Goal: Task Accomplishment & Management: Manage account settings

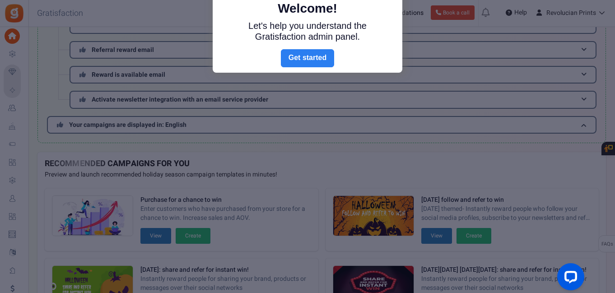
click at [321, 55] on link "Next" at bounding box center [307, 58] width 53 height 18
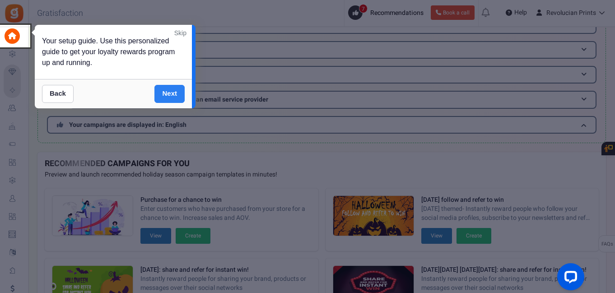
click at [176, 97] on link "Next" at bounding box center [169, 94] width 30 height 18
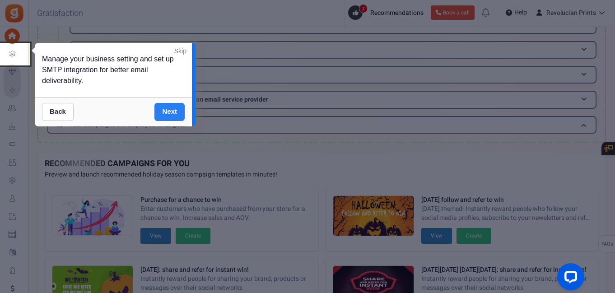
click at [176, 97] on div "Back Next" at bounding box center [113, 111] width 157 height 29
click at [175, 106] on link "Next" at bounding box center [169, 112] width 30 height 18
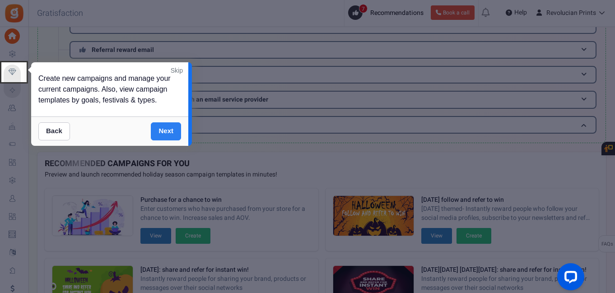
click at [175, 132] on link "Next" at bounding box center [166, 131] width 30 height 18
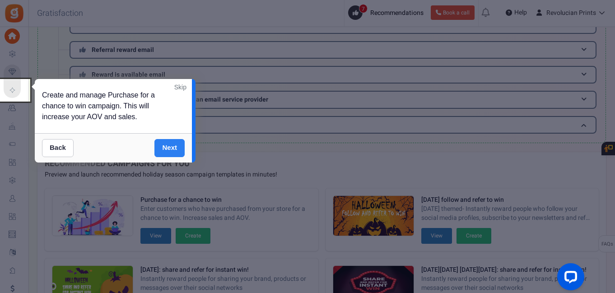
click at [172, 145] on link "Next" at bounding box center [169, 148] width 30 height 18
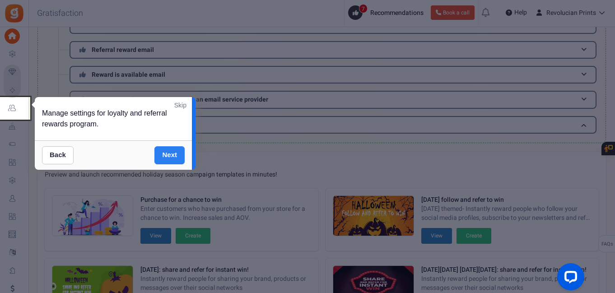
click at [171, 155] on link "Next" at bounding box center [169, 155] width 30 height 18
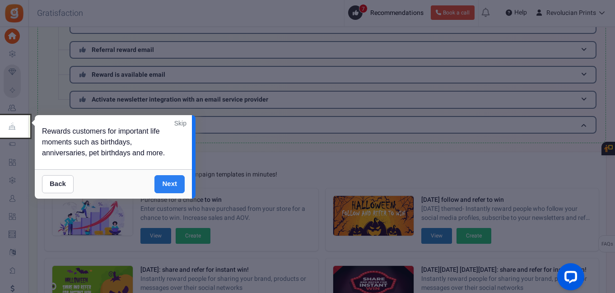
click at [171, 174] on div "Back Next" at bounding box center [113, 183] width 157 height 29
click at [173, 185] on link "Next" at bounding box center [169, 184] width 30 height 18
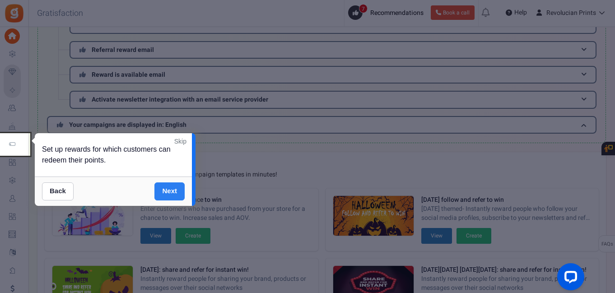
click at [172, 194] on link "Next" at bounding box center [169, 191] width 30 height 18
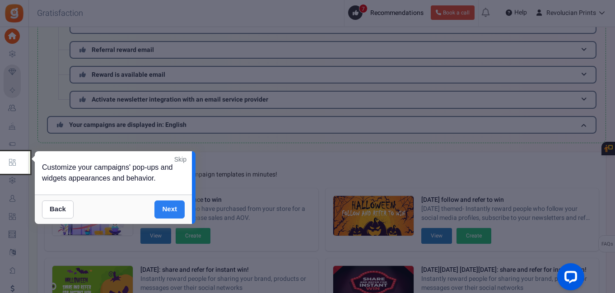
click at [171, 204] on link "Next" at bounding box center [169, 209] width 30 height 18
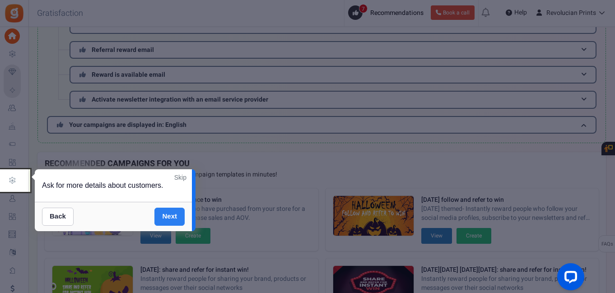
click at [172, 213] on link "Next" at bounding box center [169, 217] width 30 height 18
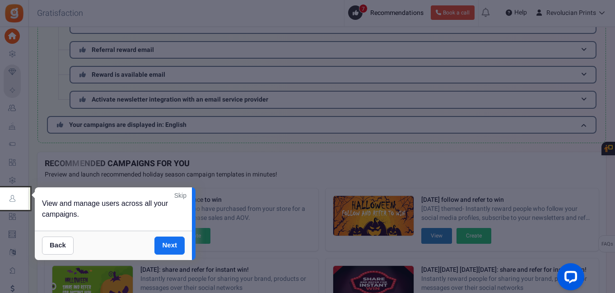
click at [171, 251] on link "Next" at bounding box center [169, 246] width 30 height 18
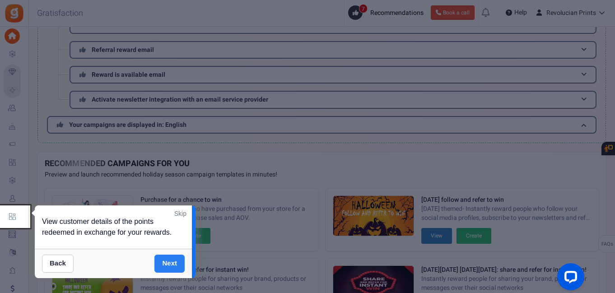
click at [170, 263] on link "Next" at bounding box center [169, 264] width 30 height 18
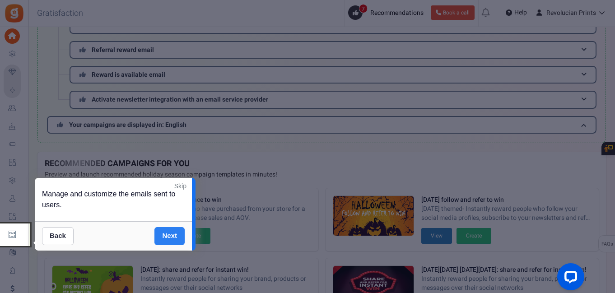
click at [172, 235] on link "Next" at bounding box center [169, 236] width 30 height 18
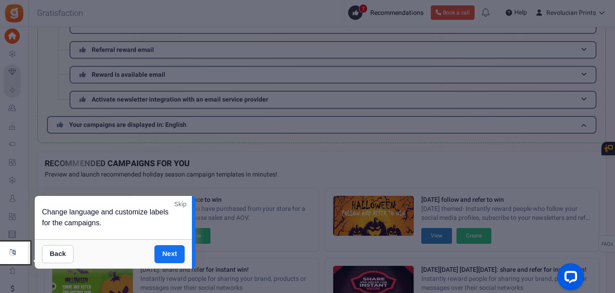
scroll to position [292, 0]
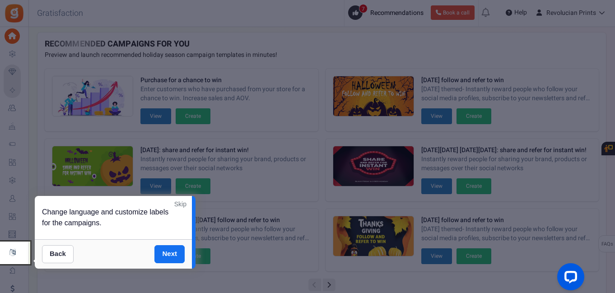
click at [176, 250] on link "Next" at bounding box center [169, 254] width 30 height 18
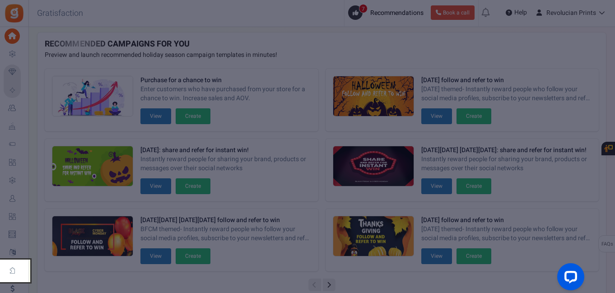
scroll to position [341, 0]
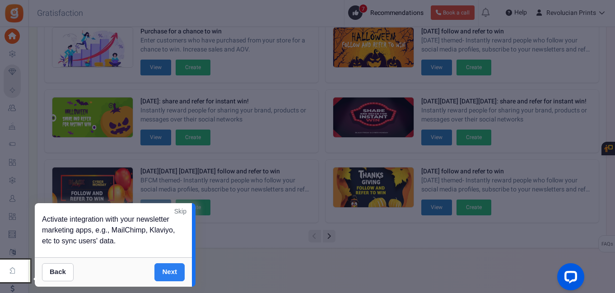
click at [176, 268] on link "Next" at bounding box center [169, 272] width 30 height 18
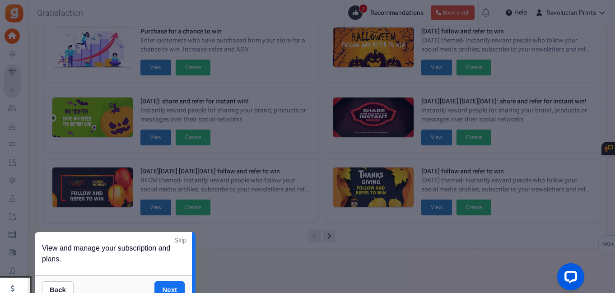
click at [179, 279] on div "Back Next" at bounding box center [113, 289] width 157 height 29
click at [175, 288] on link "Next" at bounding box center [169, 290] width 30 height 18
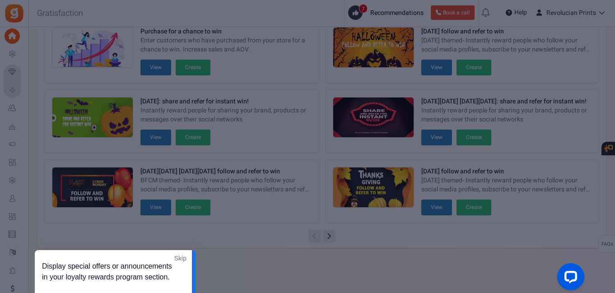
click at [181, 255] on link "Skip" at bounding box center [180, 258] width 12 height 9
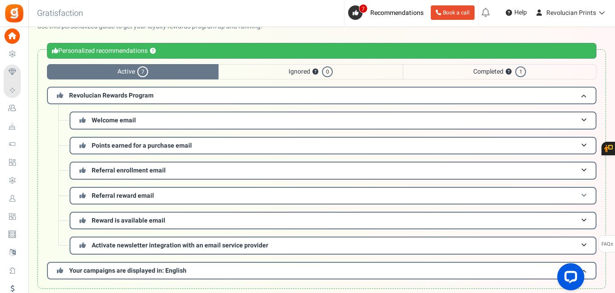
scroll to position [0, 0]
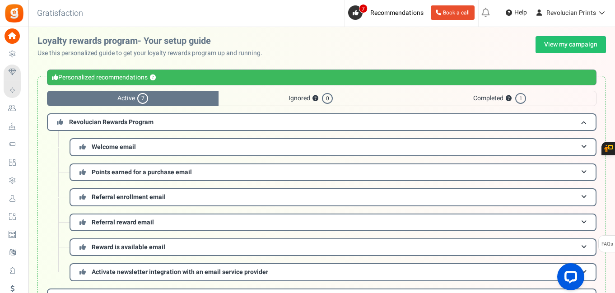
click at [459, 100] on span "Completed ? 1" at bounding box center [500, 98] width 194 height 15
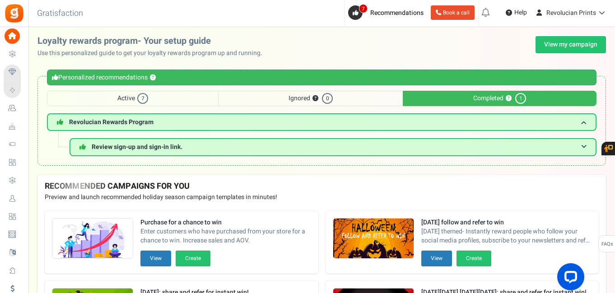
click at [116, 98] on span "Active 7" at bounding box center [133, 98] width 172 height 15
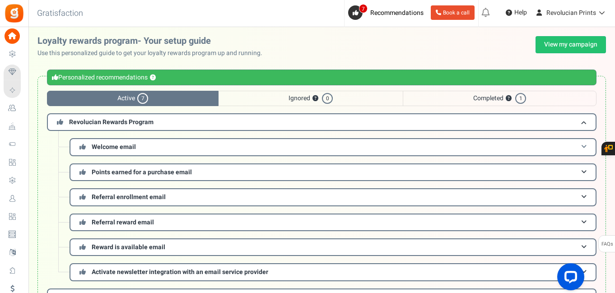
click at [148, 144] on h3 "Welcome email" at bounding box center [333, 147] width 527 height 18
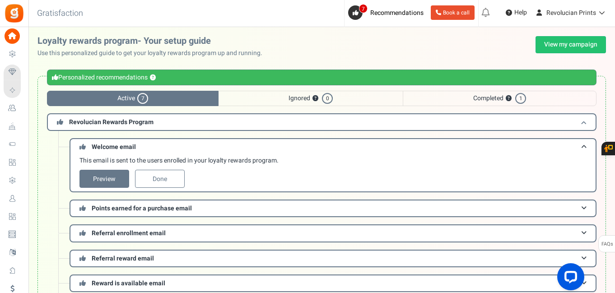
click at [129, 123] on span "Revolucian Rewards Program" at bounding box center [111, 121] width 84 height 9
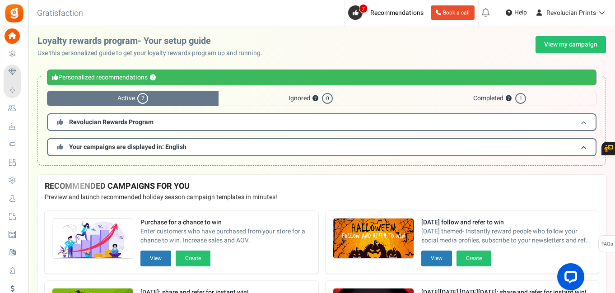
click at [138, 122] on span "Revolucian Rewards Program" at bounding box center [111, 121] width 84 height 9
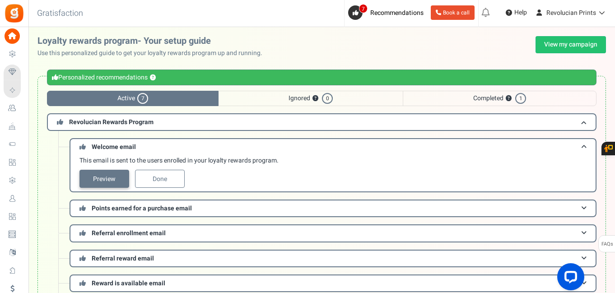
click at [113, 177] on link "Preview" at bounding box center [104, 179] width 50 height 18
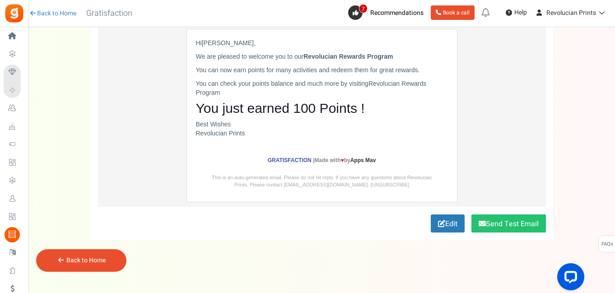
scroll to position [102, 0]
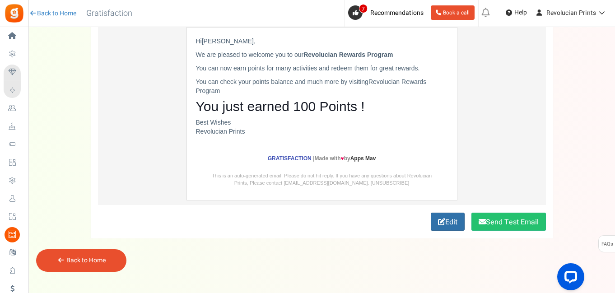
drag, startPoint x: 445, startPoint y: 222, endPoint x: 396, endPoint y: 189, distance: 59.0
click at [445, 221] on link "Edit" at bounding box center [448, 222] width 34 height 18
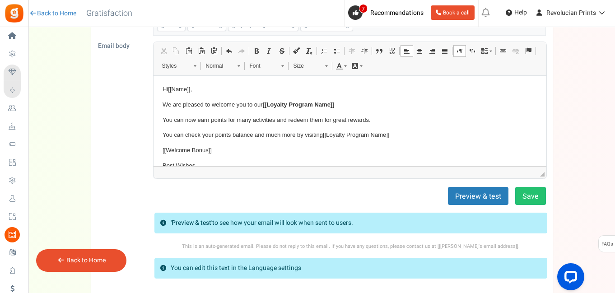
drag, startPoint x: 251, startPoint y: 111, endPoint x: 236, endPoint y: 110, distance: 14.9
click at [236, 115] on p "You can now earn points for many activities and redeem them for great rewards." at bounding box center [349, 119] width 375 height 9
click at [366, 115] on p "You can now earn points for activities and redeem them for great rewards." at bounding box center [349, 119] width 375 height 9
drag, startPoint x: 201, startPoint y: 149, endPoint x: 162, endPoint y: 151, distance: 39.8
click at [162, 161] on p "Best Wishes [[Site Name]]" at bounding box center [349, 170] width 375 height 19
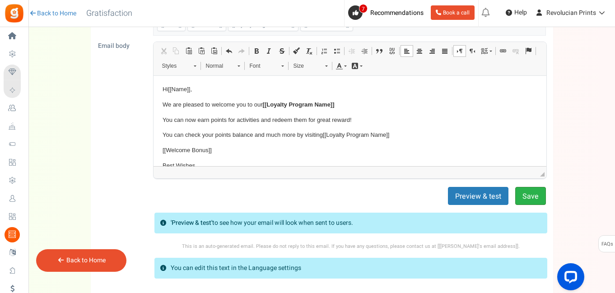
click at [519, 195] on button "Save" at bounding box center [530, 196] width 31 height 18
click at [467, 194] on button "Preview & test" at bounding box center [483, 196] width 60 height 18
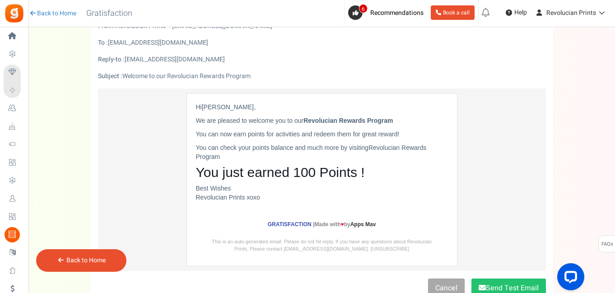
scroll to position [39, 0]
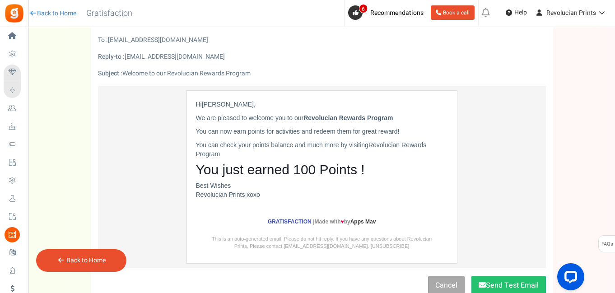
click at [182, 57] on div "Reply-to : [EMAIL_ADDRESS][DOMAIN_NAME]" at bounding box center [321, 56] width 461 height 9
drag, startPoint x: 210, startPoint y: 55, endPoint x: 125, endPoint y: 55, distance: 85.8
click at [125, 55] on div "Reply-to : [EMAIL_ADDRESS][DOMAIN_NAME]" at bounding box center [321, 56] width 461 height 9
click at [136, 56] on div "Reply-to : [EMAIL_ADDRESS][DOMAIN_NAME]" at bounding box center [321, 56] width 461 height 9
drag, startPoint x: 127, startPoint y: 54, endPoint x: 242, endPoint y: 56, distance: 115.1
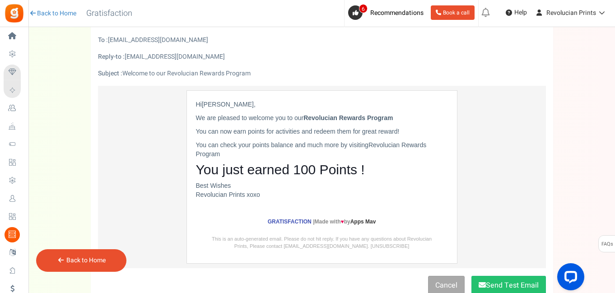
click at [241, 57] on div "Reply-to : [EMAIL_ADDRESS][DOMAIN_NAME]" at bounding box center [321, 56] width 461 height 9
click at [441, 283] on link "Cancel" at bounding box center [446, 285] width 37 height 18
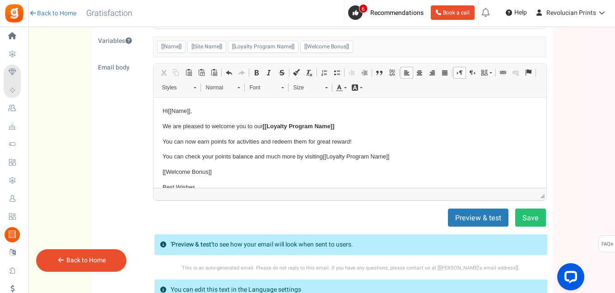
scroll to position [84, 0]
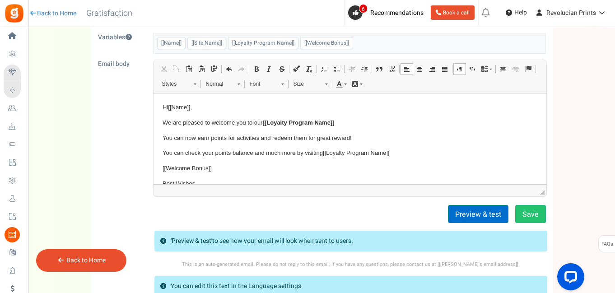
click at [460, 213] on button "Preview & test" at bounding box center [478, 214] width 60 height 18
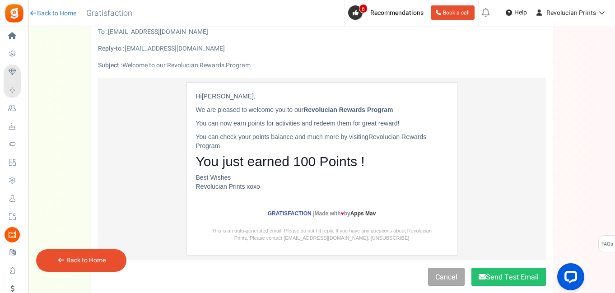
scroll to position [55, 0]
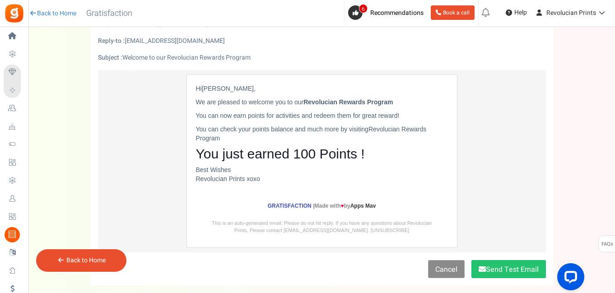
click at [439, 269] on link "Cancel" at bounding box center [446, 269] width 37 height 18
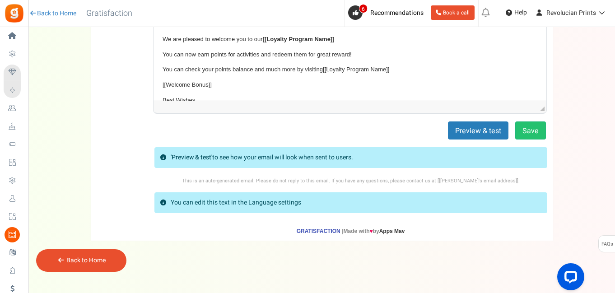
scroll to position [170, 0]
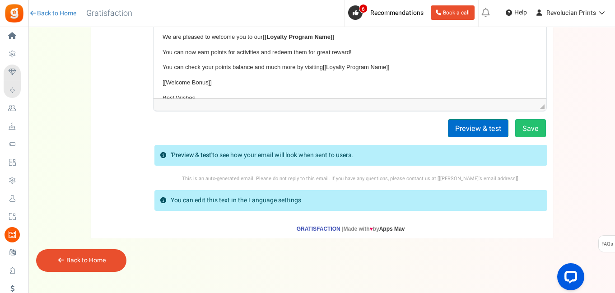
click at [480, 134] on button "Preview & test" at bounding box center [478, 128] width 60 height 18
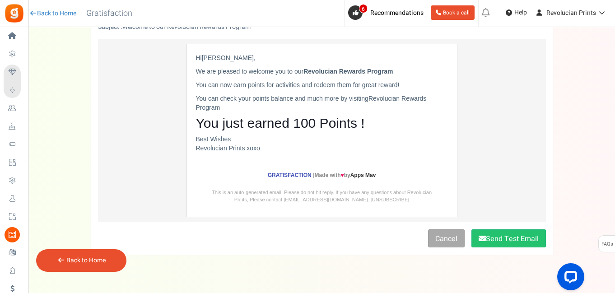
scroll to position [98, 0]
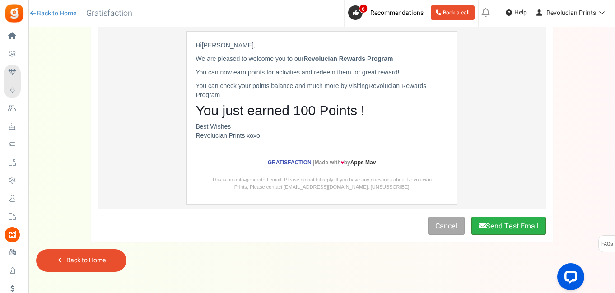
click at [517, 226] on button "Send Test Email" at bounding box center [508, 226] width 74 height 18
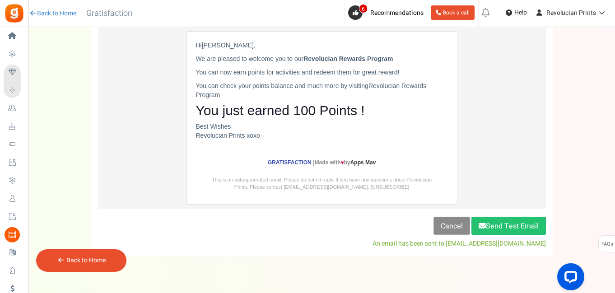
click at [438, 223] on link "Cancel" at bounding box center [451, 226] width 37 height 18
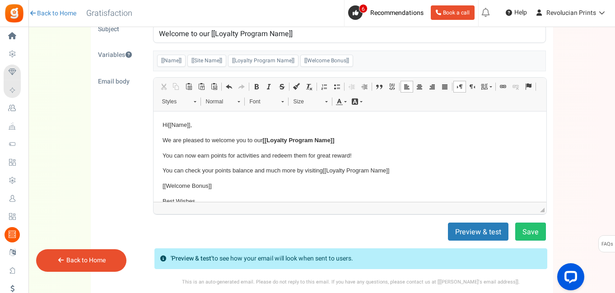
scroll to position [0, 0]
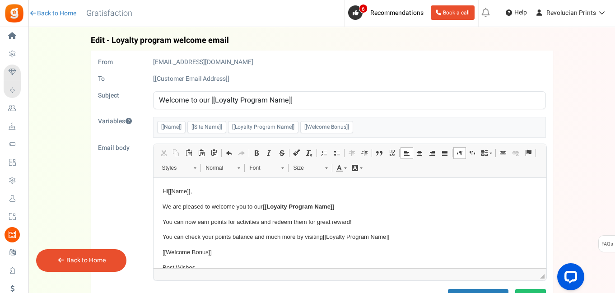
click at [109, 260] on div "Back to Home" at bounding box center [81, 260] width 90 height 23
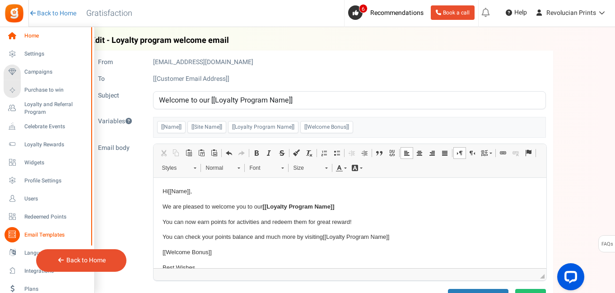
click at [15, 37] on icon at bounding box center [12, 35] width 15 height 15
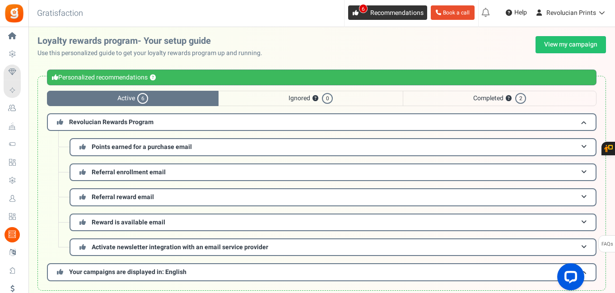
click at [354, 13] on icon at bounding box center [355, 13] width 6 height 6
click at [358, 14] on span "6" at bounding box center [355, 12] width 14 height 14
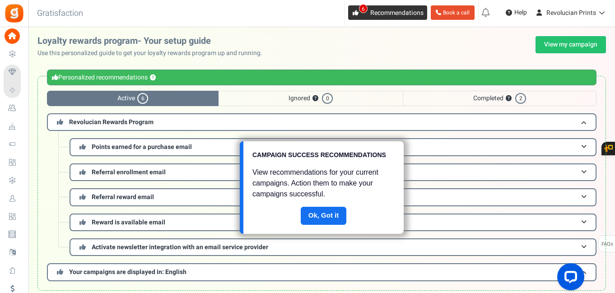
scroll to position [50, 0]
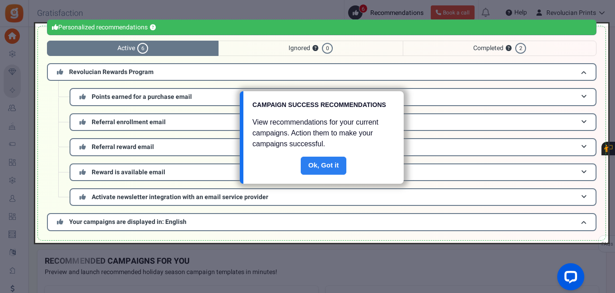
click at [332, 168] on link "Done" at bounding box center [324, 166] width 46 height 18
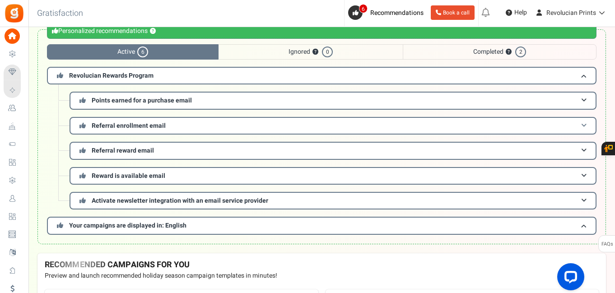
scroll to position [0, 0]
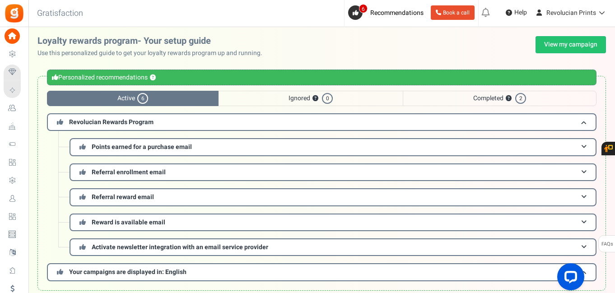
click at [161, 77] on div "Personalized recommendations ?" at bounding box center [321, 78] width 549 height 16
click at [153, 124] on h3 "Revolucian Rewards Program" at bounding box center [321, 122] width 549 height 18
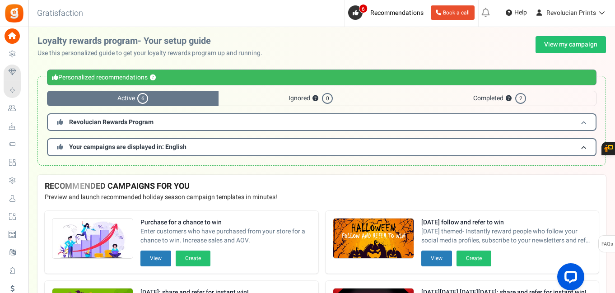
click at [153, 124] on h3 "Revolucian Rewards Program" at bounding box center [321, 122] width 549 height 18
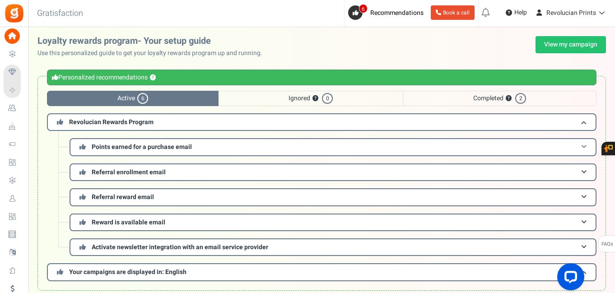
click at [159, 147] on span "Points earned for a purchase email" at bounding box center [142, 146] width 100 height 9
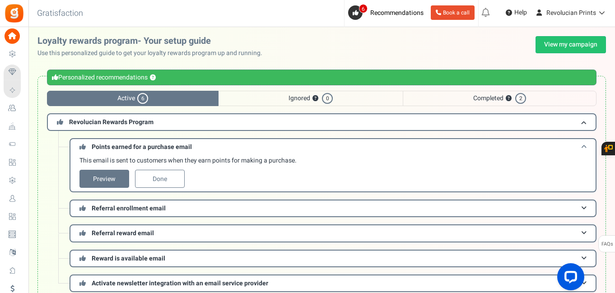
click at [159, 147] on span "Points earned for a purchase email" at bounding box center [142, 146] width 100 height 9
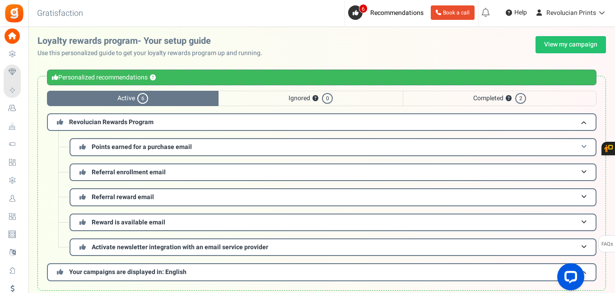
click at [159, 147] on span "Points earned for a purchase email" at bounding box center [142, 146] width 100 height 9
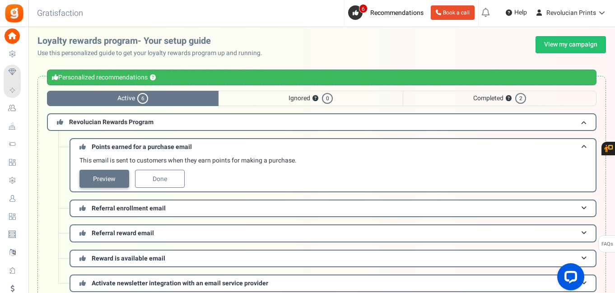
click at [109, 178] on link "Preview" at bounding box center [104, 179] width 50 height 18
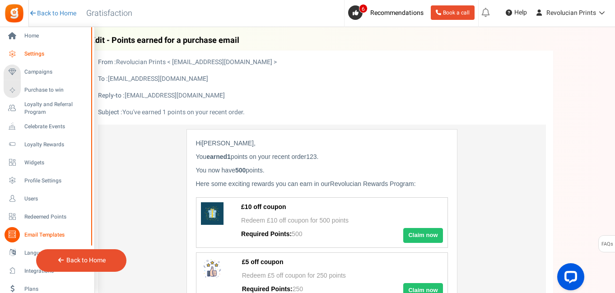
click at [40, 51] on span "Settings" at bounding box center [55, 54] width 63 height 8
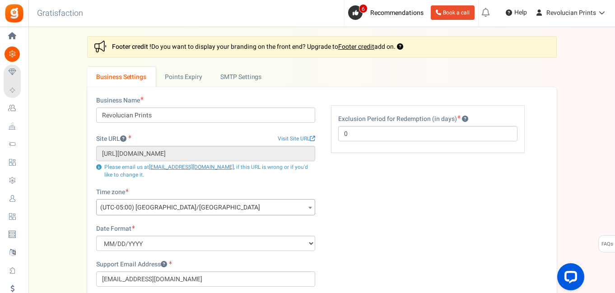
click at [186, 205] on span "(UTC-05:00) [GEOGRAPHIC_DATA]/[GEOGRAPHIC_DATA]" at bounding box center [206, 207] width 218 height 16
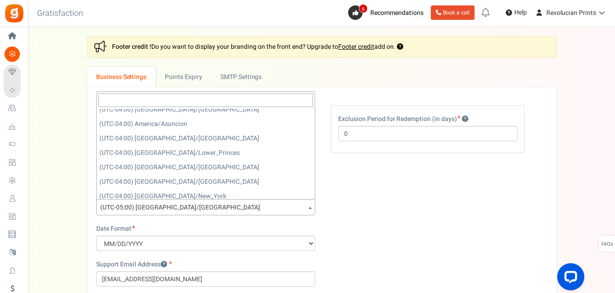
scroll to position [1782, 0]
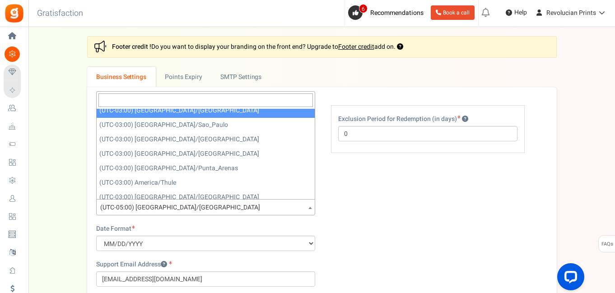
click at [160, 97] on input "search" at bounding box center [205, 100] width 214 height 14
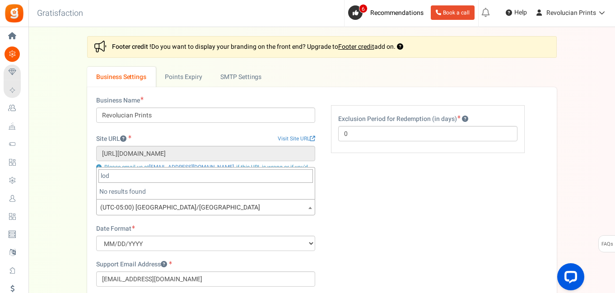
scroll to position [0, 0]
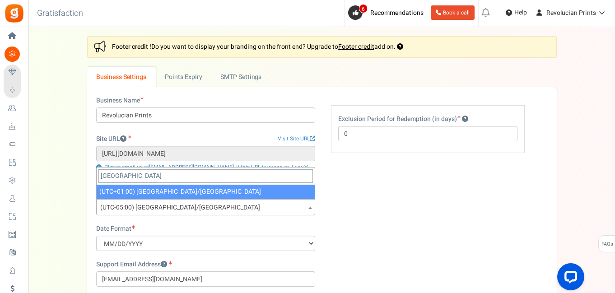
type input "[GEOGRAPHIC_DATA]"
select select "Europe/[GEOGRAPHIC_DATA]"
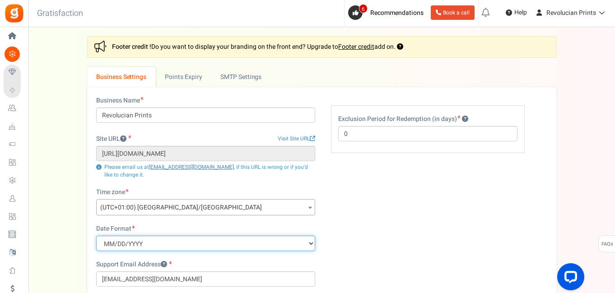
click at [167, 241] on select "MM/DD/YYYY DD/MM/YYYY YYYY/MM/DD" at bounding box center [205, 243] width 219 height 15
select select "d/m/Y"
click at [96, 236] on select "MM/DD/YYYY DD/MM/YYYY YYYY/MM/DD" at bounding box center [205, 243] width 219 height 15
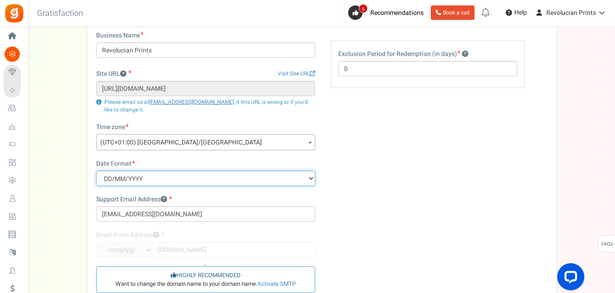
scroll to position [65, 0]
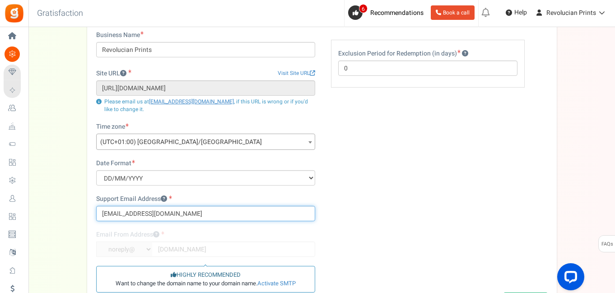
drag, startPoint x: 192, startPoint y: 211, endPoint x: 122, endPoint y: 205, distance: 70.2
click at [118, 214] on input "[EMAIL_ADDRESS][DOMAIN_NAME]" at bounding box center [205, 213] width 219 height 15
type input "lucian@revolucianprints.co.uk"
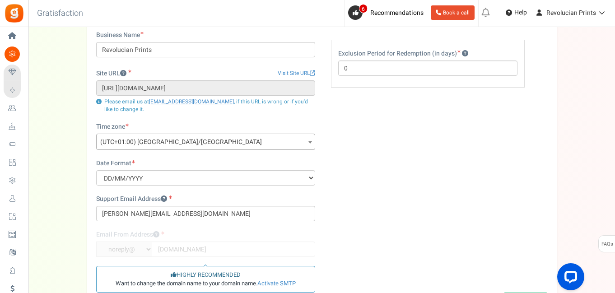
click at [349, 228] on div "Business Name Revolucian Prints Site URL Visit Site URL https://revolucianprint…" at bounding box center [321, 176] width 465 height 290
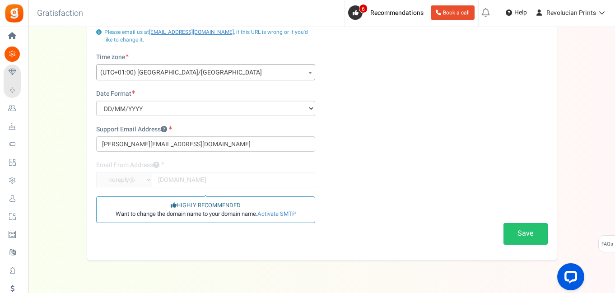
scroll to position [144, 0]
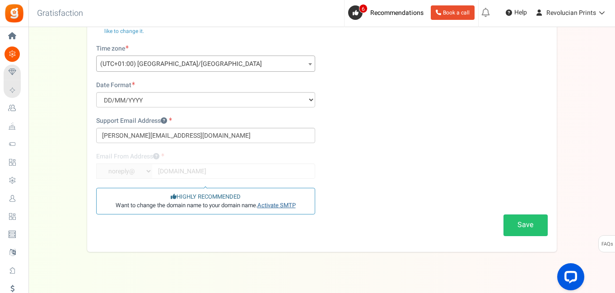
click at [272, 206] on link "Activate SMTP" at bounding box center [276, 205] width 38 height 9
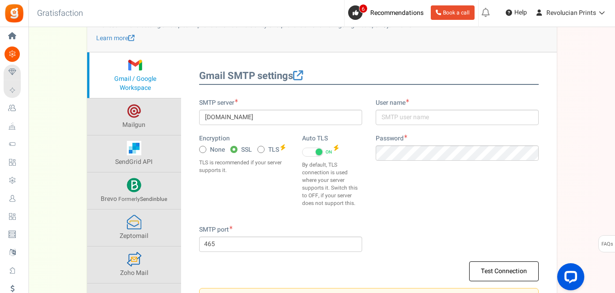
scroll to position [107, 0]
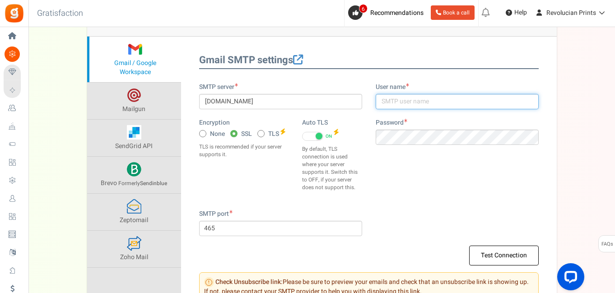
click at [404, 101] on input "text" at bounding box center [457, 101] width 163 height 15
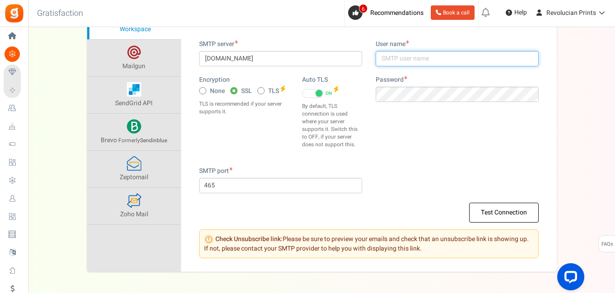
scroll to position [97, 0]
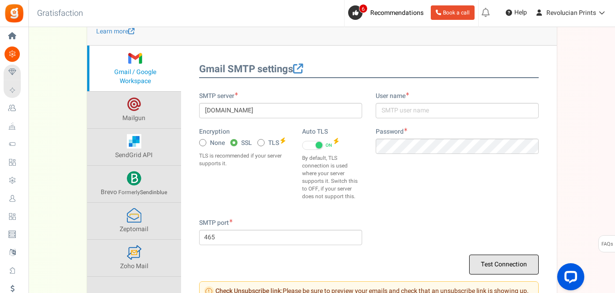
click at [487, 272] on button "Test Connection" at bounding box center [504, 265] width 70 height 20
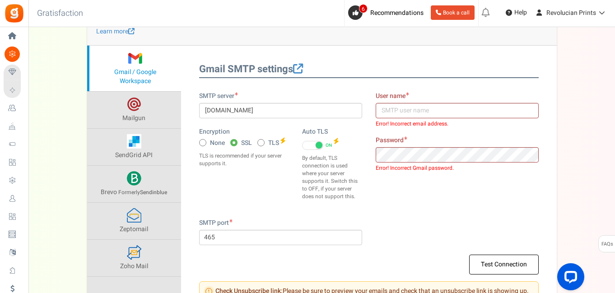
click at [422, 214] on div "SMTP server smtp.gmail.com Encryption None SSL TLS Auto TLS ON OFF" at bounding box center [368, 155] width 353 height 127
click at [402, 114] on input "text" at bounding box center [457, 110] width 163 height 15
click at [258, 111] on input "[DOMAIN_NAME]" at bounding box center [280, 110] width 163 height 15
drag, startPoint x: 257, startPoint y: 111, endPoint x: 221, endPoint y: 112, distance: 36.6
click at [221, 112] on input "[DOMAIN_NAME]" at bounding box center [280, 110] width 163 height 15
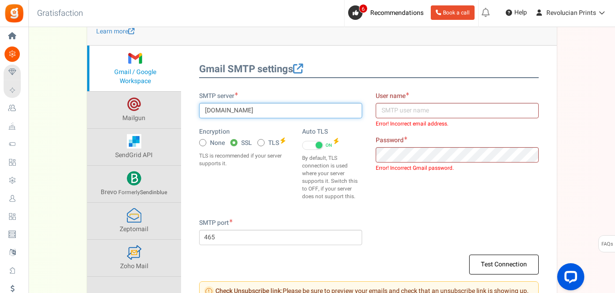
type input "smtp.outlook.com"
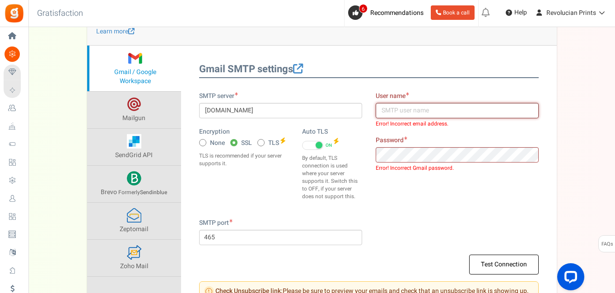
click at [400, 108] on input "text" at bounding box center [457, 110] width 163 height 15
type input "lucian@revolucianprints.co.uk"
click at [450, 195] on div "SMTP server smtp.outlook.com Encryption None SSL TLS Auto TLS ON OFF" at bounding box center [368, 155] width 353 height 127
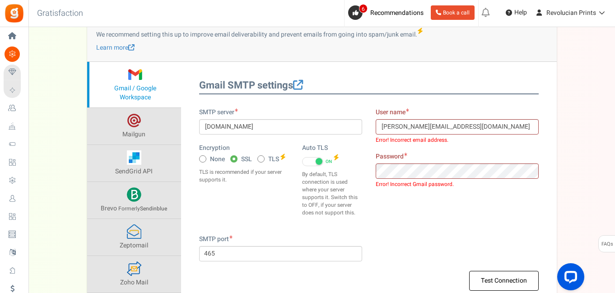
scroll to position [15, 0]
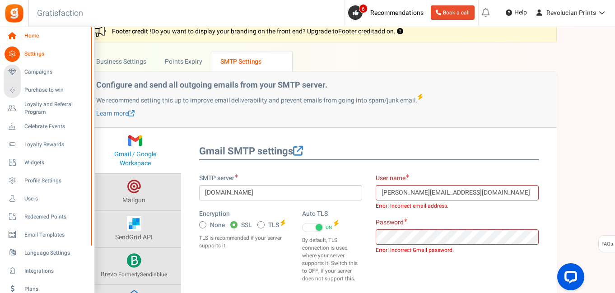
click at [22, 35] on link "Home" at bounding box center [47, 35] width 87 height 15
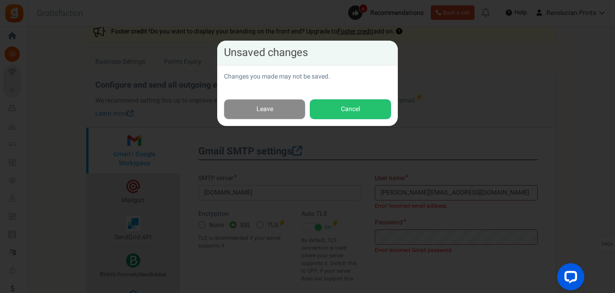
click at [288, 109] on link "Leave" at bounding box center [264, 109] width 81 height 20
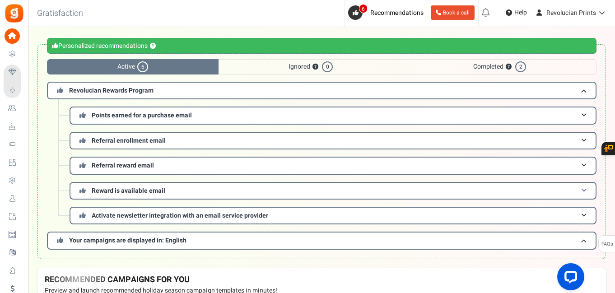
scroll to position [48, 0]
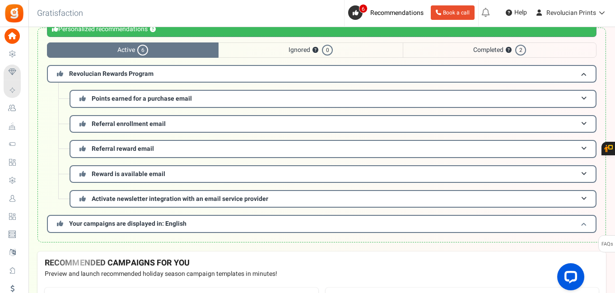
click at [228, 224] on h3 "Your campaigns are displayed in: English" at bounding box center [321, 224] width 549 height 18
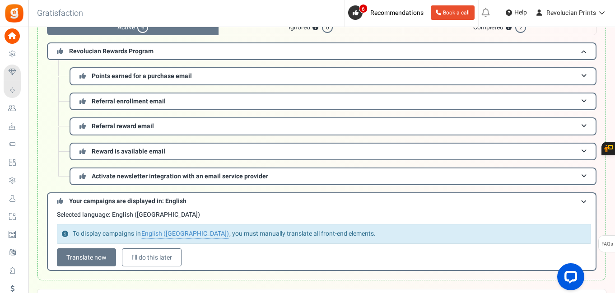
scroll to position [71, 0]
click at [168, 262] on link "I’ll do this later" at bounding box center [152, 257] width 60 height 18
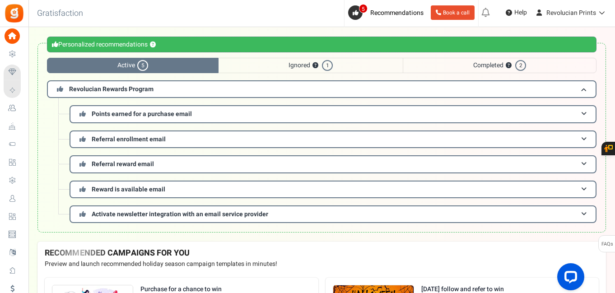
scroll to position [25, 0]
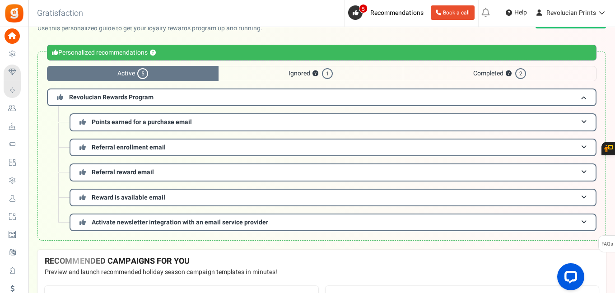
click at [348, 77] on span "Ignored ? 1" at bounding box center [310, 73] width 184 height 15
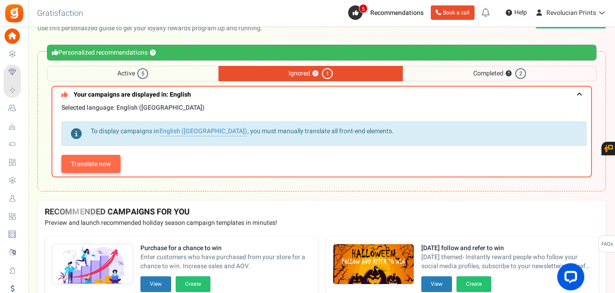
click at [109, 166] on link "Translate now" at bounding box center [90, 164] width 59 height 18
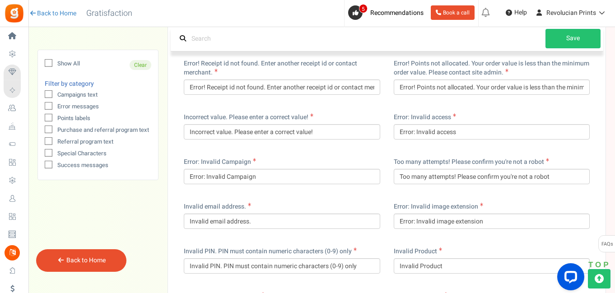
scroll to position [1949, 0]
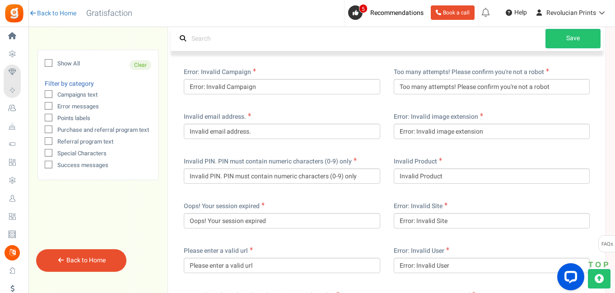
click at [575, 28] on div "LTR RTL Updated Successfully Save" at bounding box center [387, 38] width 432 height 25
click at [570, 37] on link "Save" at bounding box center [572, 38] width 55 height 19
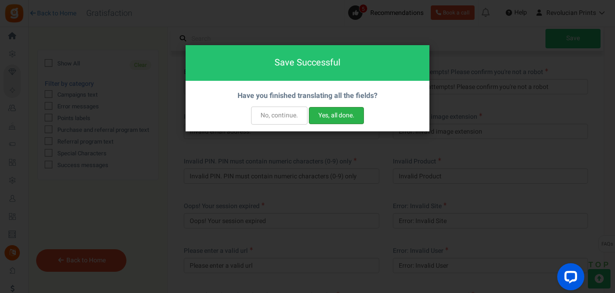
click at [328, 118] on button "Yes, all done." at bounding box center [336, 115] width 55 height 17
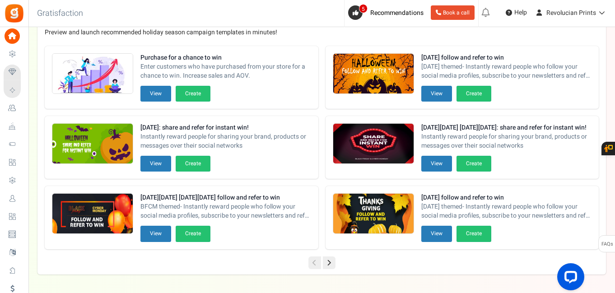
scroll to position [292, 0]
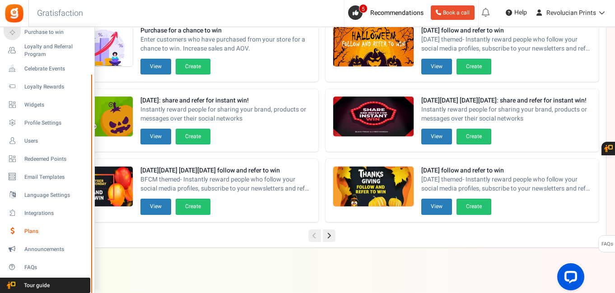
click at [33, 229] on span "Plans" at bounding box center [55, 231] width 63 height 8
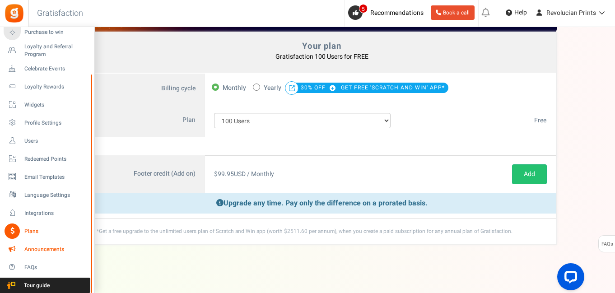
scroll to position [57, 0]
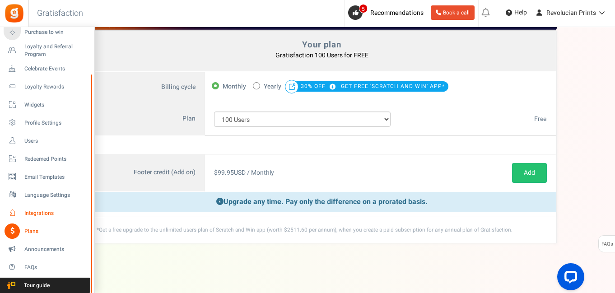
click at [36, 214] on span "Integrations" at bounding box center [55, 213] width 63 height 8
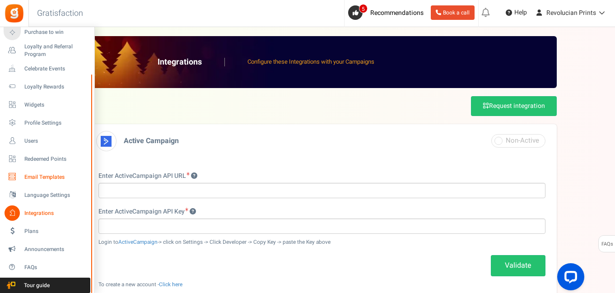
click at [33, 178] on span "Email Templates" at bounding box center [55, 177] width 63 height 8
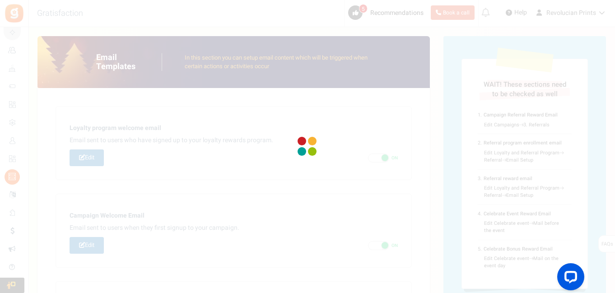
click at [161, 41] on div at bounding box center [307, 146] width 615 height 293
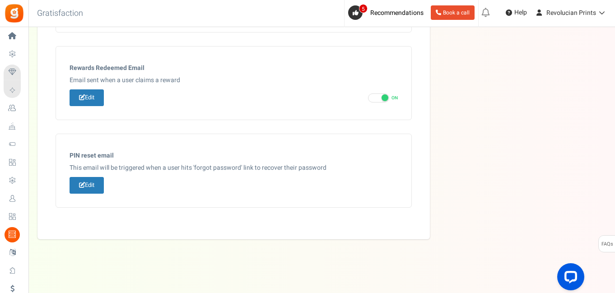
scroll to position [539, 0]
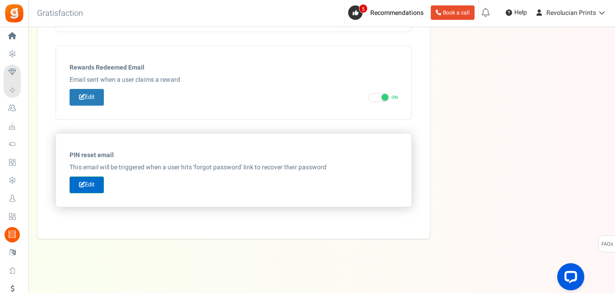
click at [94, 187] on link "Edit" at bounding box center [87, 184] width 34 height 17
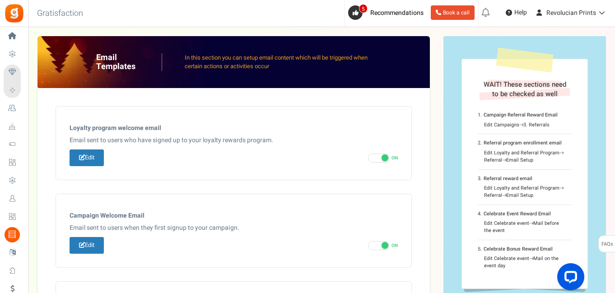
type input "Reset your password"
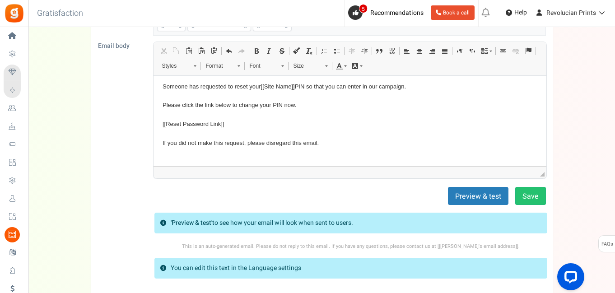
scroll to position [124, 0]
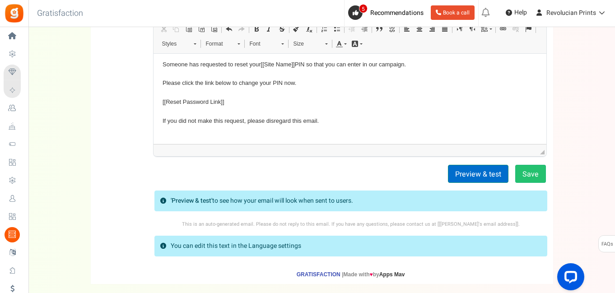
click at [464, 174] on button "Preview & test" at bounding box center [478, 174] width 60 height 18
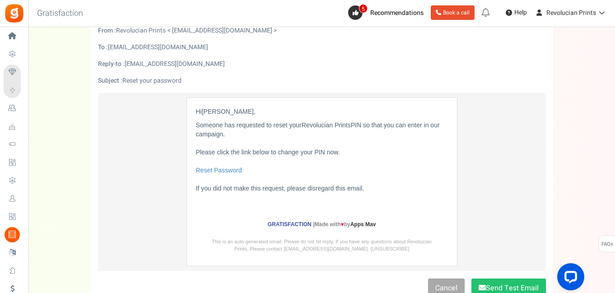
scroll to position [33, 0]
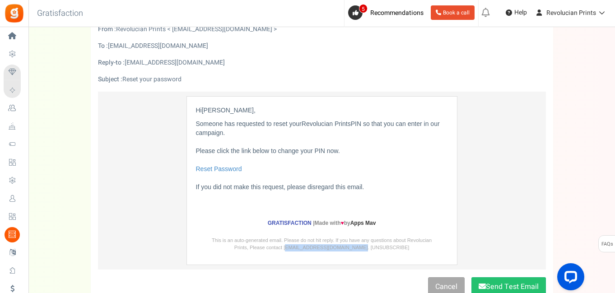
drag, startPoint x: 286, startPoint y: 248, endPoint x: 350, endPoint y: 246, distance: 63.7
click at [350, 246] on td "This is an auto-generated email. Please do not hit reply. If you have any quest…" at bounding box center [321, 248] width 270 height 32
click at [415, 245] on td "This is an auto-generated email. Please do not hit reply. If you have any quest…" at bounding box center [321, 248] width 270 height 32
click at [173, 63] on div "Reply-to : [EMAIL_ADDRESS][DOMAIN_NAME]" at bounding box center [321, 62] width 461 height 9
drag, startPoint x: 218, startPoint y: 63, endPoint x: 125, endPoint y: 63, distance: 93.4
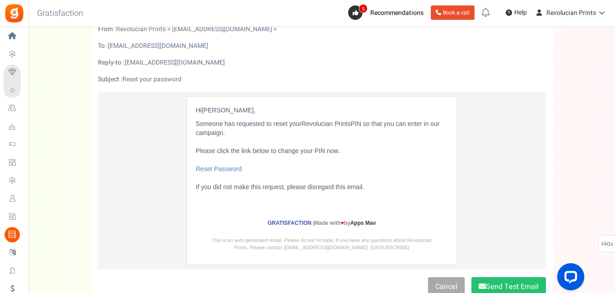
click at [125, 63] on div "Reply-to : [EMAIL_ADDRESS][DOMAIN_NAME]" at bounding box center [321, 62] width 461 height 9
click at [218, 68] on form "From : Revolucian Prints < [EMAIL_ADDRESS][DOMAIN_NAME] > To : [EMAIL_ADDRESS][…" at bounding box center [322, 160] width 448 height 271
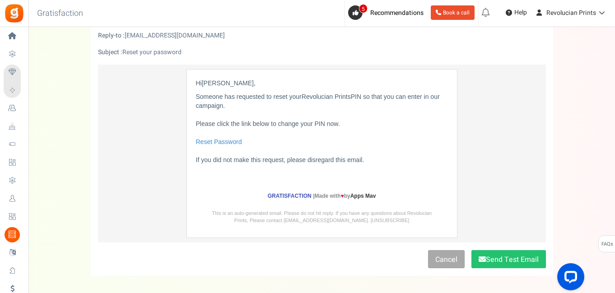
scroll to position [97, 0]
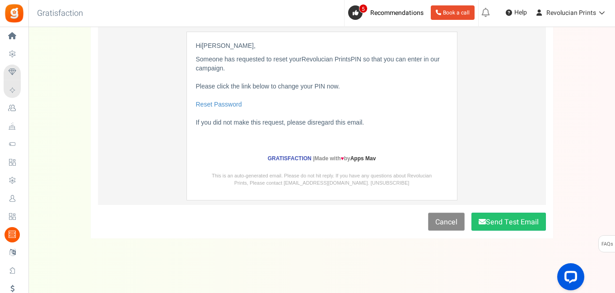
click at [444, 226] on link "Cancel" at bounding box center [446, 222] width 37 height 18
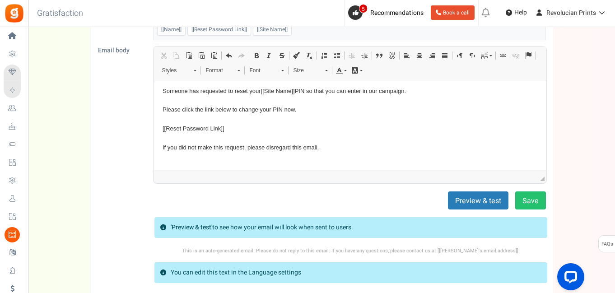
scroll to position [0, 0]
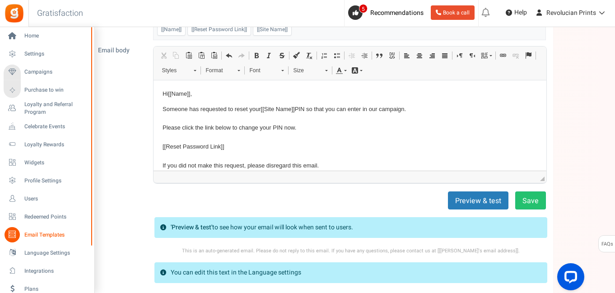
click at [46, 234] on span "Email Templates" at bounding box center [55, 235] width 63 height 8
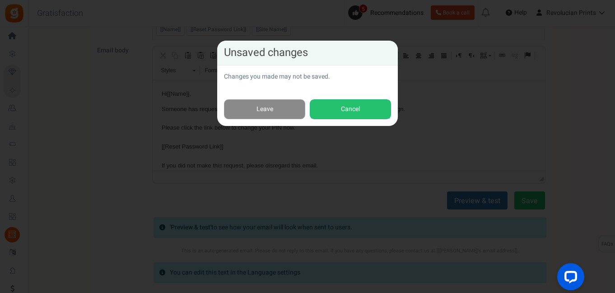
click at [286, 108] on link "Leave" at bounding box center [264, 109] width 81 height 20
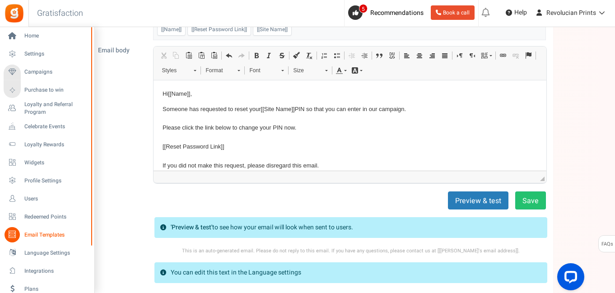
click at [40, 236] on span "Email Templates" at bounding box center [55, 235] width 63 height 8
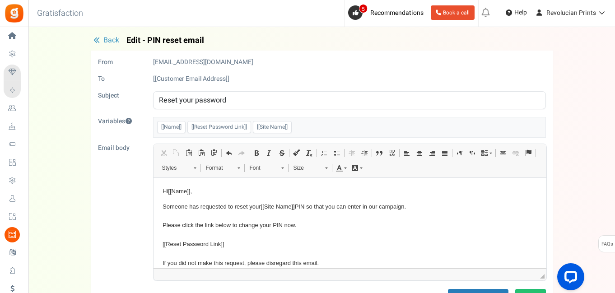
click at [107, 40] on span "Back" at bounding box center [111, 40] width 16 height 11
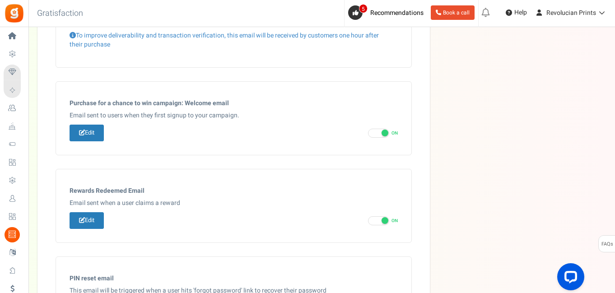
scroll to position [539, 0]
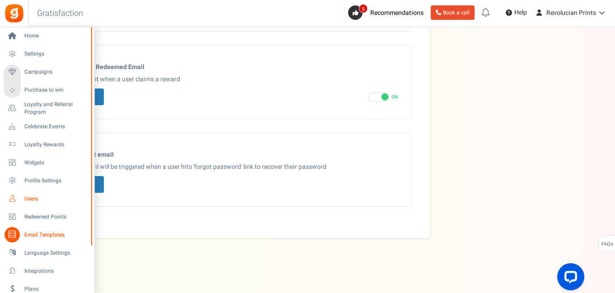
click at [42, 200] on span "Users" at bounding box center [55, 199] width 63 height 8
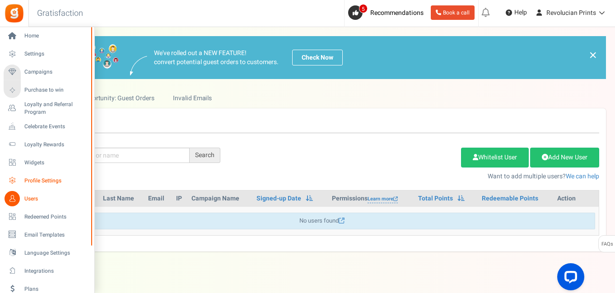
click at [24, 179] on span "Profile Settings" at bounding box center [55, 181] width 63 height 8
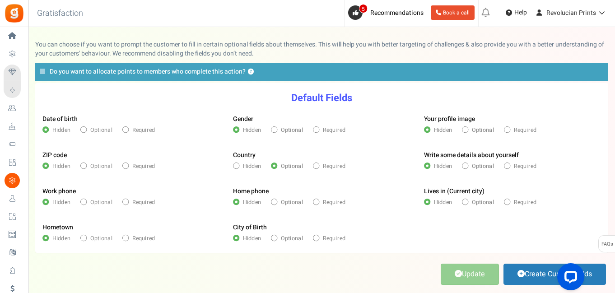
scroll to position [40, 0]
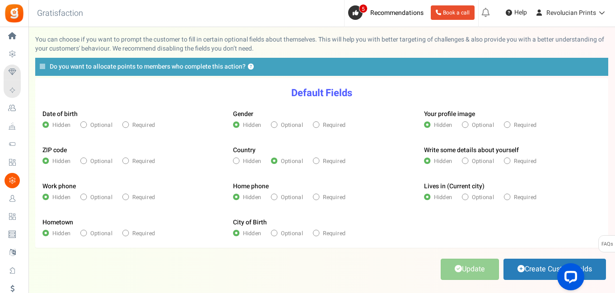
click at [274, 125] on icon at bounding box center [274, 125] width 2 height 2
click at [274, 125] on input "Optional" at bounding box center [273, 125] width 5 height 5
radio input "true"
click at [87, 125] on label "Optional" at bounding box center [96, 125] width 32 height 8
click at [86, 125] on input "Optional" at bounding box center [82, 125] width 5 height 5
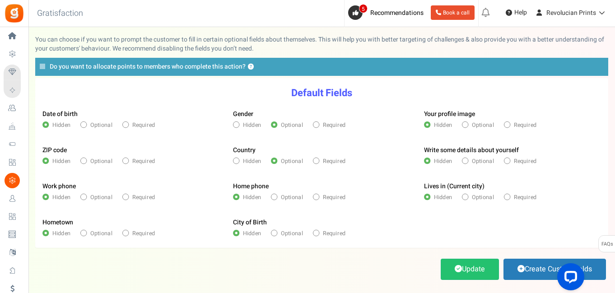
radio input "true"
click at [125, 125] on icon at bounding box center [126, 125] width 2 height 2
click at [125, 125] on input "Required" at bounding box center [124, 125] width 5 height 5
radio input "true"
click at [467, 123] on span at bounding box center [465, 124] width 6 height 6
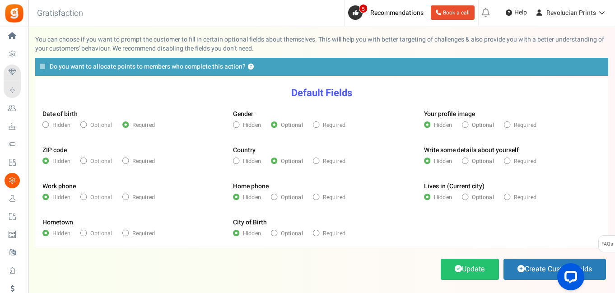
click at [467, 123] on input "Optional" at bounding box center [464, 125] width 5 height 5
radio input "true"
click at [484, 272] on link "Update" at bounding box center [470, 269] width 58 height 21
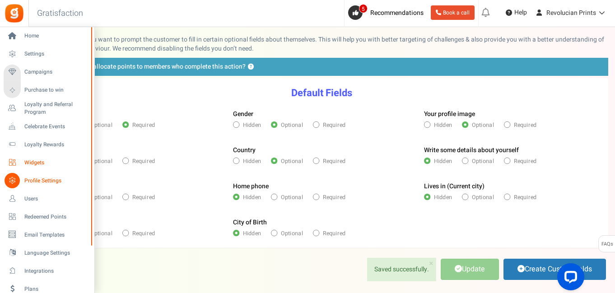
click at [23, 161] on link "Widgets" at bounding box center [47, 162] width 87 height 15
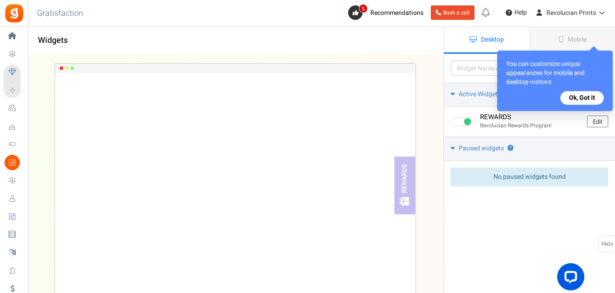
click at [593, 95] on button "Ok, Got it" at bounding box center [581, 98] width 43 height 14
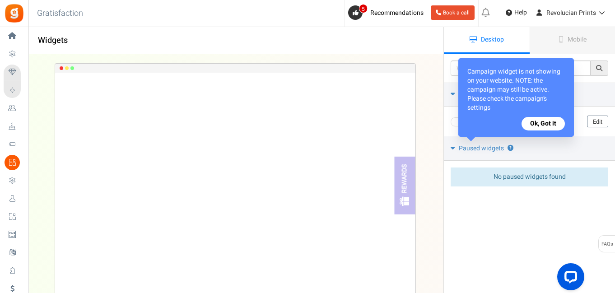
click at [552, 125] on button "Ok, Got it" at bounding box center [542, 124] width 43 height 14
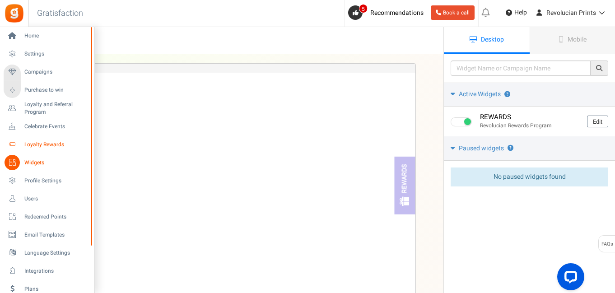
click at [38, 145] on span "Loyalty Rewards" at bounding box center [55, 145] width 63 height 8
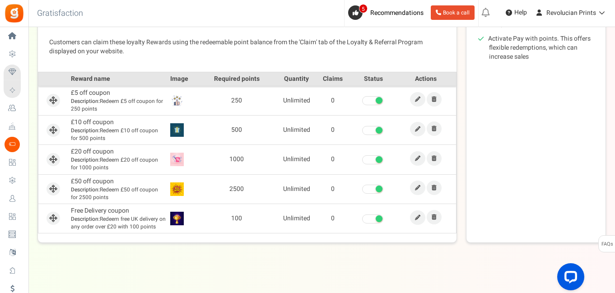
scroll to position [250, 0]
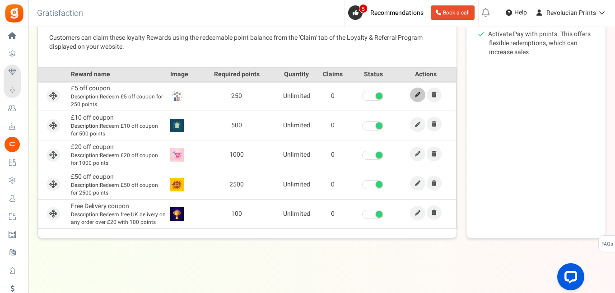
click at [418, 96] on icon at bounding box center [417, 94] width 5 height 5
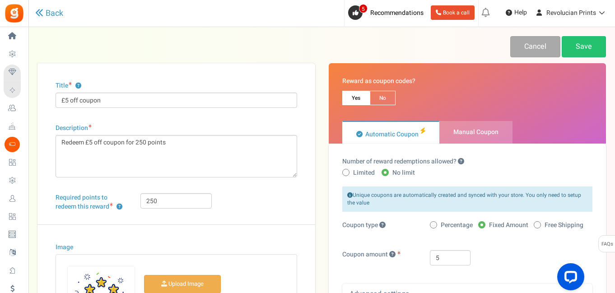
click at [346, 172] on icon at bounding box center [345, 173] width 2 height 2
click at [346, 171] on input "Limited" at bounding box center [345, 173] width 6 height 6
radio input "true"
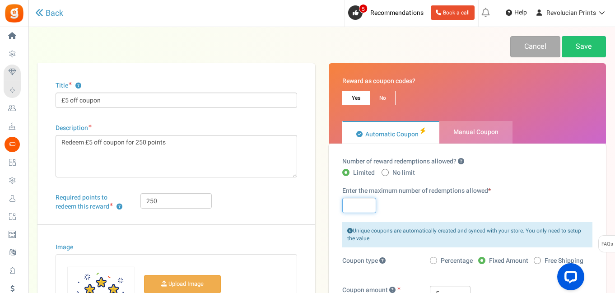
click at [358, 204] on input "text" at bounding box center [359, 205] width 34 height 15
click at [382, 172] on span at bounding box center [384, 172] width 7 height 7
click at [382, 172] on input "No limit" at bounding box center [384, 173] width 6 height 6
radio input "true"
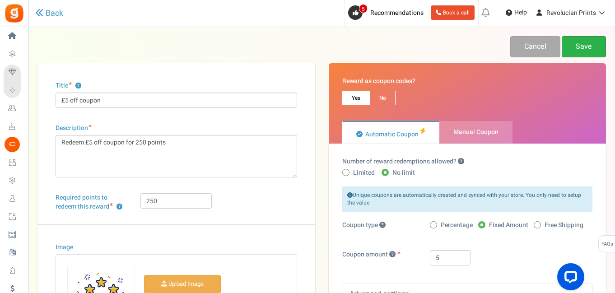
click at [574, 46] on link "Save" at bounding box center [583, 46] width 44 height 21
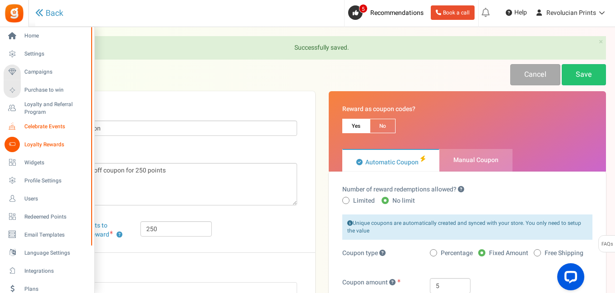
click at [36, 126] on span "Celebrate Events" at bounding box center [55, 127] width 63 height 8
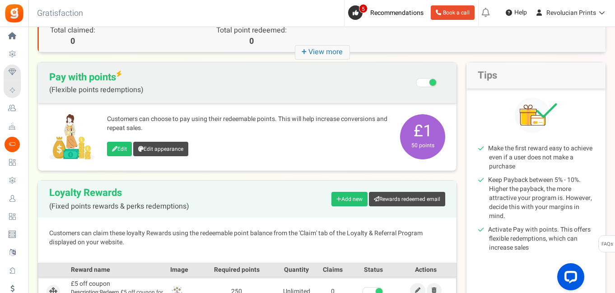
scroll to position [55, 0]
click at [124, 147] on link "Edit" at bounding box center [119, 149] width 25 height 14
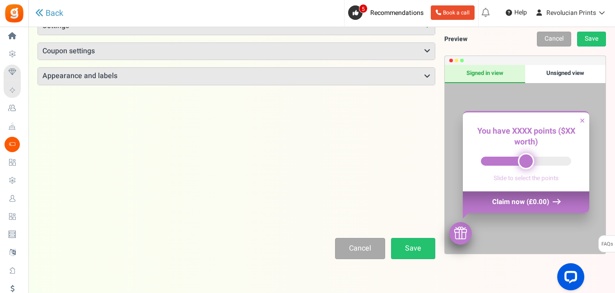
scroll to position [68, 0]
click at [366, 249] on link "Cancel" at bounding box center [360, 247] width 50 height 21
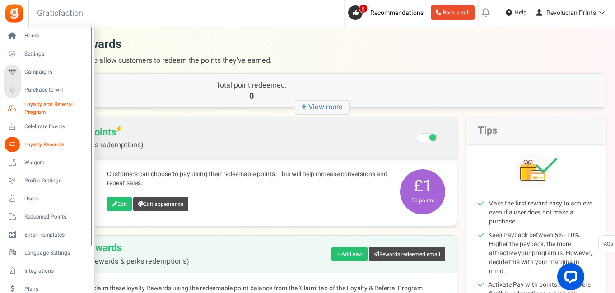
click at [28, 110] on span "Loyalty and Referral Program" at bounding box center [57, 108] width 66 height 15
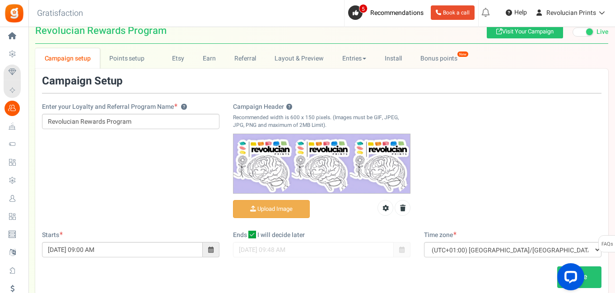
scroll to position [25, 0]
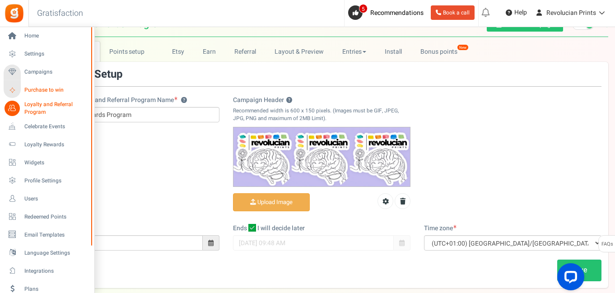
click at [32, 91] on span "Purchase to win" at bounding box center [55, 90] width 63 height 8
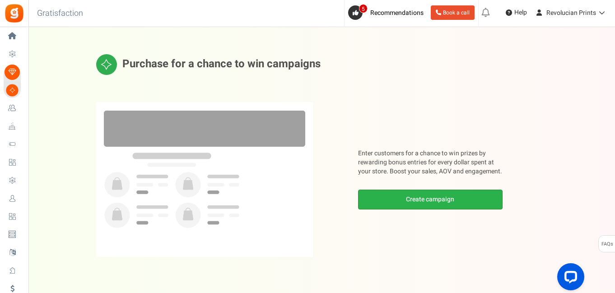
click at [415, 199] on link "Create campaign" at bounding box center [430, 200] width 144 height 20
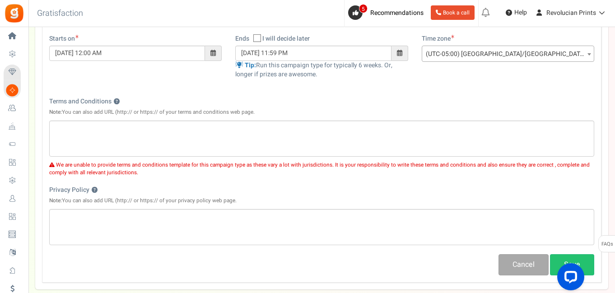
scroll to position [228, 0]
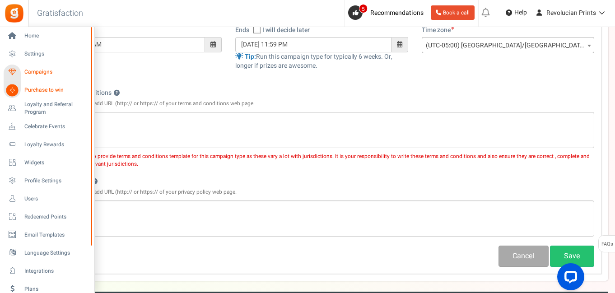
click at [31, 73] on span "Campaigns" at bounding box center [55, 72] width 63 height 8
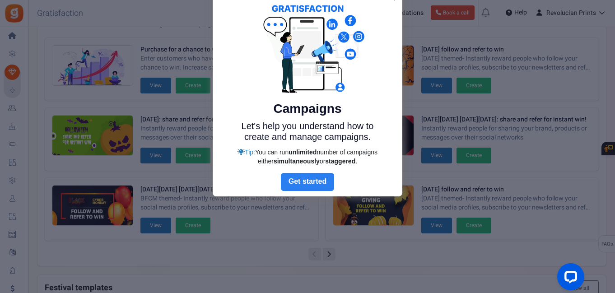
scroll to position [5, 0]
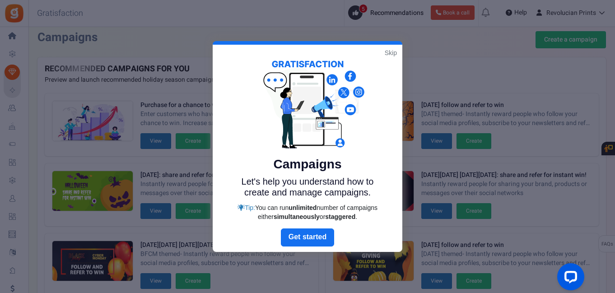
click at [389, 56] on link "Skip" at bounding box center [391, 52] width 12 height 9
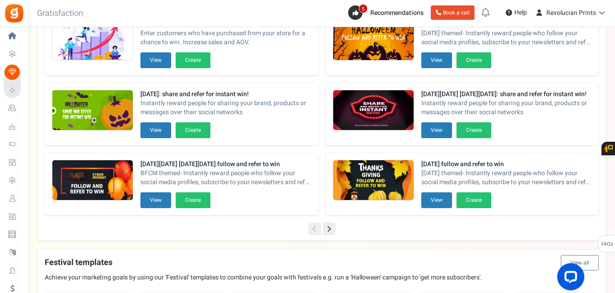
scroll to position [96, 0]
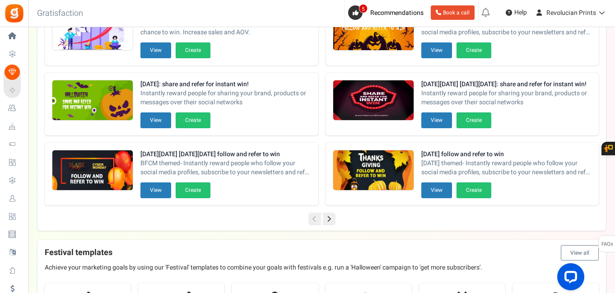
click at [333, 218] on icon at bounding box center [329, 219] width 13 height 13
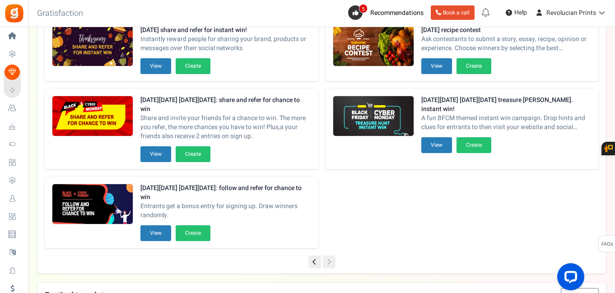
scroll to position [104, 0]
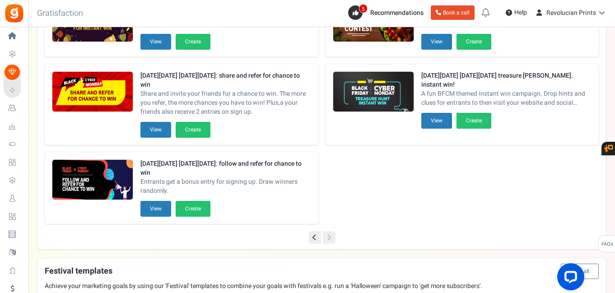
click at [316, 238] on icon at bounding box center [314, 237] width 13 height 13
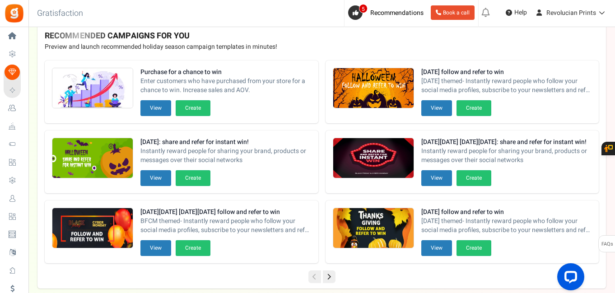
scroll to position [32, 0]
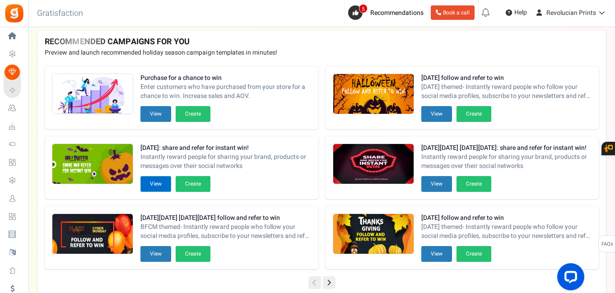
click at [161, 186] on button "View" at bounding box center [155, 184] width 31 height 16
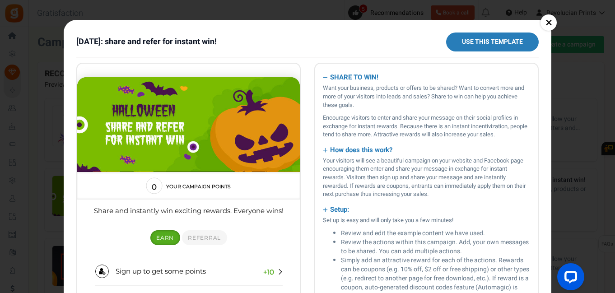
scroll to position [0, 0]
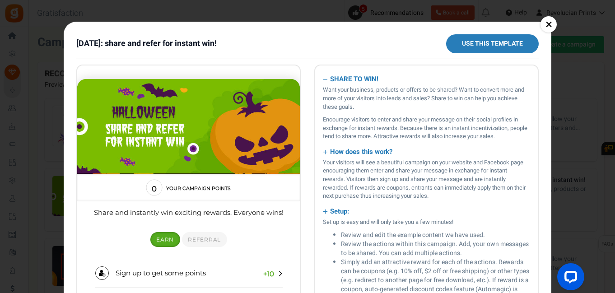
click at [479, 45] on link "Use this template" at bounding box center [492, 43] width 93 height 19
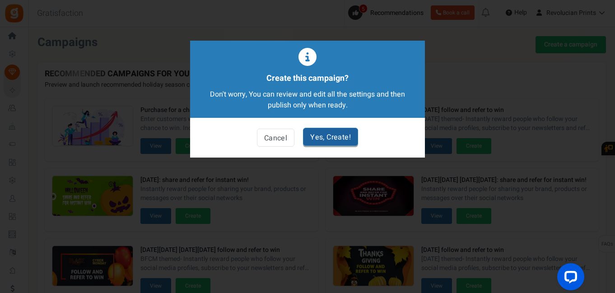
click at [310, 136] on link "Yes, Create!" at bounding box center [330, 137] width 55 height 18
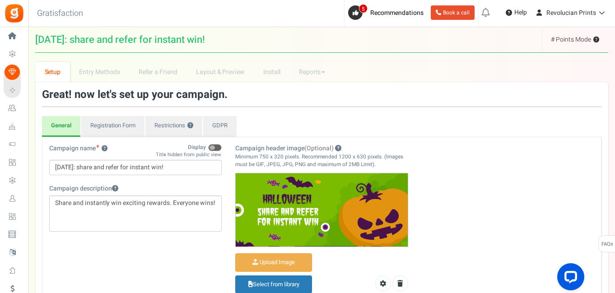
click at [213, 147] on span at bounding box center [211, 147] width 5 height 5
click at [222, 147] on input "Display" at bounding box center [222, 143] width 0 height 15
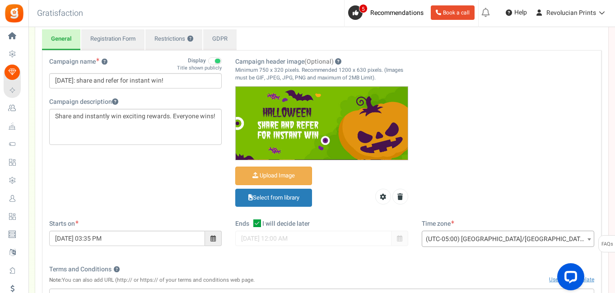
scroll to position [88, 0]
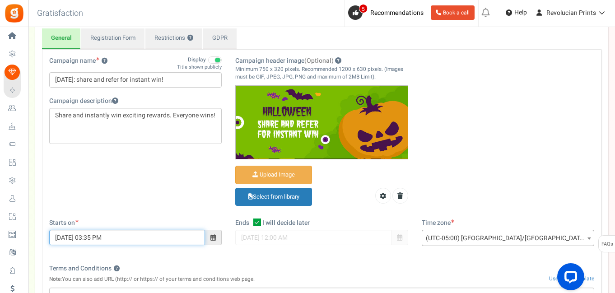
click at [186, 238] on input "09/28/2025 03:35 PM" at bounding box center [127, 237] width 156 height 15
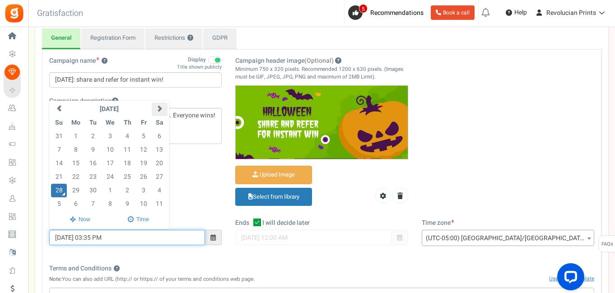
click at [153, 110] on th at bounding box center [160, 109] width 16 height 14
click at [69, 179] on td "20" at bounding box center [76, 177] width 19 height 14
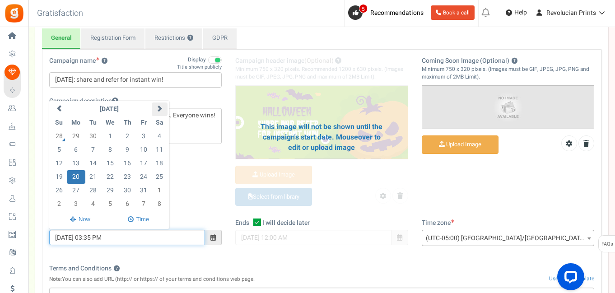
click at [158, 111] on span at bounding box center [159, 108] width 6 height 6
click at [153, 134] on td "1" at bounding box center [160, 137] width 16 height 14
click at [61, 109] on span at bounding box center [59, 108] width 6 height 6
click at [71, 175] on td "20" at bounding box center [76, 177] width 19 height 14
type input "10/20/2025 03:35 PM"
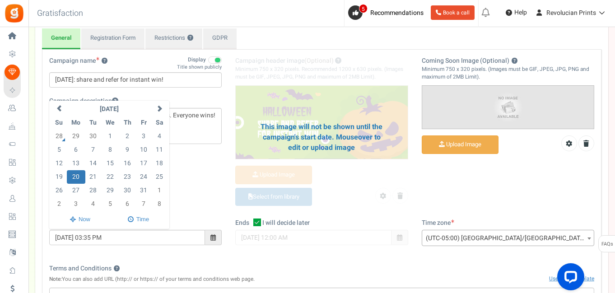
click at [266, 252] on div "Ends Open On I will decide later 11/09/2025 12:00 AM" at bounding box center [321, 236] width 186 height 36
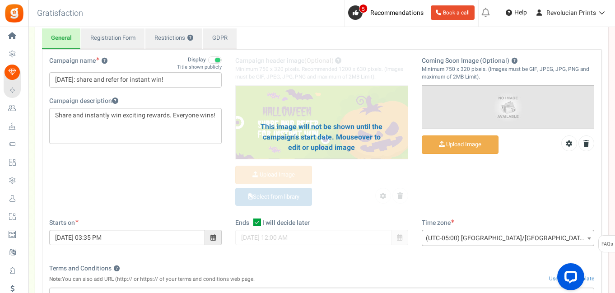
click at [258, 221] on icon at bounding box center [257, 222] width 8 height 8
click at [250, 221] on input "I will decide later" at bounding box center [247, 223] width 6 height 6
checkbox input "false"
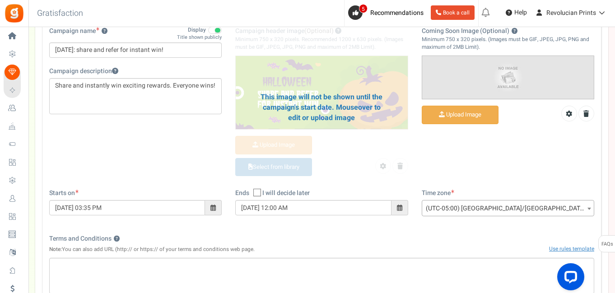
scroll to position [140, 0]
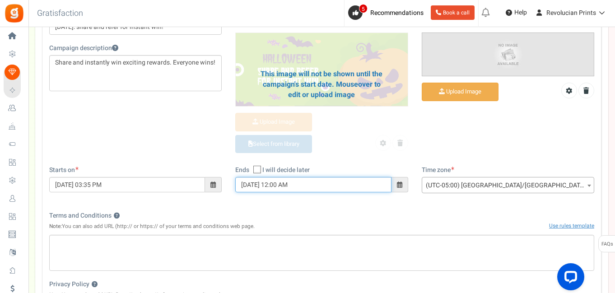
click at [356, 189] on input "11/09/2025 12:00 AM" at bounding box center [313, 184] width 156 height 15
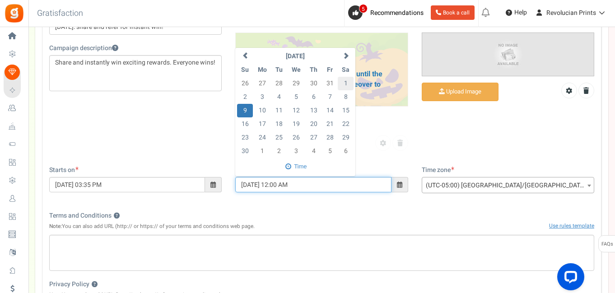
click at [343, 83] on td "1" at bounding box center [346, 84] width 16 height 14
type input "[DATE] 12:00 AM"
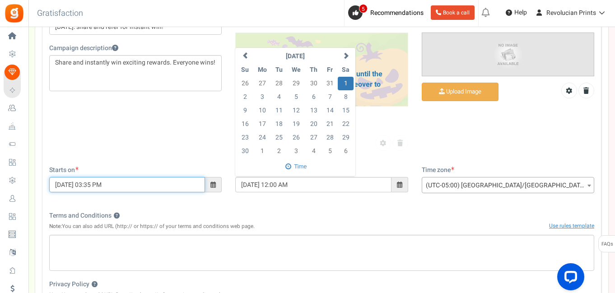
click at [156, 188] on input "10/20/2025 03:35 PM" at bounding box center [127, 184] width 156 height 15
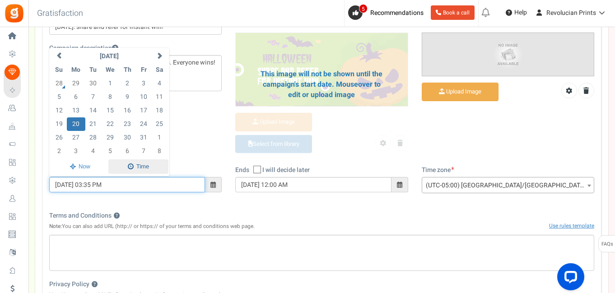
click at [140, 168] on span at bounding box center [138, 166] width 60 height 15
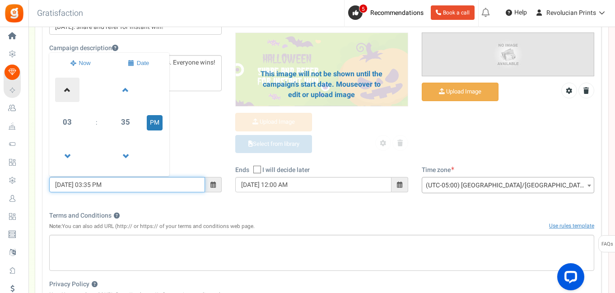
click at [66, 88] on span at bounding box center [67, 90] width 24 height 24
click at [68, 148] on span at bounding box center [67, 156] width 24 height 24
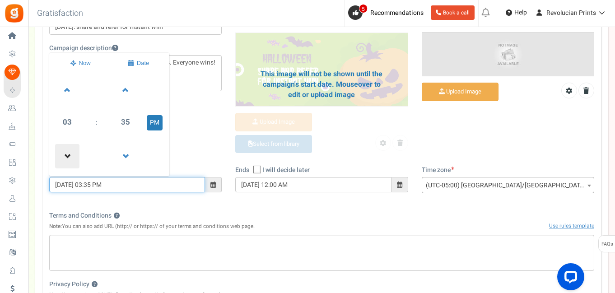
click at [68, 148] on span at bounding box center [67, 156] width 24 height 24
click at [72, 151] on span at bounding box center [67, 156] width 24 height 24
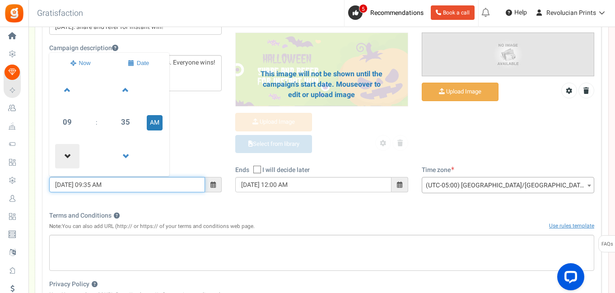
click at [72, 151] on span at bounding box center [67, 156] width 24 height 24
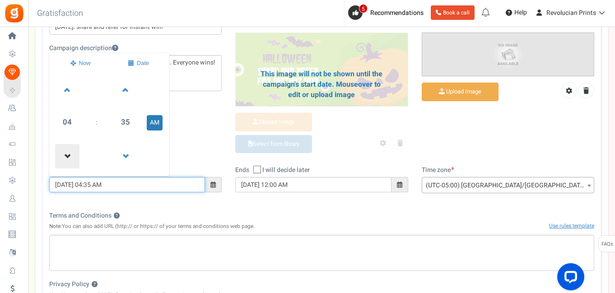
click at [72, 151] on span at bounding box center [67, 156] width 24 height 24
click at [118, 157] on span at bounding box center [125, 156] width 24 height 24
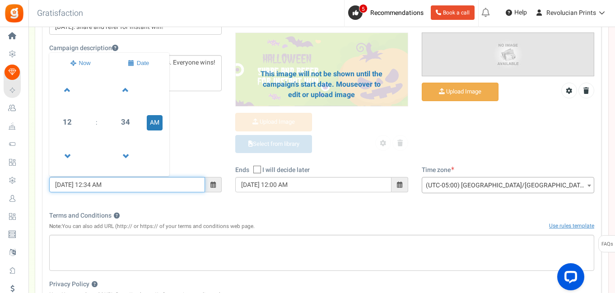
drag, startPoint x: 104, startPoint y: 183, endPoint x: 101, endPoint y: 179, distance: 5.8
click at [100, 181] on input "10/20/2025 12:34 AM" at bounding box center [127, 184] width 156 height 15
click at [148, 181] on input "[DATE] 12:00 AM" at bounding box center [127, 184] width 156 height 15
type input "[DATE] 12:00 AM"
click at [193, 209] on div "Campaign name ? Display Title shown publicly Halloween: share and refer for ins…" at bounding box center [321, 186] width 559 height 381
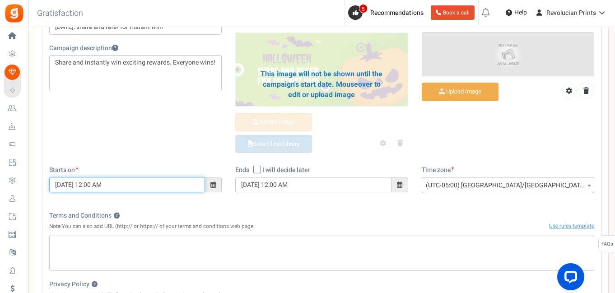
click at [142, 188] on input "[DATE] 12:00 AM" at bounding box center [127, 184] width 156 height 15
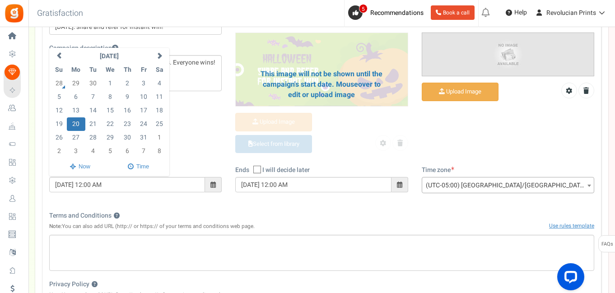
click at [169, 204] on div "Campaign name ? Display Title shown publicly Halloween: share and refer for ins…" at bounding box center [321, 186] width 559 height 381
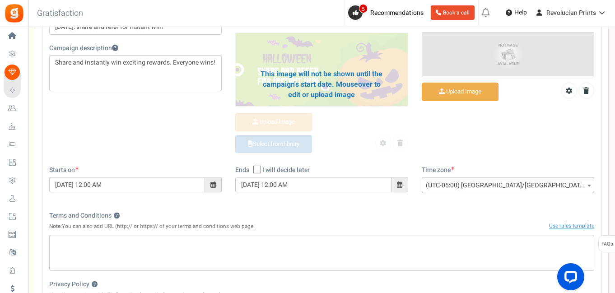
click at [488, 185] on span "(UTC-05:00) [GEOGRAPHIC_DATA]/[GEOGRAPHIC_DATA]" at bounding box center [508, 185] width 172 height 16
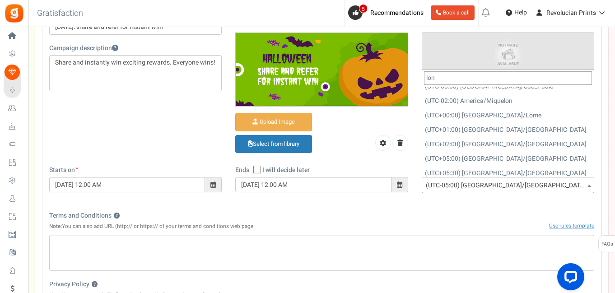
scroll to position [0, 0]
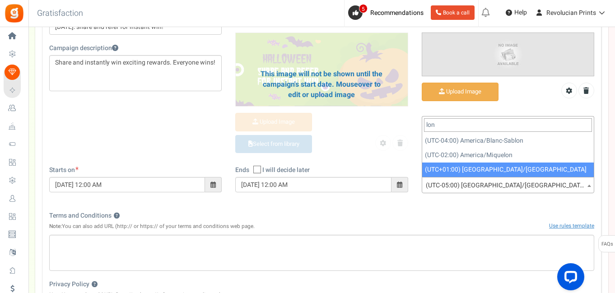
type input "lon"
select select "Europe/London"
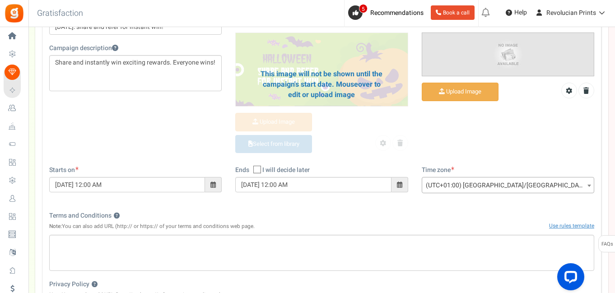
click at [506, 204] on div "Campaign name ? Display Title shown publicly Halloween: share and refer for ins…" at bounding box center [321, 186] width 559 height 381
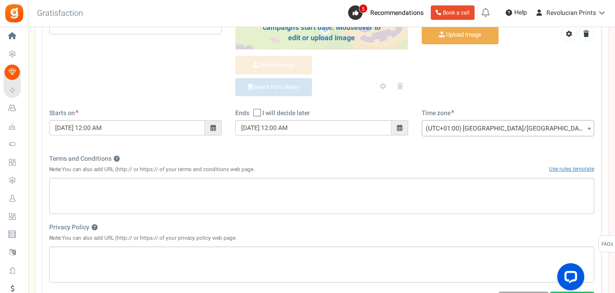
scroll to position [200, 0]
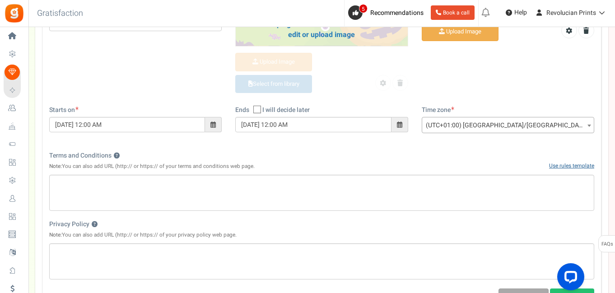
click at [567, 165] on link "Use rules template" at bounding box center [571, 166] width 45 height 8
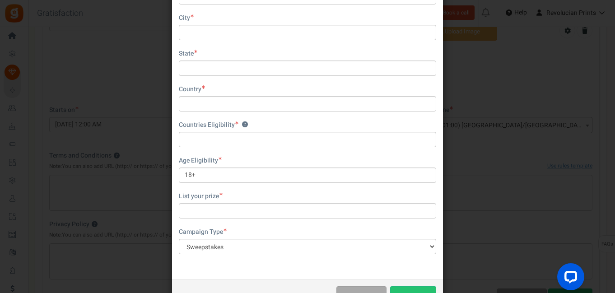
scroll to position [235, 0]
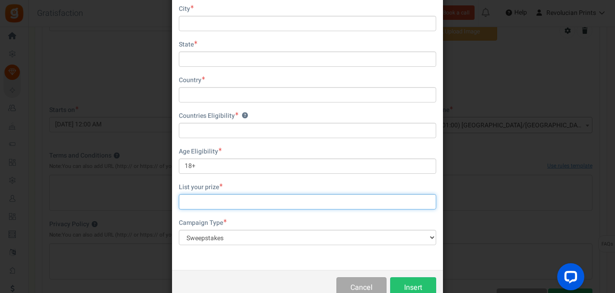
click at [215, 194] on input "text" at bounding box center [307, 201] width 257 height 15
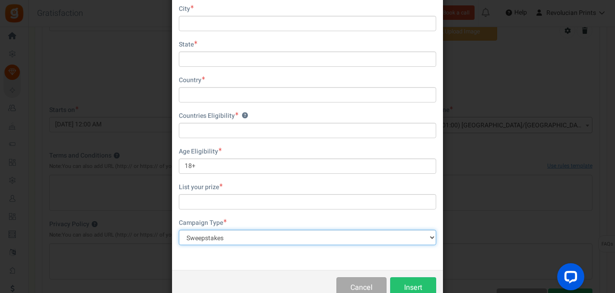
click at [228, 230] on select "Contest Giveaway Lottery Offer Raffle Sweepstakes Other" at bounding box center [307, 237] width 257 height 15
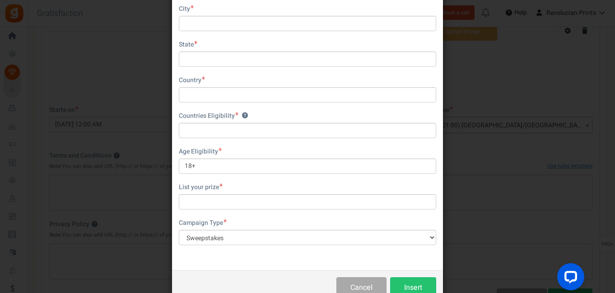
click at [228, 248] on div "DISCLAIMER: We have created a standard set of rules which will help you launch …" at bounding box center [307, 51] width 271 height 438
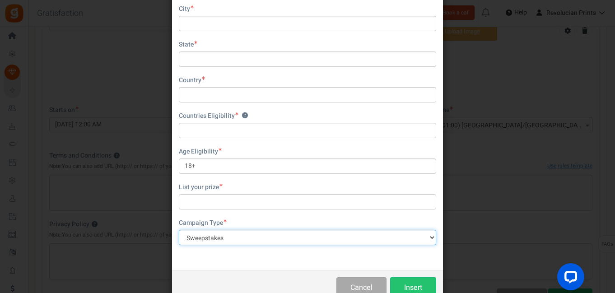
click at [284, 230] on select "Contest Giveaway Lottery Offer Raffle Sweepstakes Other" at bounding box center [307, 237] width 257 height 15
select select "Raffle"
click at [179, 230] on select "Contest Giveaway Lottery Offer Raffle Sweepstakes Other" at bounding box center [307, 237] width 257 height 15
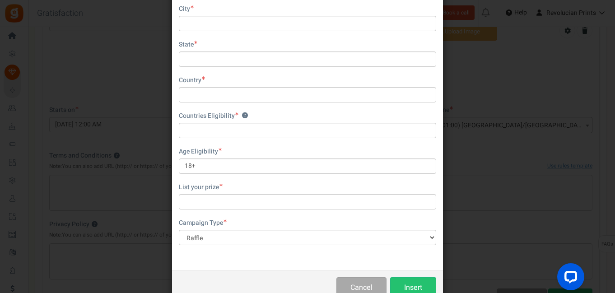
click at [236, 260] on div "DISCLAIMER: We have created a standard set of rules which will help you launch …" at bounding box center [307, 51] width 271 height 438
click at [228, 242] on div "Campaign Type Contest Giveaway Lottery Offer Raffle Sweepstakes Other" at bounding box center [307, 236] width 257 height 36
click at [342, 277] on button "Cancel" at bounding box center [361, 287] width 50 height 21
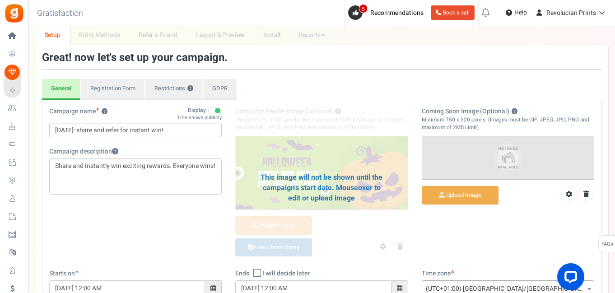
scroll to position [0, 0]
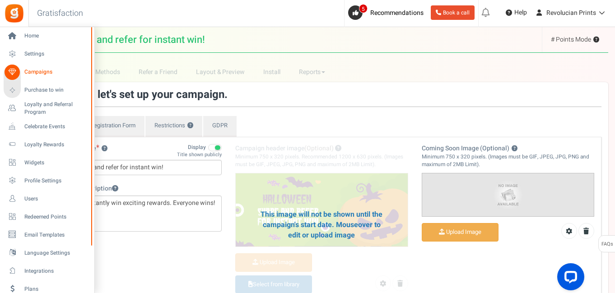
click at [22, 69] on link "Campaigns" at bounding box center [47, 72] width 87 height 15
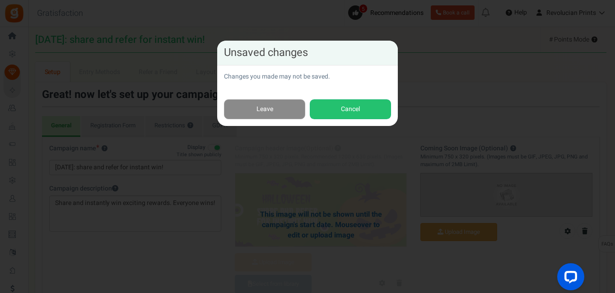
click at [287, 110] on link "Leave" at bounding box center [264, 109] width 81 height 20
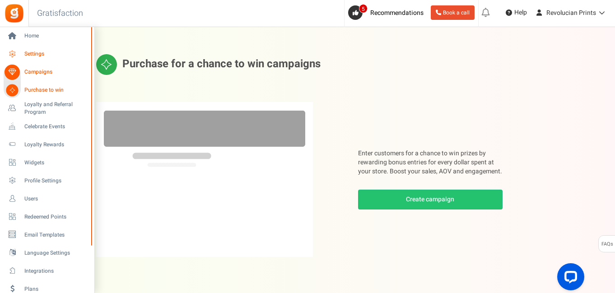
click at [41, 54] on span "Settings" at bounding box center [55, 54] width 63 height 8
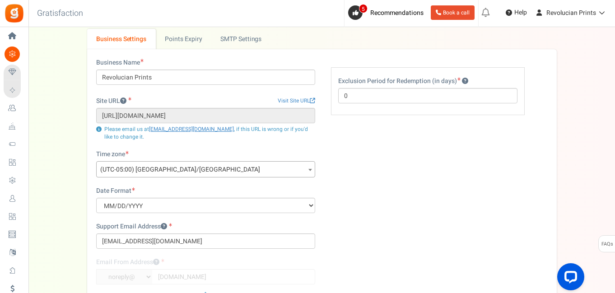
scroll to position [51, 0]
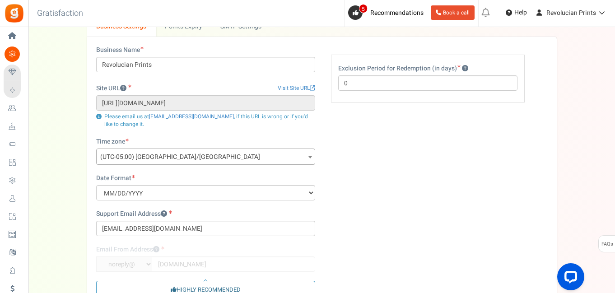
click at [202, 153] on span "(UTC-05:00) [GEOGRAPHIC_DATA]/[GEOGRAPHIC_DATA]" at bounding box center [206, 157] width 218 height 16
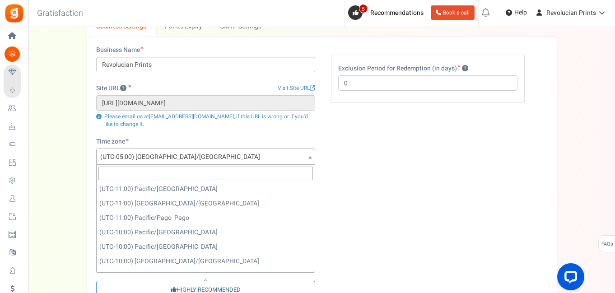
scroll to position [635, 0]
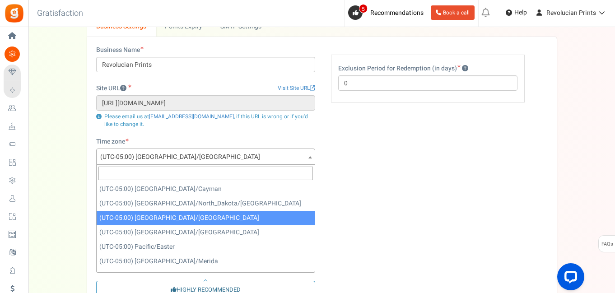
click at [181, 172] on input "search" at bounding box center [205, 174] width 214 height 14
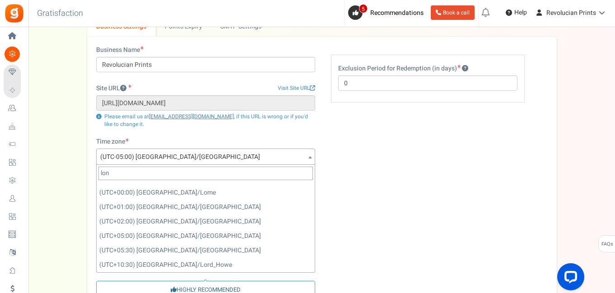
scroll to position [0, 0]
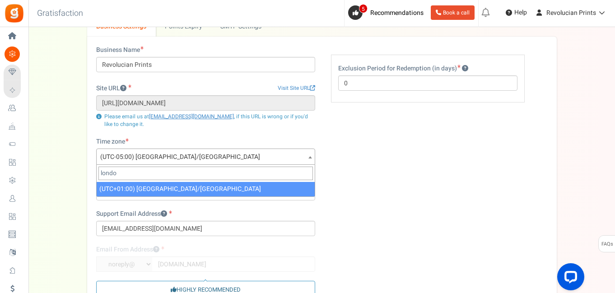
type input "london"
select select "Europe/London"
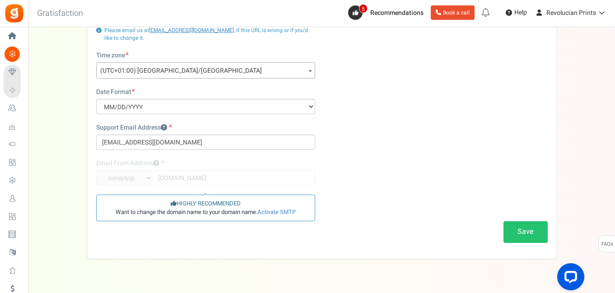
scroll to position [144, 0]
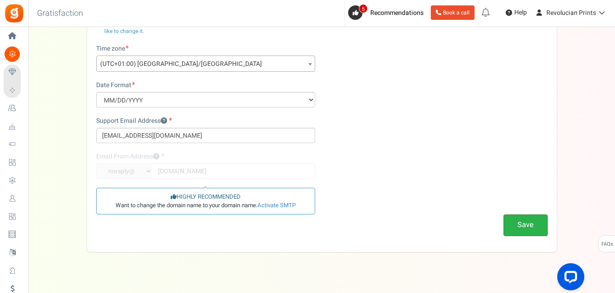
click at [519, 228] on button "Save" at bounding box center [525, 224] width 44 height 21
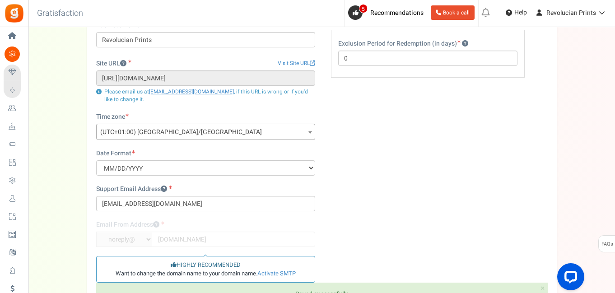
scroll to position [0, 0]
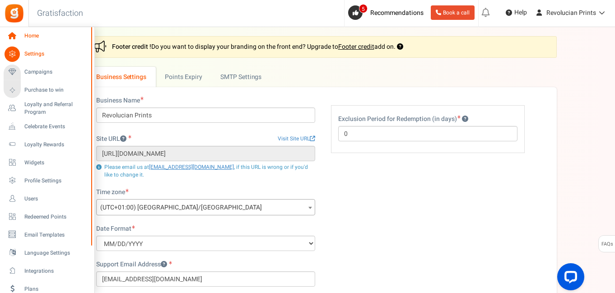
click at [23, 37] on link "Home" at bounding box center [47, 35] width 87 height 15
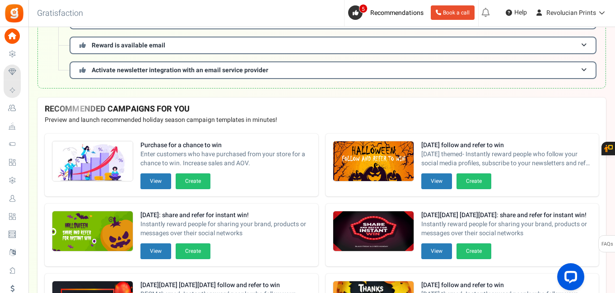
scroll to position [250, 0]
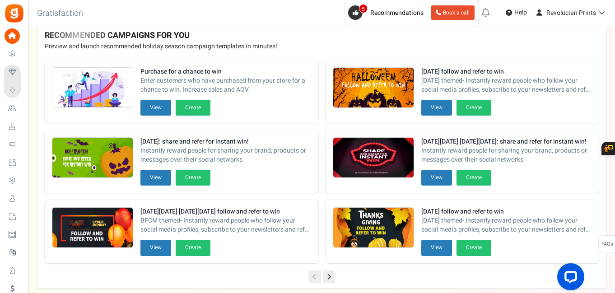
click at [334, 278] on icon at bounding box center [329, 276] width 13 height 13
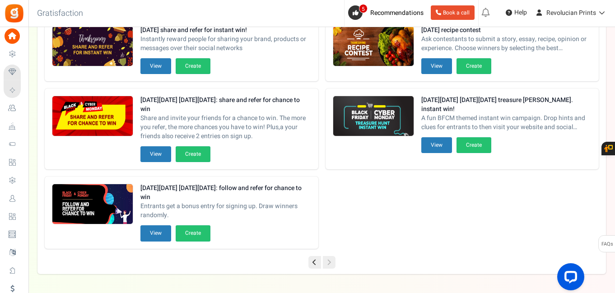
scroll to position [301, 0]
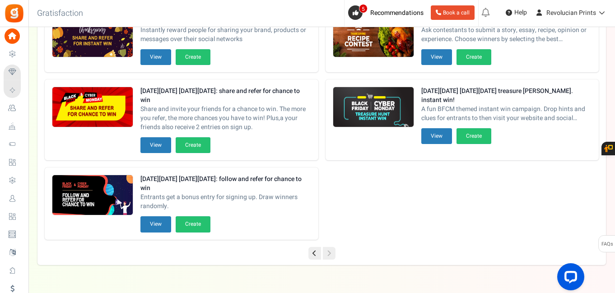
click at [314, 252] on icon at bounding box center [314, 253] width 13 height 13
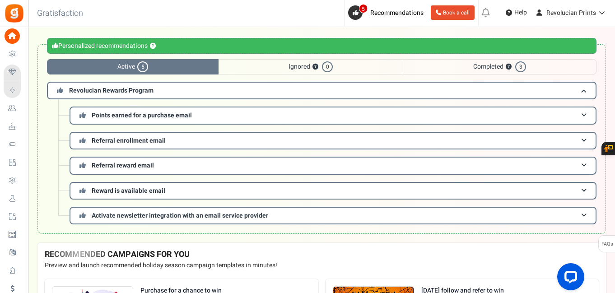
scroll to position [0, 0]
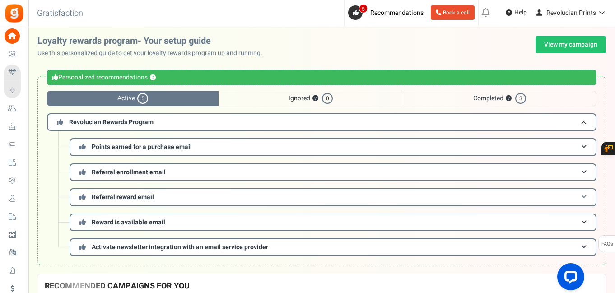
click at [191, 200] on h3 "Referral reward email" at bounding box center [333, 197] width 527 height 18
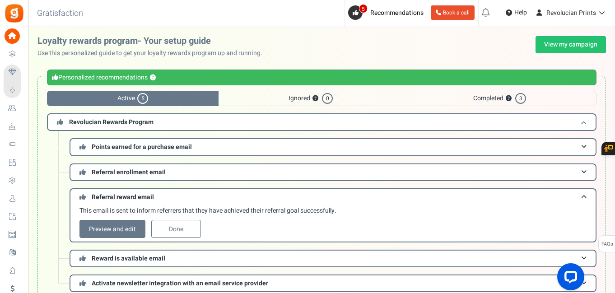
click at [301, 119] on h3 "Revolucian Rewards Program" at bounding box center [321, 122] width 549 height 18
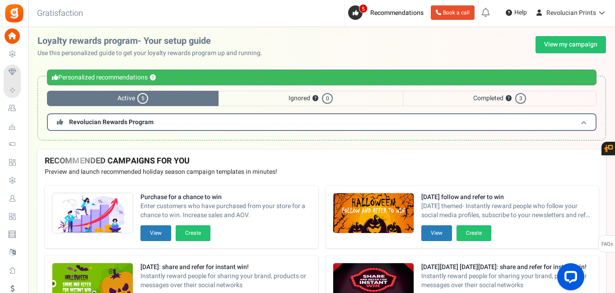
click at [250, 129] on h3 "Revolucian Rewards Program" at bounding box center [321, 122] width 549 height 18
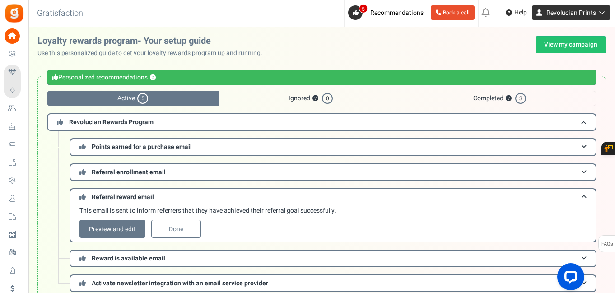
click at [584, 14] on span "Revolucian Prints" at bounding box center [571, 12] width 50 height 9
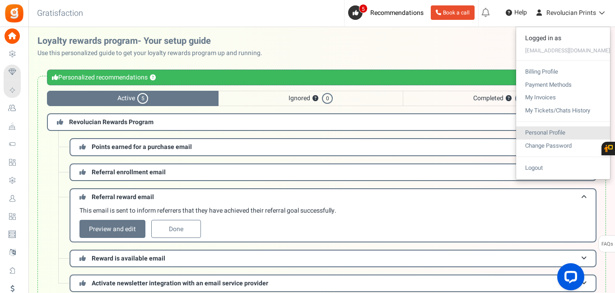
click at [556, 133] on link "Personal Profile" at bounding box center [563, 132] width 94 height 13
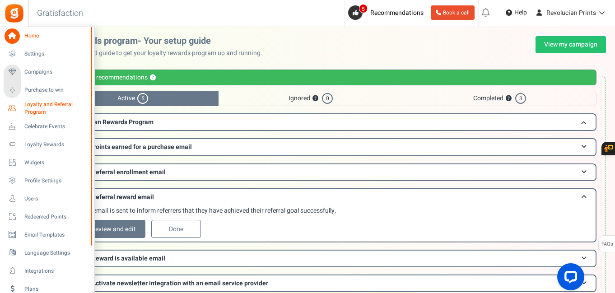
click at [26, 107] on span "Loyalty and Referral Program" at bounding box center [57, 108] width 66 height 15
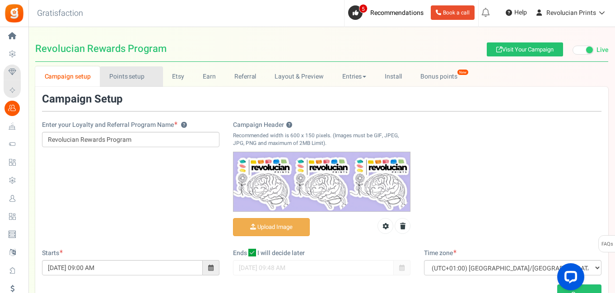
click at [129, 77] on link "Points setup New" at bounding box center [131, 76] width 63 height 20
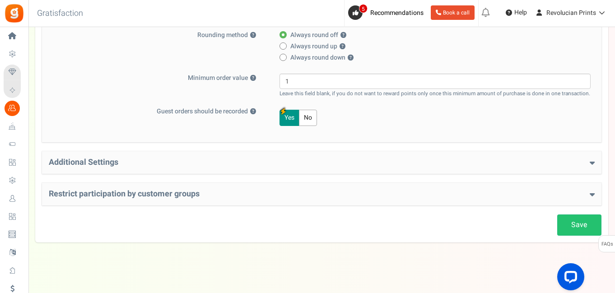
scroll to position [264, 0]
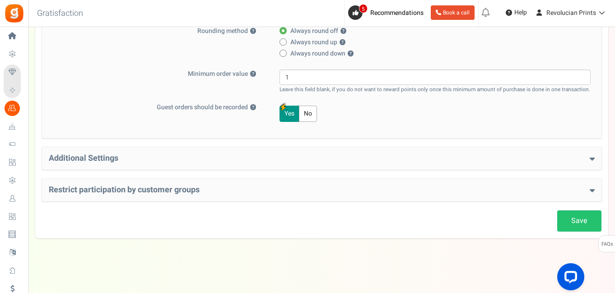
click at [278, 167] on div "Additional Settings Welcome Bonus ? Yes No Enter Welcome Points 100 Welcome Not…" at bounding box center [321, 158] width 559 height 23
click at [578, 158] on h4 "Additional Settings" at bounding box center [322, 158] width 546 height 9
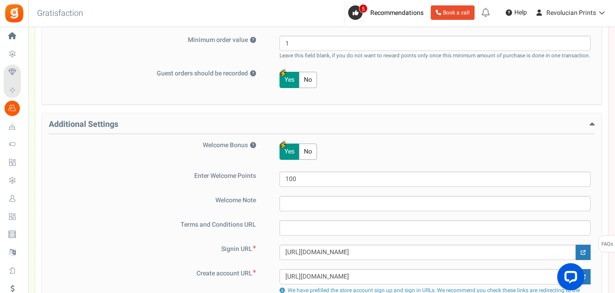
scroll to position [316, 0]
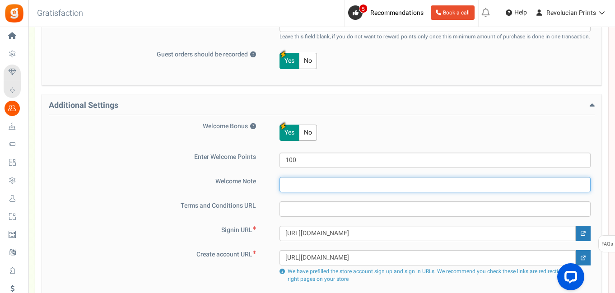
click at [305, 180] on input "text" at bounding box center [434, 184] width 311 height 15
type input "Welcome to Revolucian Prints! Here's a reward to get you started..."
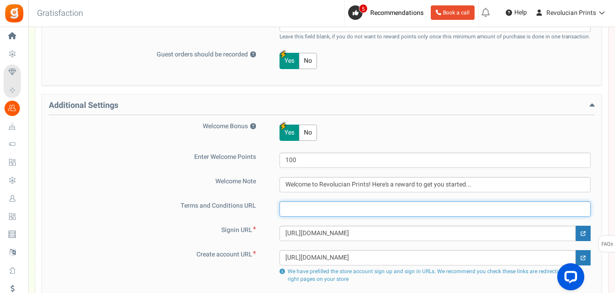
click at [337, 206] on input "text" at bounding box center [434, 208] width 311 height 15
paste input "https://revolucianprints.co.uk/legal/terms-and-conditions"
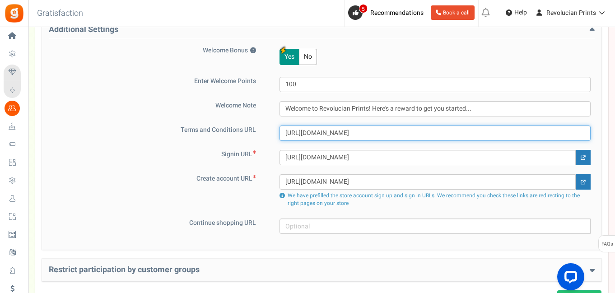
scroll to position [395, 0]
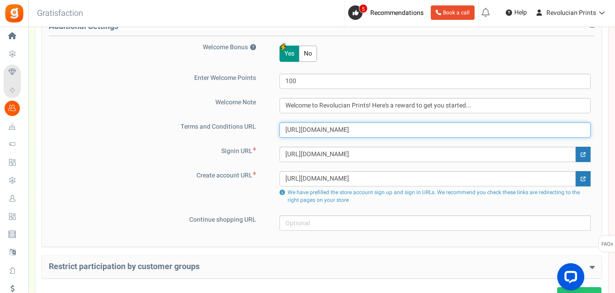
type input "https://revolucianprints.co.uk/legal/terms-and-conditions"
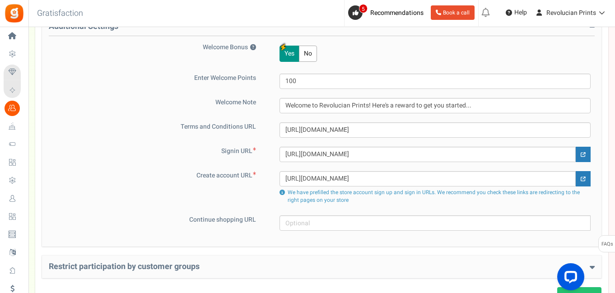
click at [323, 237] on div "Additional Settings Welcome Bonus ? Yes No Enter Welcome Points 100 Welcome Not…" at bounding box center [321, 130] width 559 height 231
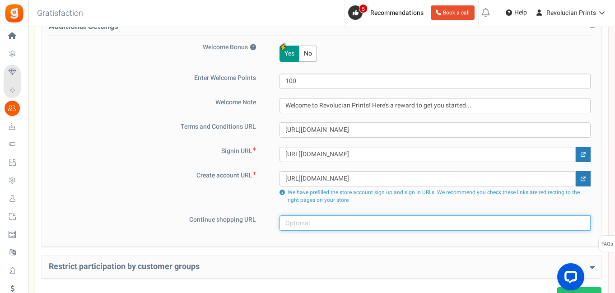
click at [316, 225] on input "text" at bounding box center [434, 222] width 311 height 15
paste input "https://revolucianprints.co.uk/shop"
type input "https://revolucianprints.co.uk/shop"
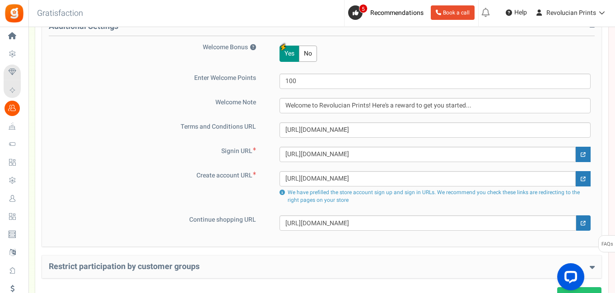
click at [390, 239] on div "Additional Settings Welcome Bonus ? Yes No Enter Welcome Points 100 Welcome Not…" at bounding box center [321, 130] width 559 height 231
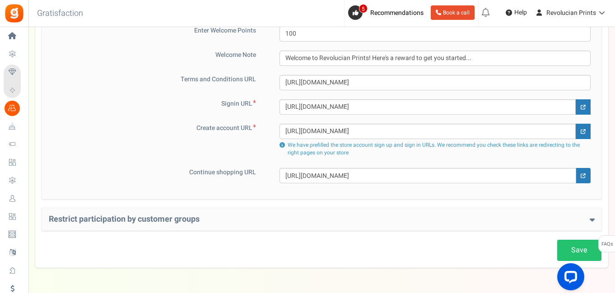
scroll to position [472, 0]
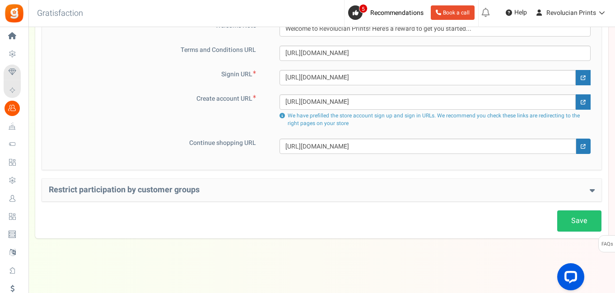
click at [367, 192] on h4 "Restrict participation by customer groups" at bounding box center [322, 189] width 546 height 9
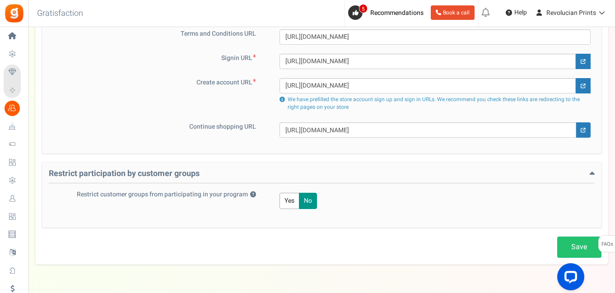
scroll to position [515, 0]
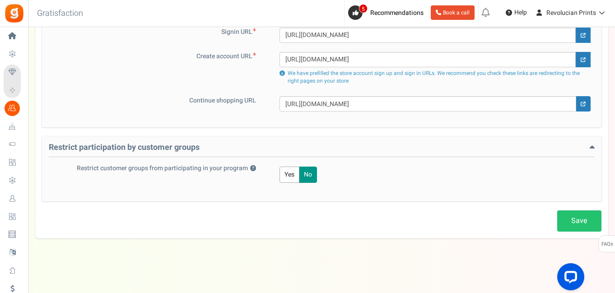
click at [286, 174] on button "Yes" at bounding box center [289, 175] width 20 height 16
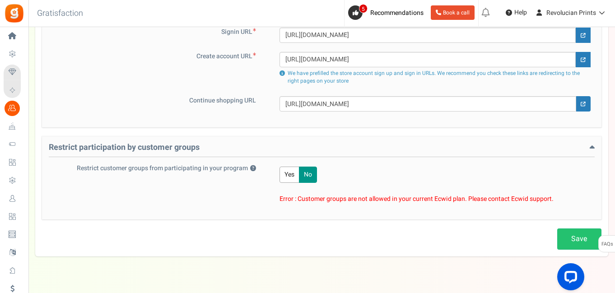
click at [432, 216] on div "Restrict participation by customer groups Restrict customer groups from partici…" at bounding box center [321, 177] width 559 height 83
click at [575, 238] on link "Save" at bounding box center [579, 238] width 44 height 21
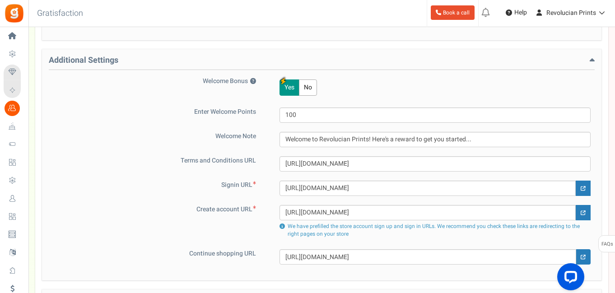
scroll to position [371, 0]
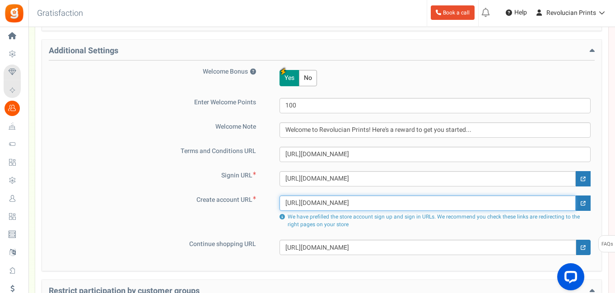
drag, startPoint x: 441, startPoint y: 204, endPoint x: 289, endPoint y: 200, distance: 152.6
click at [278, 204] on div "https://revolucianprints.co.uk/shop/account/settings We have prefilled the stor…" at bounding box center [430, 212] width 322 height 35
paste input "www.revolucianprints.co.uk/shop/account"
type input "[URL][DOMAIN_NAME]"
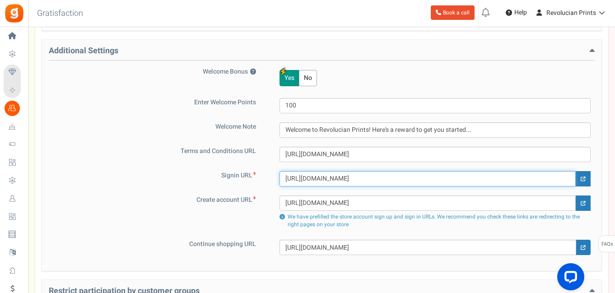
drag, startPoint x: 443, startPoint y: 176, endPoint x: 274, endPoint y: 177, distance: 169.7
click at [274, 177] on div "https://revolucianprints.co.uk/shop/account/settings" at bounding box center [430, 178] width 322 height 15
paste input "www.revolucianprints.co.uk/shop/account"
type input "[URL][DOMAIN_NAME]"
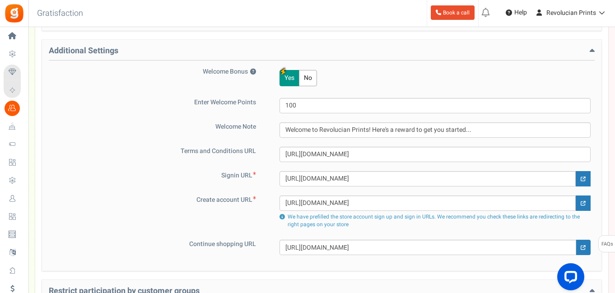
click at [399, 258] on div "Additional Settings Welcome Bonus ? Yes No Enter Welcome Points 100 Welcome Not…" at bounding box center [321, 155] width 559 height 231
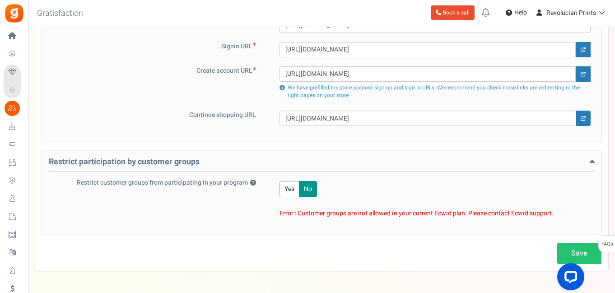
scroll to position [514, 0]
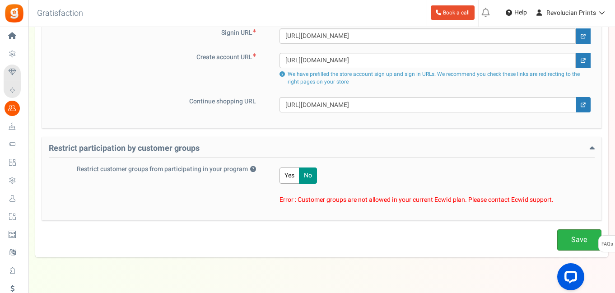
click at [563, 240] on link "Save" at bounding box center [579, 239] width 44 height 21
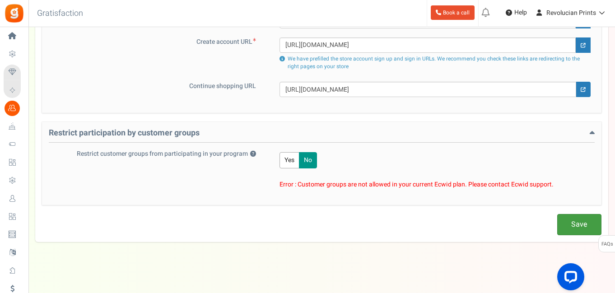
scroll to position [533, 0]
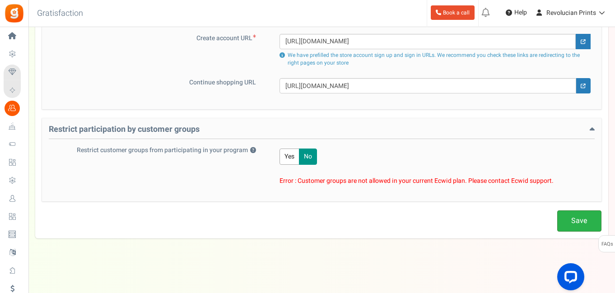
click at [577, 225] on link "Save" at bounding box center [579, 220] width 44 height 21
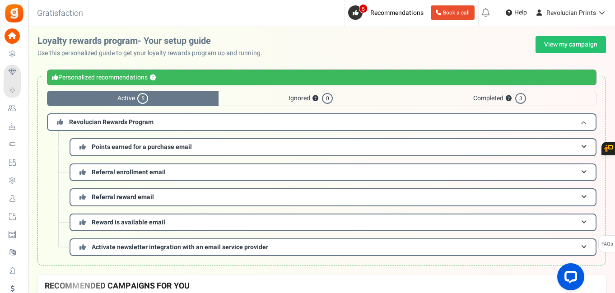
click at [227, 127] on h3 "Revolucian Rewards Program" at bounding box center [321, 122] width 549 height 18
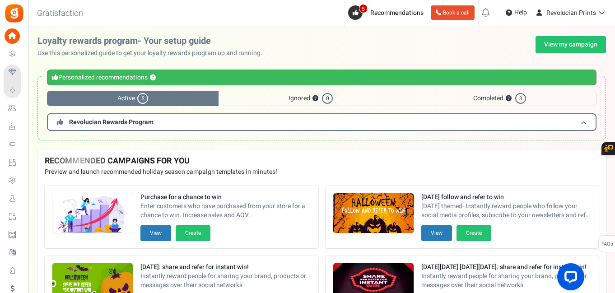
click at [235, 127] on h3 "Revolucian Rewards Program" at bounding box center [321, 122] width 549 height 18
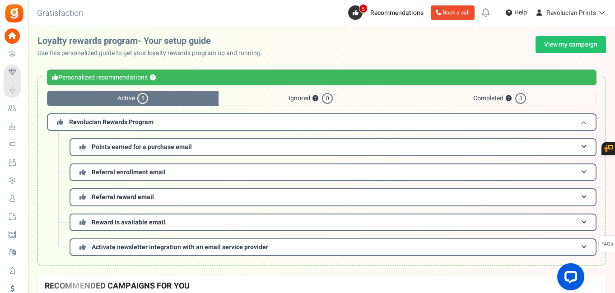
click at [241, 127] on h3 "Revolucian Rewards Program" at bounding box center [321, 122] width 549 height 18
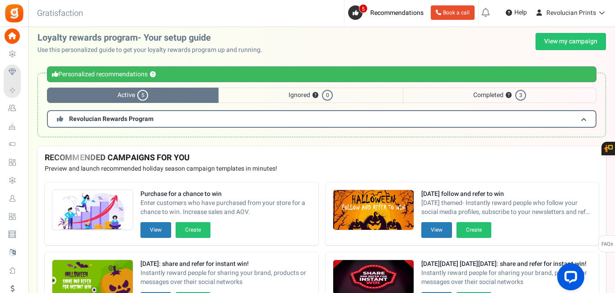
scroll to position [4, 0]
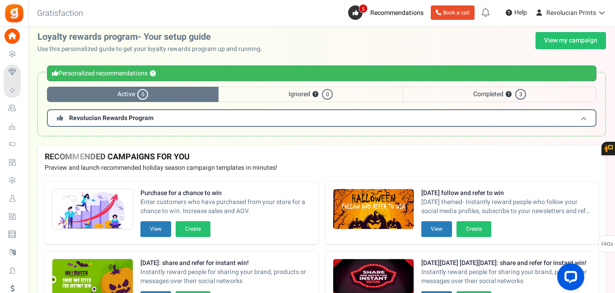
click at [244, 122] on h3 "Revolucian Rewards Program" at bounding box center [321, 118] width 549 height 18
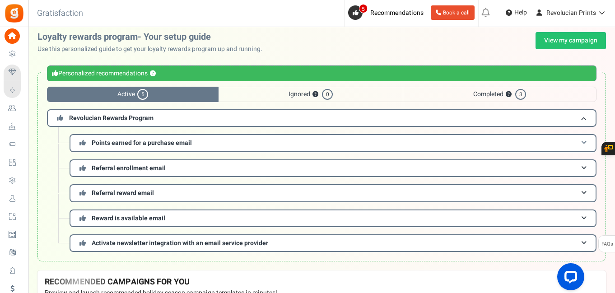
click at [225, 141] on h3 "Points earned for a purchase email" at bounding box center [333, 143] width 527 height 18
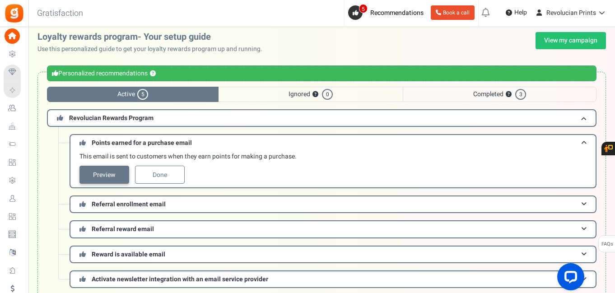
click at [123, 172] on link "Preview" at bounding box center [104, 175] width 50 height 18
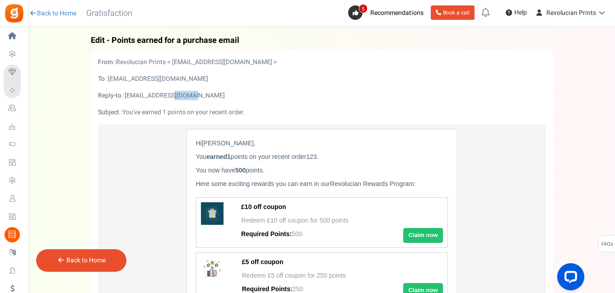
drag, startPoint x: 160, startPoint y: 94, endPoint x: 185, endPoint y: 94, distance: 25.3
click at [185, 94] on div "Reply-to : lucianharrisantwis@gmail.com" at bounding box center [321, 95] width 461 height 9
click at [185, 94] on div "Reply-to : [EMAIL_ADDRESS][DOMAIN_NAME]" at bounding box center [321, 95] width 461 height 9
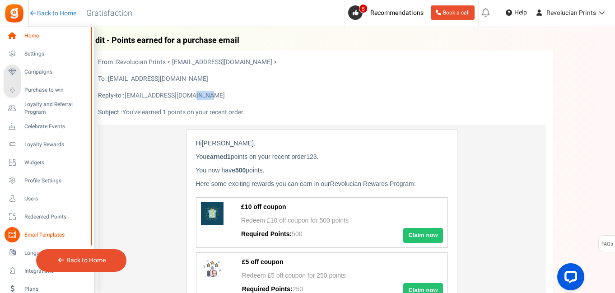
click at [36, 40] on span "Home" at bounding box center [55, 36] width 63 height 8
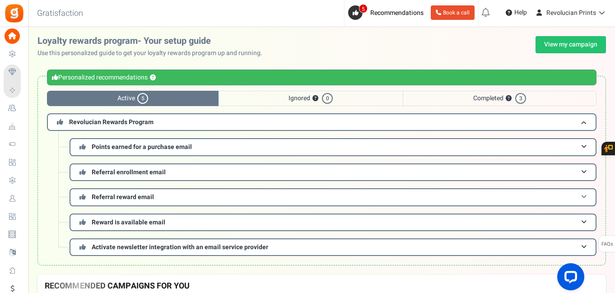
click at [205, 196] on h3 "Referral reward email" at bounding box center [333, 197] width 527 height 18
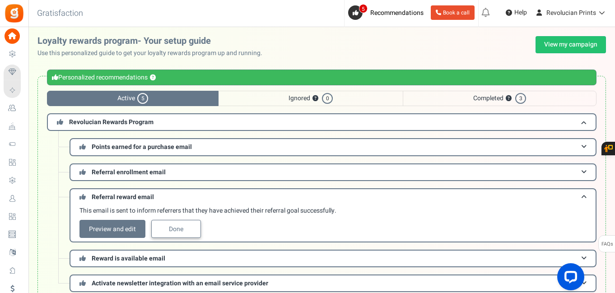
click at [190, 225] on link "Done" at bounding box center [176, 229] width 50 height 18
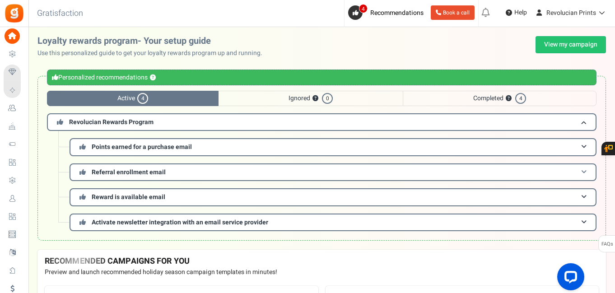
click at [182, 172] on h3 "Referral enrollment email" at bounding box center [333, 172] width 527 height 18
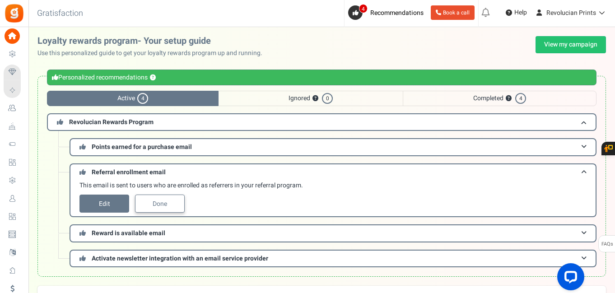
click at [170, 204] on link "Done" at bounding box center [160, 204] width 50 height 18
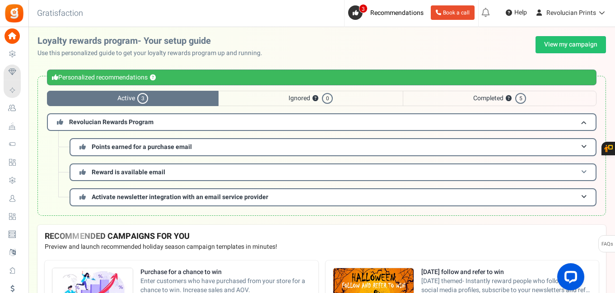
click at [174, 173] on h3 "Reward is available email" at bounding box center [333, 172] width 527 height 18
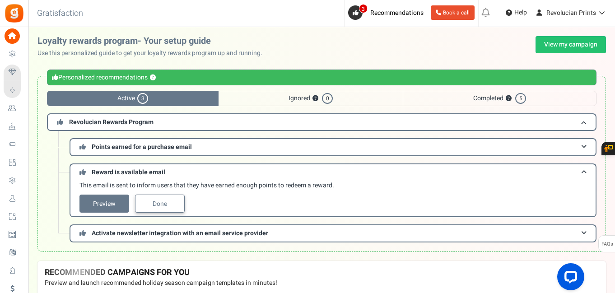
click at [170, 204] on link "Done" at bounding box center [160, 204] width 50 height 18
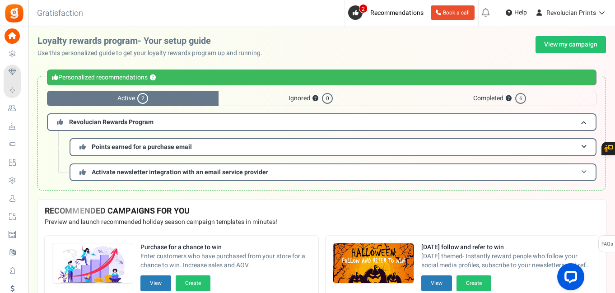
click at [207, 173] on span "Activate newsletter integration with an email service provider" at bounding box center [180, 171] width 176 height 9
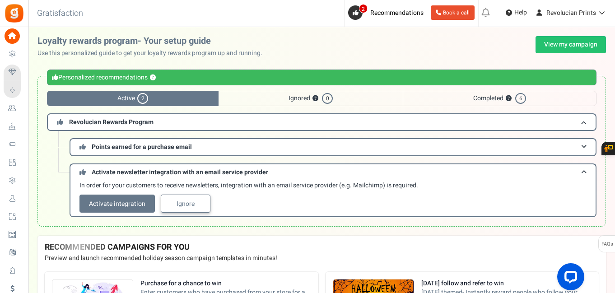
click at [190, 203] on link "Ignore" at bounding box center [186, 204] width 50 height 18
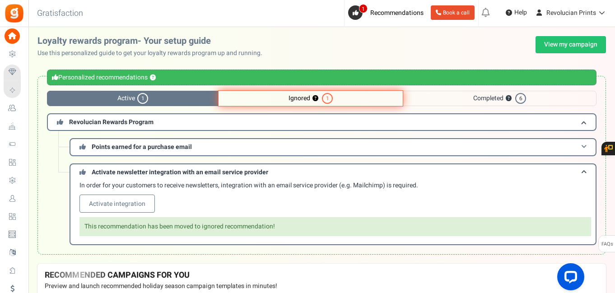
click at [203, 145] on h3 "Points earned for a purchase email" at bounding box center [333, 147] width 527 height 18
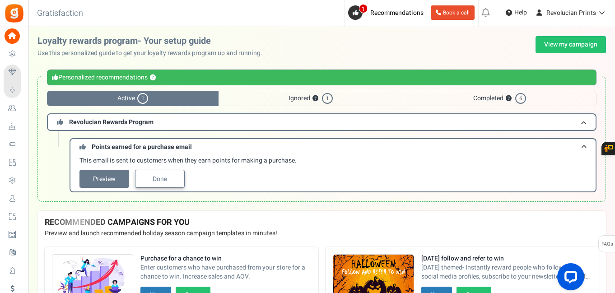
click at [173, 176] on link "Done" at bounding box center [160, 179] width 50 height 18
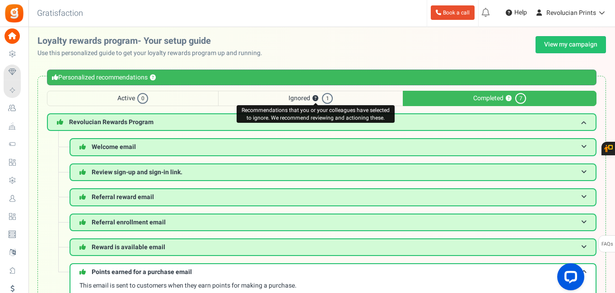
click at [313, 99] on button "?" at bounding box center [315, 99] width 6 height 6
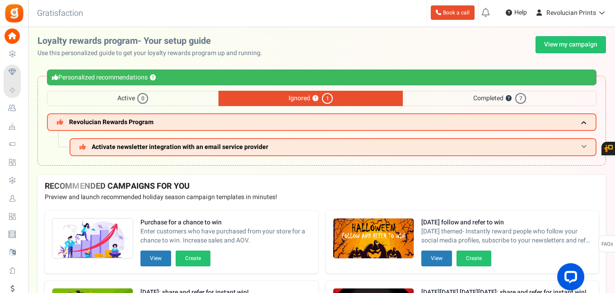
click at [233, 144] on span "Activate newsletter integration with an email service provider" at bounding box center [180, 146] width 176 height 9
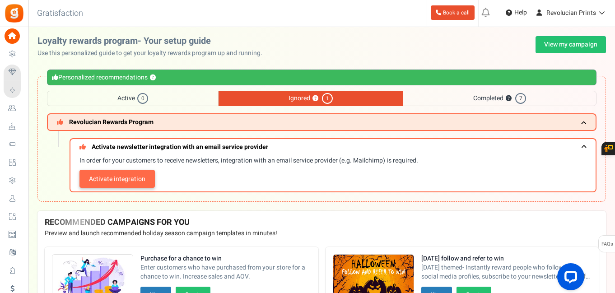
click at [138, 177] on link "Activate integration" at bounding box center [116, 179] width 75 height 18
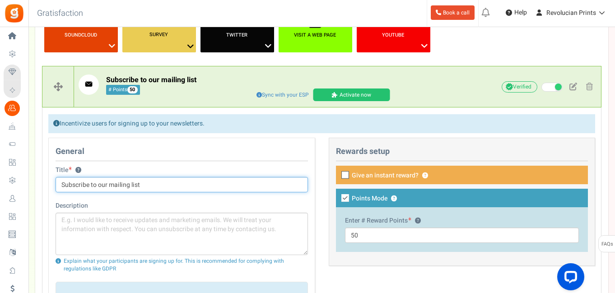
scroll to position [175, 0]
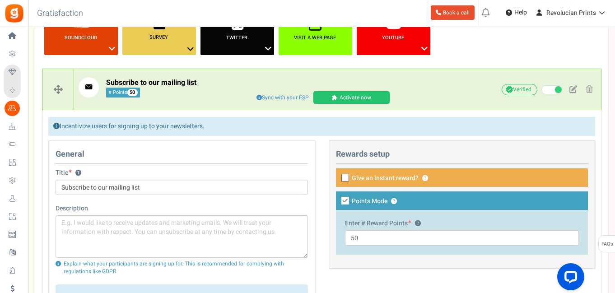
click at [346, 176] on icon at bounding box center [346, 178] width 6 height 6
click at [338, 176] on input "Give an instant reward? ?" at bounding box center [335, 179] width 6 height 6
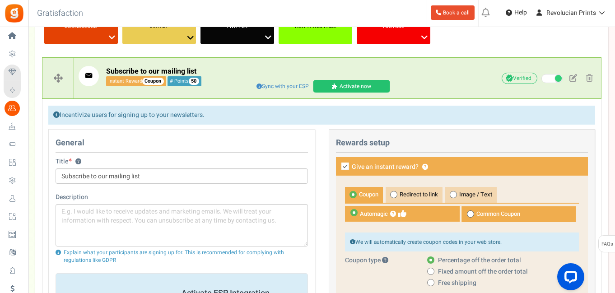
scroll to position [194, 0]
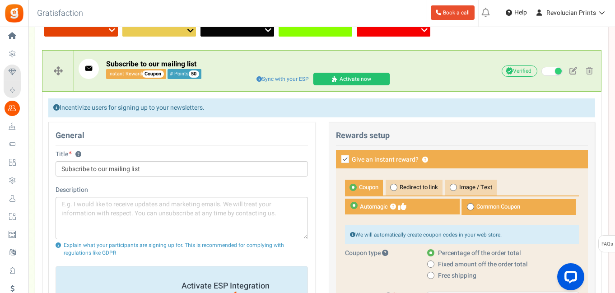
click at [346, 159] on icon at bounding box center [345, 159] width 8 height 8
click at [338, 159] on input "Give an instant reward? ?" at bounding box center [335, 160] width 6 height 6
checkbox input "false"
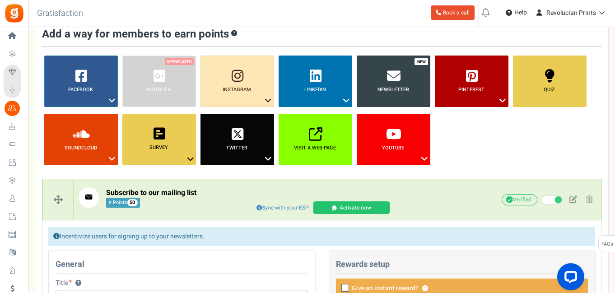
scroll to position [56, 0]
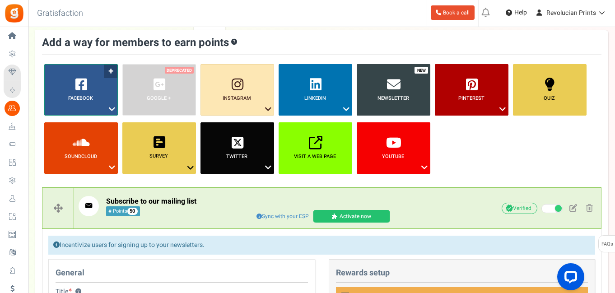
click at [110, 106] on icon at bounding box center [112, 109] width 11 height 12
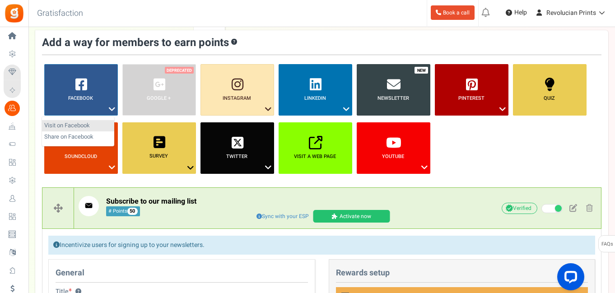
click at [83, 125] on link "Visit on Facebook" at bounding box center [78, 125] width 72 height 11
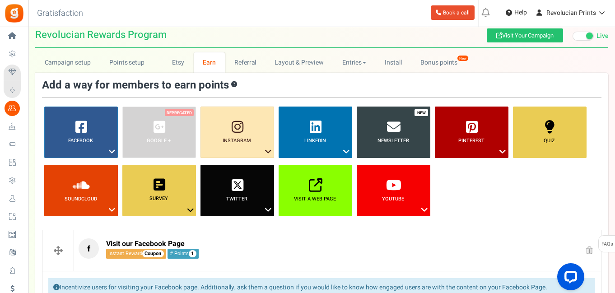
scroll to position [12, 0]
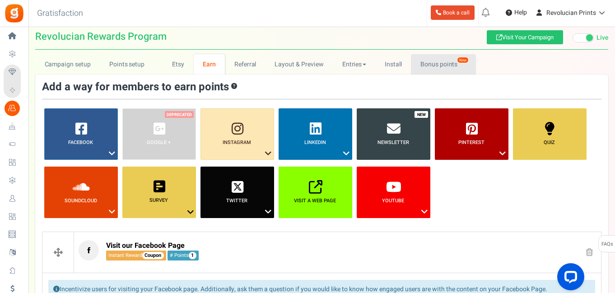
click at [445, 64] on link "Bonus points New" at bounding box center [443, 64] width 65 height 20
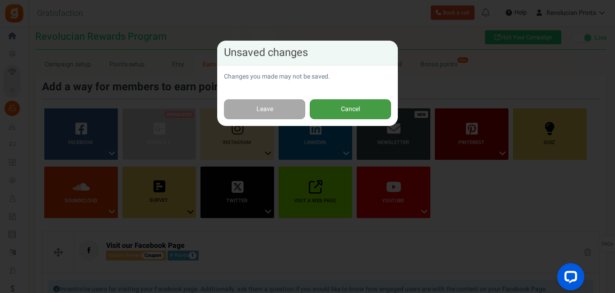
click at [372, 106] on button "Cancel" at bounding box center [350, 109] width 81 height 20
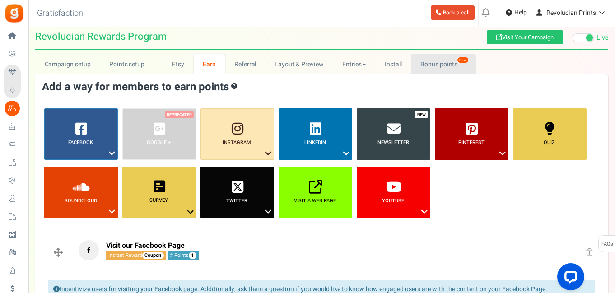
click at [442, 62] on link "Bonus points New" at bounding box center [443, 64] width 65 height 20
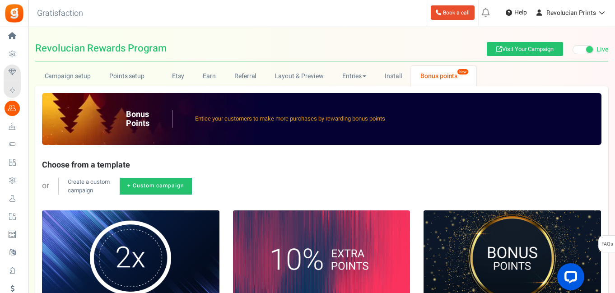
scroll to position [0, 0]
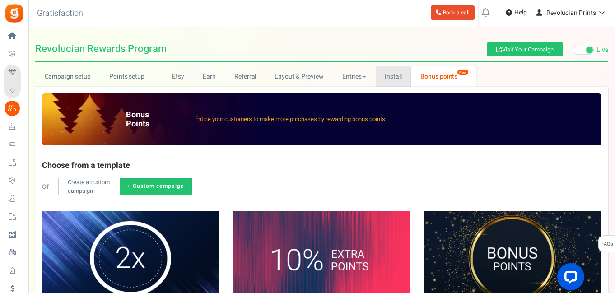
click at [394, 74] on link "Install" at bounding box center [394, 76] width 36 height 20
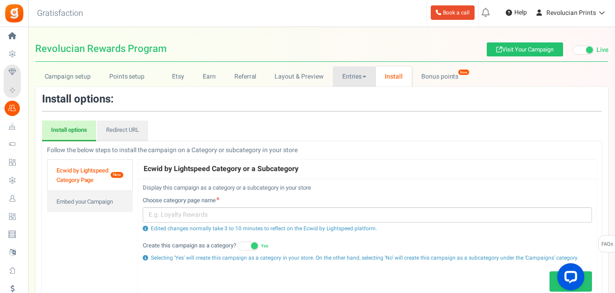
click at [350, 78] on link "Entries" at bounding box center [354, 76] width 43 height 20
click at [350, 90] on link "Entries" at bounding box center [369, 96] width 72 height 13
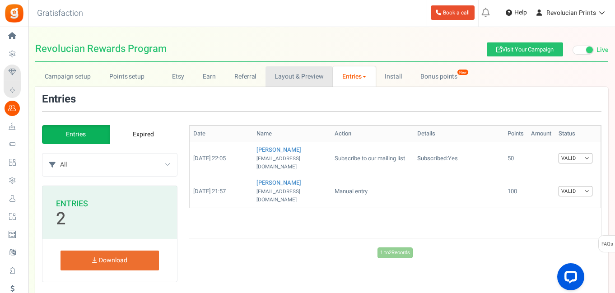
click at [308, 80] on link "Layout & Preview" at bounding box center [298, 76] width 67 height 20
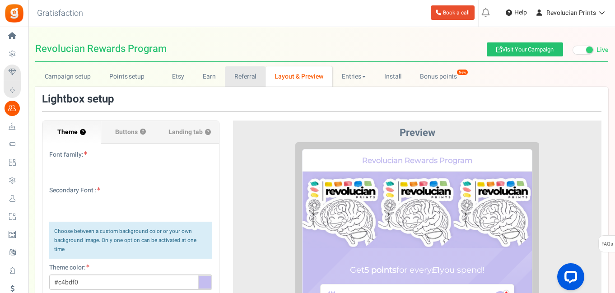
click at [252, 78] on link "Referral" at bounding box center [245, 76] width 41 height 20
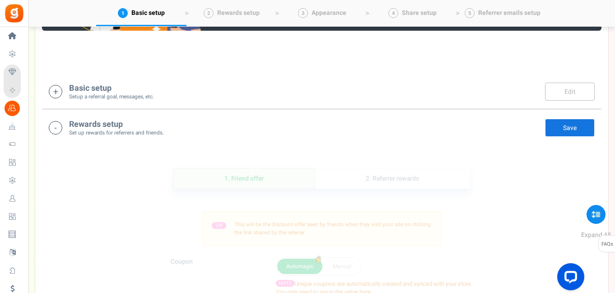
scroll to position [153, 0]
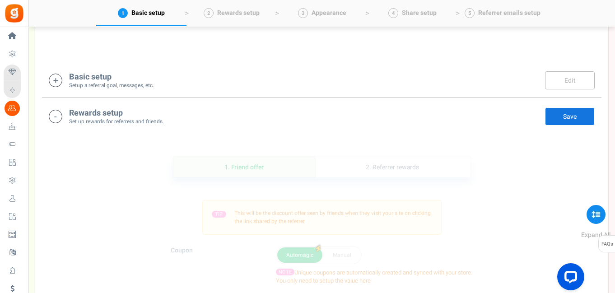
click at [148, 75] on h4 "Basic setup" at bounding box center [111, 77] width 85 height 9
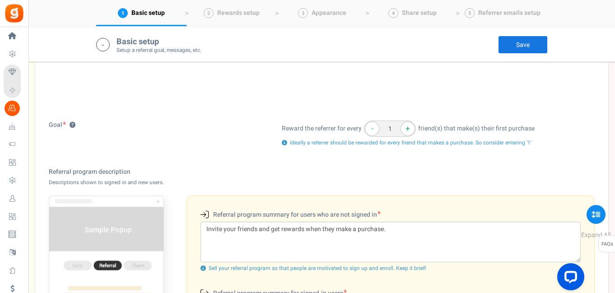
scroll to position [189, 0]
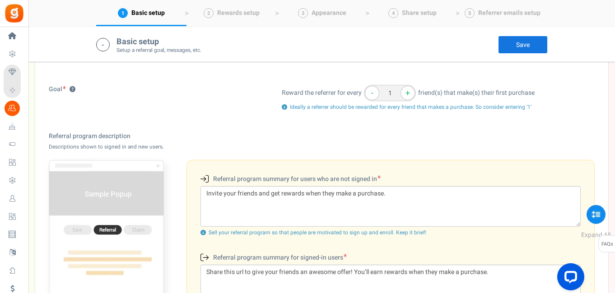
click at [398, 129] on div "Goal ? Reward the referrer for every - 1 + friend(s) that make(s) their first p…" at bounding box center [322, 215] width 546 height 260
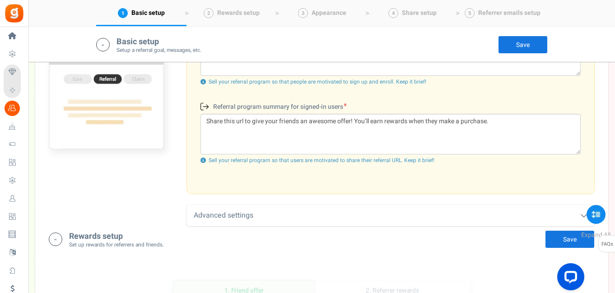
scroll to position [395, 0]
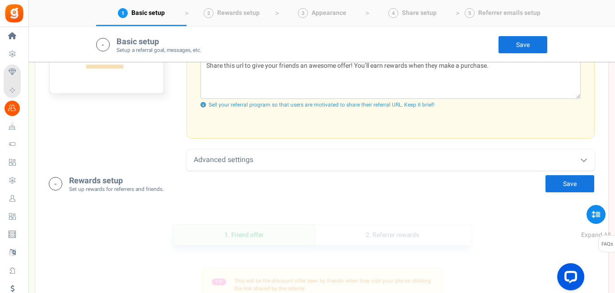
click at [328, 162] on div "Advanced settings" at bounding box center [390, 159] width 408 height 21
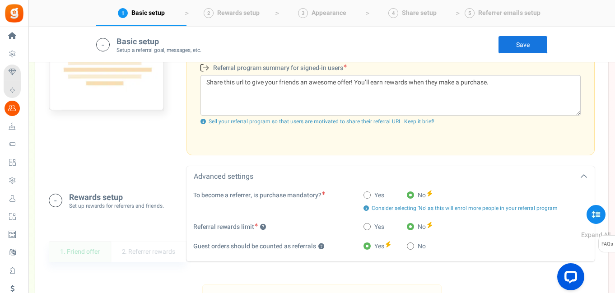
scroll to position [378, 0]
click at [519, 45] on link "Save" at bounding box center [523, 45] width 50 height 18
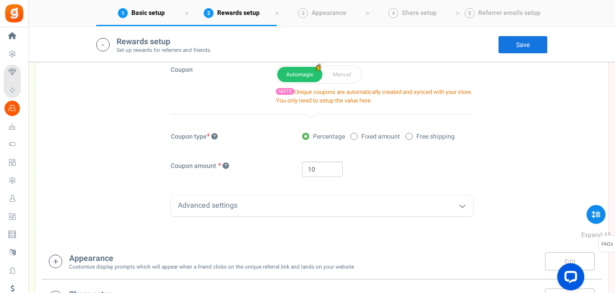
scroll to position [666, 0]
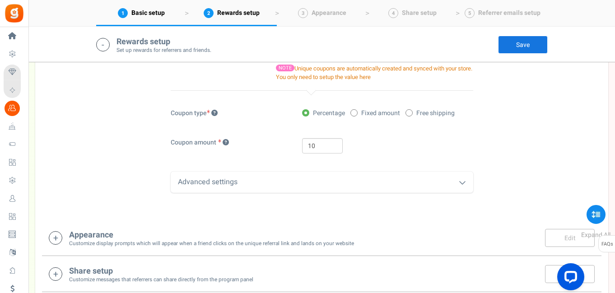
click at [301, 184] on div "Advanced settings" at bounding box center [322, 182] width 302 height 21
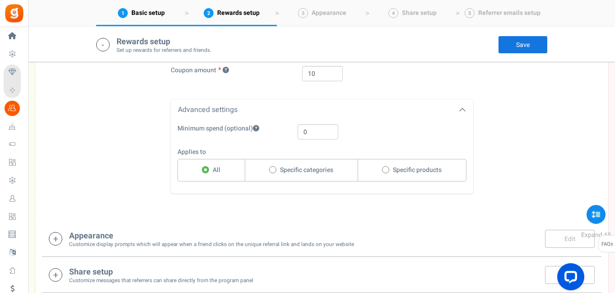
scroll to position [757, 0]
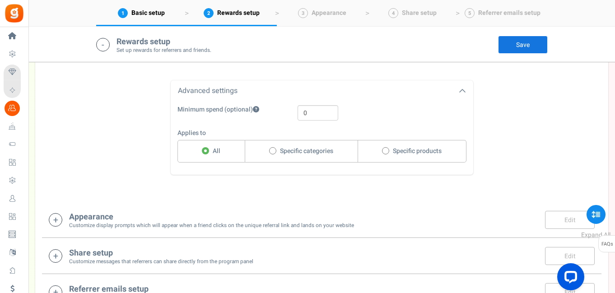
click at [256, 217] on h4 "Appearance" at bounding box center [211, 217] width 285 height 9
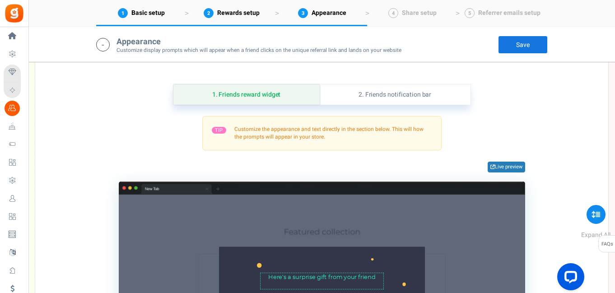
scroll to position [923, 0]
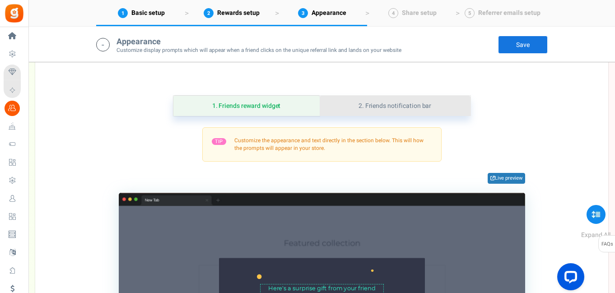
click at [376, 104] on link "2. Friends notification bar" at bounding box center [395, 106] width 151 height 20
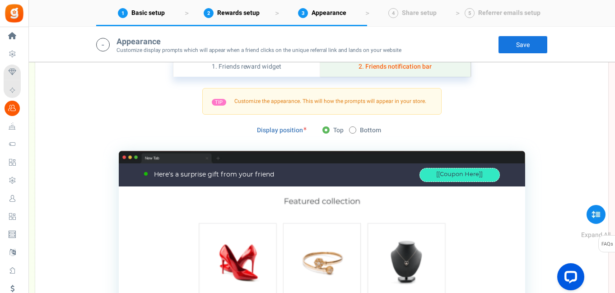
scroll to position [951, 0]
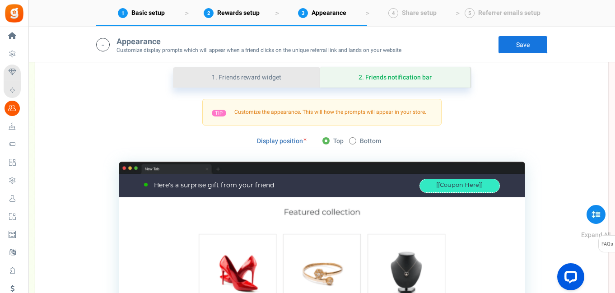
click at [278, 75] on link "1. Friends reward widget" at bounding box center [246, 77] width 147 height 20
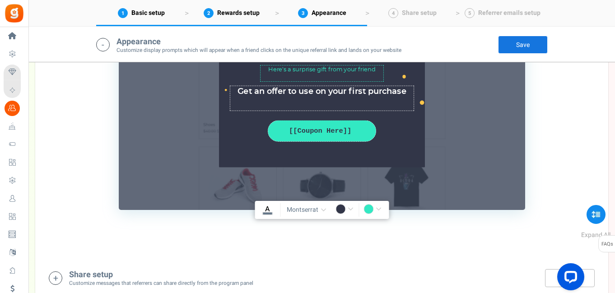
scroll to position [1225, 0]
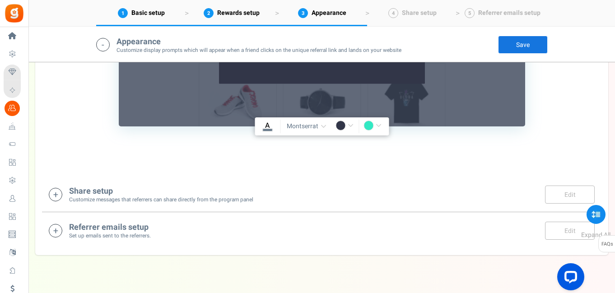
click at [287, 192] on div "Share setup Customize messages that referrers can share directly from the progr…" at bounding box center [322, 194] width 546 height 19
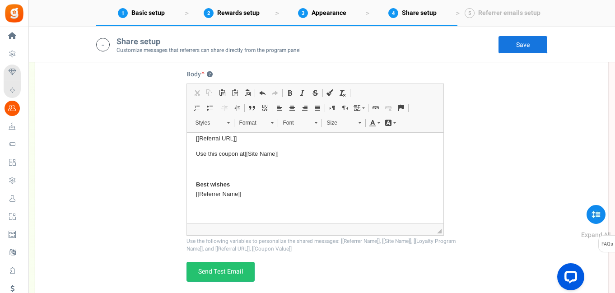
scroll to position [1637, 0]
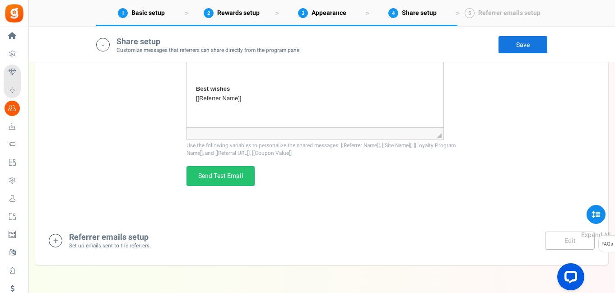
click at [306, 245] on div "Referrer emails setup Set up emails sent to the referrers. Edit Save Save" at bounding box center [322, 240] width 546 height 19
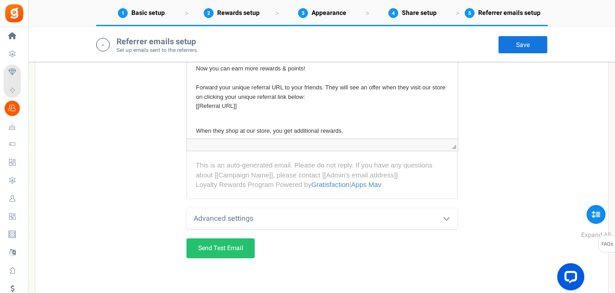
scroll to position [2028, 0]
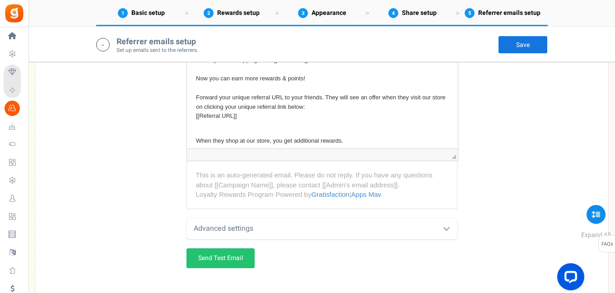
click at [443, 232] on icon at bounding box center [446, 228] width 7 height 7
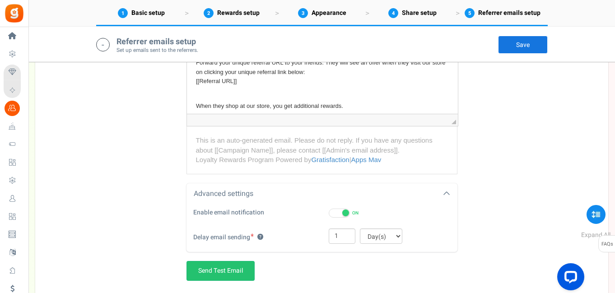
scroll to position [2062, 0]
click at [238, 273] on link "Send Test Email" at bounding box center [220, 271] width 68 height 20
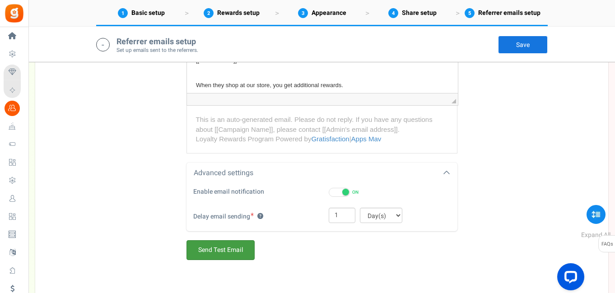
scroll to position [1947, 0]
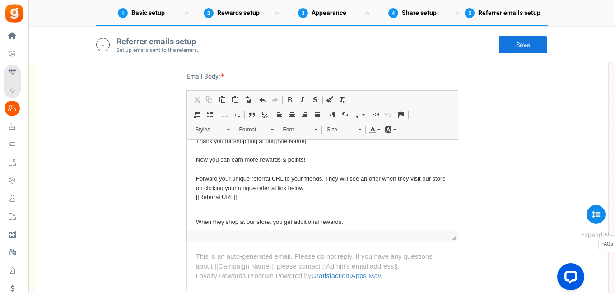
click at [525, 42] on link "Save" at bounding box center [523, 45] width 50 height 18
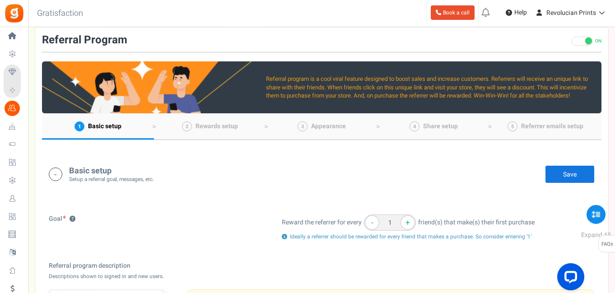
scroll to position [26, 0]
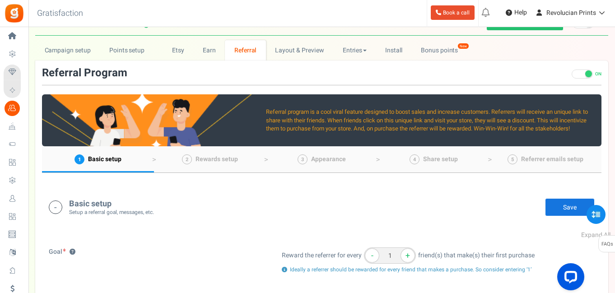
click at [556, 206] on link "Save" at bounding box center [570, 207] width 50 height 18
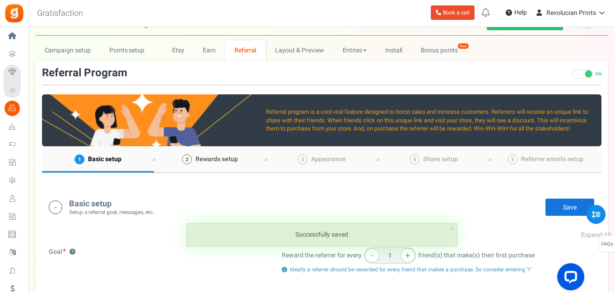
click at [190, 162] on link "2 Rewards setup" at bounding box center [210, 159] width 112 height 26
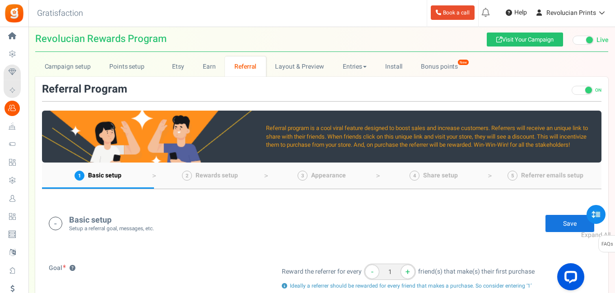
scroll to position [0, 0]
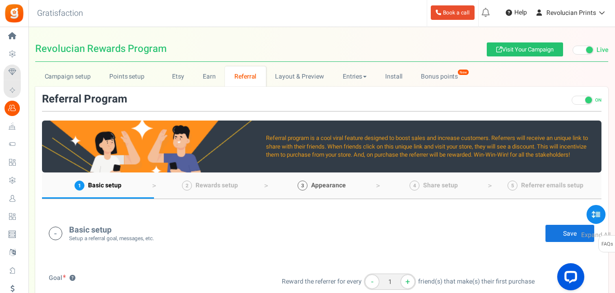
click at [322, 185] on span "Appearance" at bounding box center [328, 185] width 35 height 9
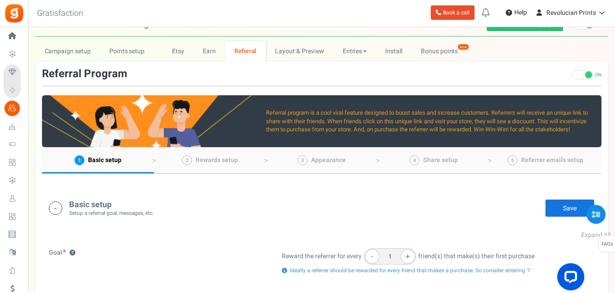
scroll to position [18, 0]
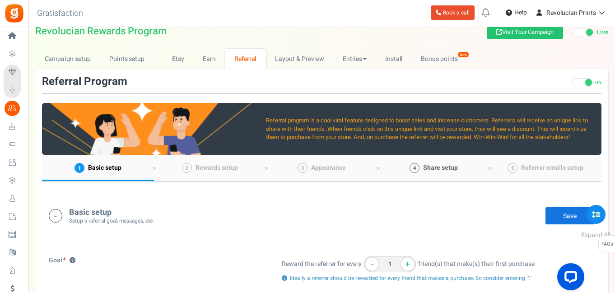
click at [431, 173] on link "4 Share setup" at bounding box center [433, 168] width 112 height 26
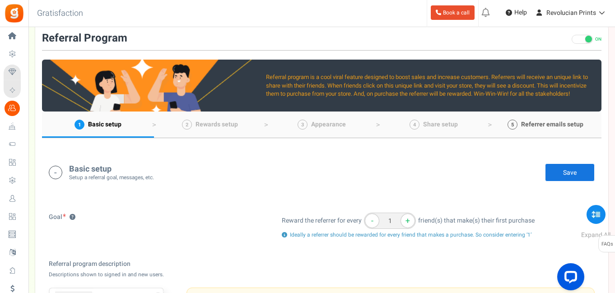
click at [533, 126] on span "Referrer emails setup" at bounding box center [552, 124] width 62 height 9
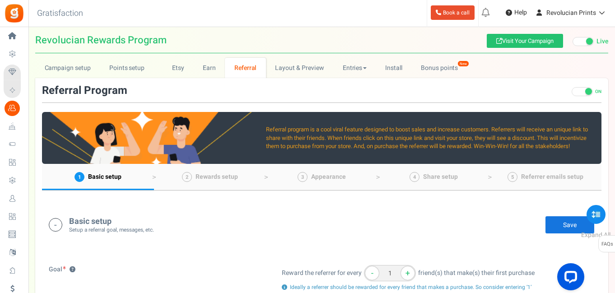
scroll to position [6, 0]
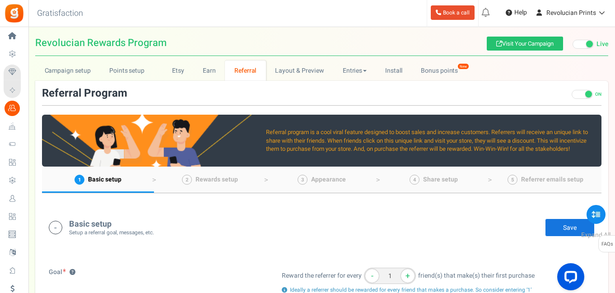
click at [556, 225] on link "Save" at bounding box center [570, 227] width 50 height 18
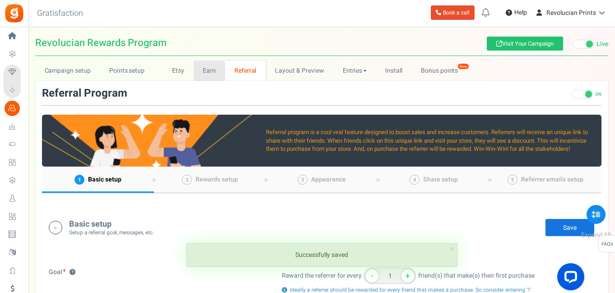
click at [206, 74] on link "Earn" at bounding box center [210, 70] width 32 height 20
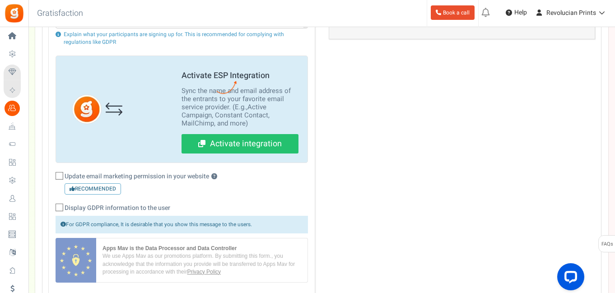
scroll to position [1056, 0]
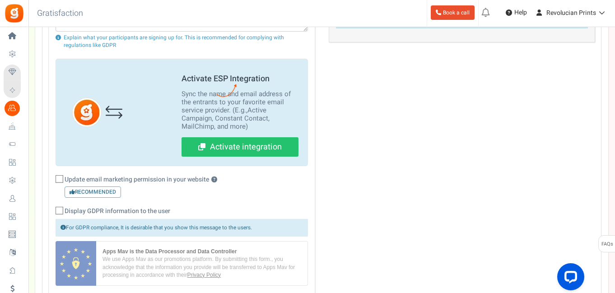
click at [61, 181] on icon at bounding box center [60, 179] width 6 height 6
click at [52, 181] on input "Update email marketing permission in your website ? Recommended" at bounding box center [49, 180] width 6 height 6
checkbox input "true"
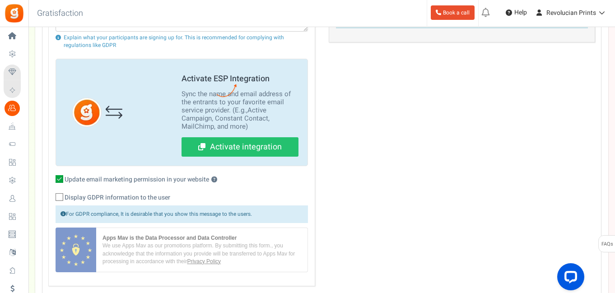
click at [62, 196] on icon at bounding box center [60, 198] width 6 height 6
click at [52, 196] on input "Display GDPR information to the user" at bounding box center [49, 198] width 6 height 6
checkbox input "true"
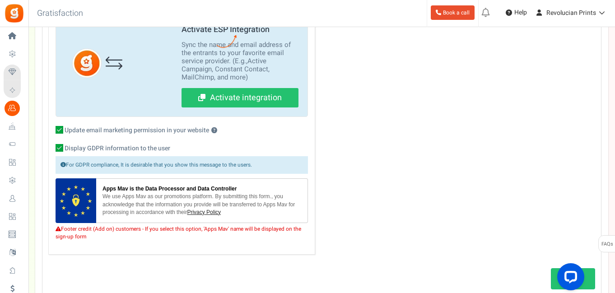
scroll to position [1111, 0]
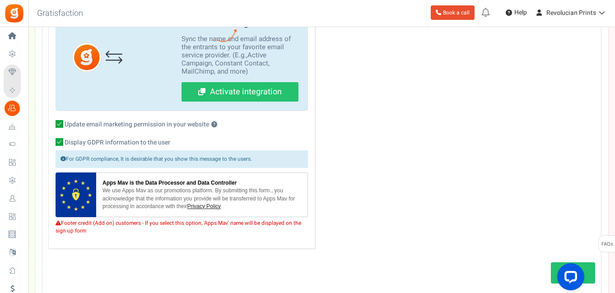
click at [219, 207] on link "Privacy Policy" at bounding box center [204, 206] width 34 height 6
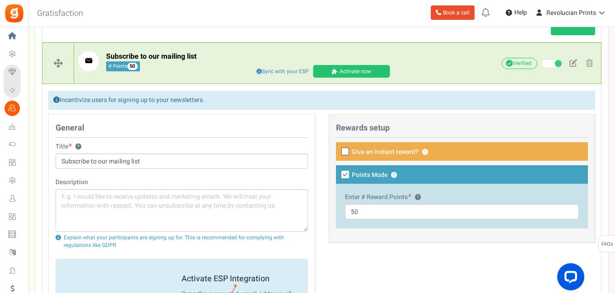
scroll to position [855, 0]
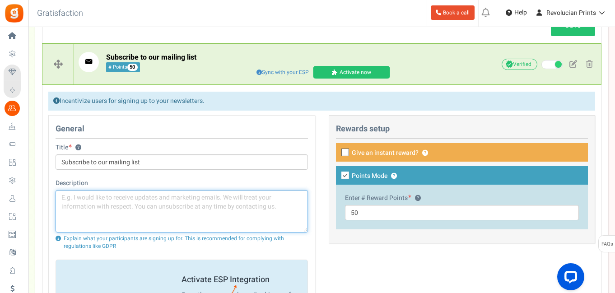
click at [141, 197] on textarea at bounding box center [182, 211] width 252 height 42
type textarea "I"
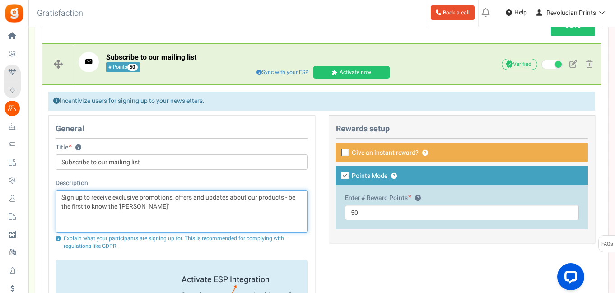
click at [158, 206] on textarea "Sign up to receive exclusive promotions, offers and updates about our products …" at bounding box center [182, 211] width 252 height 42
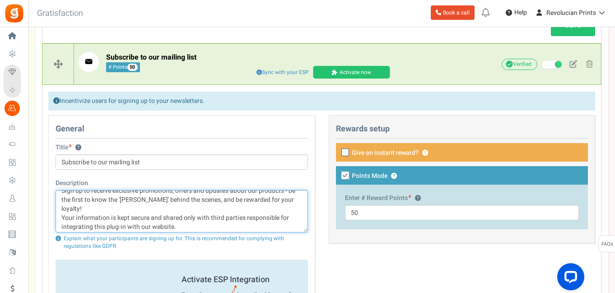
scroll to position [16, 0]
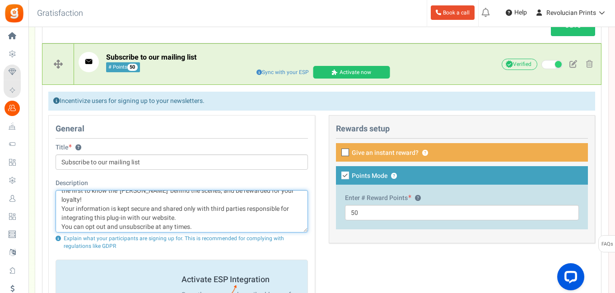
click at [204, 215] on textarea "Sign up to receive exclusive promotions, offers and updates about our products …" at bounding box center [182, 211] width 252 height 42
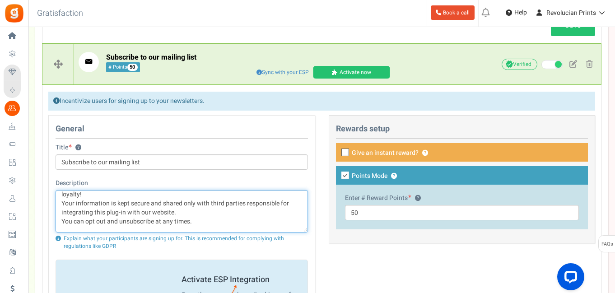
scroll to position [27, 0]
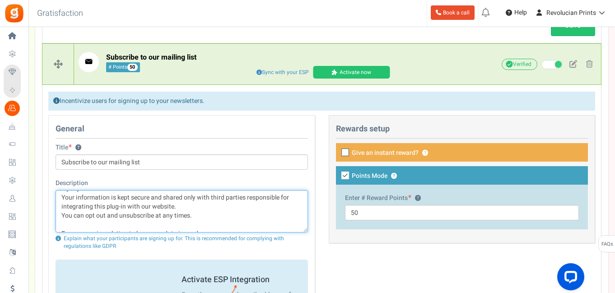
click at [189, 197] on textarea "Sign up to receive exclusive promotions, offers and updates about our products …" at bounding box center [182, 211] width 252 height 42
click at [215, 214] on textarea "Sign up to receive exclusive promotions, offers and updates about our products …" at bounding box center [182, 211] width 252 height 42
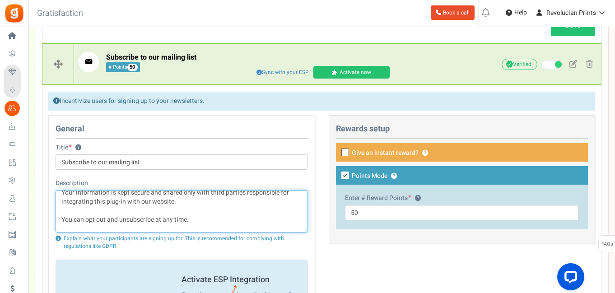
scroll to position [36, 0]
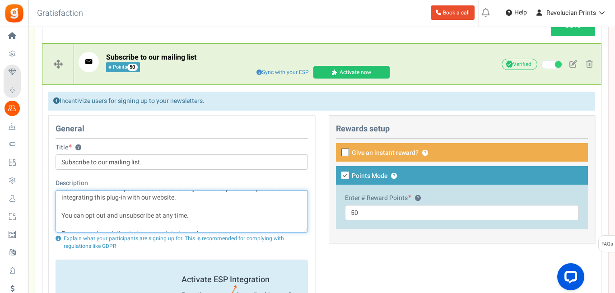
click at [204, 223] on textarea "Sign up to receive exclusive promotions, offers and updates about our products …" at bounding box center [182, 211] width 252 height 42
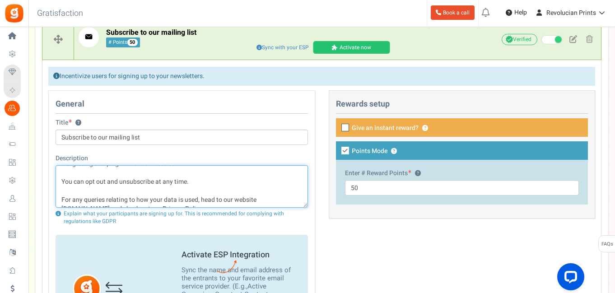
scroll to position [873, 0]
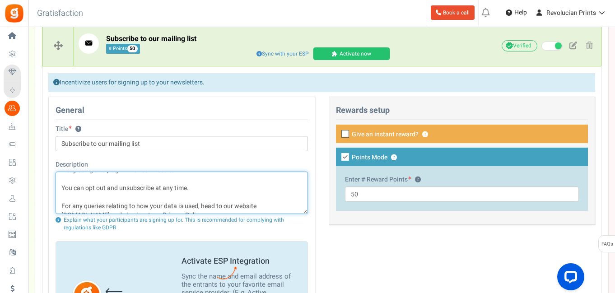
type textarea "Sign up to receive exclusive promotions, offers and updates about our products …"
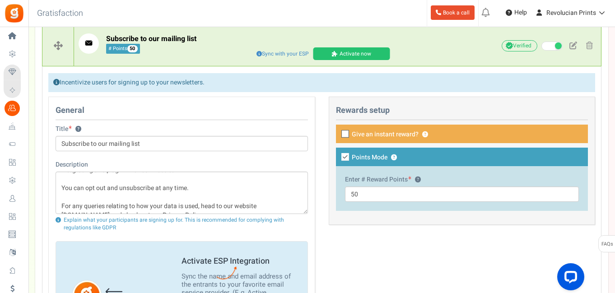
click at [342, 132] on span at bounding box center [345, 134] width 8 height 8
click at [338, 132] on input "Give an instant reward? ?" at bounding box center [335, 135] width 6 height 6
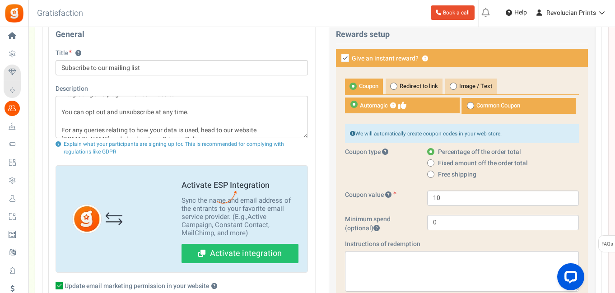
scroll to position [947, 0]
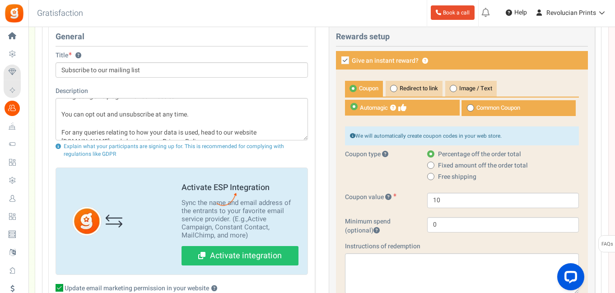
click at [341, 59] on icon at bounding box center [345, 60] width 8 height 8
click at [338, 59] on input "Give an instant reward? ?" at bounding box center [335, 61] width 6 height 6
checkbox input "false"
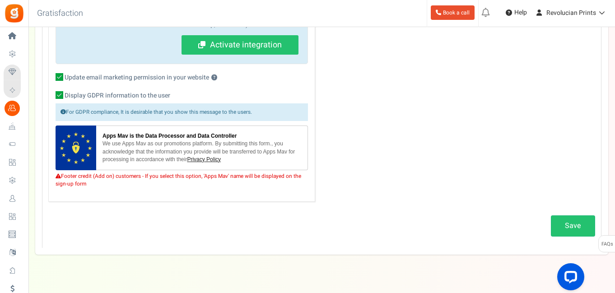
scroll to position [1159, 0]
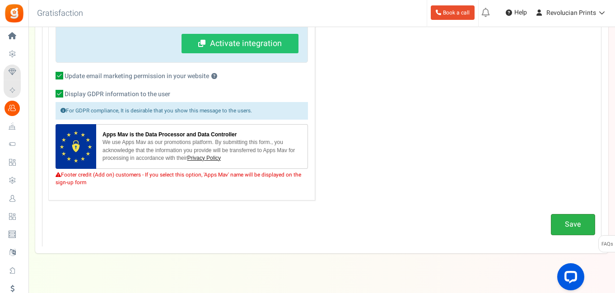
click at [554, 220] on link "Save" at bounding box center [573, 224] width 44 height 21
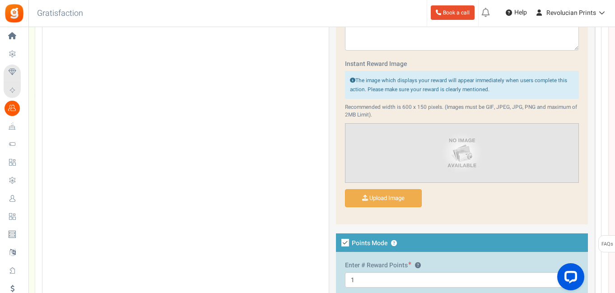
scroll to position [560, 0]
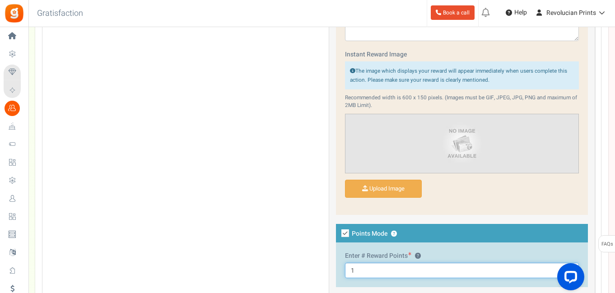
click at [366, 268] on input "1" at bounding box center [462, 270] width 234 height 15
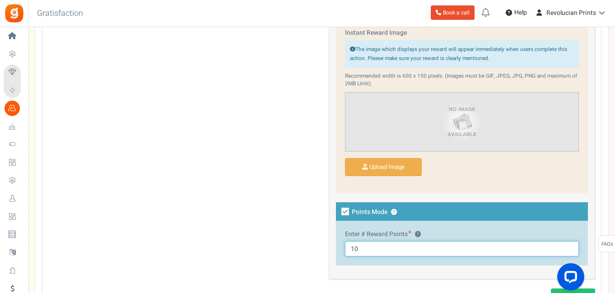
type input "10"
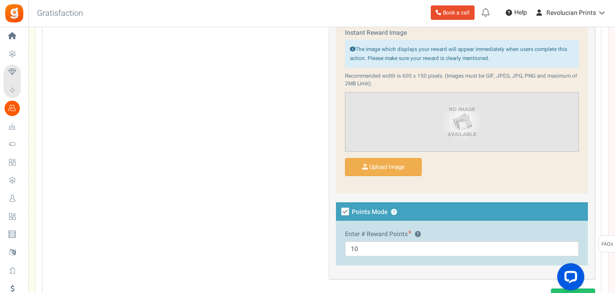
click at [285, 218] on div "General Title ? Visit our Facebook Page Tip! Your title should show the huge sa…" at bounding box center [322, 18] width 560 height 540
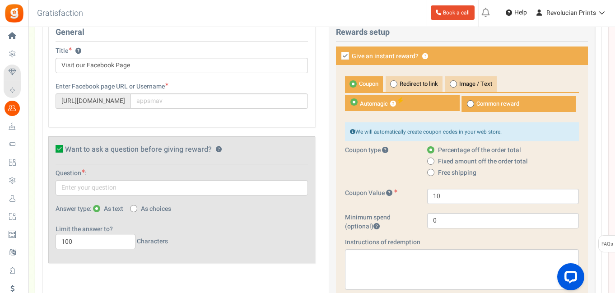
scroll to position [292, 0]
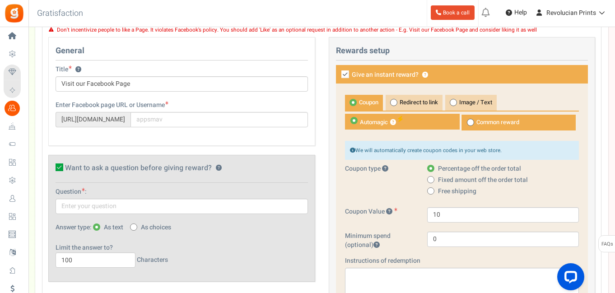
click at [344, 74] on icon at bounding box center [345, 74] width 8 height 8
click at [338, 74] on input "Give an instant reward? ?" at bounding box center [335, 75] width 6 height 6
checkbox input "false"
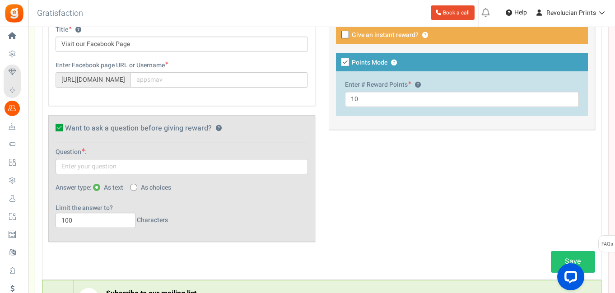
scroll to position [334, 0]
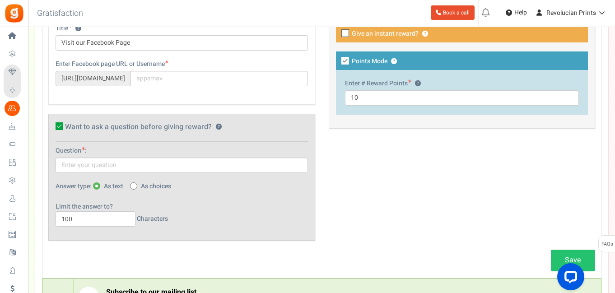
click at [136, 186] on span at bounding box center [133, 185] width 7 height 7
click at [136, 186] on input "As choices" at bounding box center [133, 187] width 6 height 6
radio input "true"
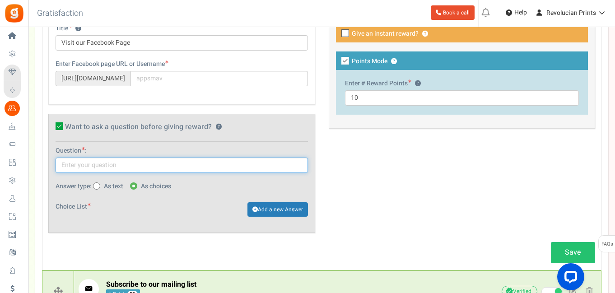
click at [142, 165] on input "text" at bounding box center [182, 165] width 252 height 15
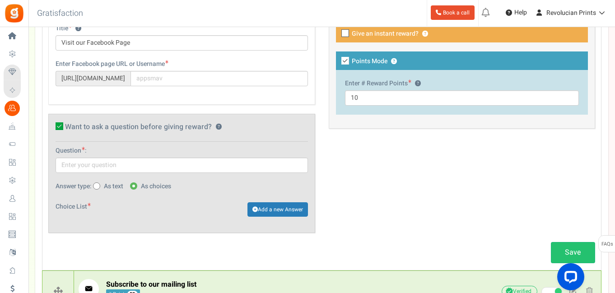
click at [60, 128] on icon at bounding box center [60, 126] width 8 height 8
click at [52, 128] on input "Want to ask a question before giving reward? ?" at bounding box center [49, 128] width 6 height 6
checkbox input "false"
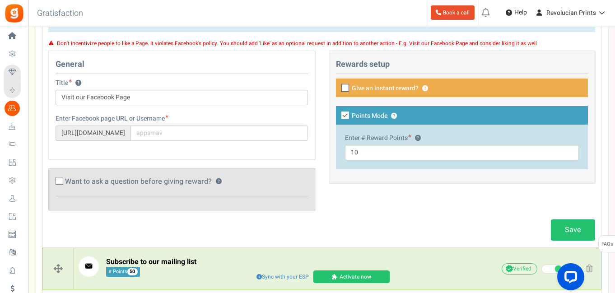
scroll to position [227, 0]
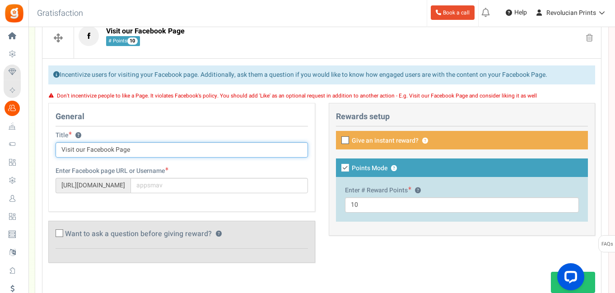
click at [166, 150] on input "Visit our Facebook Page" at bounding box center [182, 149] width 252 height 15
drag, startPoint x: 57, startPoint y: 149, endPoint x: 72, endPoint y: 133, distance: 22.0
click at [57, 149] on input "Visit our Facebook Page" at bounding box center [182, 149] width 252 height 15
click at [143, 148] on input "Like our Facebook Page" at bounding box center [182, 149] width 252 height 15
type input "Like our Facebook Page to earn points!"
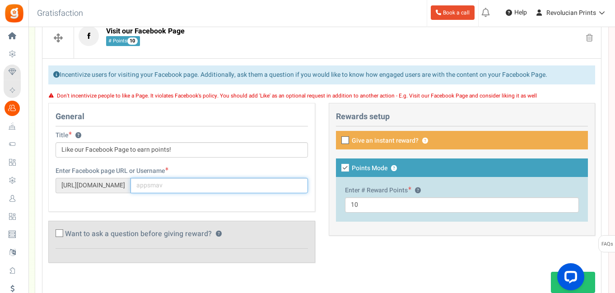
click at [178, 184] on input "text" at bounding box center [218, 185] width 177 height 15
paste input "https://www.facebook.com/profile.php?id=61578292384078"
drag, startPoint x: 152, startPoint y: 185, endPoint x: 304, endPoint y: 187, distance: 152.1
click at [304, 187] on input "https://www.facebook.com/profile.php?id=61578292384078" at bounding box center [218, 185] width 177 height 15
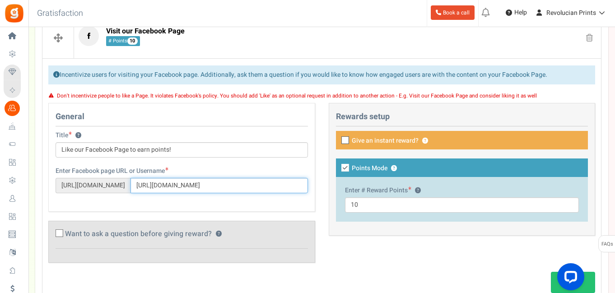
type input "https://r"
type input "e"
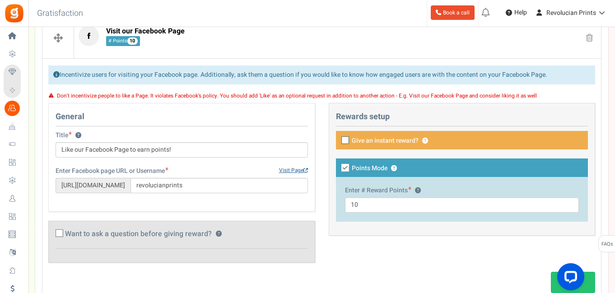
click at [289, 169] on link "Visit Page" at bounding box center [293, 171] width 29 height 8
drag, startPoint x: 195, startPoint y: 186, endPoint x: 147, endPoint y: 181, distance: 48.1
click at [145, 183] on input "revolucianprints" at bounding box center [218, 185] width 177 height 15
paste input "profile.php?id=61578292384078"
click at [248, 197] on div "Enter Facebook page URL or Username Visit Page https://www.facebook.com/ profil…" at bounding box center [182, 185] width 266 height 36
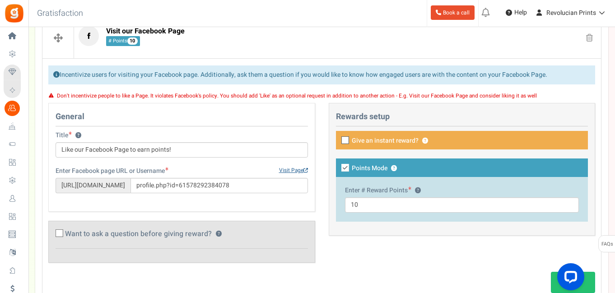
click at [294, 168] on link "Visit Page" at bounding box center [293, 171] width 29 height 8
drag, startPoint x: 180, startPoint y: 185, endPoint x: 141, endPoint y: 185, distance: 39.3
click at [137, 186] on div "https://www.facebook.com/ profile.php?id=61578292384078" at bounding box center [182, 185] width 252 height 15
paste input "https://www.facebook.com/"
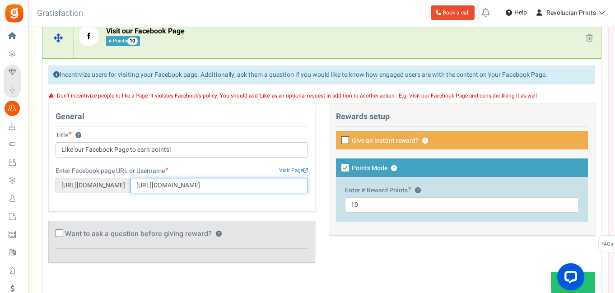
scroll to position [0, 20]
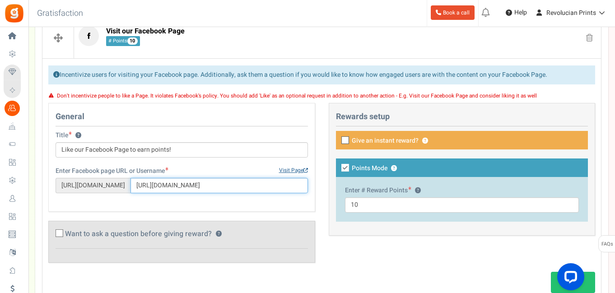
type input "https://www.facebook.com/profile.php?id=61578292384078"
click at [290, 170] on link "Visit Page" at bounding box center [293, 171] width 29 height 8
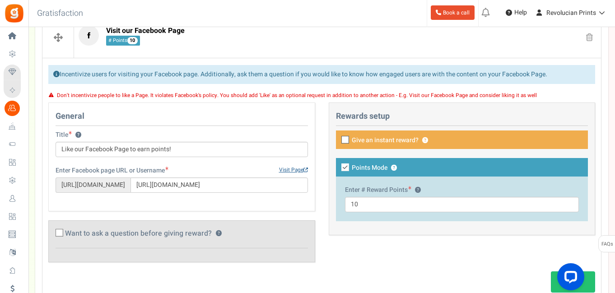
scroll to position [225, 0]
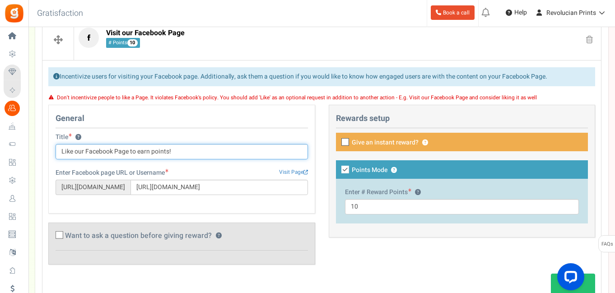
drag, startPoint x: 70, startPoint y: 151, endPoint x: 64, endPoint y: 151, distance: 6.8
click at [63, 151] on input "Like our Facebook Page to earn points!" at bounding box center [182, 151] width 252 height 15
click at [73, 150] on input "Like our Facebook Page to earn points!" at bounding box center [182, 151] width 252 height 15
drag, startPoint x: 73, startPoint y: 150, endPoint x: 58, endPoint y: 150, distance: 14.9
click at [58, 150] on input "Like our Facebook Page to earn points!" at bounding box center [182, 151] width 252 height 15
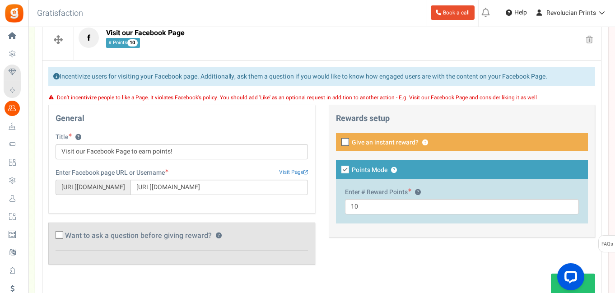
click at [199, 171] on div "Enter Facebook page URL or Username Visit Page https://www.facebook.com/ https:…" at bounding box center [182, 181] width 252 height 27
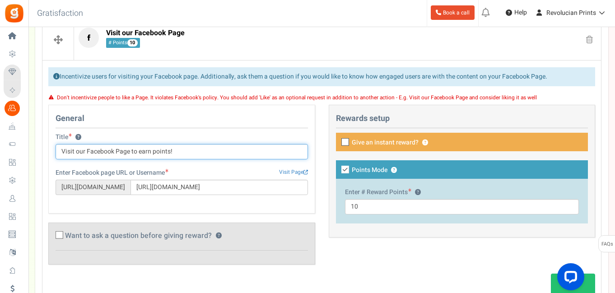
click at [132, 149] on input "Visit our Facebook Page to earn points!" at bounding box center [182, 151] width 252 height 15
type input "Visit our Facebook Page to earn points!"
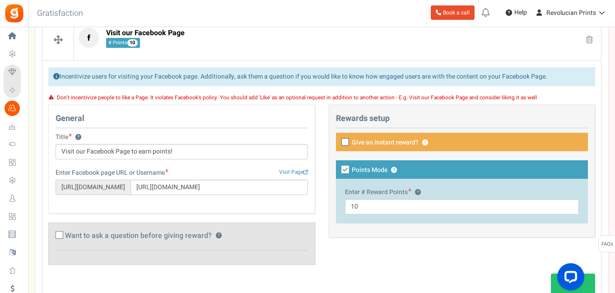
click at [204, 204] on div "General Title ? Visit our Facebook Page to earn points! Tip! Your title should …" at bounding box center [181, 159] width 267 height 109
click at [284, 168] on link "Visit Page" at bounding box center [293, 172] width 29 height 8
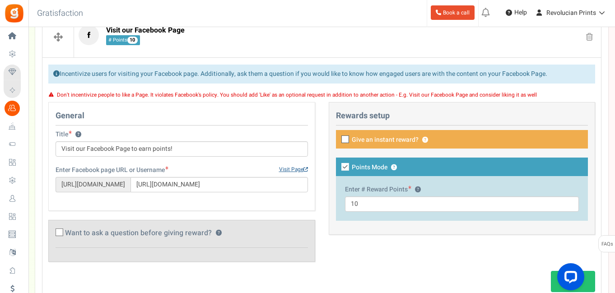
scroll to position [319, 0]
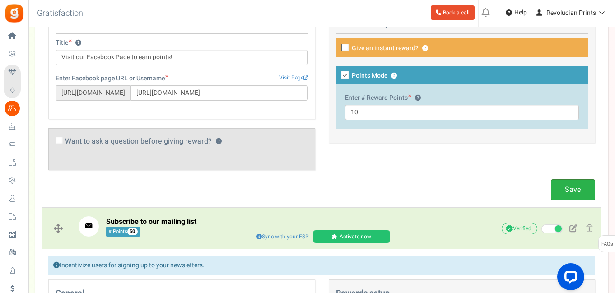
click at [567, 193] on link "Save" at bounding box center [573, 189] width 44 height 21
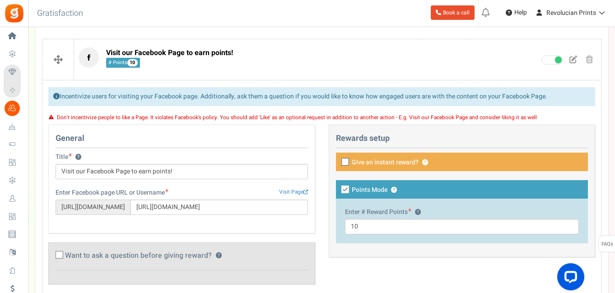
scroll to position [210, 0]
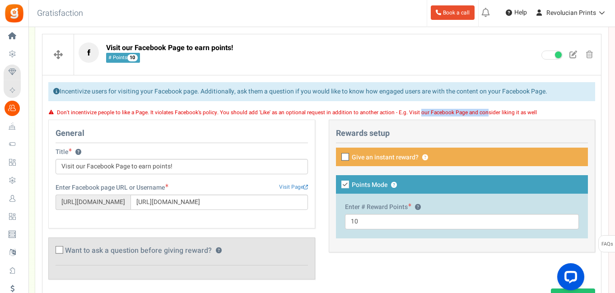
drag, startPoint x: 482, startPoint y: 113, endPoint x: 408, endPoint y: 113, distance: 74.0
click at [413, 113] on small "Don't incentivize people to like a Page. It violates Facebook's policy. You sho…" at bounding box center [297, 113] width 480 height 8
click at [273, 125] on div "General Title ? Visit our Facebook Page to earn points! Tip! Your title should …" at bounding box center [181, 174] width 267 height 109
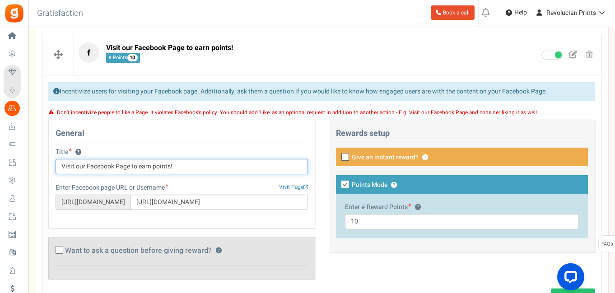
click at [114, 167] on input "Visit our Facebook Page to earn points!" at bounding box center [182, 166] width 252 height 15
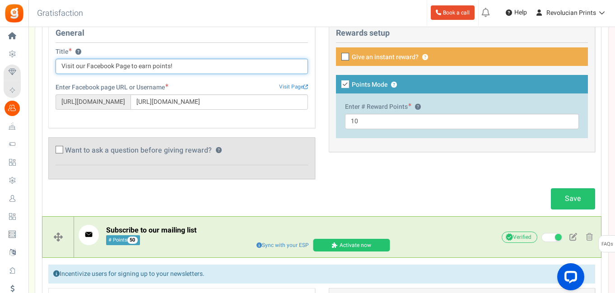
scroll to position [319, 0]
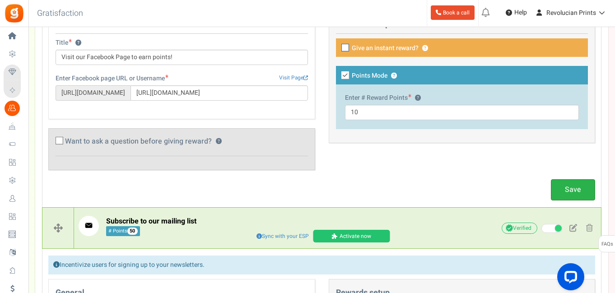
click at [557, 187] on link "Save" at bounding box center [573, 189] width 44 height 21
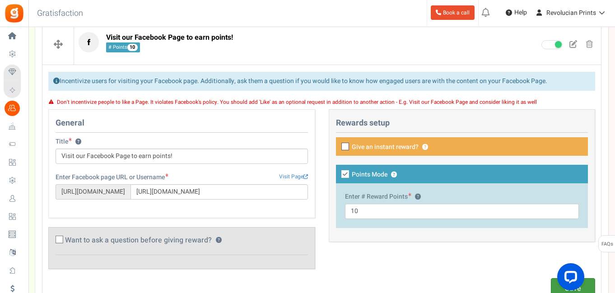
scroll to position [218, 0]
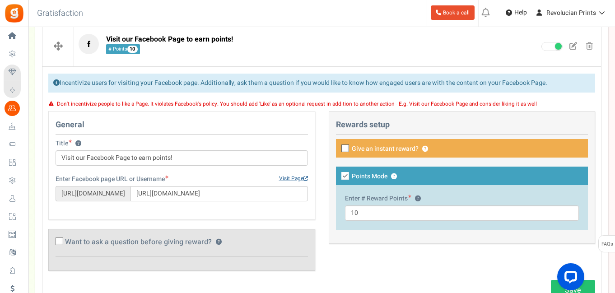
click at [292, 177] on link "Visit Page" at bounding box center [293, 179] width 29 height 8
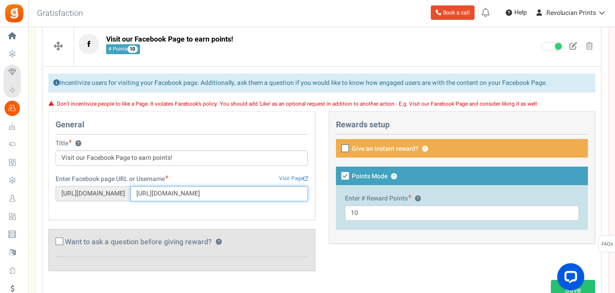
scroll to position [0, 20]
drag, startPoint x: 153, startPoint y: 194, endPoint x: 302, endPoint y: 193, distance: 149.8
click at [309, 193] on div "Enter Facebook page URL or Username Visit Page https://www.facebook.com/ https:…" at bounding box center [182, 193] width 266 height 36
paste input "eople/Revolucian-Prints/61578292384078/"
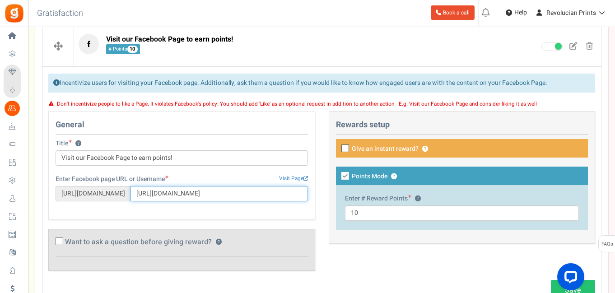
drag, startPoint x: 176, startPoint y: 192, endPoint x: 149, endPoint y: 195, distance: 27.3
click at [149, 195] on input "https://www.facebook.com/people/Revolucian-Prints/61578292384078/" at bounding box center [218, 193] width 177 height 15
type input "people/Revolucian-Prints/61578292384078/"
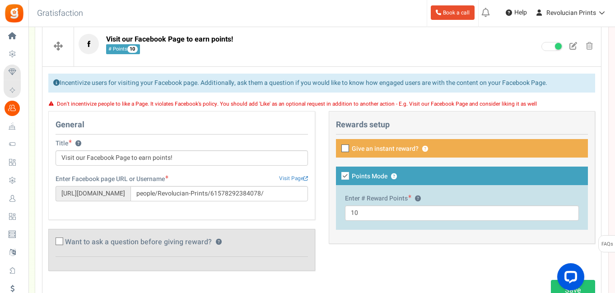
click at [209, 209] on div "Enter Facebook page URL or Username Visit Page https://www.facebook.com/ people…" at bounding box center [182, 193] width 266 height 36
click at [289, 177] on link "Visit Page" at bounding box center [293, 179] width 29 height 8
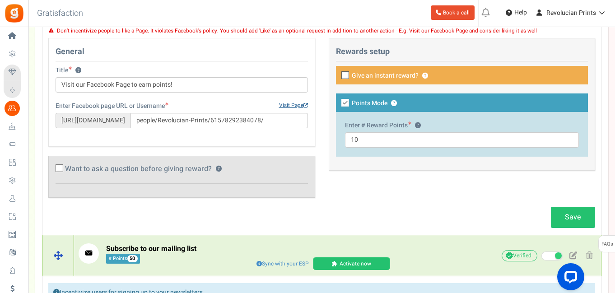
scroll to position [356, 0]
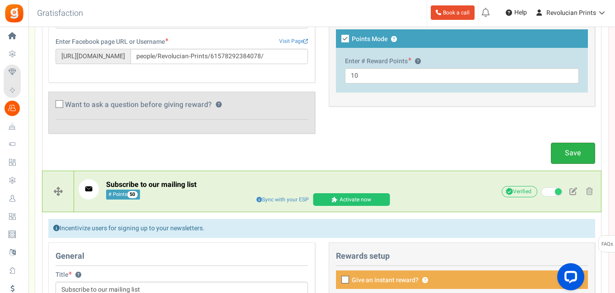
click at [562, 152] on link "Save" at bounding box center [573, 153] width 44 height 21
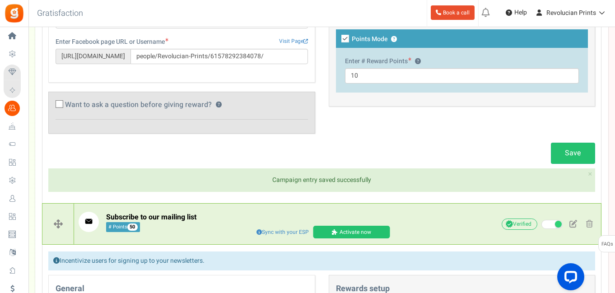
click at [404, 144] on div "Campaign entry saved successfully × Close Save" at bounding box center [322, 170] width 560 height 54
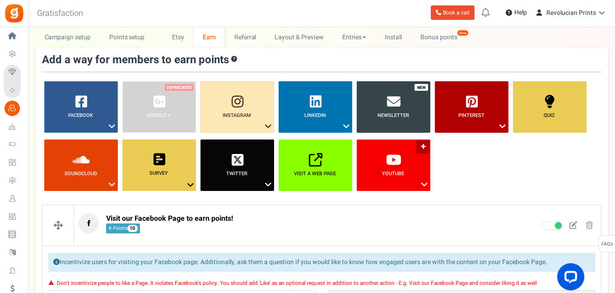
scroll to position [0, 0]
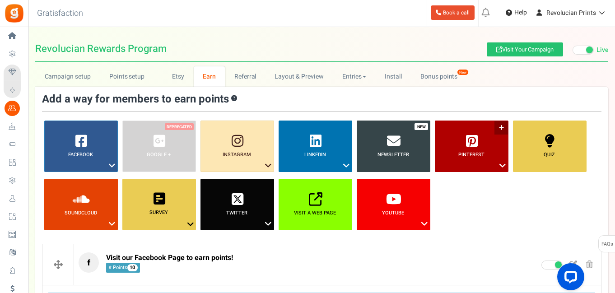
click at [501, 168] on icon at bounding box center [502, 166] width 11 height 12
click at [467, 183] on link "Visit On Pinterest" at bounding box center [468, 181] width 72 height 11
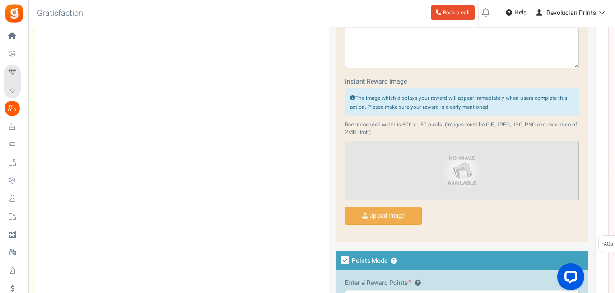
scroll to position [590, 0]
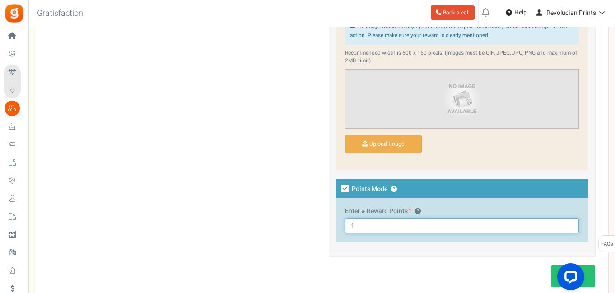
click at [364, 223] on input "1" at bounding box center [462, 225] width 234 height 15
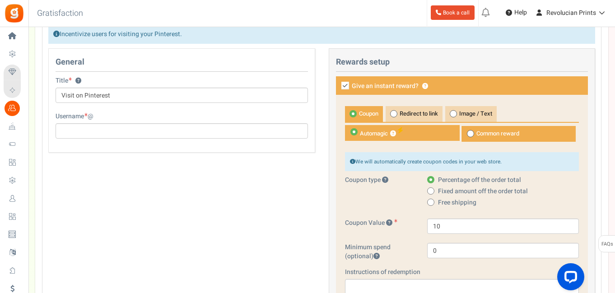
scroll to position [237, 0]
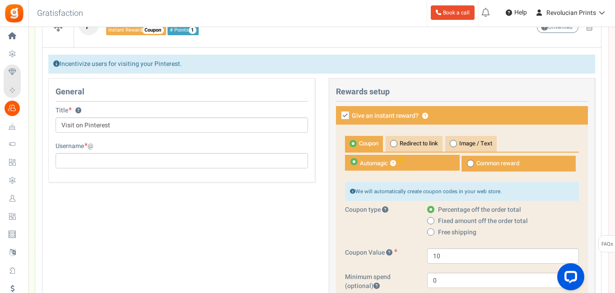
type input "10"
click at [345, 116] on icon at bounding box center [345, 115] width 8 height 8
click at [338, 116] on input "Give an instant reward? ?" at bounding box center [335, 116] width 6 height 6
checkbox input "false"
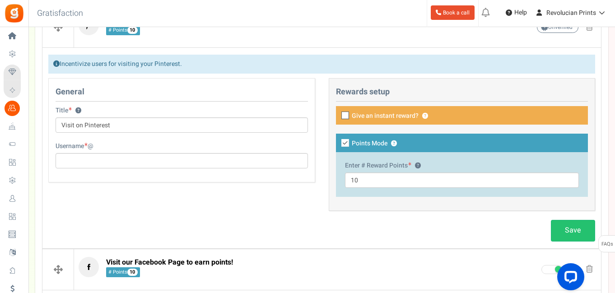
click at [278, 196] on div "General Title ? Visit on Pinterest Tip! Your title should show the huge savings…" at bounding box center [322, 149] width 560 height 142
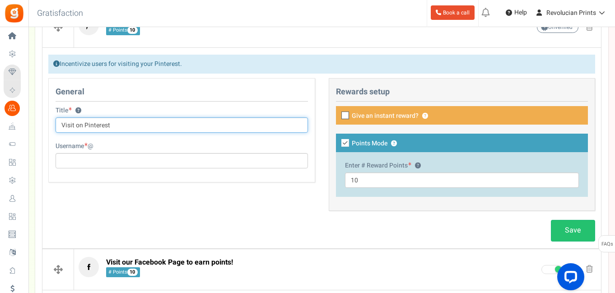
click at [74, 123] on input "Visit on Pinterest" at bounding box center [182, 124] width 252 height 15
click at [75, 123] on input "Visit on Pinterest" at bounding box center [182, 124] width 252 height 15
click at [136, 125] on input "Visit us on Pinterest" at bounding box center [182, 124] width 252 height 15
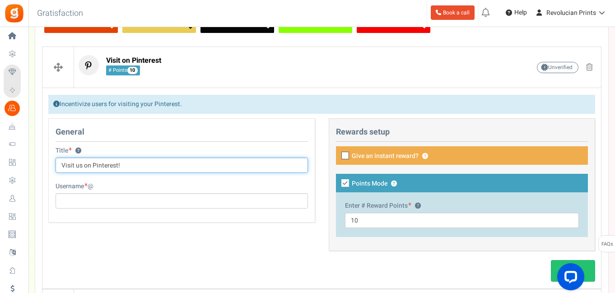
scroll to position [201, 0]
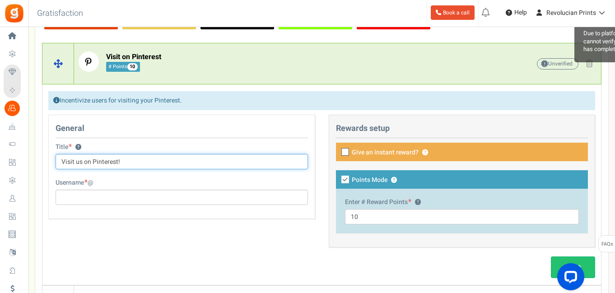
type input "Visit us on Pinterest!"
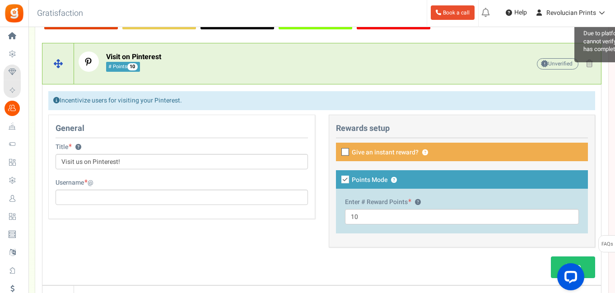
click at [546, 63] on span at bounding box center [545, 64] width 5 height 6
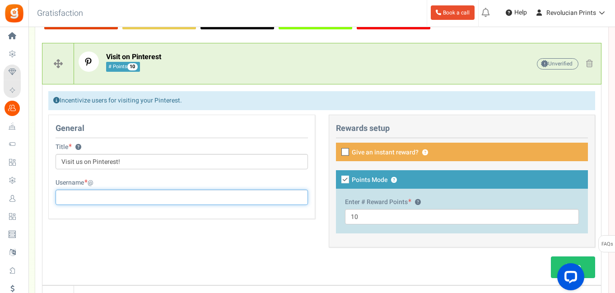
click at [129, 199] on input "text" at bounding box center [182, 197] width 252 height 15
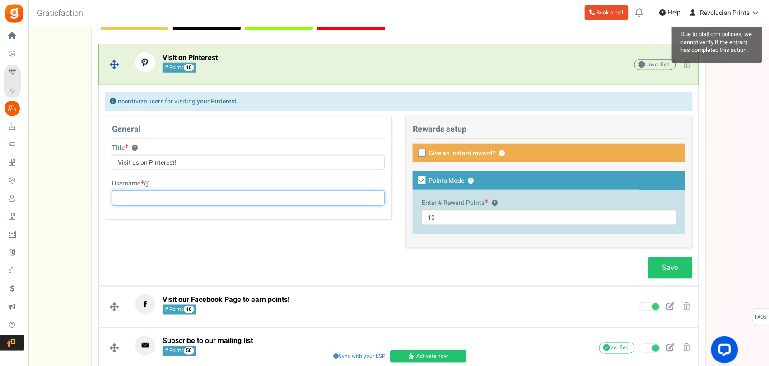
scroll to position [177, 0]
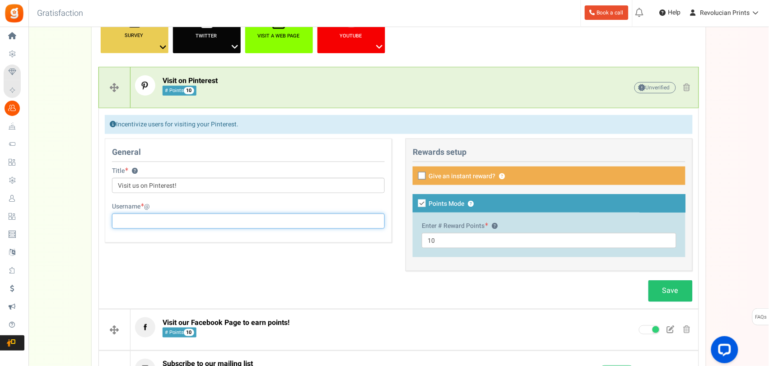
click at [166, 220] on input "text" at bounding box center [248, 220] width 273 height 15
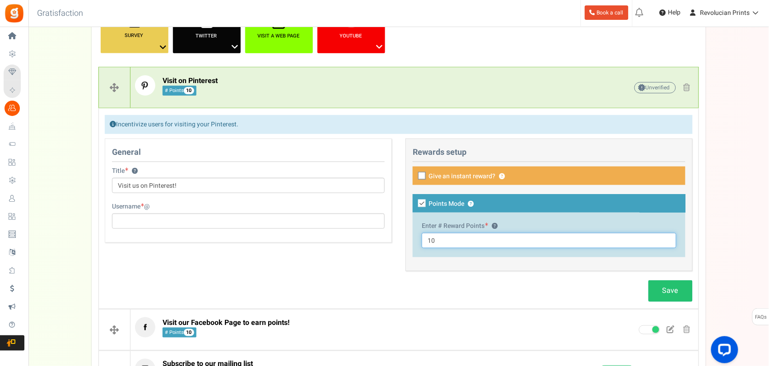
drag, startPoint x: 439, startPoint y: 241, endPoint x: 423, endPoint y: 239, distance: 16.0
click at [423, 240] on input "10" at bounding box center [549, 240] width 255 height 15
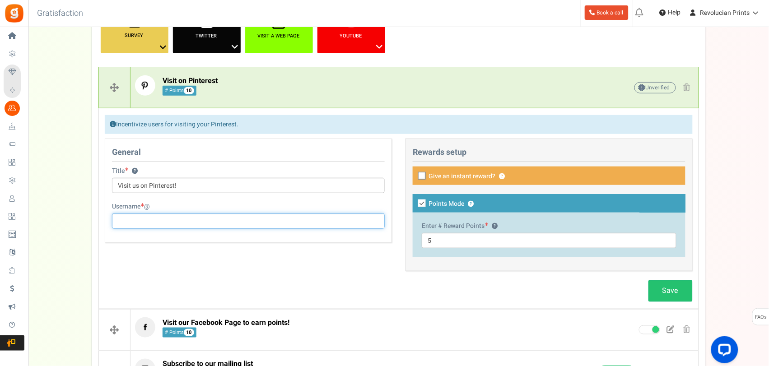
click at [307, 223] on input "text" at bounding box center [248, 220] width 273 height 15
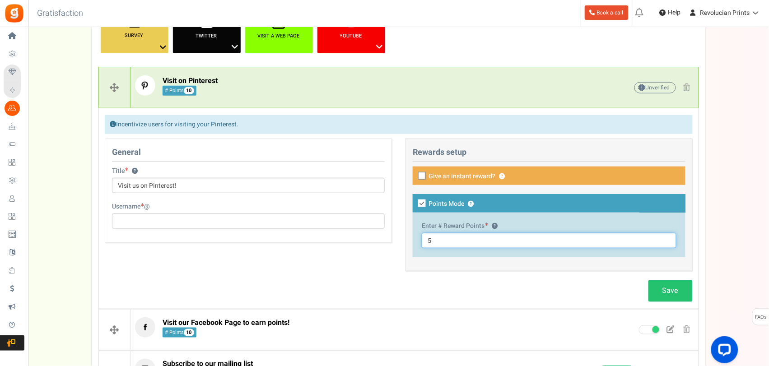
drag, startPoint x: 435, startPoint y: 241, endPoint x: 422, endPoint y: 241, distance: 13.6
click at [422, 241] on input "5" at bounding box center [549, 240] width 255 height 15
drag, startPoint x: 437, startPoint y: 243, endPoint x: 422, endPoint y: 242, distance: 14.9
click at [422, 242] on input "10" at bounding box center [549, 240] width 255 height 15
type input "5"
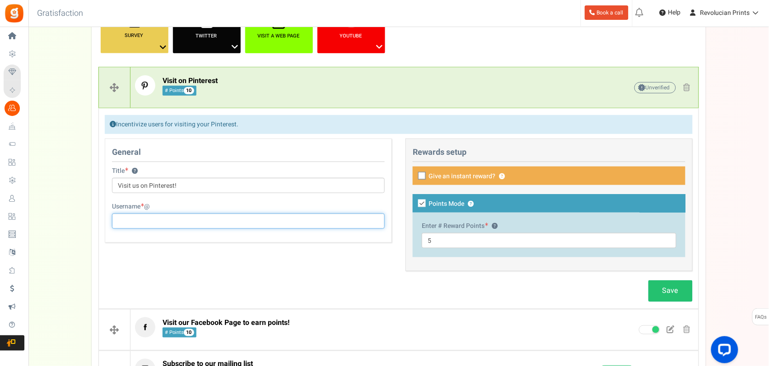
click at [305, 224] on input "text" at bounding box center [248, 220] width 273 height 15
click at [264, 226] on input "text" at bounding box center [248, 220] width 273 height 15
type input "revolucianprints"
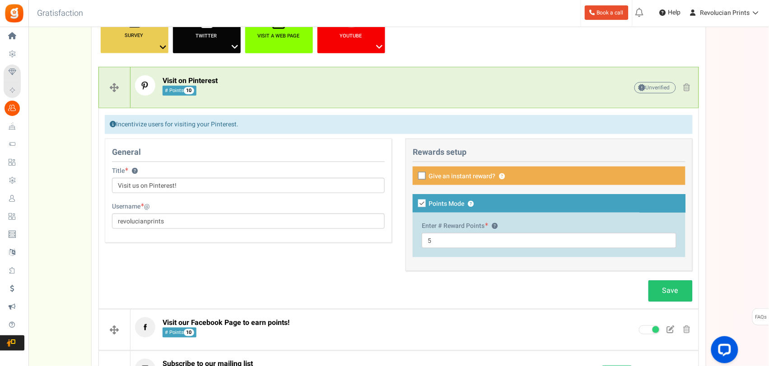
click at [335, 209] on div "Username @ revolucianprints" at bounding box center [248, 215] width 273 height 27
click at [332, 256] on div "General Title ? Visit us on Pinterest! Tip! Your title should show the huge sav…" at bounding box center [398, 210] width 601 height 142
click at [616, 291] on link "Save" at bounding box center [670, 290] width 44 height 21
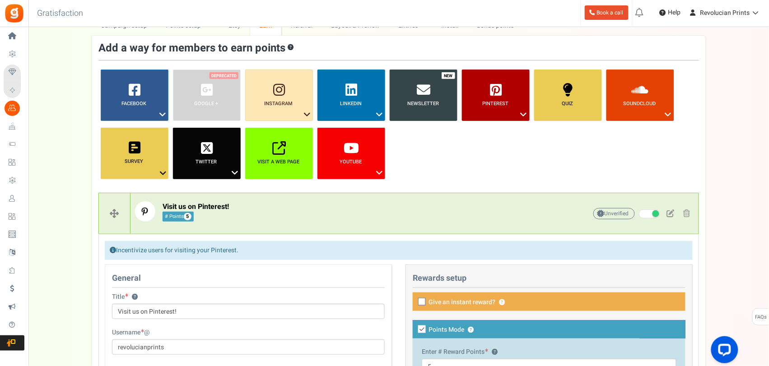
scroll to position [51, 0]
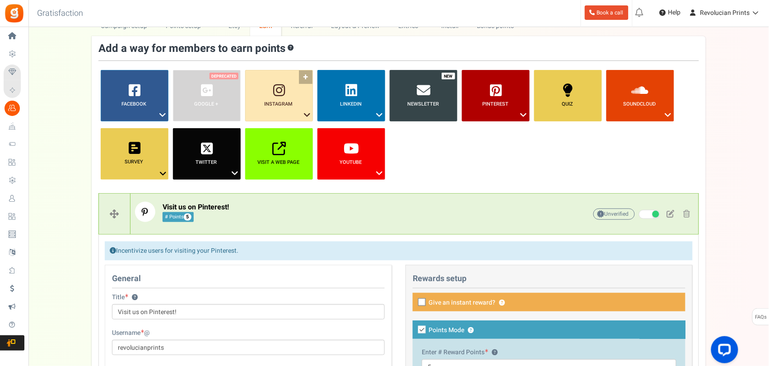
click at [301, 114] on link "Instagram ?" at bounding box center [279, 95] width 68 height 51
click at [307, 111] on icon at bounding box center [306, 115] width 11 height 12
click at [306, 105] on span "Instagram ?" at bounding box center [279, 104] width 68 height 7
click at [297, 129] on link "Follow on Instagram" at bounding box center [279, 131] width 72 height 11
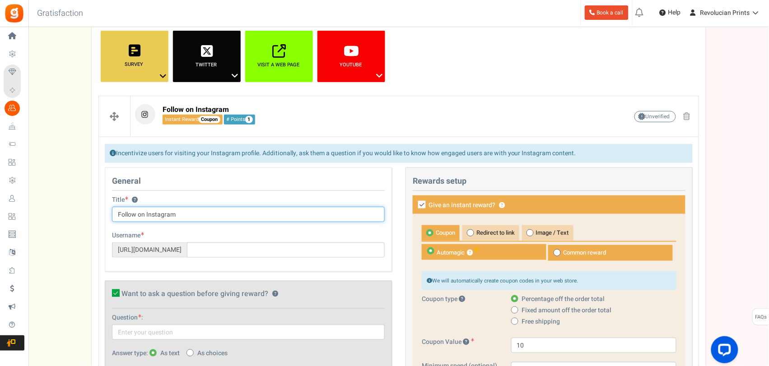
scroll to position [161, 0]
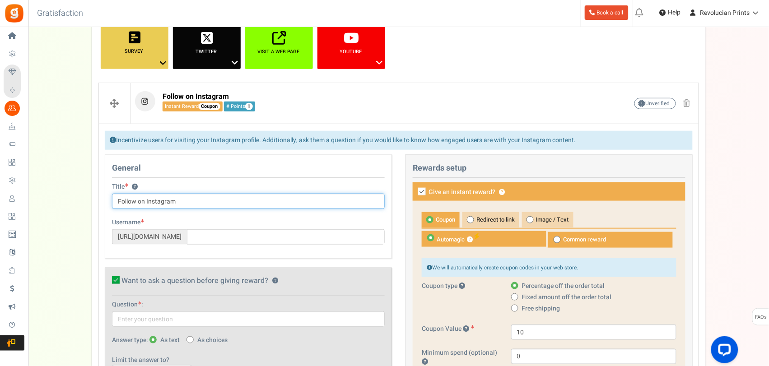
click at [139, 201] on input "Follow on Instagram" at bounding box center [248, 201] width 273 height 15
click at [194, 203] on input "Follow us on Instagram" at bounding box center [248, 201] width 273 height 15
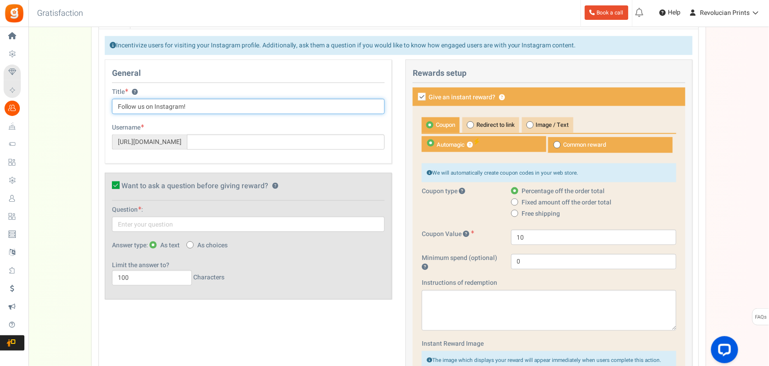
scroll to position [272, 0]
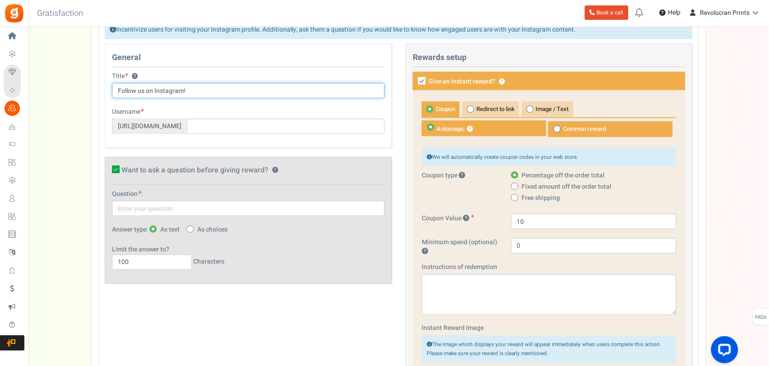
type input "Follow us on Instagram!"
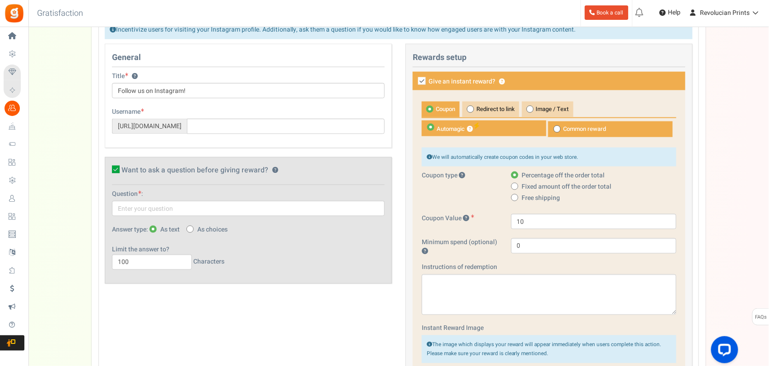
click at [425, 81] on icon at bounding box center [422, 81] width 8 height 8
click at [415, 81] on input "Give an instant reward? ?" at bounding box center [412, 82] width 6 height 6
checkbox input "false"
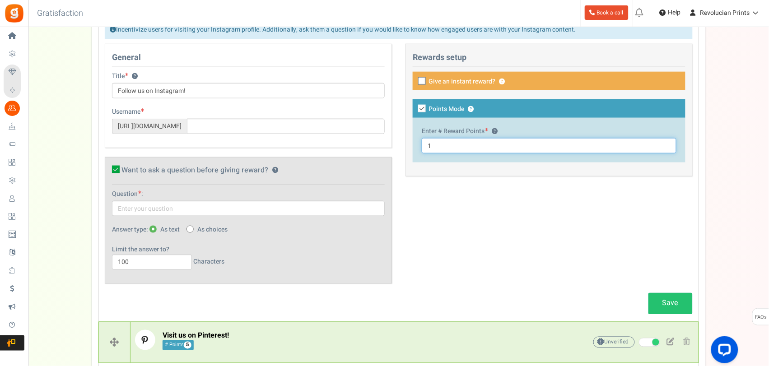
click at [464, 148] on input "1" at bounding box center [549, 145] width 255 height 15
type input "10"
click at [463, 194] on div "General Title ? Follow us on Instagram! Tip! Your title should show the huge sa…" at bounding box center [398, 168] width 601 height 249
click at [116, 169] on icon at bounding box center [116, 170] width 8 height 8
click at [109, 169] on input "Want to ask a question before giving reward? ?" at bounding box center [106, 171] width 6 height 6
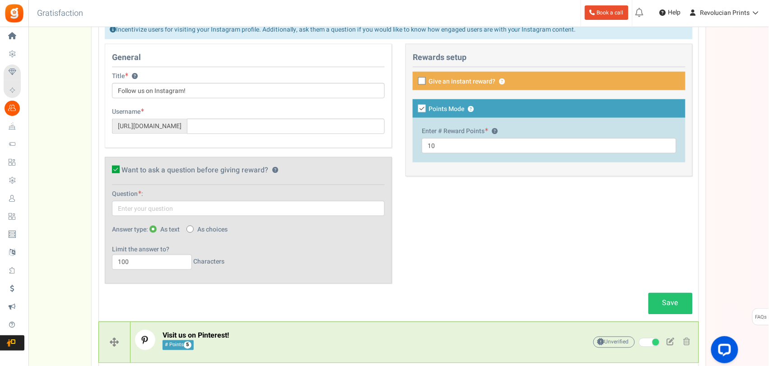
checkbox input "false"
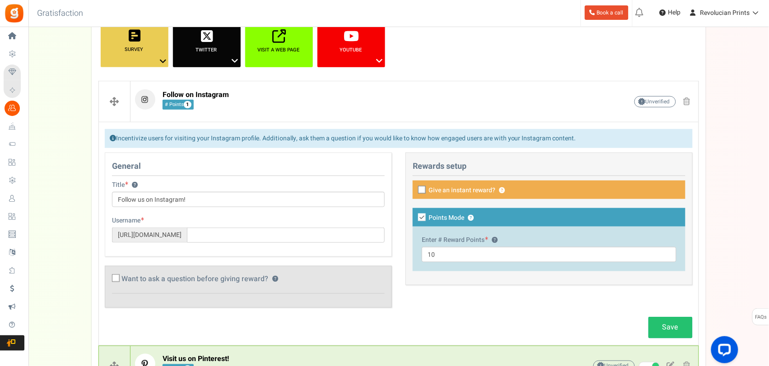
scroll to position [160, 0]
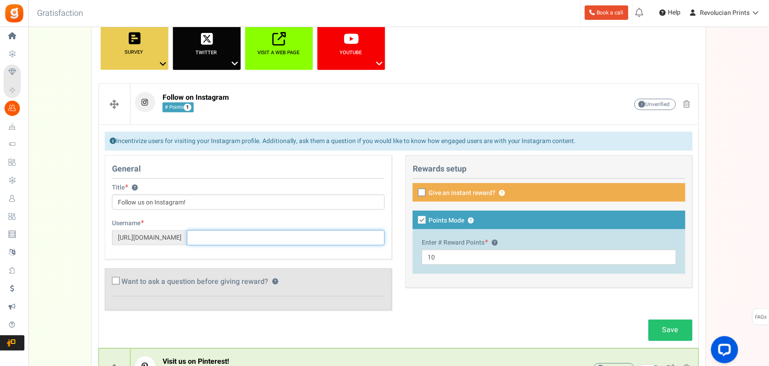
click at [241, 240] on input "text" at bounding box center [286, 237] width 198 height 15
type input "revolucian.prints"
click at [493, 292] on div "General Title ? Follow us on Instagram! Tip! Your title should show the huge sa…" at bounding box center [398, 237] width 601 height 164
click at [365, 224] on link "Visit Page" at bounding box center [370, 223] width 29 height 8
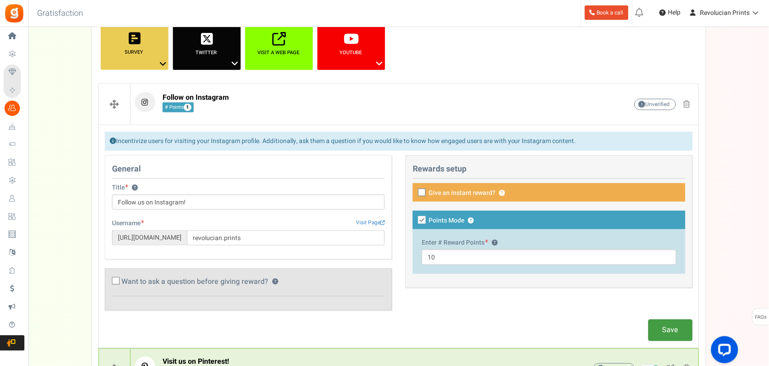
click at [616, 292] on link "Save" at bounding box center [670, 330] width 44 height 21
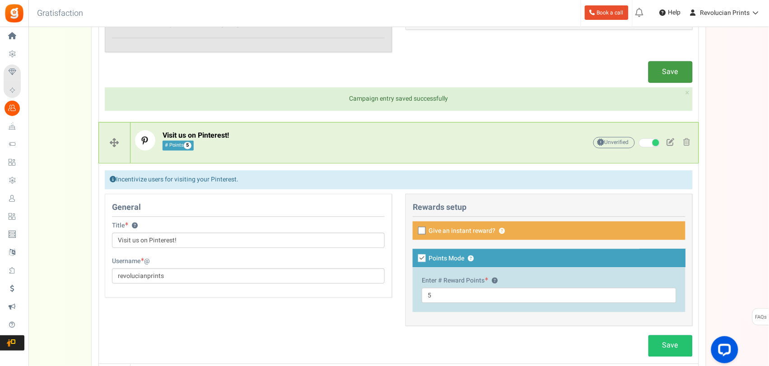
scroll to position [423, 0]
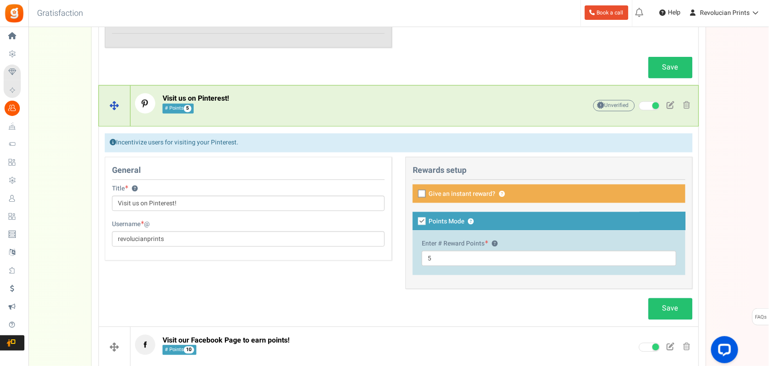
click at [340, 136] on div "Incentivize users for visiting your Pinterest." at bounding box center [399, 143] width 588 height 19
click at [342, 112] on p "Visit us on Pinterest! # Points 5" at bounding box center [346, 103] width 423 height 20
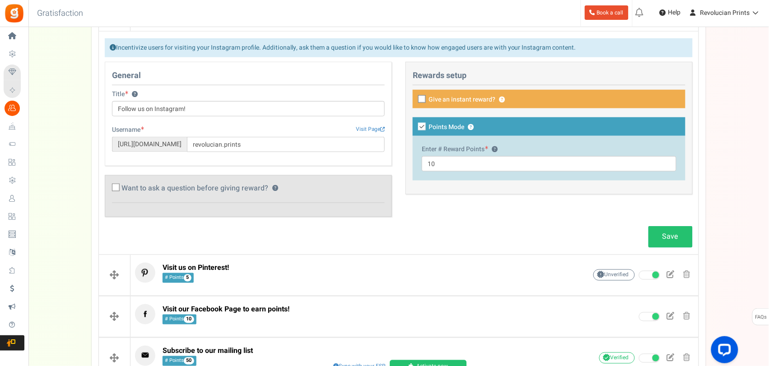
scroll to position [265, 0]
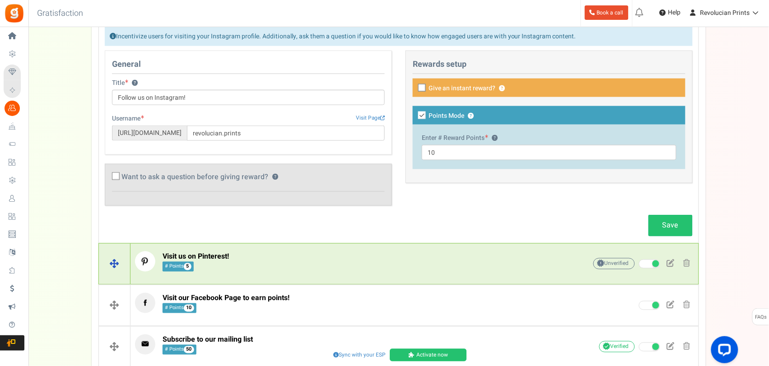
click at [342, 260] on p "Visit us on Pinterest! # Points 5" at bounding box center [346, 261] width 423 height 20
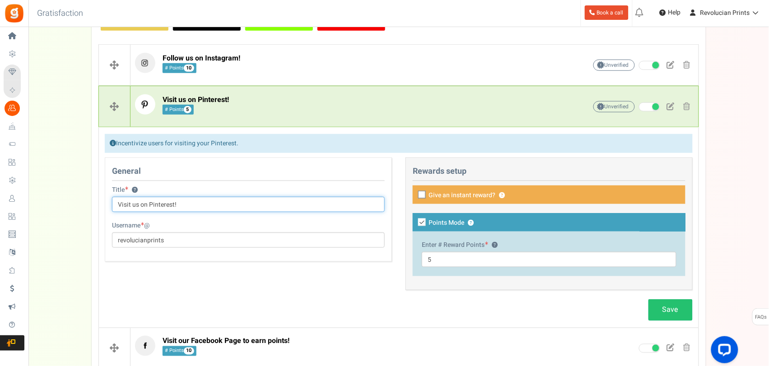
scroll to position [195, 0]
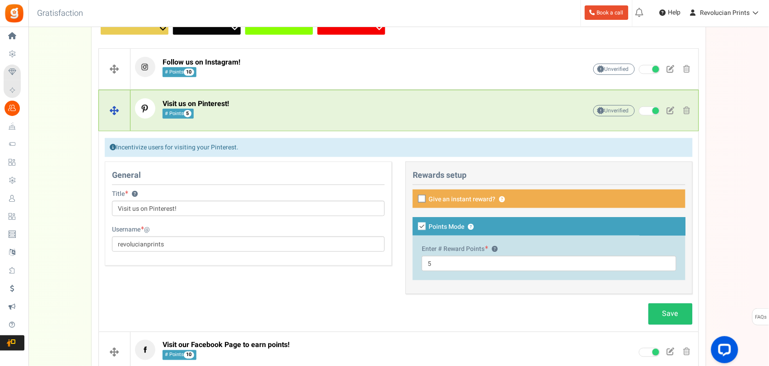
click at [616, 112] on span at bounding box center [686, 111] width 7 height 8
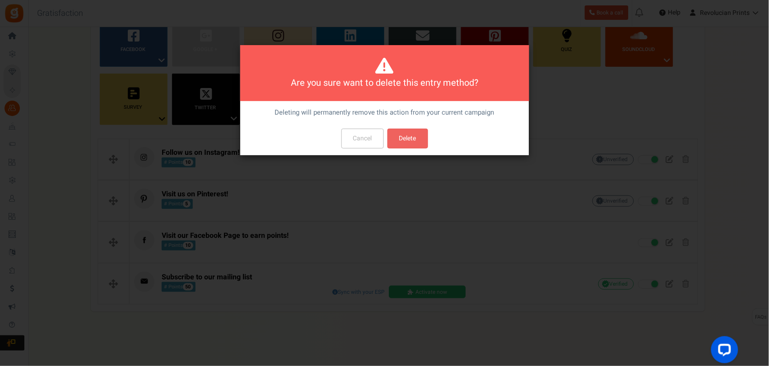
scroll to position [0, 0]
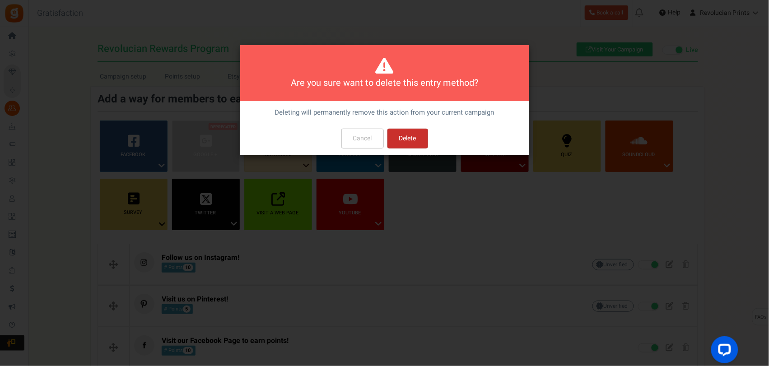
click at [406, 138] on button "Delete" at bounding box center [407, 139] width 41 height 20
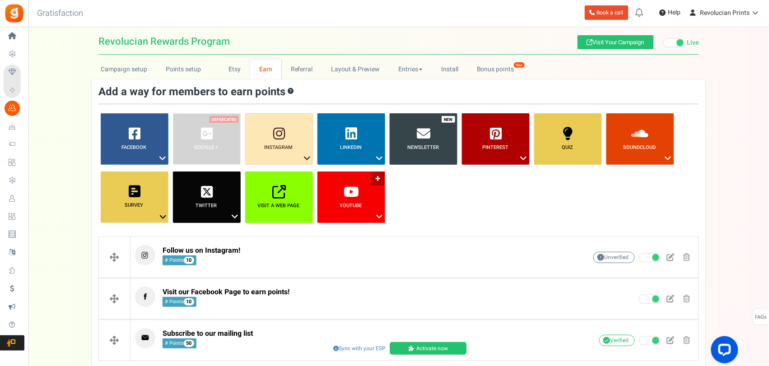
scroll to position [64, 0]
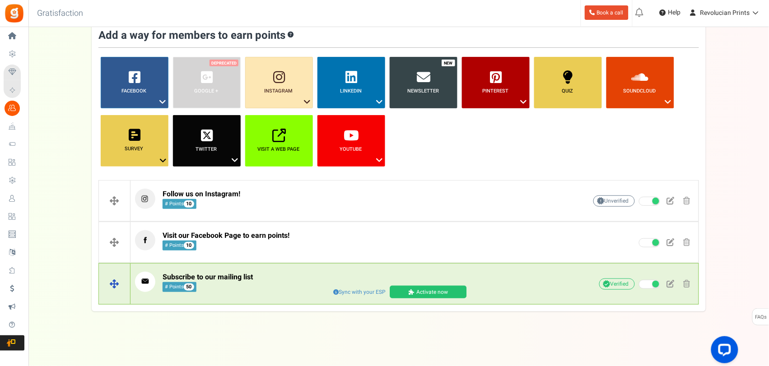
click at [422, 292] on link "Activate now" at bounding box center [428, 292] width 77 height 13
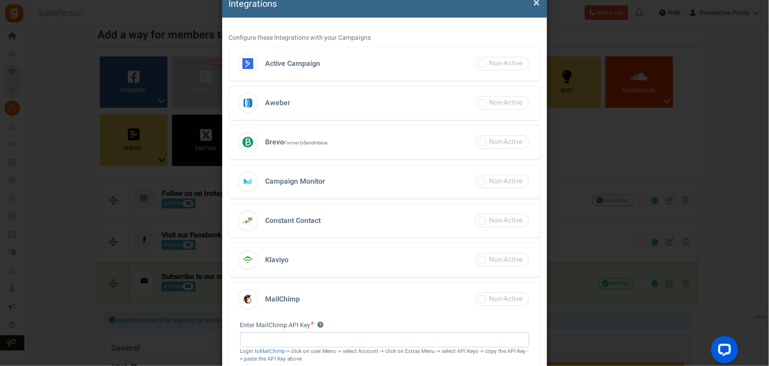
scroll to position [0, 0]
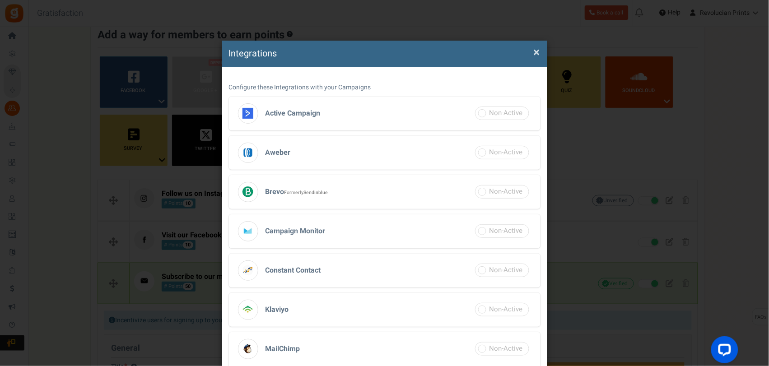
click at [529, 44] on div "Integrations × Close" at bounding box center [384, 54] width 325 height 27
click at [533, 51] on span "×" at bounding box center [536, 52] width 6 height 17
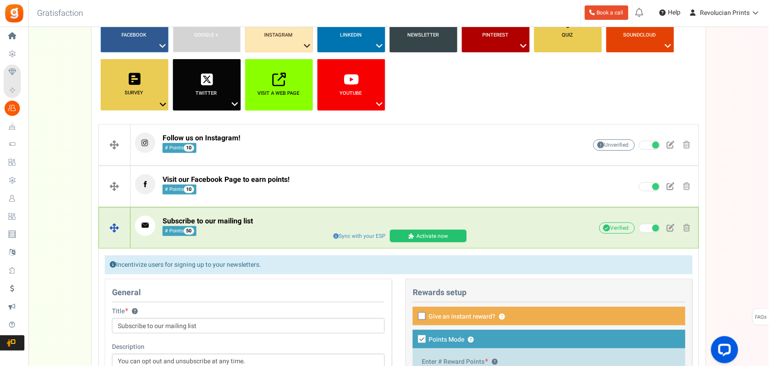
scroll to position [120, 0]
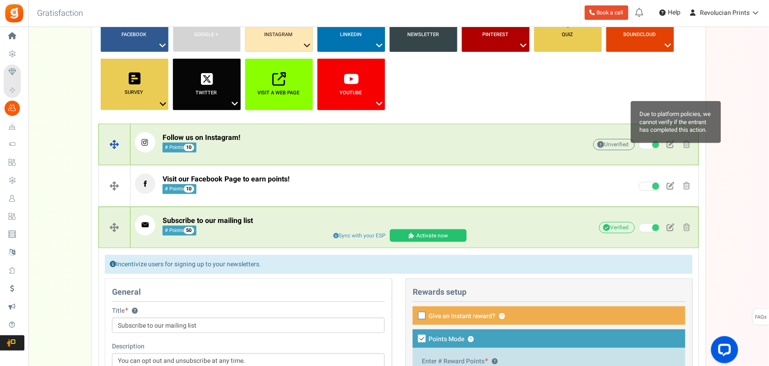
click at [609, 147] on span "Unverified Due to platform policies, we cannot verify if the entrant has comple…" at bounding box center [614, 144] width 42 height 11
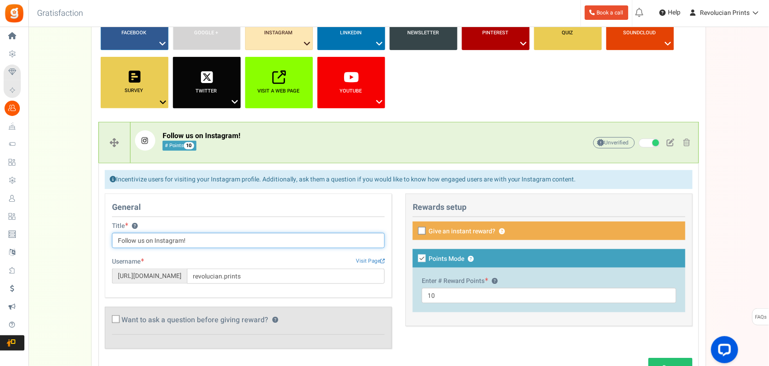
scroll to position [288, 0]
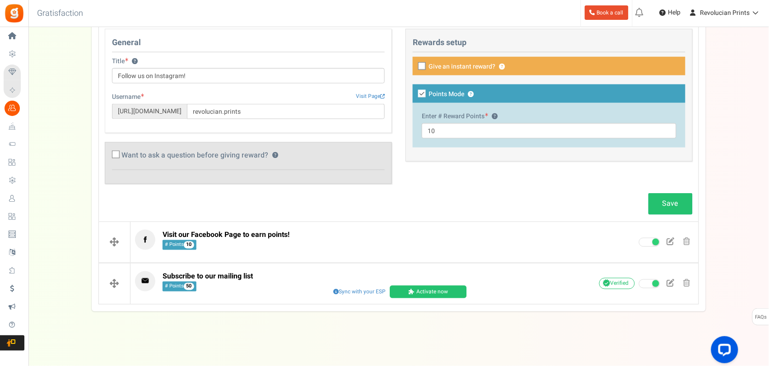
click at [616, 239] on div "Campaign setup Points setup New Etsy Earn Referral Reward reviews WOO LOOX Judg…" at bounding box center [398, 46] width 740 height 532
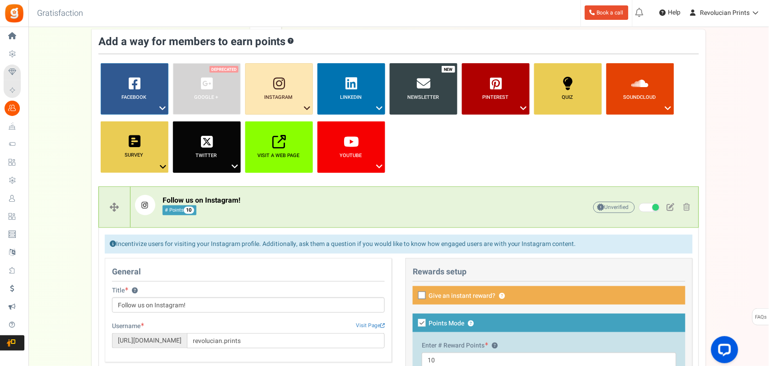
scroll to position [0, 0]
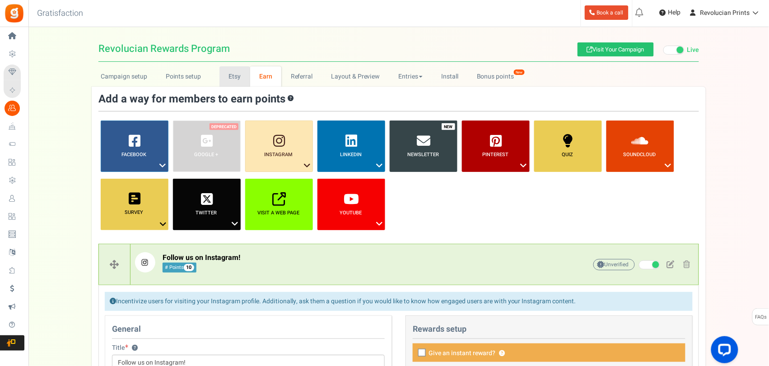
click at [235, 75] on link "Etsy" at bounding box center [234, 76] width 31 height 20
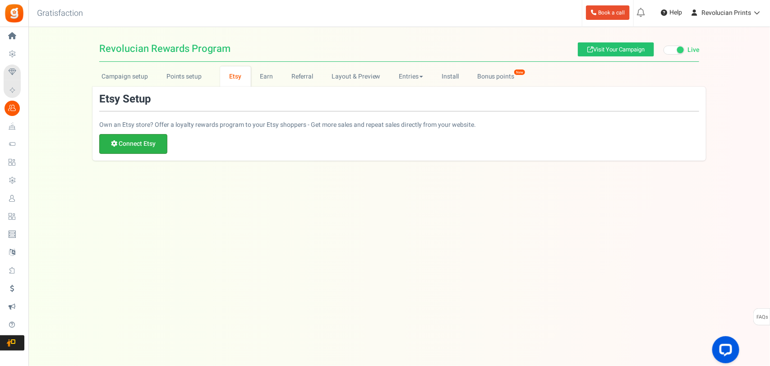
click at [155, 145] on b "Connect Etsy" at bounding box center [137, 143] width 37 height 9
click at [156, 143] on link "Connect Etsy" at bounding box center [133, 144] width 68 height 20
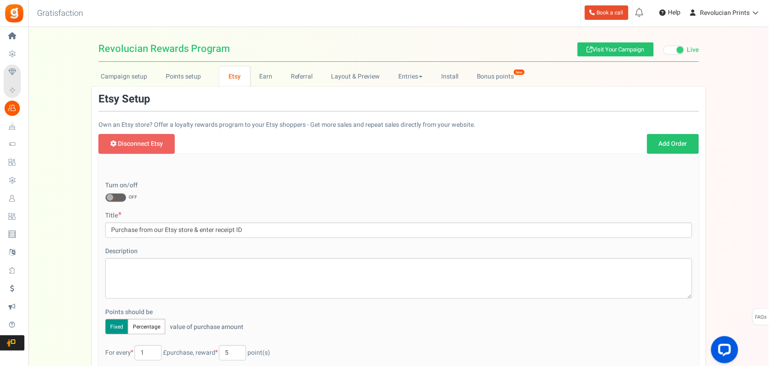
click at [118, 198] on span at bounding box center [115, 197] width 21 height 9
click at [105, 198] on input "ON OFF" at bounding box center [105, 198] width 0 height 6
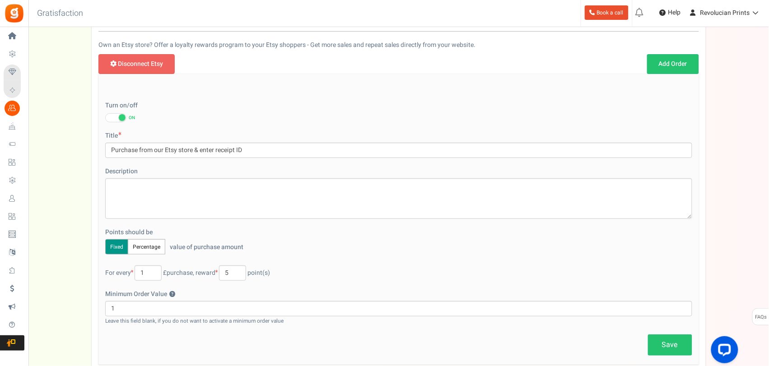
scroll to position [101, 0]
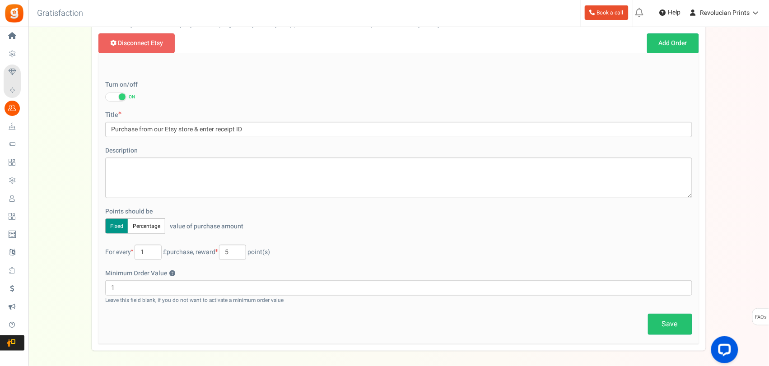
click at [140, 225] on button "Percentage" at bounding box center [146, 225] width 37 height 15
drag, startPoint x: 124, startPoint y: 252, endPoint x: 111, endPoint y: 251, distance: 13.6
click at [111, 251] on input "100" at bounding box center [118, 252] width 27 height 15
type input "25"
click at [332, 292] on div "Save" at bounding box center [398, 324] width 587 height 21
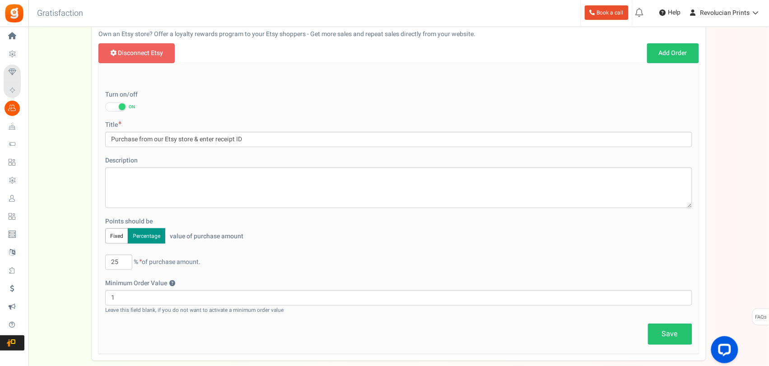
scroll to position [60, 0]
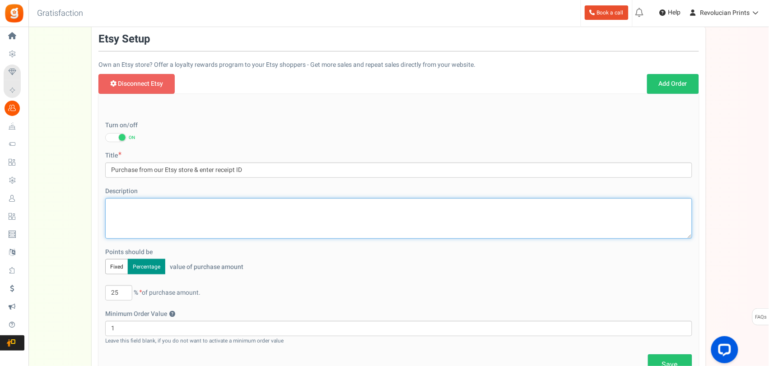
click at [225, 213] on textarea at bounding box center [398, 218] width 587 height 41
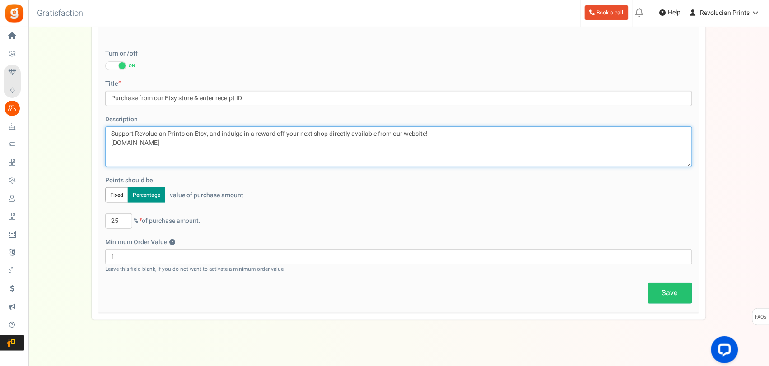
scroll to position [140, 0]
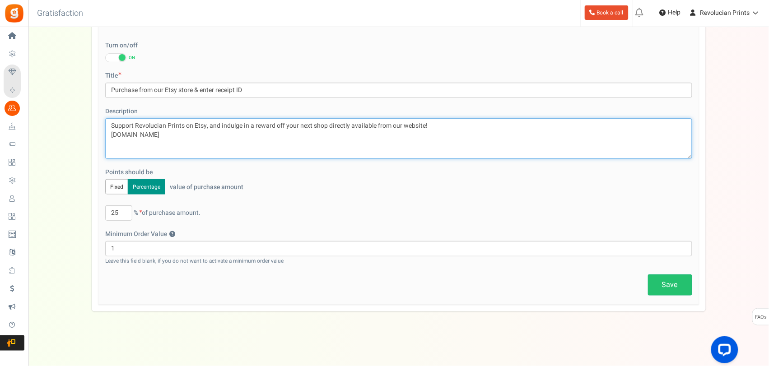
type textarea "Support Revolucian Prints on Etsy, and indulge in a reward off your next shop d…"
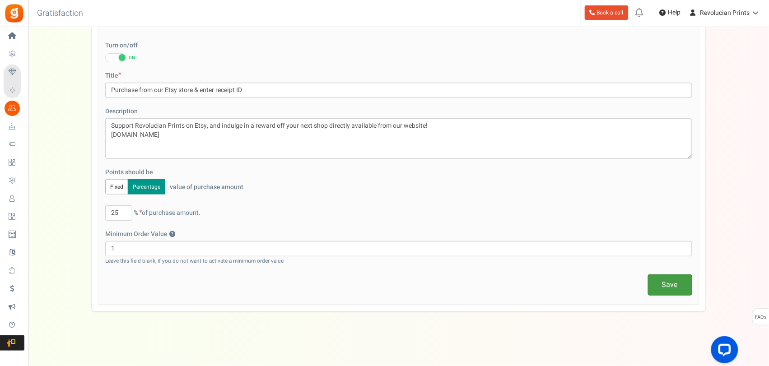
click at [616, 283] on link "Save" at bounding box center [670, 284] width 44 height 21
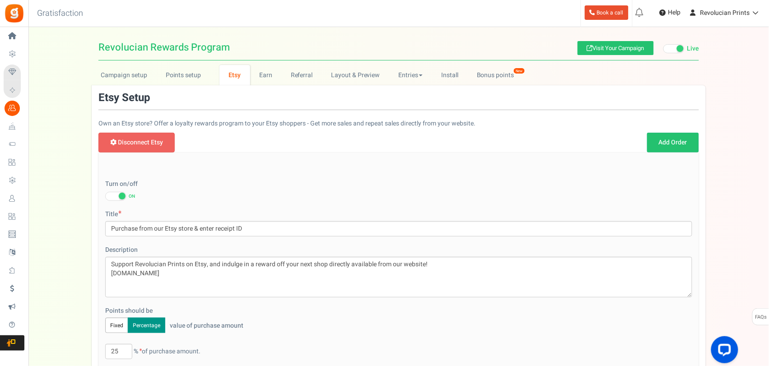
scroll to position [0, 0]
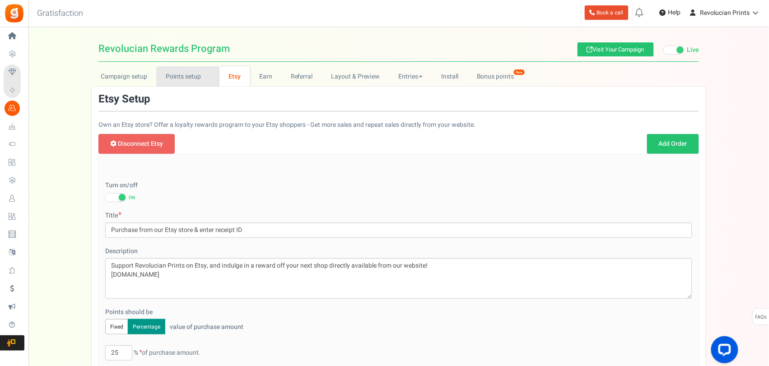
click at [191, 74] on link "Points setup New" at bounding box center [187, 76] width 63 height 20
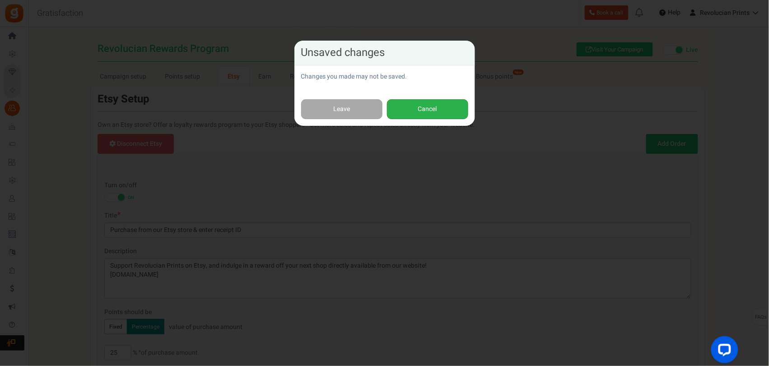
click at [416, 106] on button "Cancel" at bounding box center [427, 109] width 81 height 20
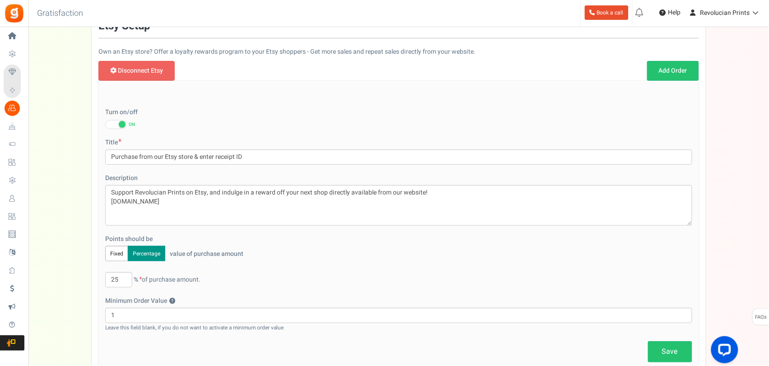
scroll to position [140, 0]
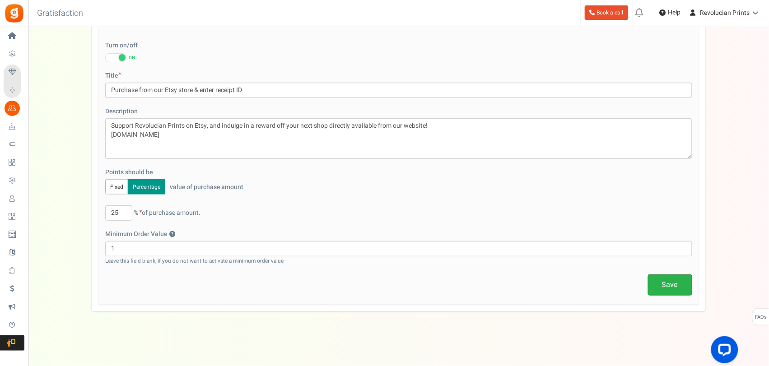
click at [616, 279] on link "Save" at bounding box center [670, 284] width 44 height 21
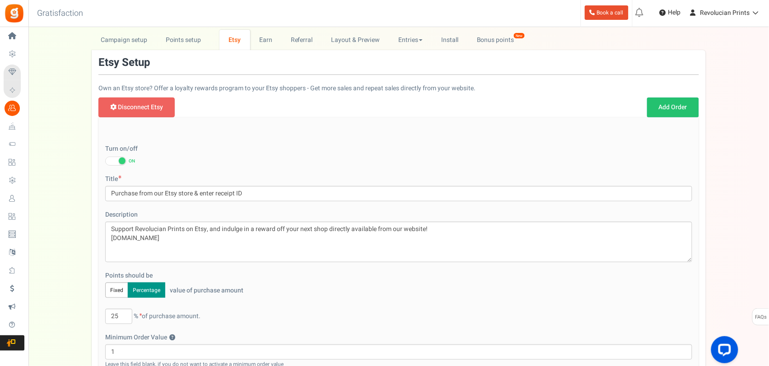
scroll to position [0, 0]
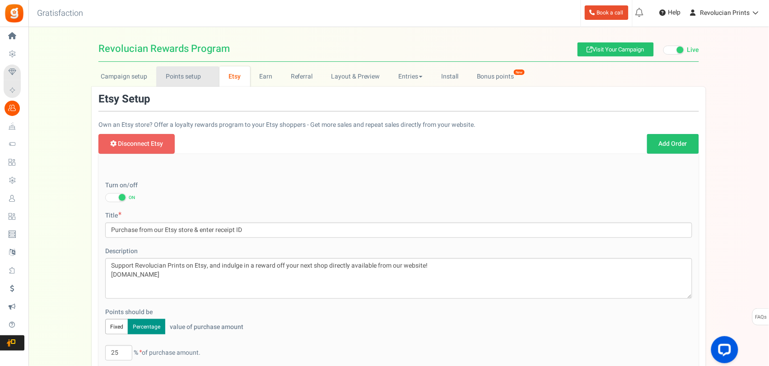
click at [198, 73] on link "Points setup New" at bounding box center [187, 76] width 63 height 20
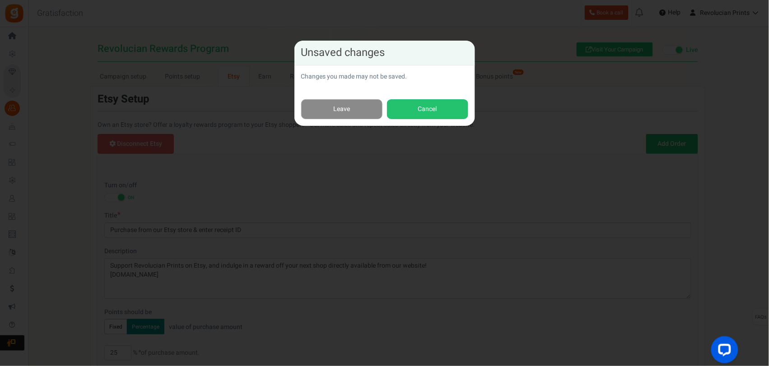
click at [340, 103] on link "Leave" at bounding box center [341, 109] width 81 height 20
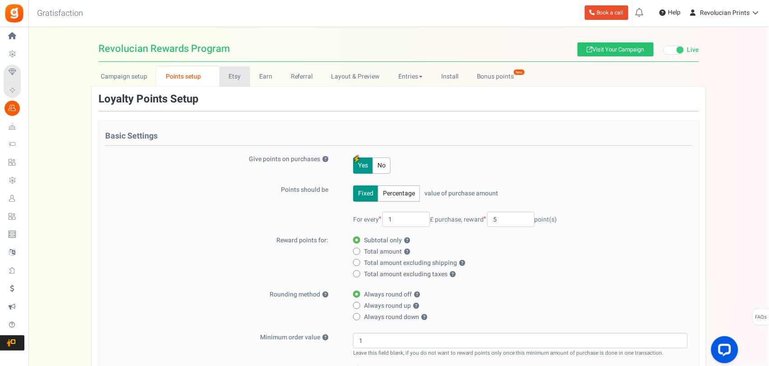
click at [232, 74] on link "Etsy" at bounding box center [234, 76] width 31 height 20
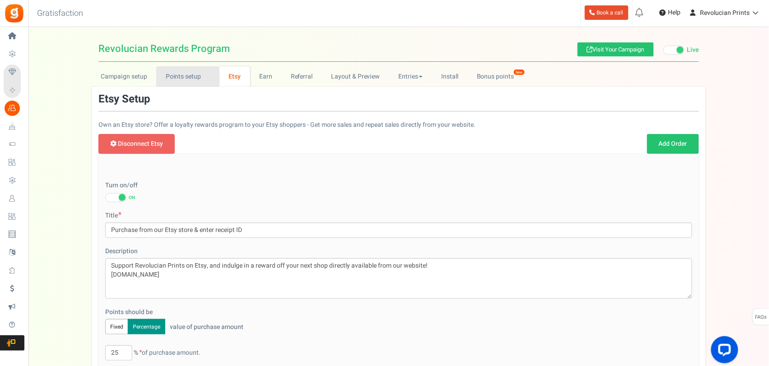
click at [194, 78] on link "Points setup New" at bounding box center [187, 76] width 63 height 20
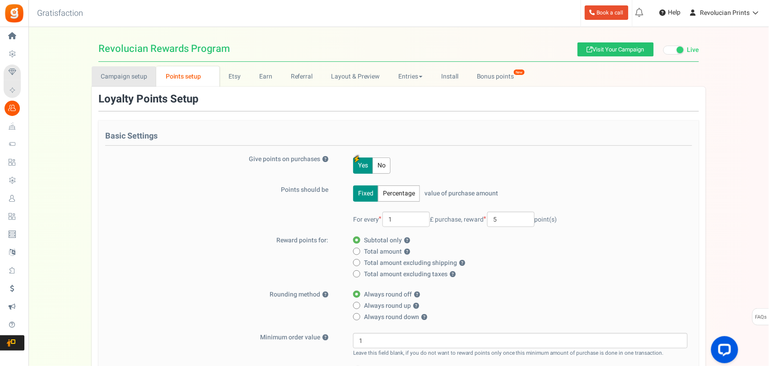
click at [149, 71] on link "Campaign setup" at bounding box center [124, 76] width 65 height 20
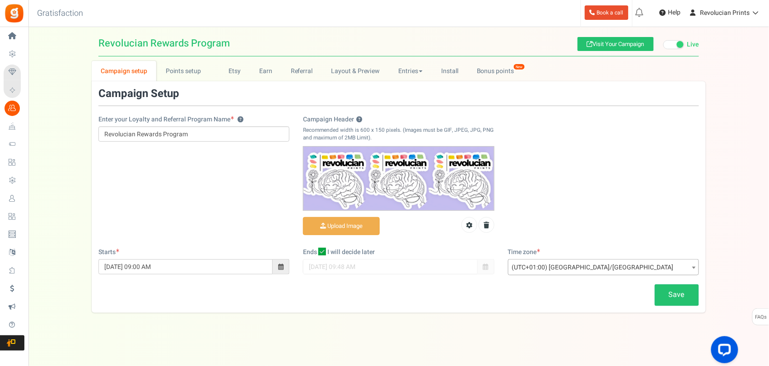
scroll to position [7, 0]
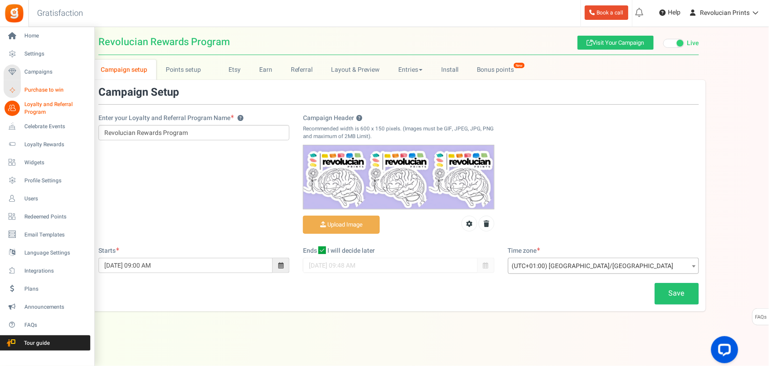
click at [30, 91] on span "Purchase to win" at bounding box center [55, 90] width 63 height 8
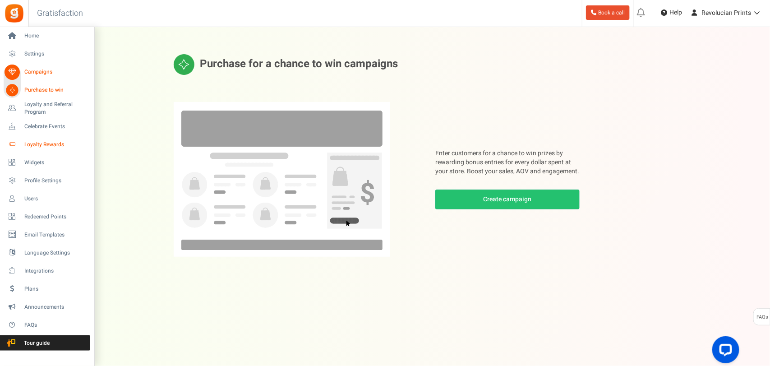
click at [48, 147] on span "Loyalty Rewards" at bounding box center [55, 145] width 63 height 8
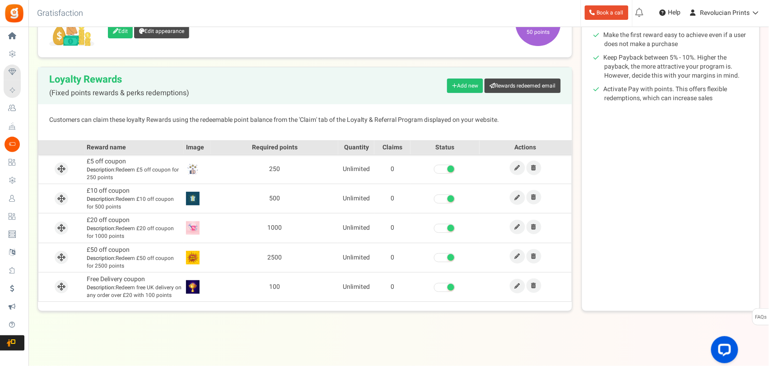
scroll to position [170, 0]
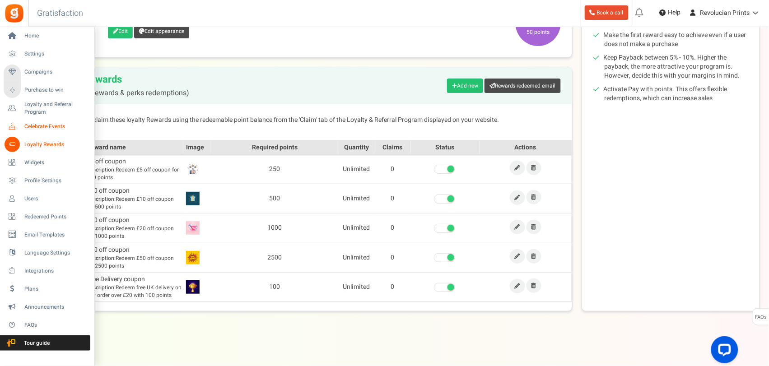
click at [30, 125] on span "Celebrate Events" at bounding box center [55, 127] width 63 height 8
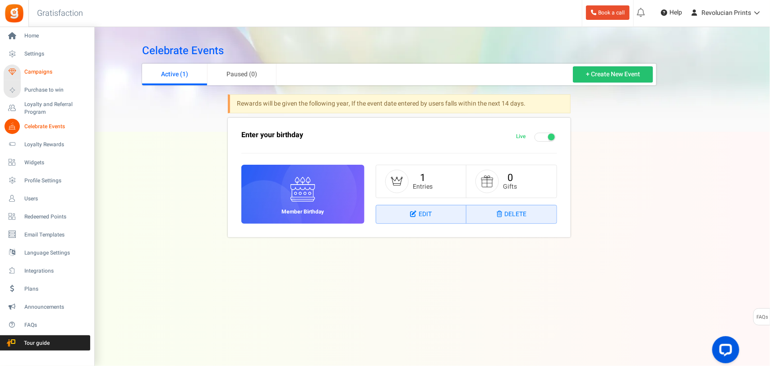
click at [40, 74] on span "Campaigns" at bounding box center [55, 72] width 63 height 8
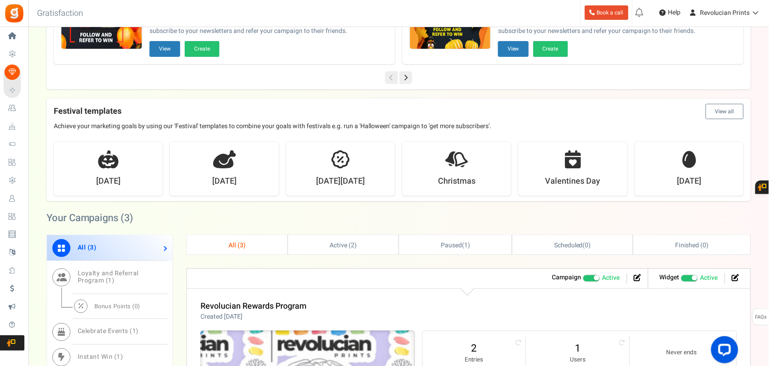
scroll to position [340, 0]
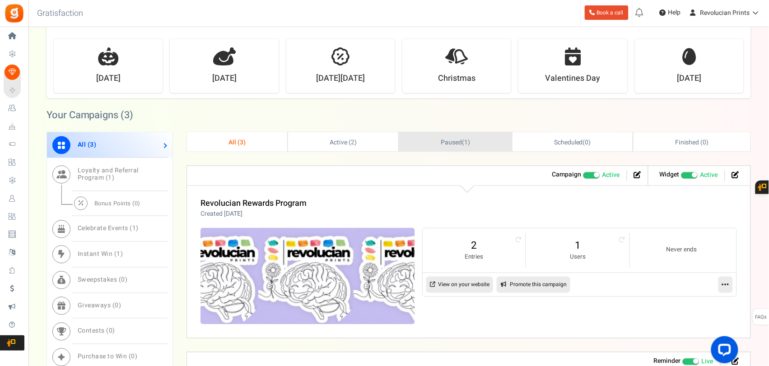
click at [445, 137] on link "Paused ( 1 )" at bounding box center [455, 141] width 112 height 19
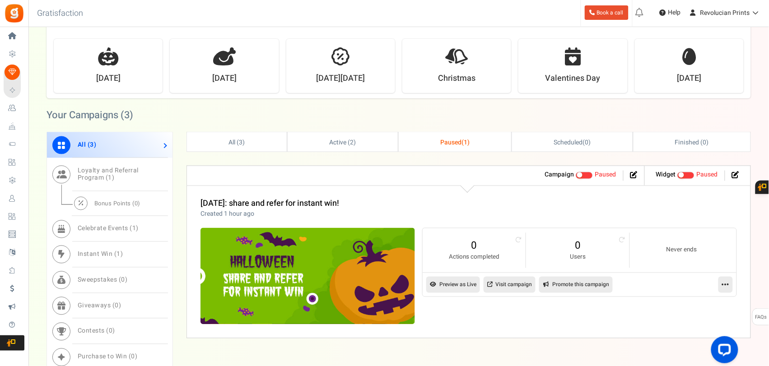
click at [467, 283] on link "Preview as Live" at bounding box center [453, 285] width 54 height 16
click at [616, 288] on link at bounding box center [725, 285] width 14 height 16
click at [616, 292] on link "Edit" at bounding box center [696, 306] width 67 height 17
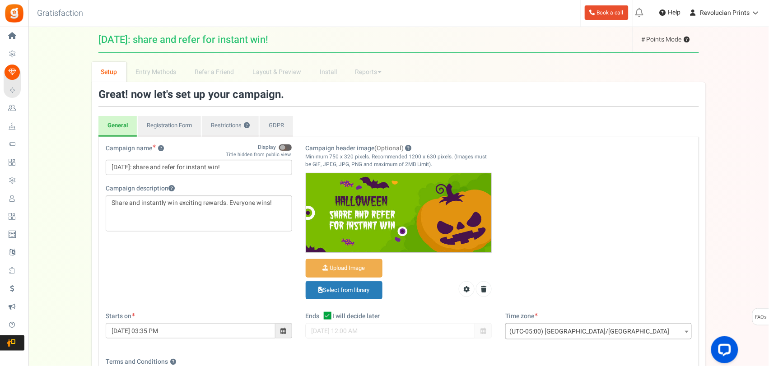
click at [608, 292] on span "(UTC-05:00) [GEOGRAPHIC_DATA]/[GEOGRAPHIC_DATA]" at bounding box center [597, 332] width 185 height 16
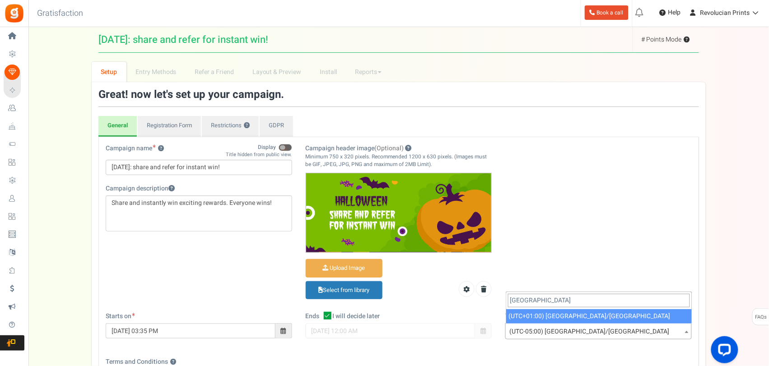
type input "london"
select select "Europe/London"
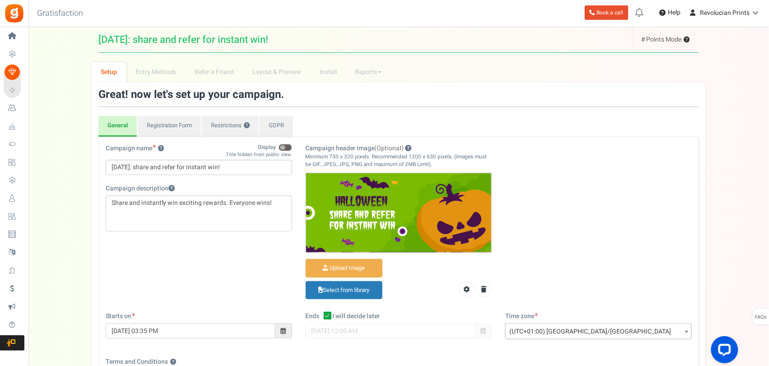
click at [186, 290] on div "Campaign name ? Display Title hidden from public view. Halloween: share and ref…" at bounding box center [398, 228] width 599 height 168
click at [328, 292] on icon at bounding box center [328, 316] width 8 height 8
click at [320, 292] on input "I will decide later" at bounding box center [318, 317] width 6 height 6
checkbox input "false"
click at [250, 292] on input "09/28/2025 03:35 PM" at bounding box center [191, 330] width 170 height 15
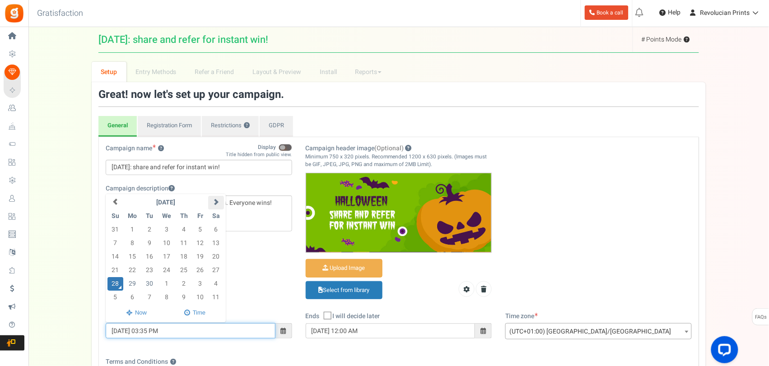
click at [210, 200] on th at bounding box center [216, 203] width 16 height 14
click at [129, 270] on td "20" at bounding box center [132, 271] width 19 height 14
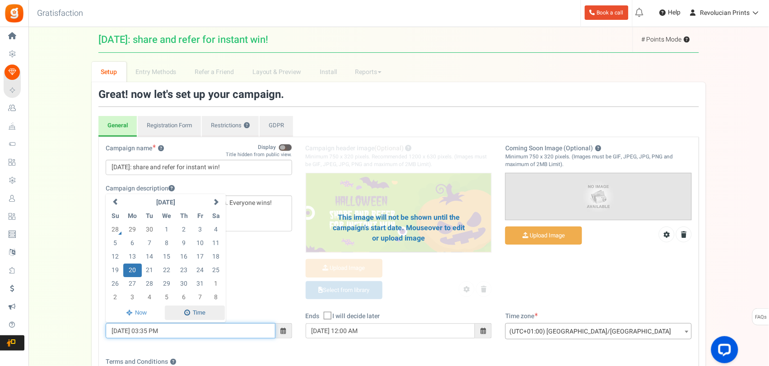
click at [192, 292] on span at bounding box center [195, 313] width 60 height 15
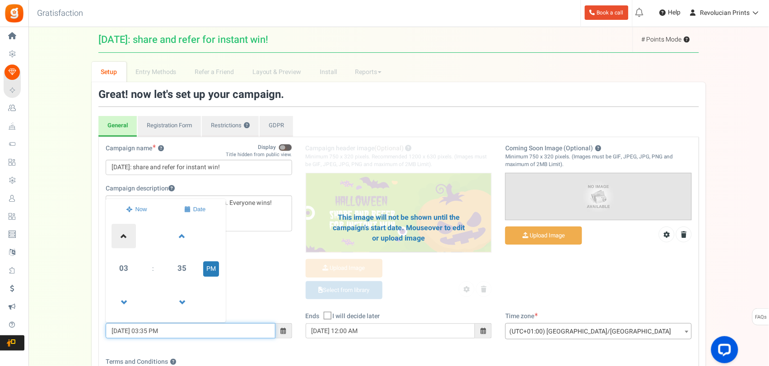
click at [126, 236] on span at bounding box center [123, 236] width 24 height 24
click at [119, 292] on span at bounding box center [123, 302] width 24 height 24
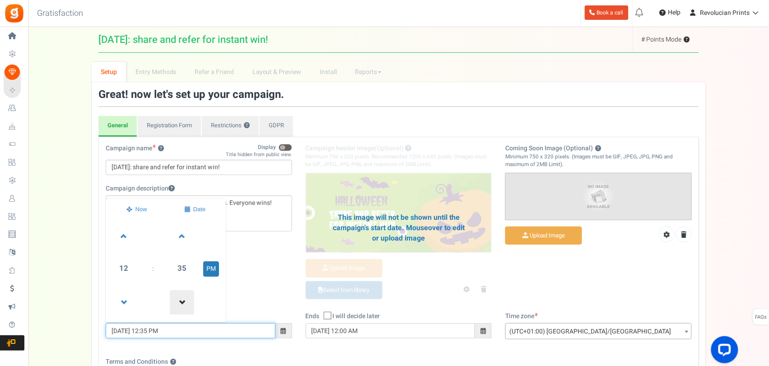
click at [181, 292] on span at bounding box center [182, 302] width 24 height 24
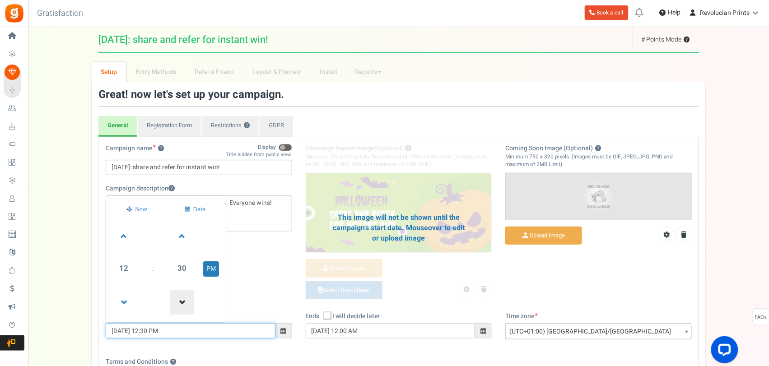
click at [181, 292] on span at bounding box center [182, 302] width 24 height 24
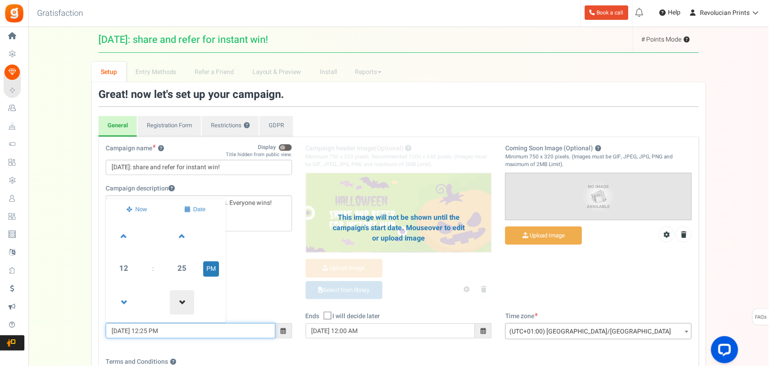
click at [181, 292] on span at bounding box center [182, 302] width 24 height 24
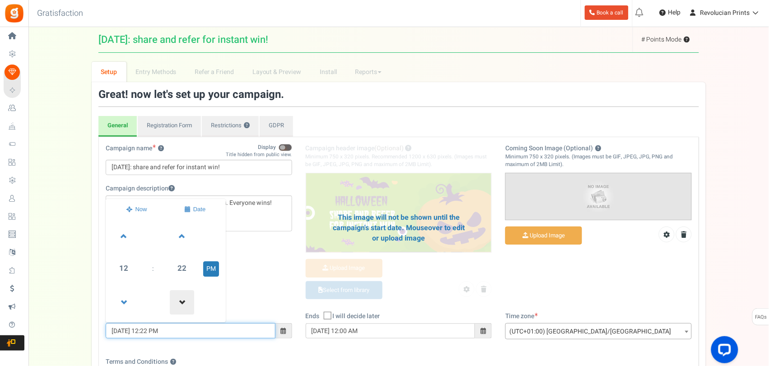
click at [181, 292] on span at bounding box center [182, 302] width 24 height 24
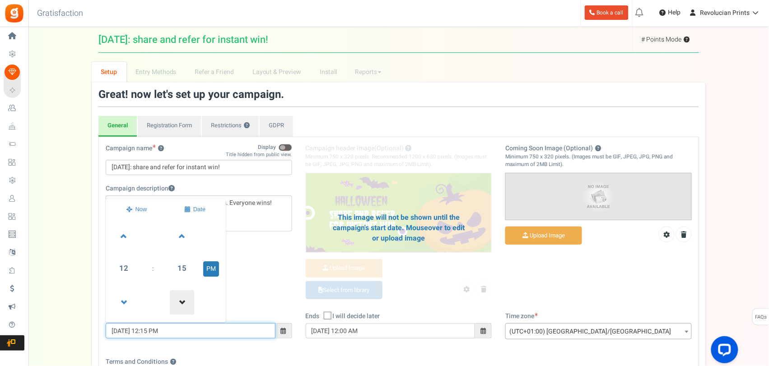
click at [181, 292] on span at bounding box center [182, 302] width 24 height 24
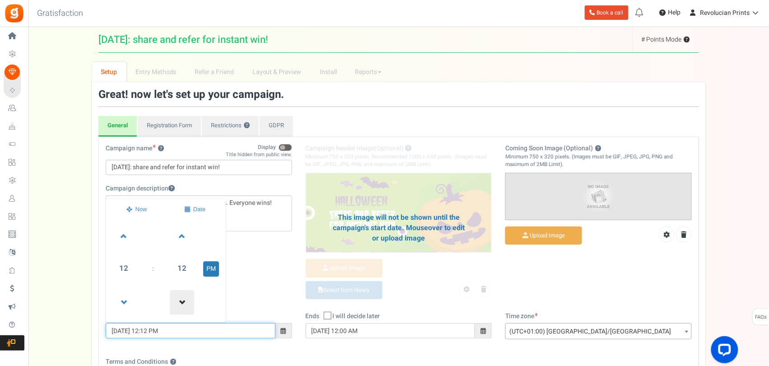
click at [181, 292] on span at bounding box center [182, 302] width 24 height 24
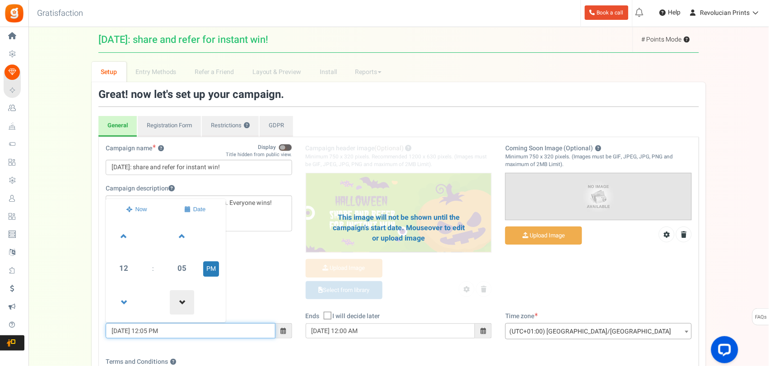
click at [181, 292] on span at bounding box center [182, 302] width 24 height 24
click at [185, 292] on span at bounding box center [182, 302] width 24 height 24
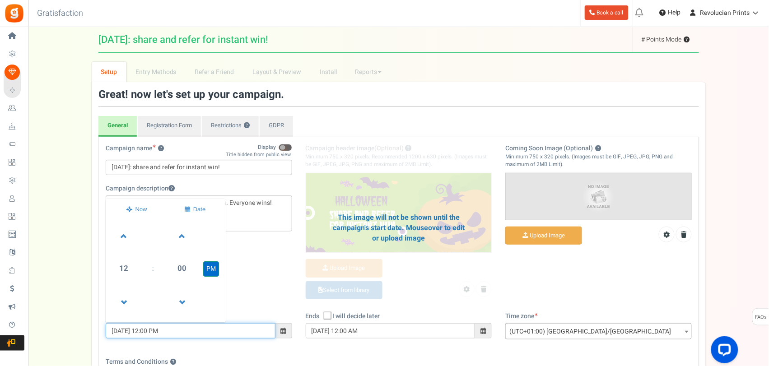
click at [205, 270] on button "PM" at bounding box center [211, 268] width 16 height 15
type input "[DATE] 12:00 AM"
click at [269, 287] on div "Campaign name ? Display Title hidden from public view. Halloween: share and ref…" at bounding box center [398, 228] width 599 height 168
click at [153, 292] on input "[DATE] 12:00 AM" at bounding box center [191, 330] width 170 height 15
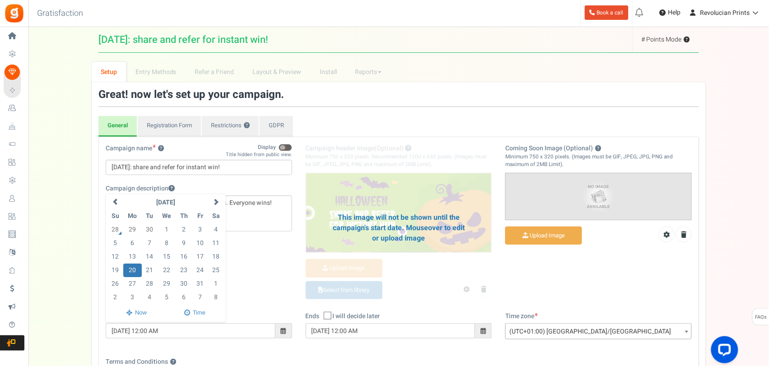
click at [263, 292] on div "Campaign name ? Display Title hidden from public view. Halloween: share and ref…" at bounding box center [398, 228] width 599 height 168
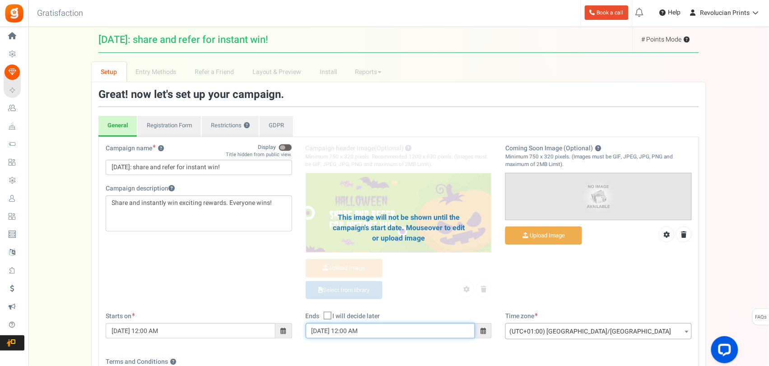
click at [390, 292] on input "11/09/2025 12:00 AM" at bounding box center [391, 330] width 170 height 15
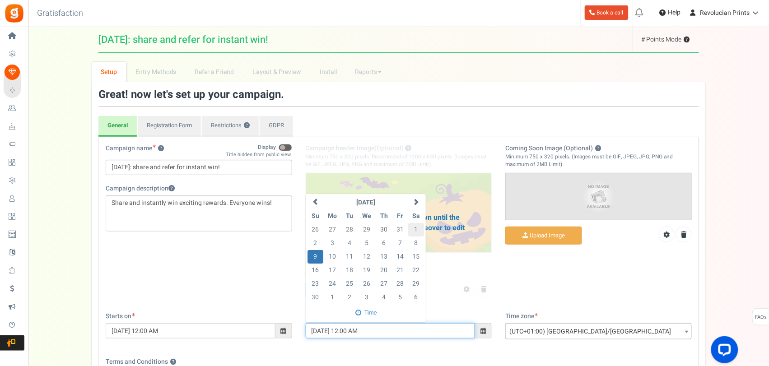
click at [413, 231] on td "1" at bounding box center [416, 230] width 16 height 14
type input "[DATE] 12:00 AM"
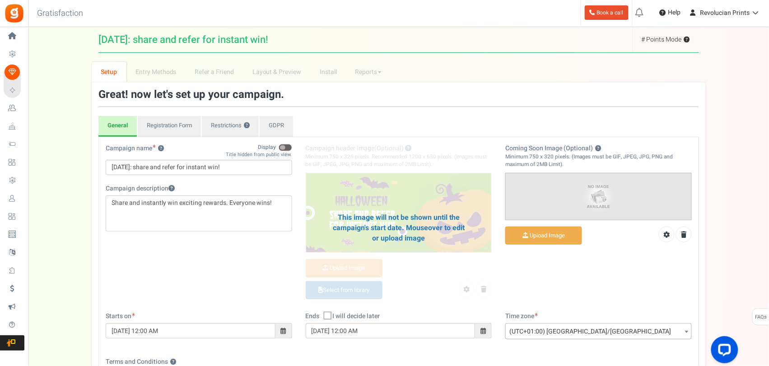
click at [496, 292] on div "Ends Open On I will decide later 11/01/2025 12:00 AM" at bounding box center [399, 330] width 200 height 36
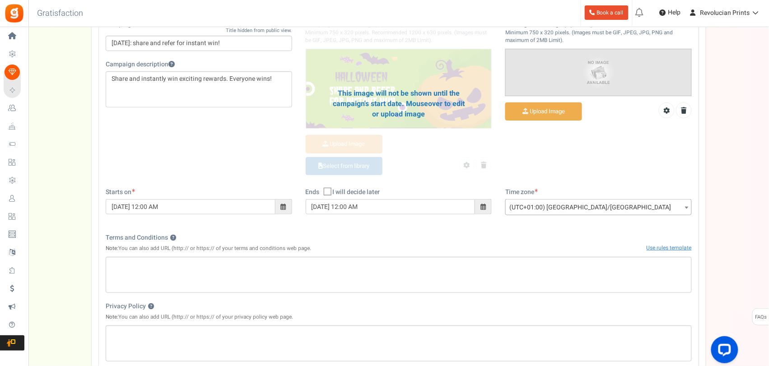
scroll to position [137, 0]
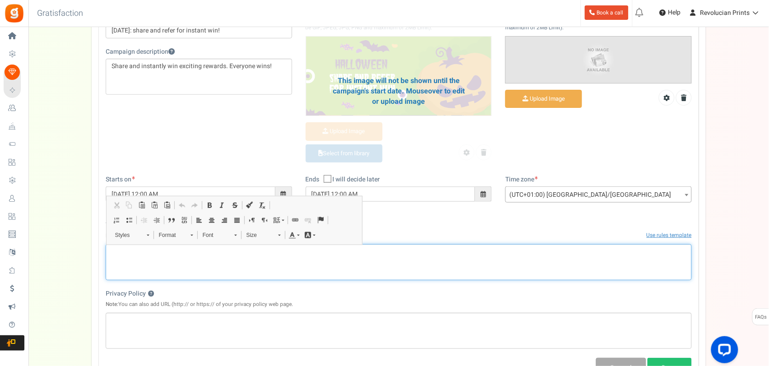
click at [260, 252] on p "Rich Text Editor, competition_terms" at bounding box center [398, 251] width 574 height 9
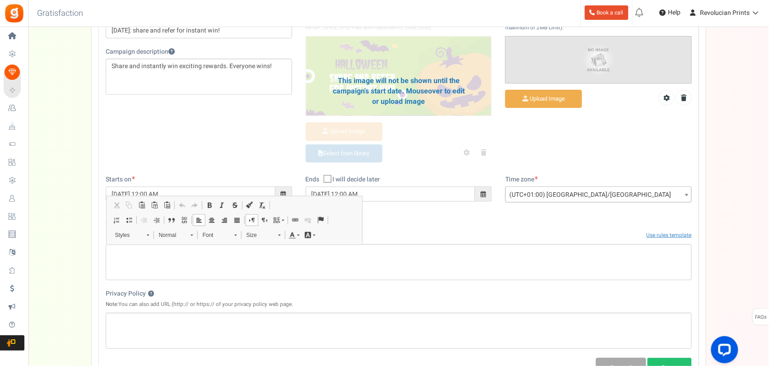
click at [341, 292] on div "Privacy Policy ? Note: You can also add URL (http:// or https:// of your privac…" at bounding box center [399, 298] width 586 height 19
click at [196, 263] on span "Paste" at bounding box center [207, 262] width 28 height 13
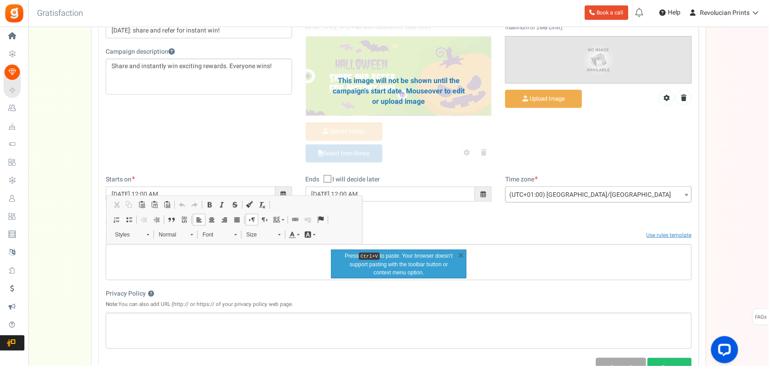
click at [379, 259] on kbd "Ctrl+V" at bounding box center [369, 256] width 21 height 7
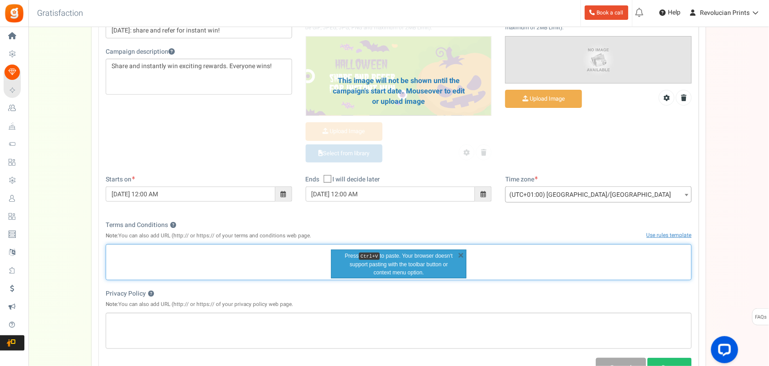
click at [267, 258] on div "Rich Text Editor, competition_terms" at bounding box center [399, 262] width 586 height 36
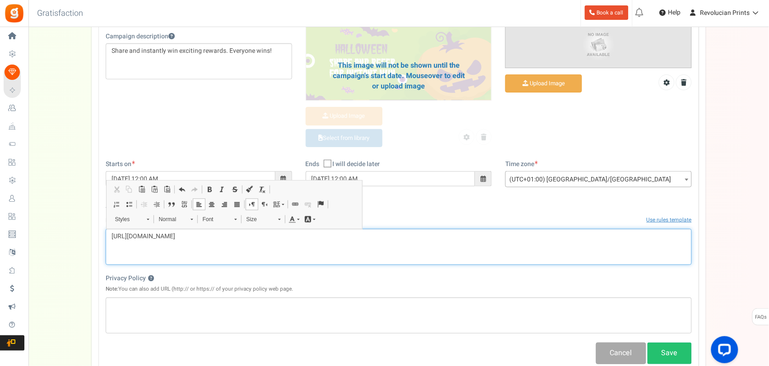
scroll to position [156, 0]
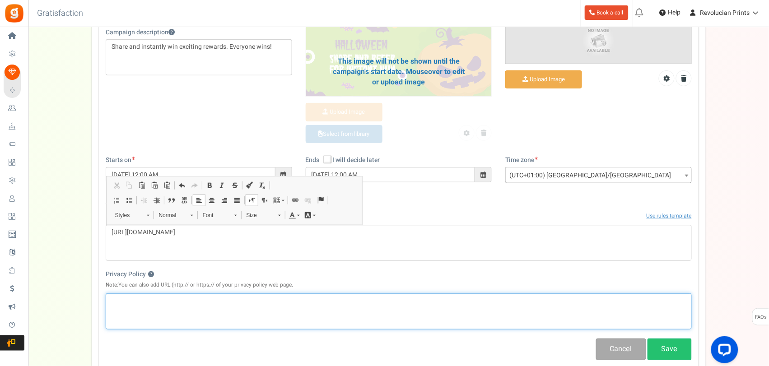
click at [258, 292] on p "Rich Text Editor, competition_privacy" at bounding box center [398, 301] width 574 height 9
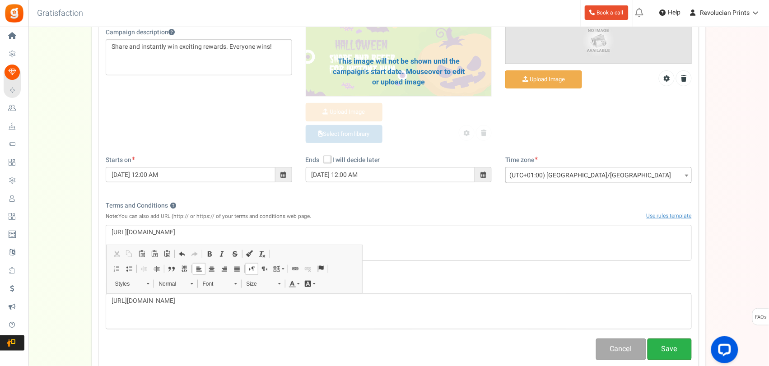
click at [616, 292] on button "Save" at bounding box center [669, 349] width 44 height 21
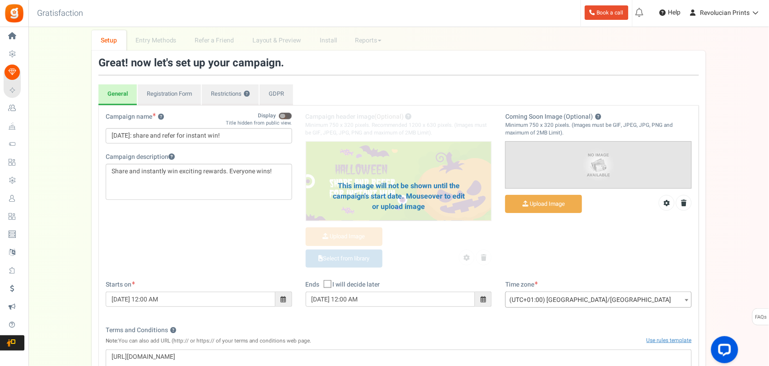
scroll to position [23, 0]
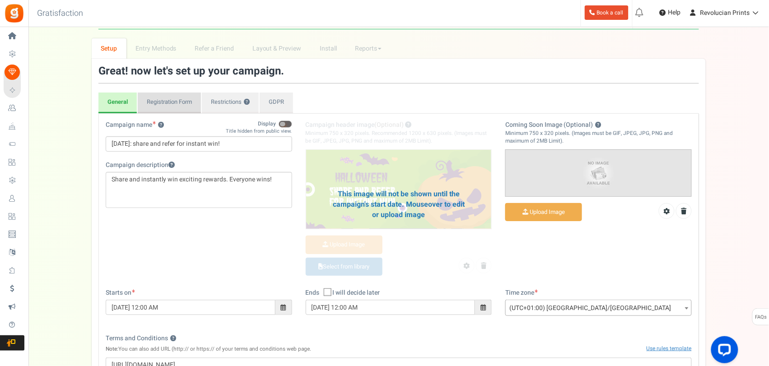
click at [169, 104] on link "Registration Form" at bounding box center [169, 103] width 63 height 21
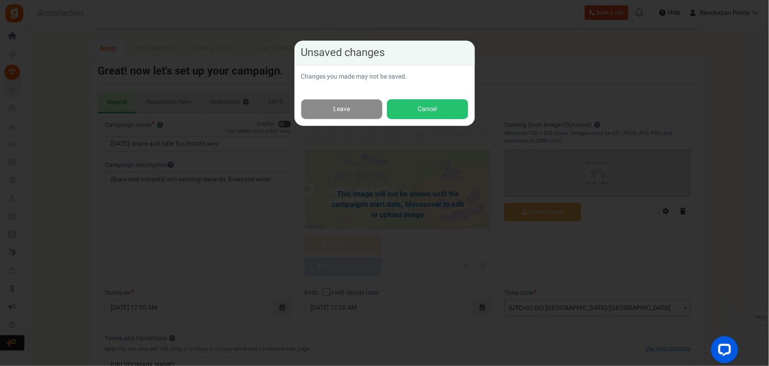
click at [364, 106] on link "Leave" at bounding box center [341, 109] width 81 height 20
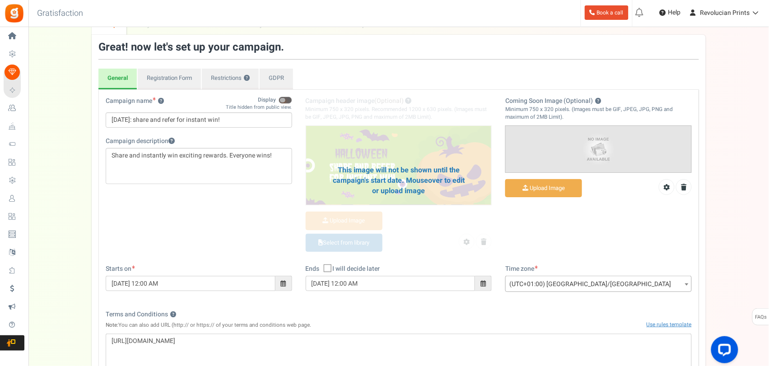
scroll to position [61, 0]
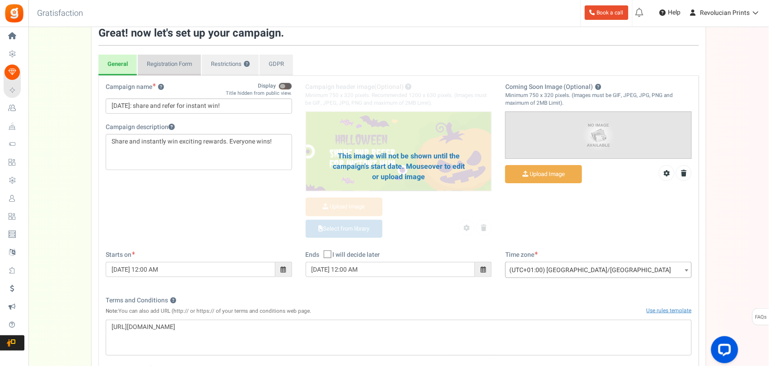
click at [186, 68] on link "Registration Form" at bounding box center [169, 65] width 63 height 21
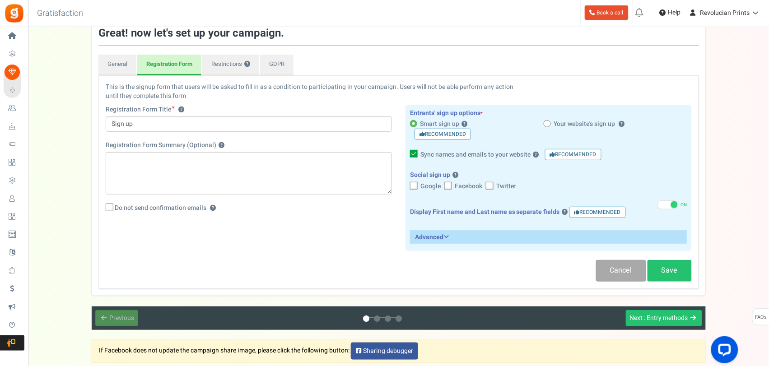
click at [449, 239] on icon at bounding box center [445, 237] width 5 height 6
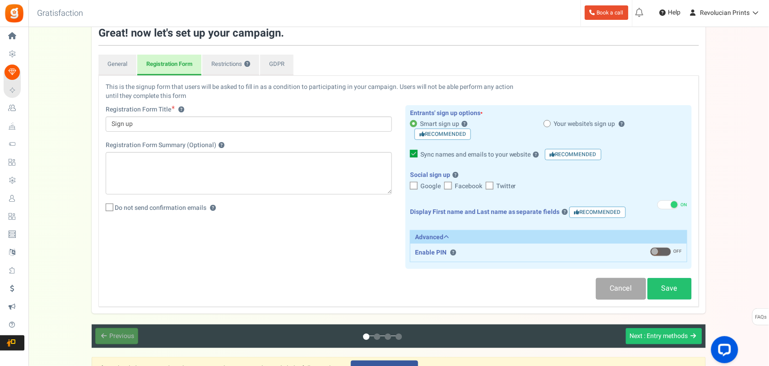
click at [443, 234] on h3 "Advanced" at bounding box center [548, 237] width 276 height 13
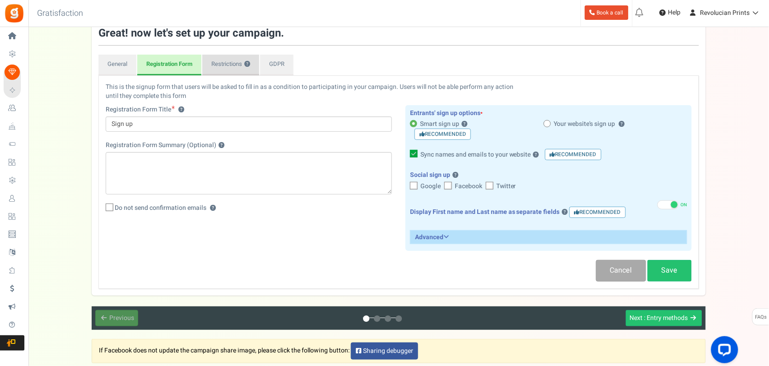
click at [234, 59] on link "Restrictions ?" at bounding box center [230, 65] width 57 height 21
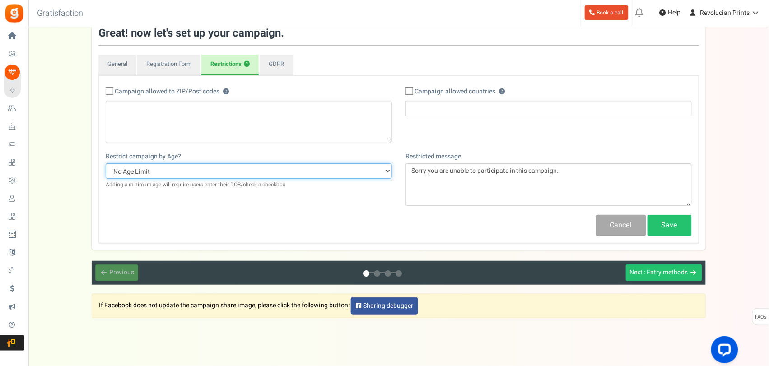
click at [386, 172] on select "No Age Limit 13+ Date of birth 18+ Date of birth 21+ Date of birth 13+ Required…" at bounding box center [249, 170] width 286 height 15
click at [106, 163] on select "No Age Limit 13+ Date of birth 18+ Date of birth 21+ Date of birth 13+ Required…" at bounding box center [249, 170] width 286 height 15
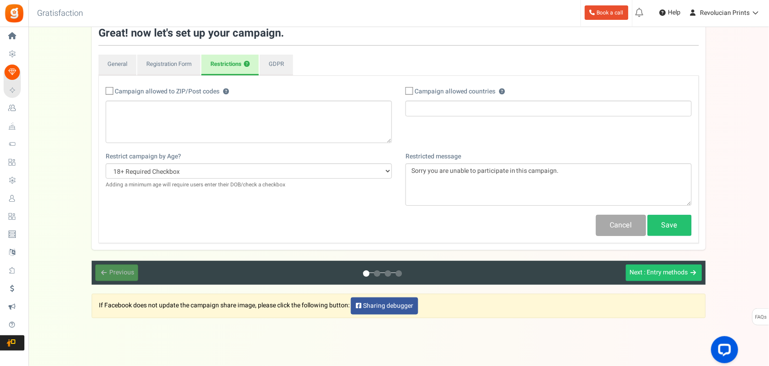
click at [325, 228] on div "Cancel Save" at bounding box center [398, 225] width 599 height 21
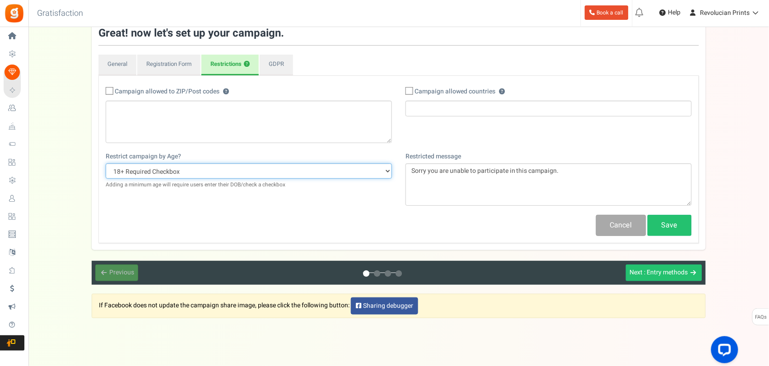
click at [335, 176] on select "No Age Limit 13+ Date of birth 18+ Date of birth 21+ Date of birth 13+ Required…" at bounding box center [249, 170] width 286 height 15
select select "18DMY"
click at [106, 163] on select "No Age Limit 13+ Date of birth 18+ Date of birth 21+ Date of birth 13+ Required…" at bounding box center [249, 170] width 286 height 15
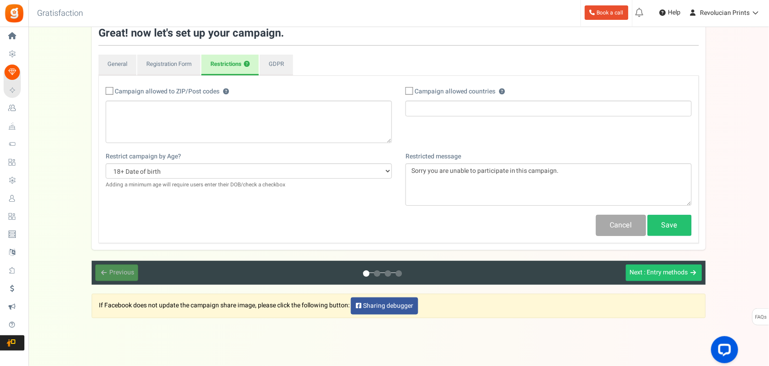
click at [320, 210] on div "Restrict campaign by Age? No Age Limit 13+ Date of birth 18+ Date of birth 21+ …" at bounding box center [398, 183] width 599 height 63
click at [411, 92] on icon at bounding box center [410, 91] width 6 height 6
click at [402, 92] on input "Campaign allowed countries ? ?" at bounding box center [399, 92] width 6 height 6
checkbox input "true"
drag, startPoint x: 479, startPoint y: 109, endPoint x: 492, endPoint y: 86, distance: 26.4
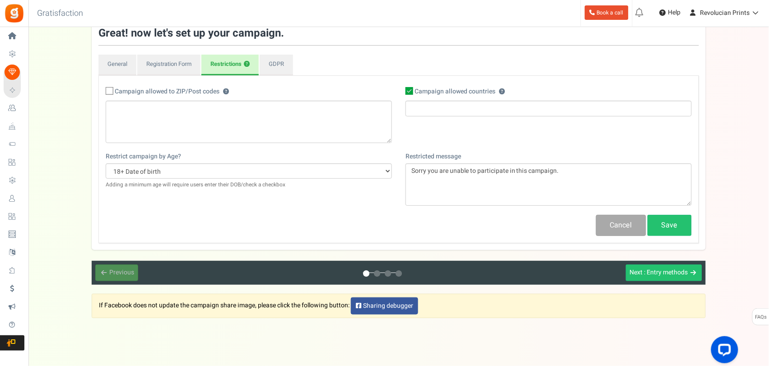
click at [480, 109] on input "search" at bounding box center [548, 108] width 281 height 10
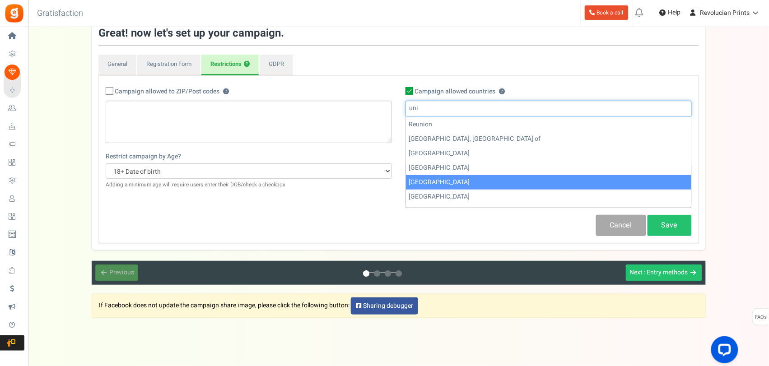
type input "uni"
select select "GB"
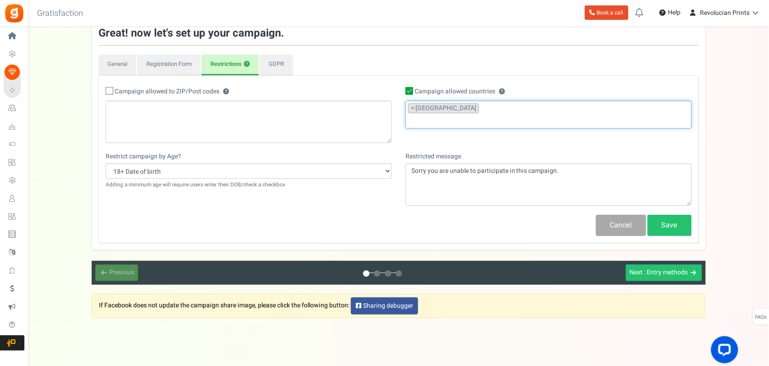
scroll to position [2219, 0]
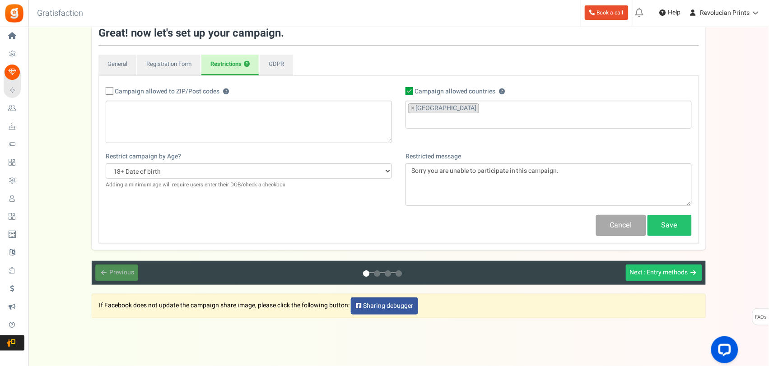
click at [367, 214] on div "Restrict campaign by Age? No Age Limit 13+ Date of birth 18+ Date of birth 21+ …" at bounding box center [398, 183] width 599 height 63
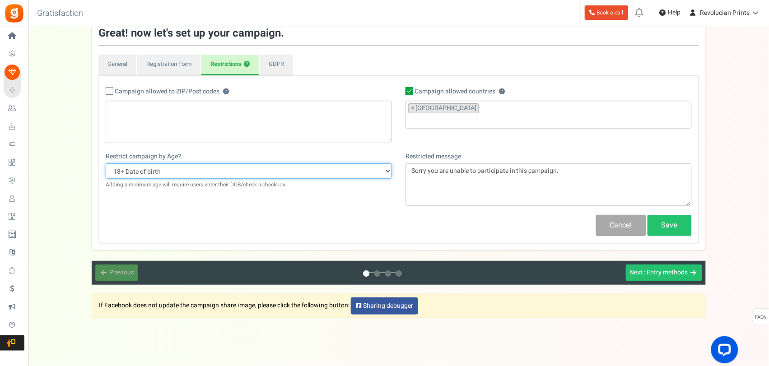
click at [376, 172] on select "No Age Limit 13+ Date of birth 18+ Date of birth 21+ Date of birth 13+ Required…" at bounding box center [249, 170] width 286 height 15
select select
click at [106, 163] on select "No Age Limit 13+ Date of birth 18+ Date of birth 21+ Date of birth 13+ Required…" at bounding box center [249, 170] width 286 height 15
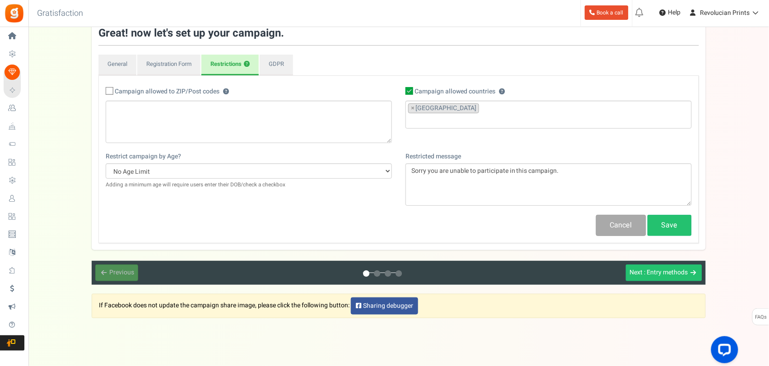
click at [327, 198] on div "Restrict campaign by Age? No Age Limit 13+ Date of birth 18+ Date of birth 21+ …" at bounding box center [249, 175] width 300 height 46
click at [660, 226] on link "Save" at bounding box center [669, 225] width 44 height 21
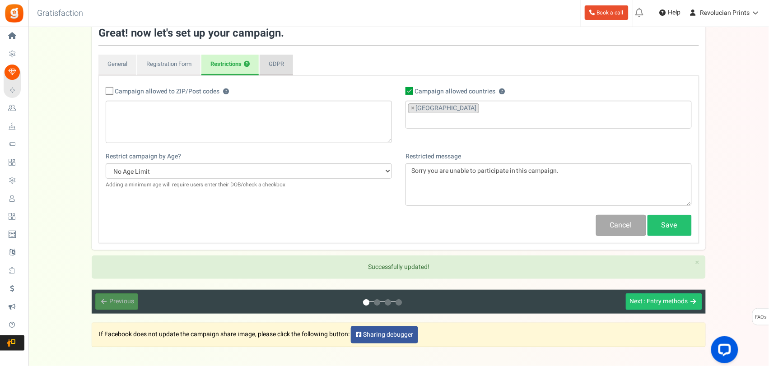
click at [279, 60] on link "GDPR" at bounding box center [276, 65] width 33 height 21
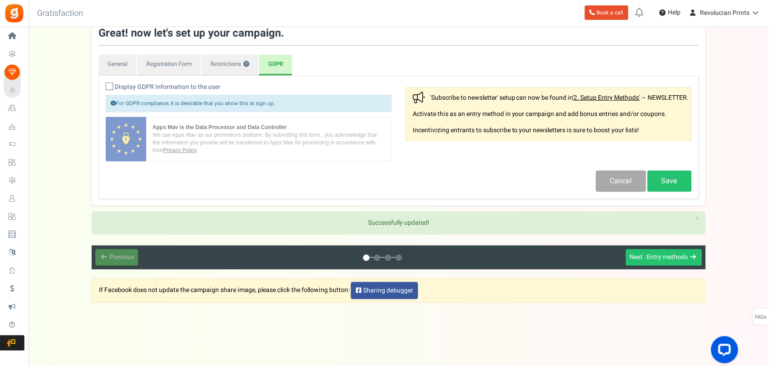
click at [110, 84] on icon at bounding box center [110, 87] width 6 height 6
click at [102, 84] on input "Display GDPR information to the user" at bounding box center [100, 87] width 6 height 6
checkbox input "true"
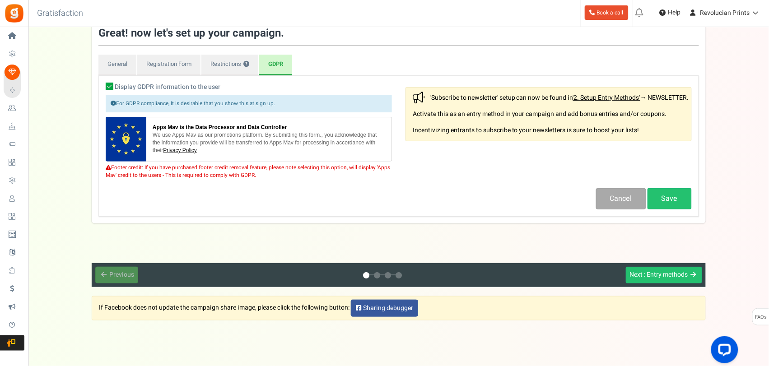
scroll to position [52, 0]
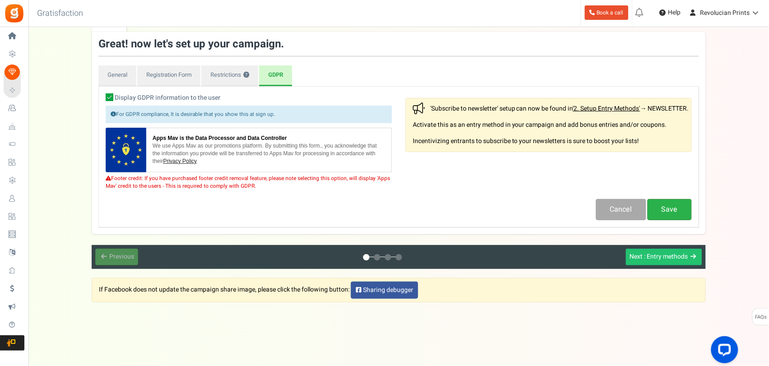
click at [667, 213] on link "Save" at bounding box center [669, 209] width 44 height 21
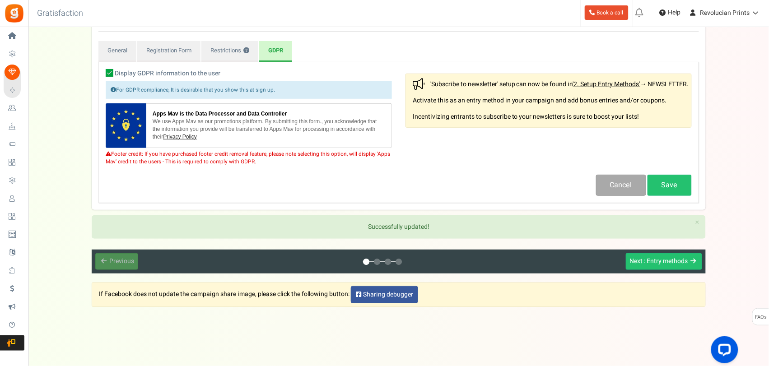
scroll to position [81, 0]
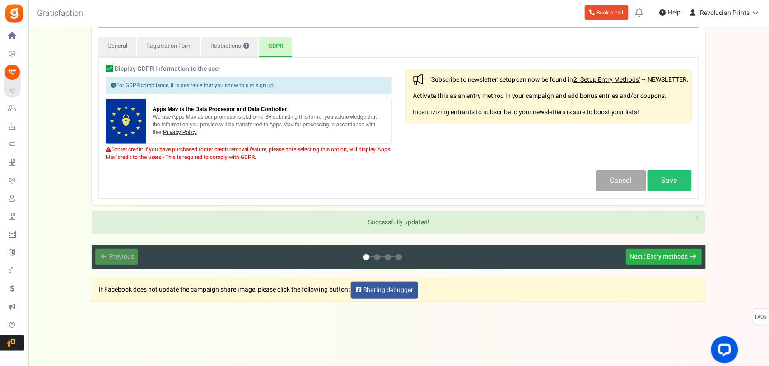
click at [658, 258] on span ": Entry methods" at bounding box center [666, 256] width 44 height 9
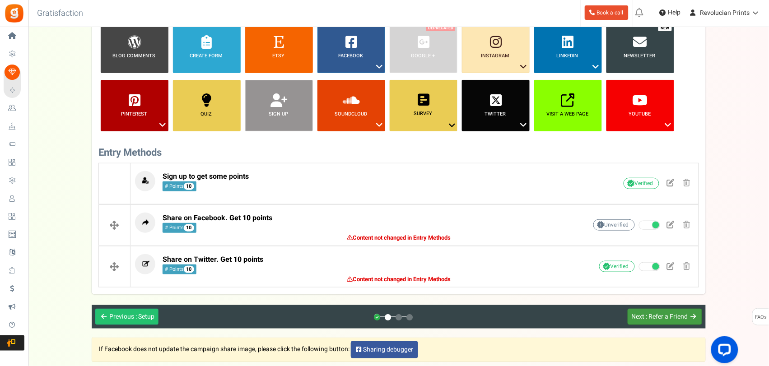
scroll to position [130, 0]
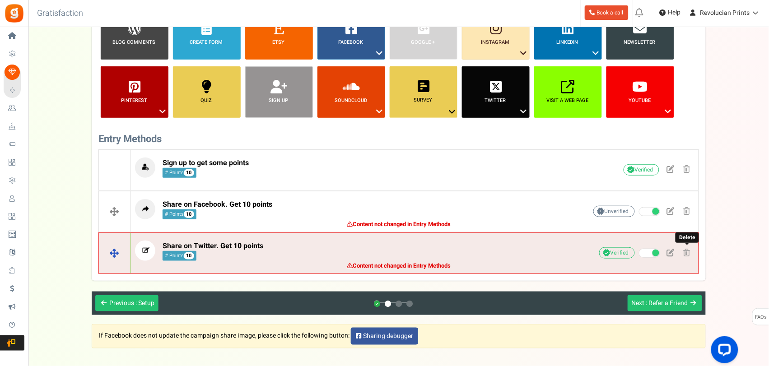
click at [687, 255] on span at bounding box center [686, 253] width 7 height 8
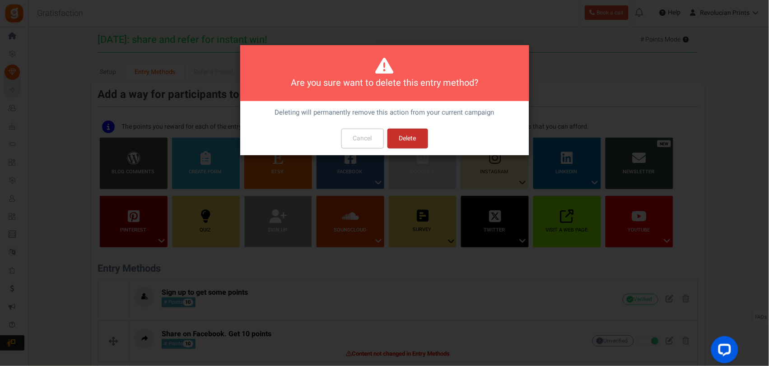
click at [397, 139] on button "Delete" at bounding box center [407, 139] width 41 height 20
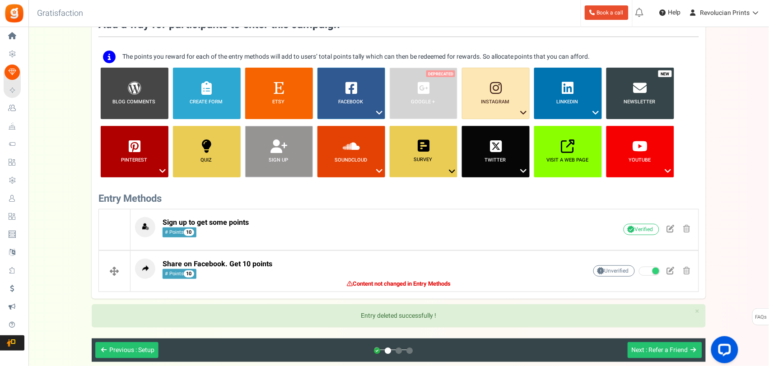
scroll to position [73, 0]
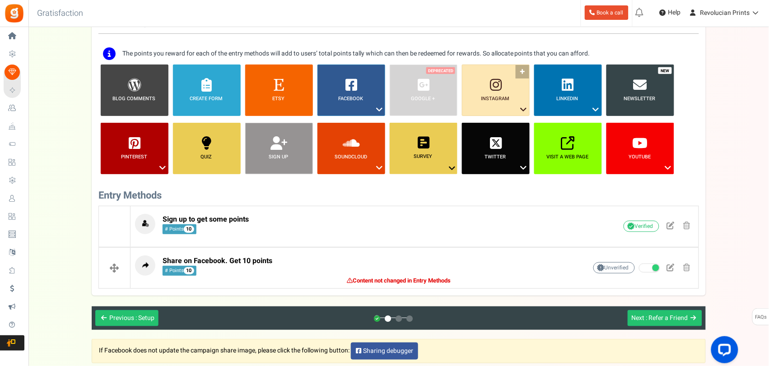
click at [522, 108] on icon at bounding box center [523, 110] width 11 height 12
click at [510, 134] on link "Like a Photo or Video" at bounding box center [488, 137] width 59 height 11
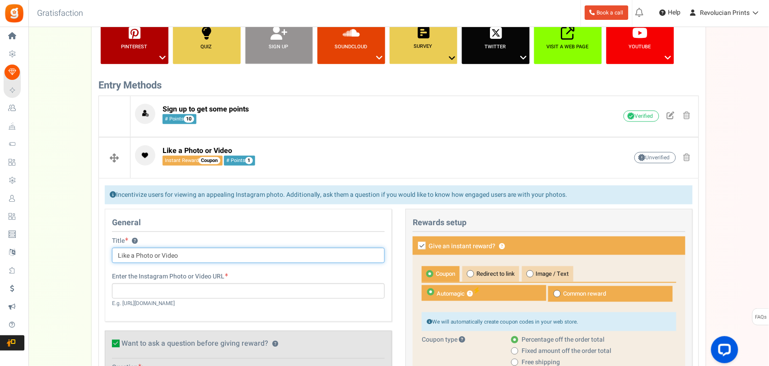
scroll to position [184, 0]
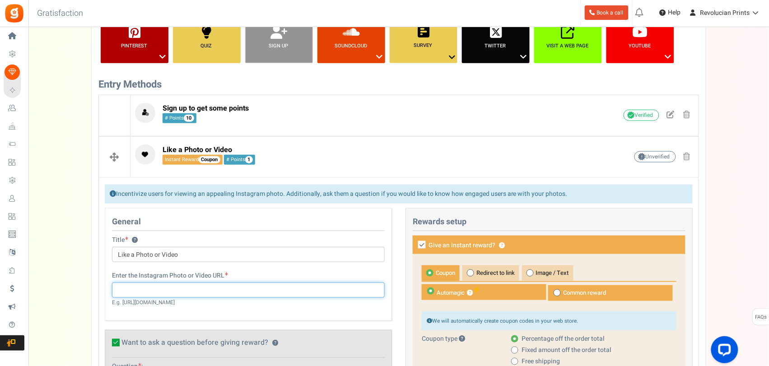
click at [176, 285] on input "text" at bounding box center [248, 290] width 273 height 15
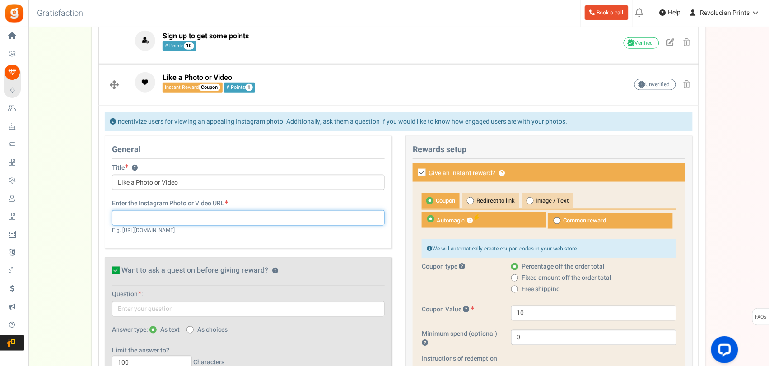
scroll to position [240, 0]
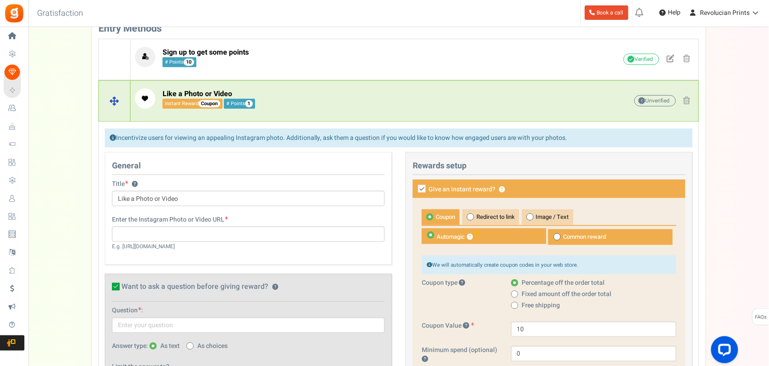
click at [686, 102] on span at bounding box center [686, 101] width 7 height 8
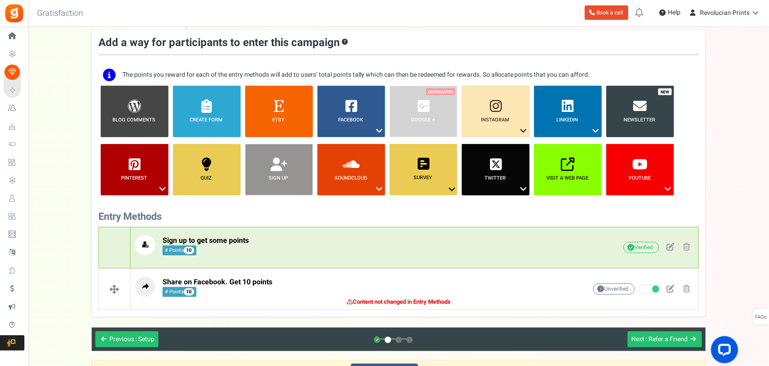
scroll to position [51, 0]
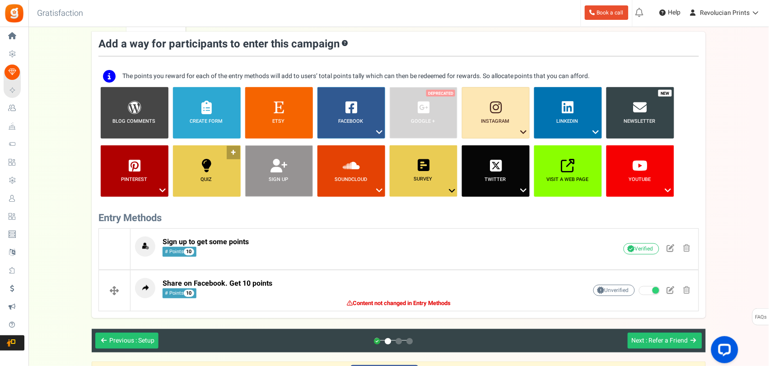
click at [219, 185] on link "Quiz ?" at bounding box center [207, 170] width 68 height 51
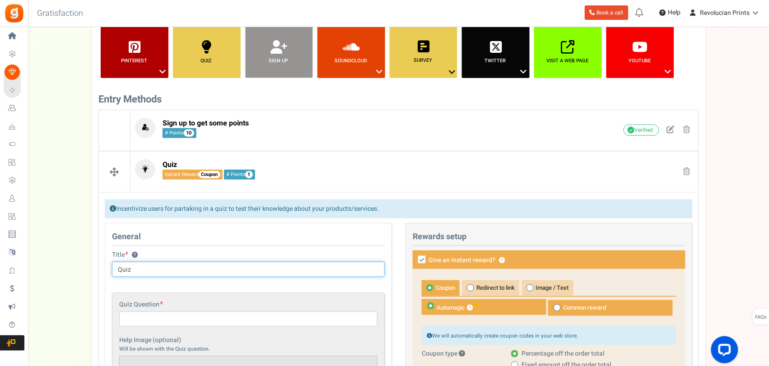
scroll to position [168, 0]
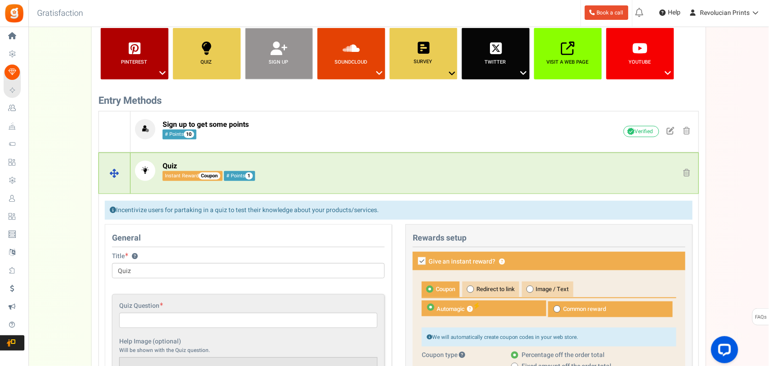
click at [684, 173] on span at bounding box center [686, 173] width 7 height 8
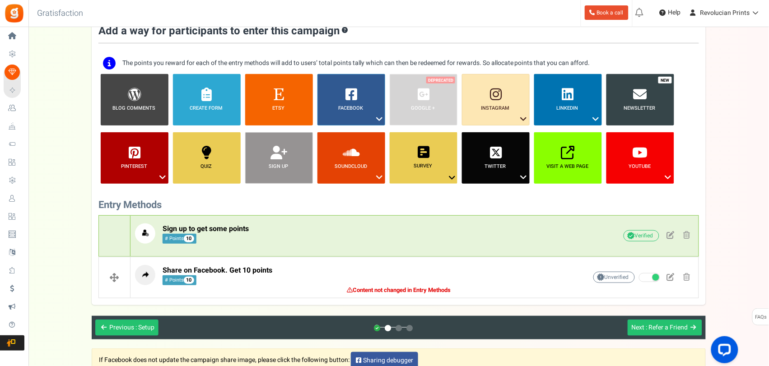
scroll to position [66, 0]
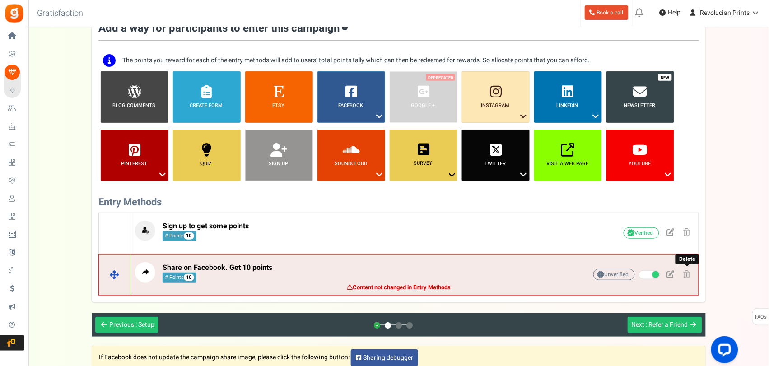
click at [682, 273] on link at bounding box center [687, 275] width 14 height 14
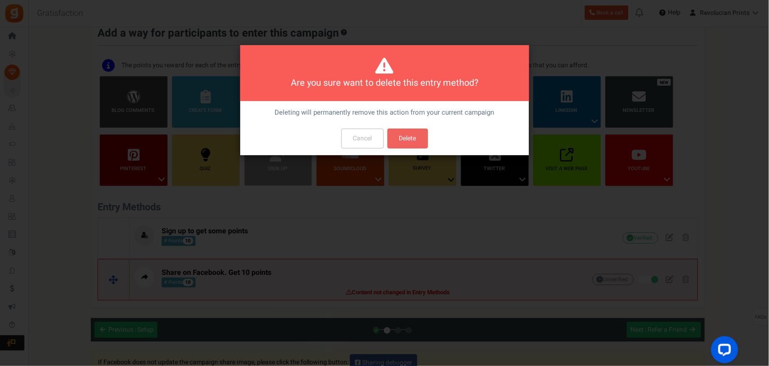
scroll to position [0, 0]
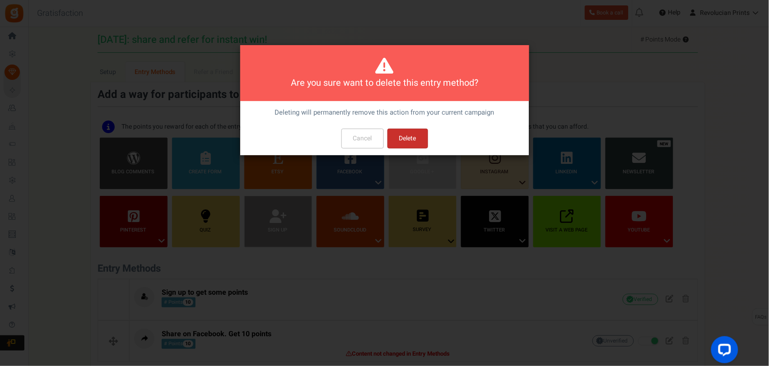
click at [424, 143] on button "Delete" at bounding box center [407, 139] width 41 height 20
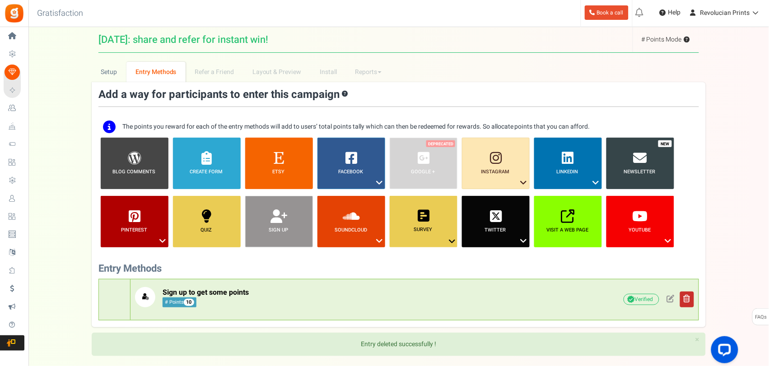
click at [684, 302] on span at bounding box center [686, 299] width 7 height 8
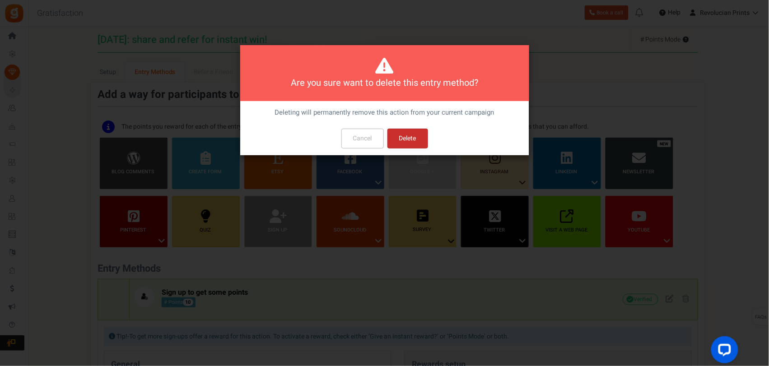
click at [409, 132] on button "Delete" at bounding box center [407, 139] width 41 height 20
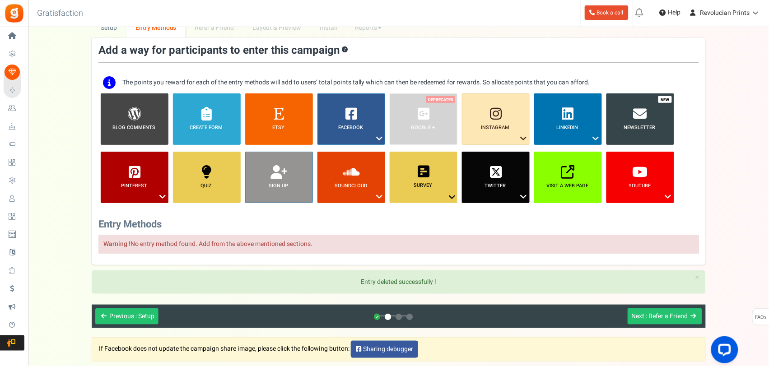
scroll to position [48, 0]
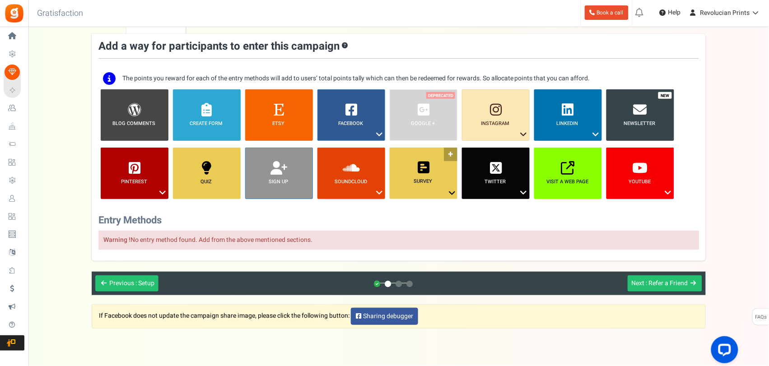
click at [453, 191] on icon at bounding box center [451, 193] width 11 height 12
click at [429, 205] on link "Answer a Question" at bounding box center [416, 209] width 59 height 11
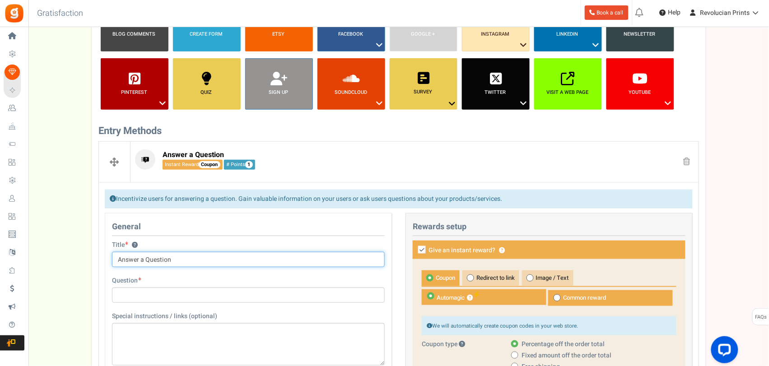
scroll to position [215, 0]
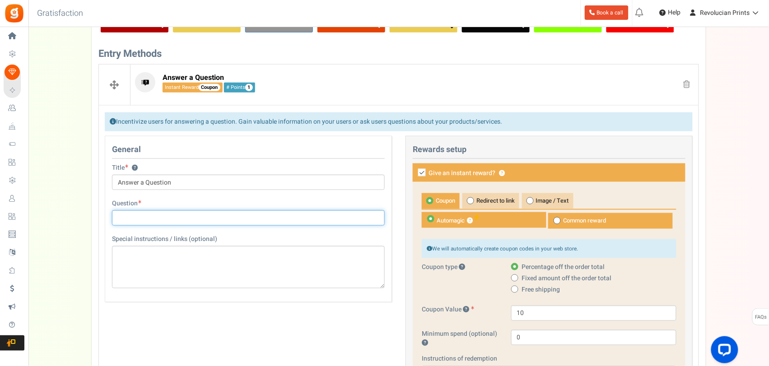
click at [323, 213] on input "text" at bounding box center [248, 217] width 273 height 15
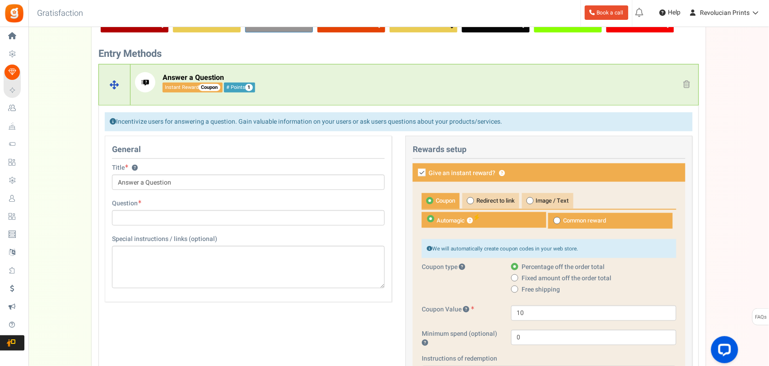
click at [683, 83] on span at bounding box center [686, 84] width 7 height 8
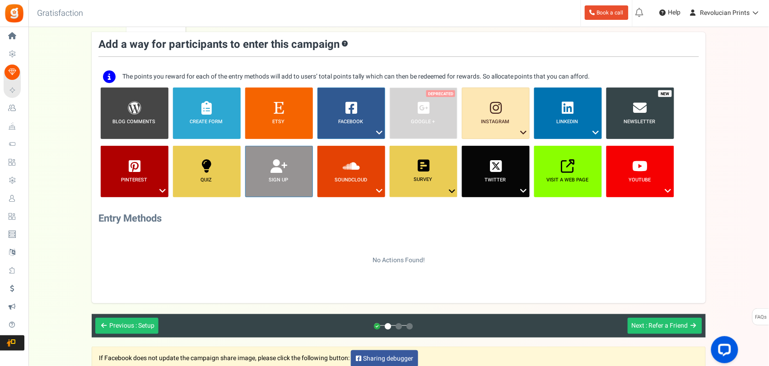
scroll to position [55, 0]
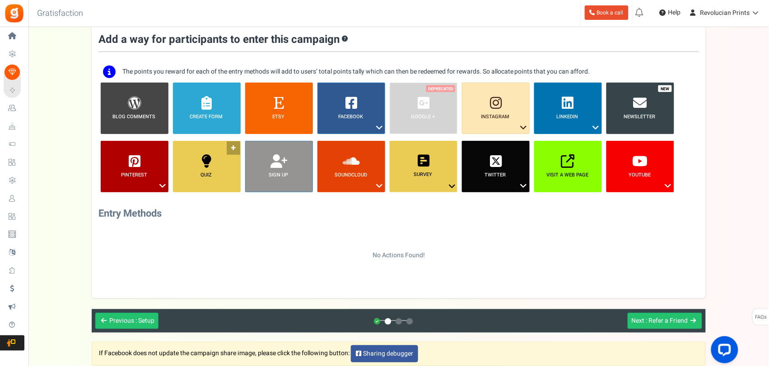
click at [221, 179] on link "Quiz ?" at bounding box center [207, 166] width 68 height 51
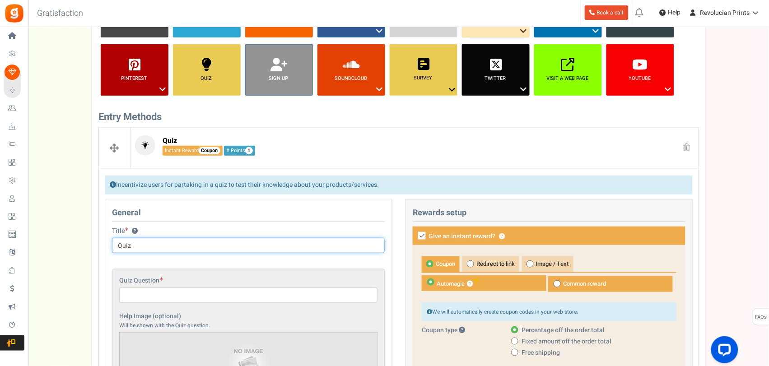
scroll to position [183, 0]
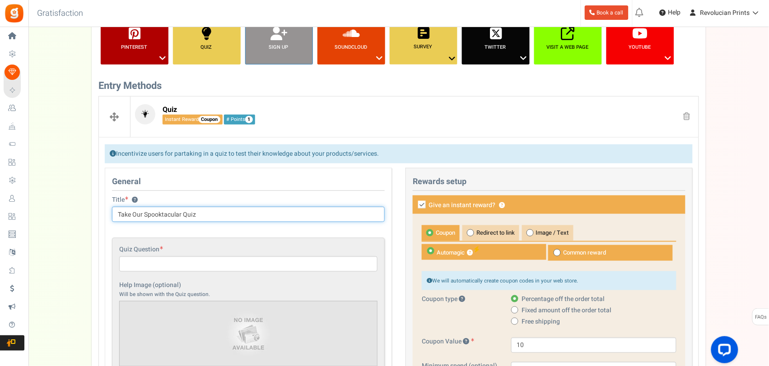
type input "Take Our Spooktacular Quiz"
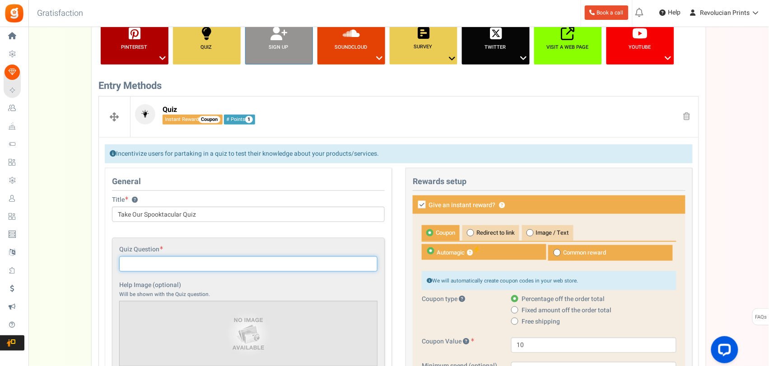
click at [180, 260] on input "text" at bounding box center [248, 263] width 258 height 15
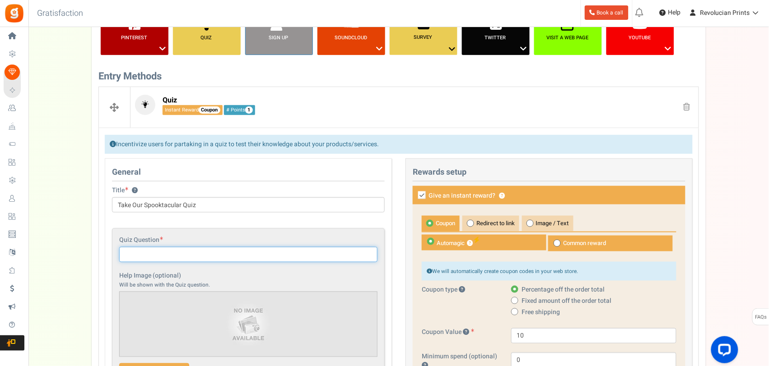
scroll to position [186, 0]
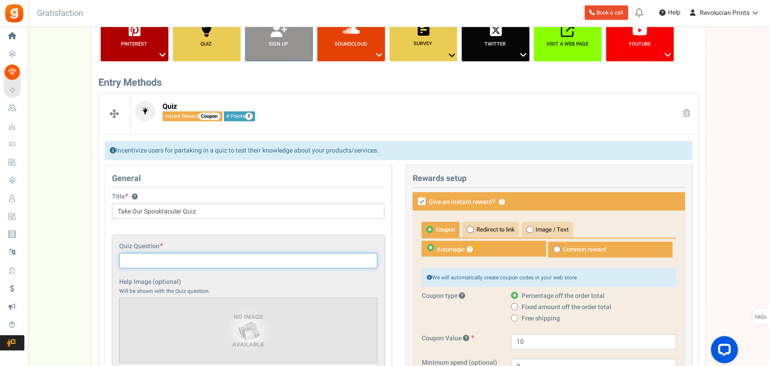
click at [218, 256] on input "text" at bounding box center [248, 260] width 258 height 15
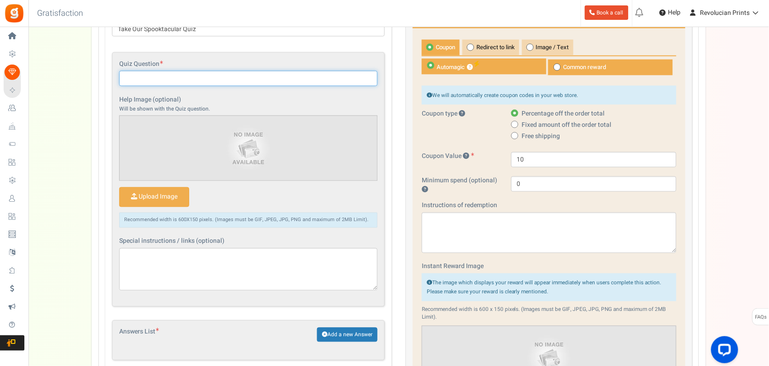
scroll to position [380, 0]
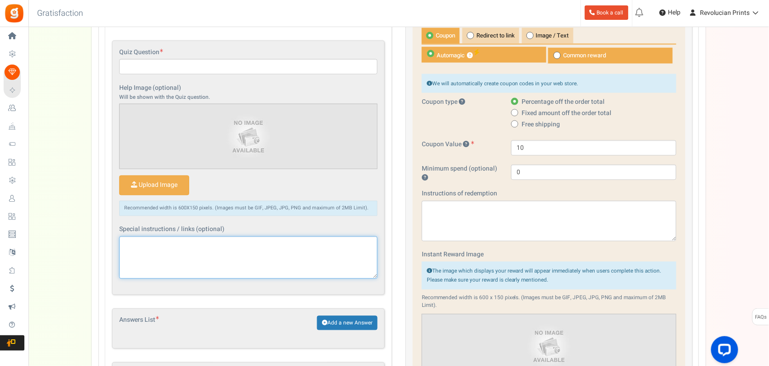
click at [168, 241] on textarea at bounding box center [248, 258] width 258 height 42
type textarea "A"
type textarea "Have a go at our seasonal incentive program this Halloween! For every question …"
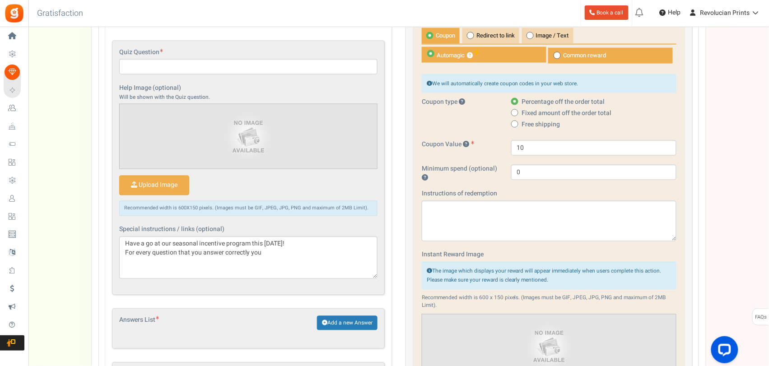
click at [560, 58] on span at bounding box center [556, 55] width 7 height 7
click at [553, 56] on input "Common reward" at bounding box center [550, 53] width 6 height 6
radio input "true"
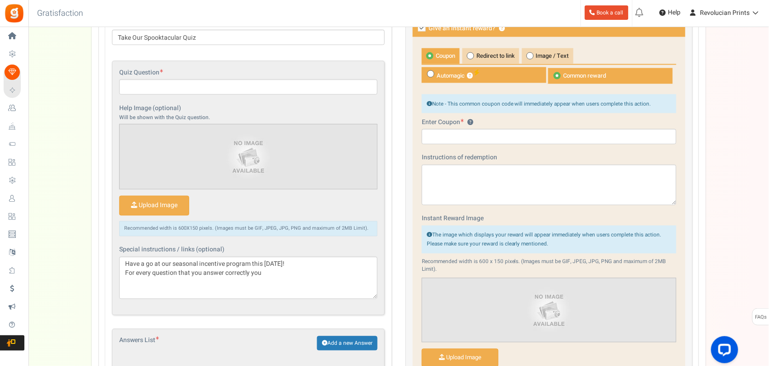
scroll to position [348, 0]
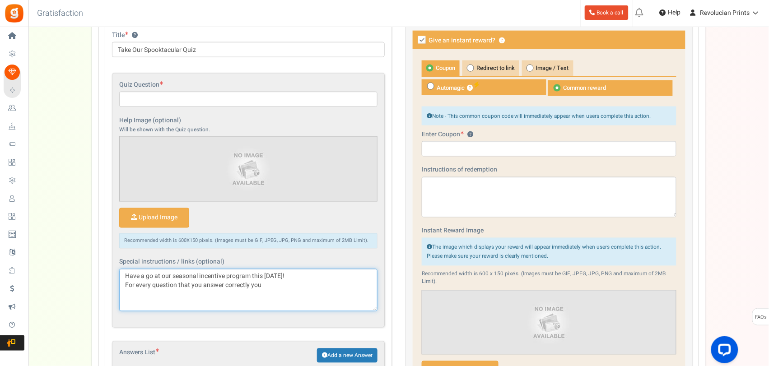
click at [286, 288] on textarea "Have a go at our seasonal incentive program this Halloween! For every question …" at bounding box center [248, 290] width 258 height 42
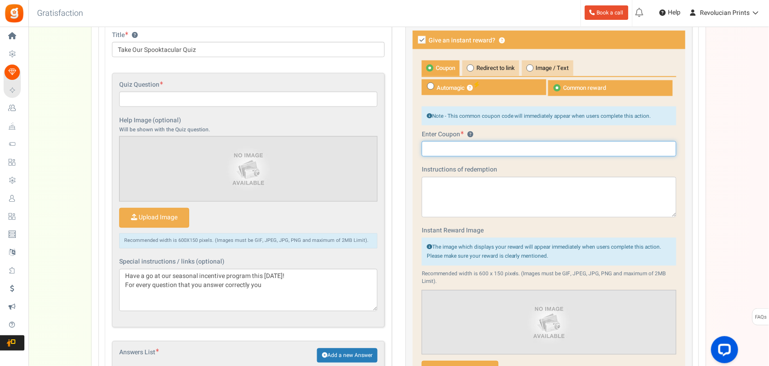
click at [481, 151] on input "text" at bounding box center [549, 148] width 255 height 15
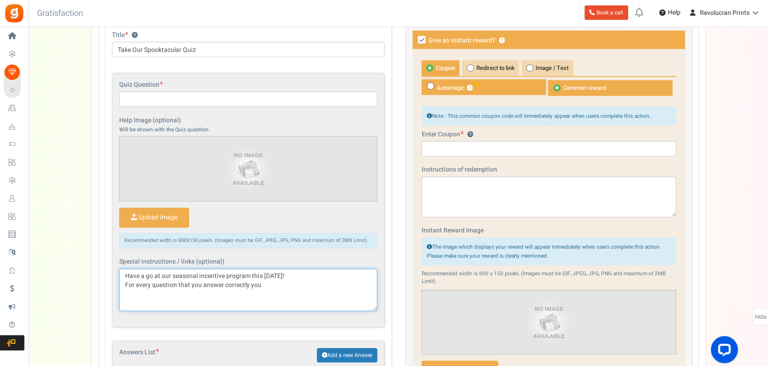
drag, startPoint x: 271, startPoint y: 288, endPoint x: 125, endPoint y: 284, distance: 146.3
click at [125, 284] on textarea "Have a go at our seasonal incentive program this Halloween! For every question …" at bounding box center [248, 290] width 258 height 42
click at [315, 286] on textarea "Have a go at our seasonal incentive program this Halloween! Get into the creepy…" at bounding box center [248, 290] width 258 height 42
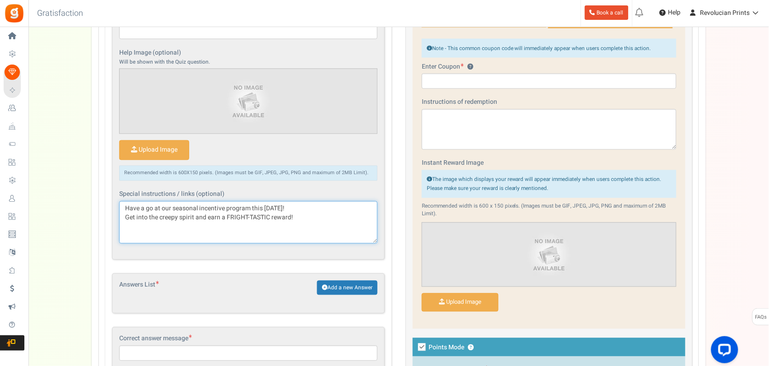
scroll to position [417, 0]
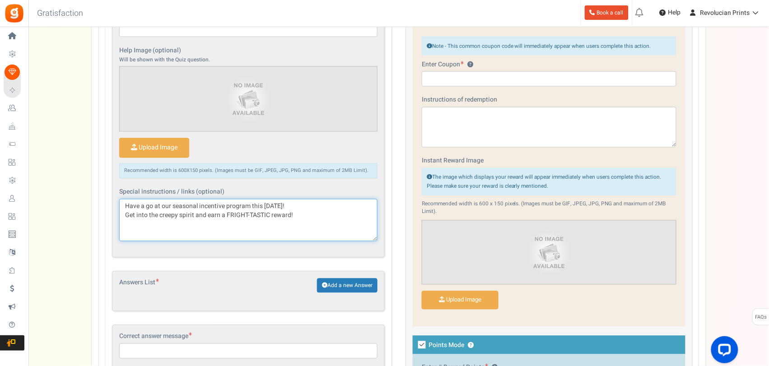
click at [302, 205] on textarea "Have a go at our seasonal incentive program this Halloween! Get into the creepy…" at bounding box center [248, 220] width 258 height 42
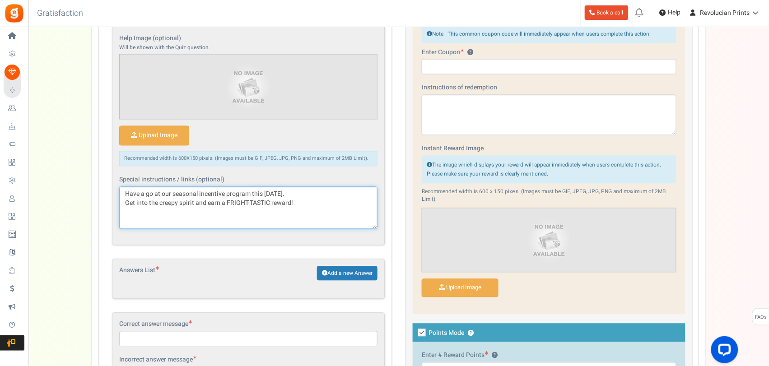
scroll to position [433, 0]
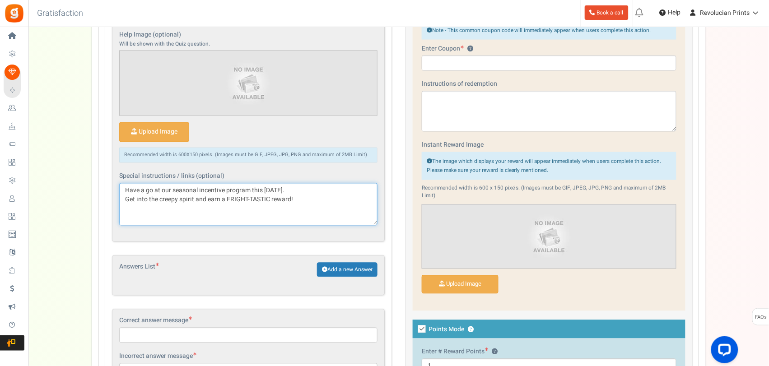
type textarea "Have a go at our seasonal incentive program this Halloween. Get into the creepy…"
click at [422, 329] on icon at bounding box center [422, 329] width 8 height 8
click at [415, 329] on input "Points Mode ?" at bounding box center [412, 330] width 6 height 6
checkbox input "false"
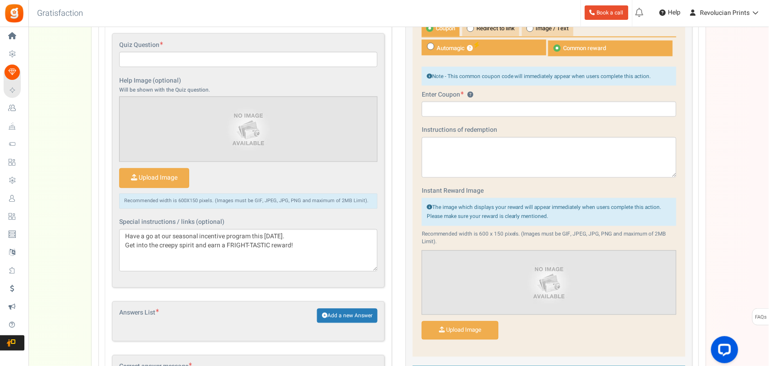
scroll to position [299, 0]
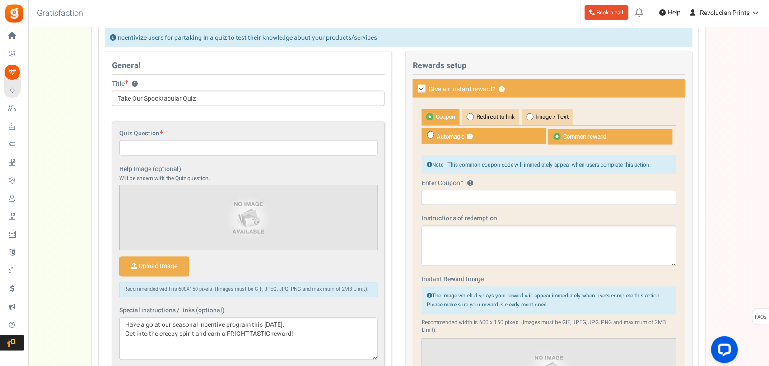
click at [431, 137] on span at bounding box center [430, 134] width 7 height 7
click at [427, 136] on input "Automagic ?" at bounding box center [425, 133] width 6 height 6
radio input "true"
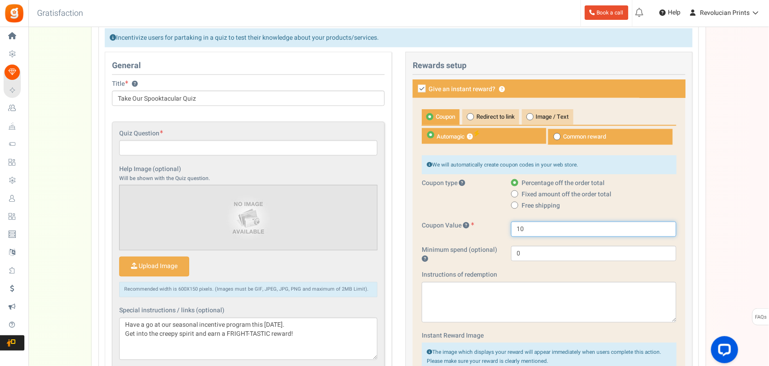
drag, startPoint x: 530, startPoint y: 234, endPoint x: 517, endPoint y: 232, distance: 12.9
click at [517, 232] on input "10" at bounding box center [593, 229] width 165 height 15
type input "20"
click at [525, 270] on div "Coupon Redirect to link Image / Text Automagic ? Common reward ? 0" at bounding box center [549, 299] width 273 height 403
drag, startPoint x: 522, startPoint y: 255, endPoint x: 516, endPoint y: 255, distance: 5.9
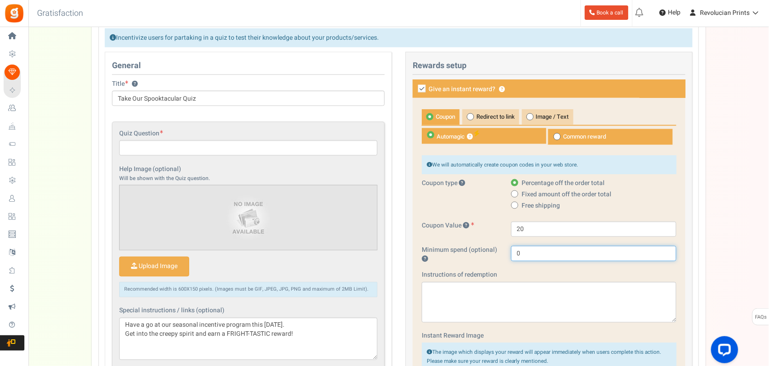
click at [516, 255] on input "0" at bounding box center [593, 253] width 165 height 15
type input "10"
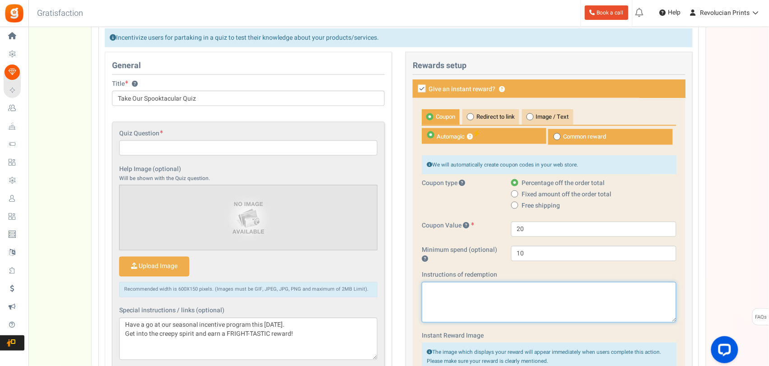
click at [533, 292] on textarea at bounding box center [549, 302] width 255 height 41
click at [471, 298] on textarea "Copy the coupon code somewhere safe, and when you're ready to checkout you can …" at bounding box center [549, 302] width 255 height 41
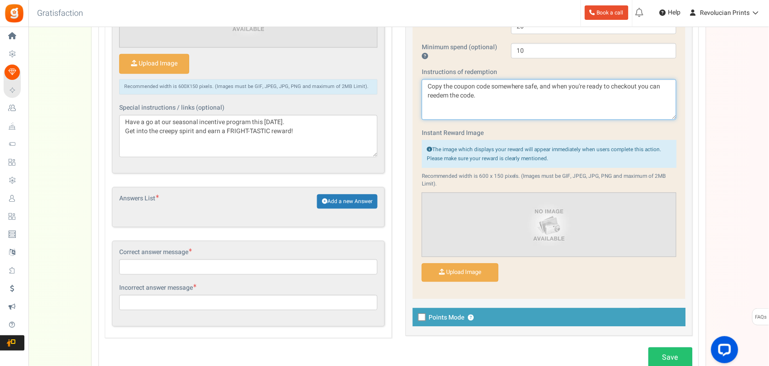
scroll to position [547, 0]
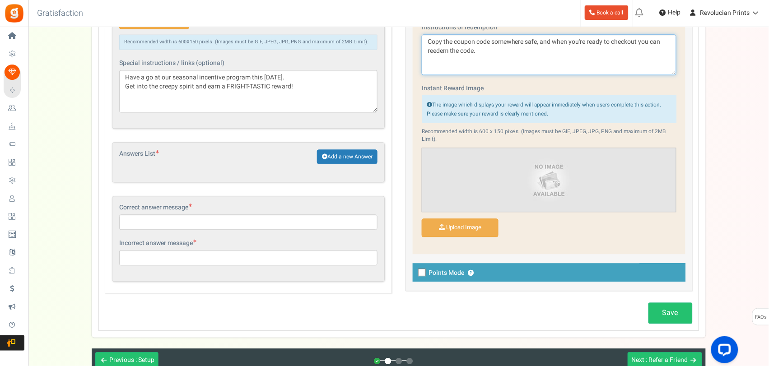
type textarea "Copy the coupon code somewhere safe, and when you're ready to checkout you can …"
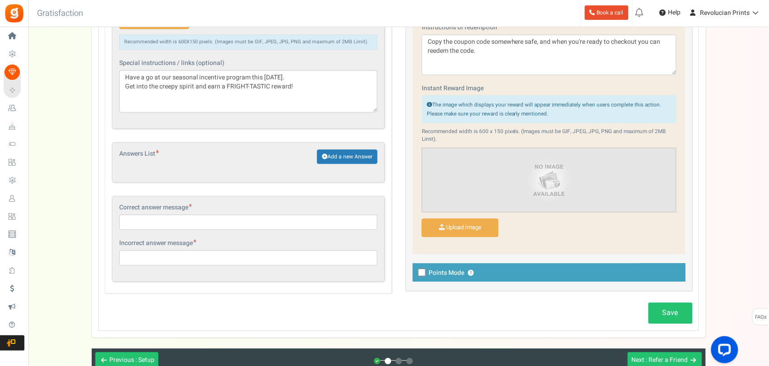
click at [421, 278] on label "Points Mode ?" at bounding box center [549, 272] width 273 height 19
click at [415, 276] on input "Points Mode ?" at bounding box center [412, 273] width 6 height 6
checkbox input "true"
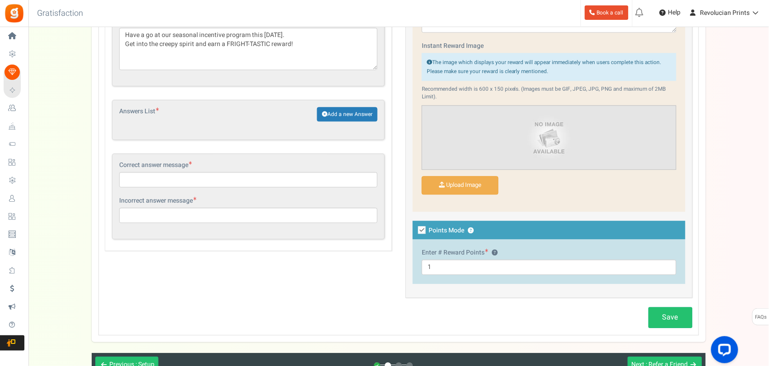
scroll to position [610, 0]
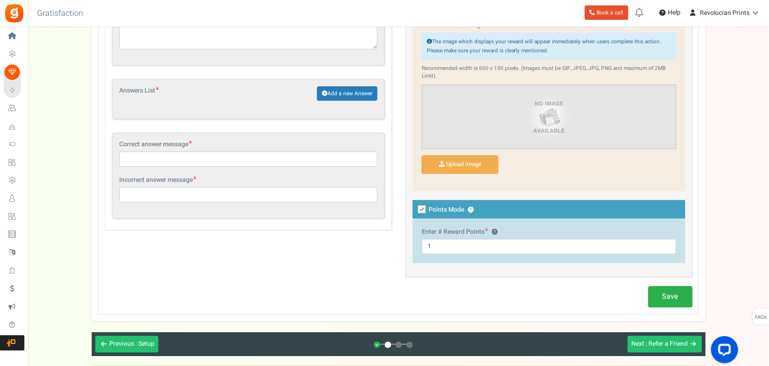
click at [679, 299] on link "Save" at bounding box center [670, 296] width 44 height 21
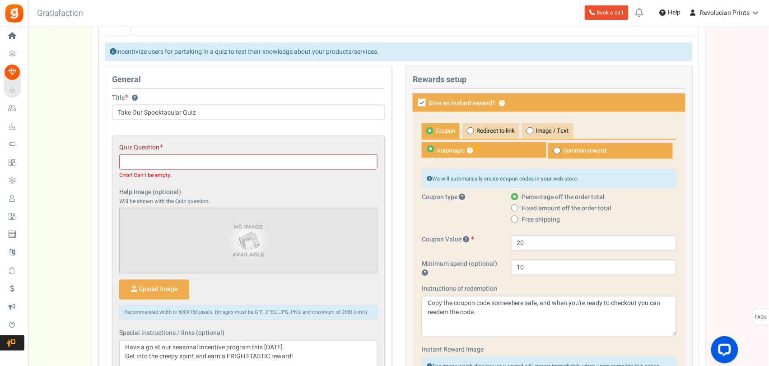
scroll to position [219, 0]
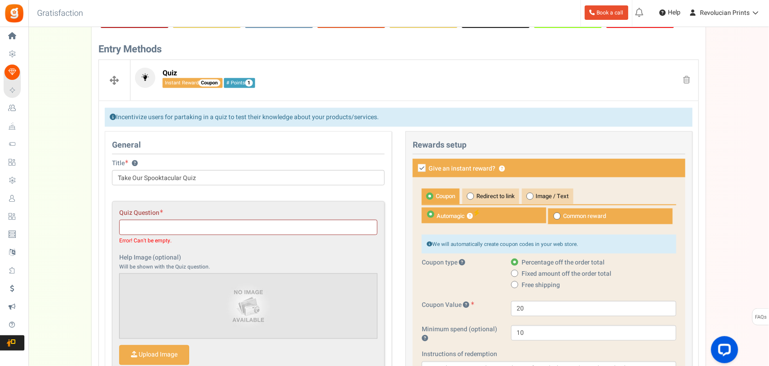
click at [418, 167] on icon at bounding box center [422, 168] width 8 height 8
click at [415, 167] on input "Give an instant reward? ?" at bounding box center [412, 169] width 6 height 6
checkbox input "false"
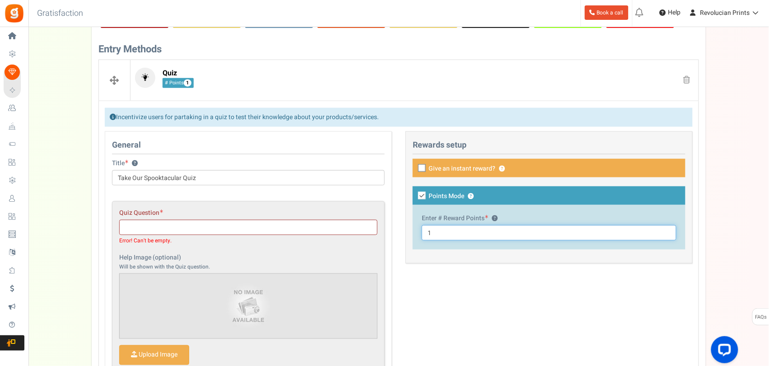
click at [473, 233] on input "1" at bounding box center [549, 232] width 255 height 15
drag, startPoint x: 442, startPoint y: 236, endPoint x: 422, endPoint y: 235, distance: 19.9
click at [422, 235] on input "1" at bounding box center [549, 232] width 255 height 15
type input "5"
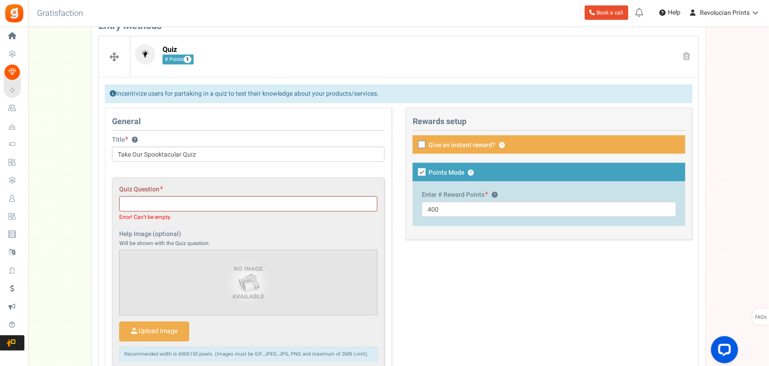
scroll to position [256, 0]
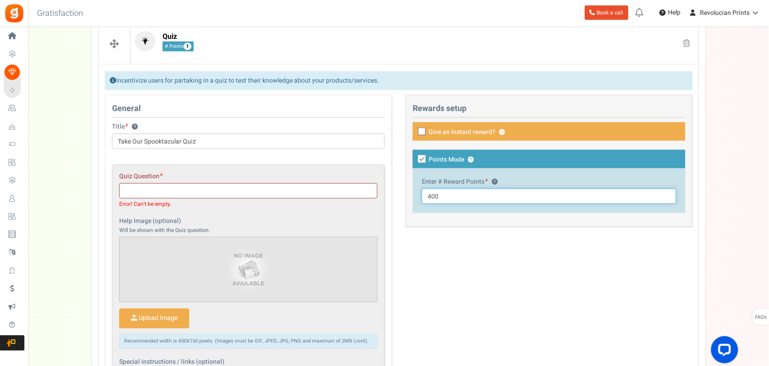
drag, startPoint x: 440, startPoint y: 198, endPoint x: 418, endPoint y: 199, distance: 21.3
click at [418, 199] on div "Enter # Reward Points ? 400" at bounding box center [549, 190] width 273 height 45
type input "2"
type input "250"
click at [480, 234] on div "This campaign category can have no rewards for any action Rewards setup Give an…" at bounding box center [549, 166] width 301 height 142
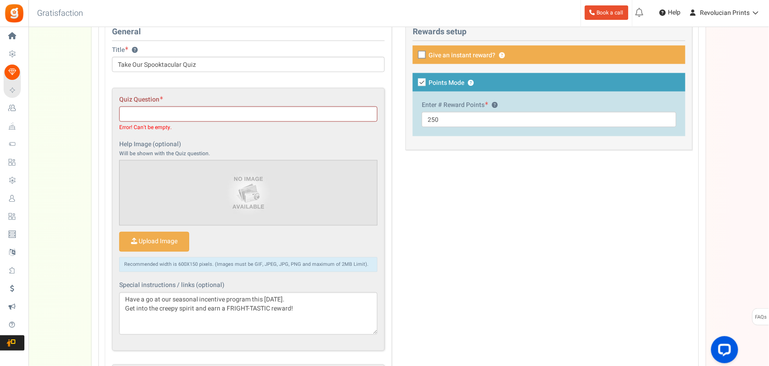
scroll to position [680, 0]
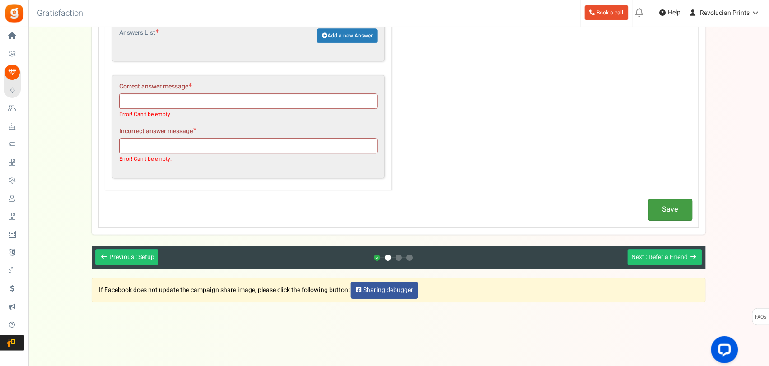
click at [657, 213] on link "Save" at bounding box center [670, 209] width 44 height 21
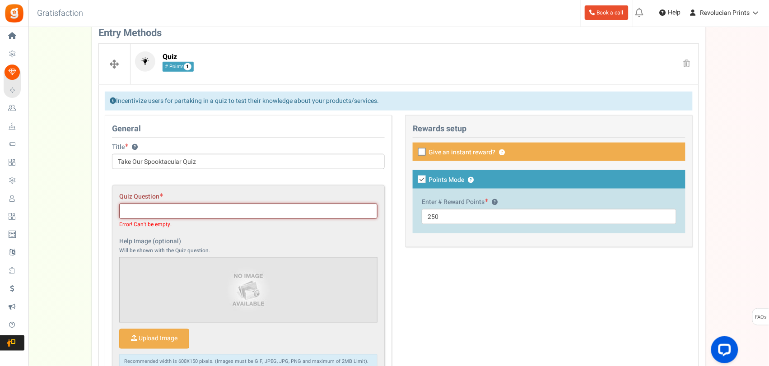
scroll to position [226, 0]
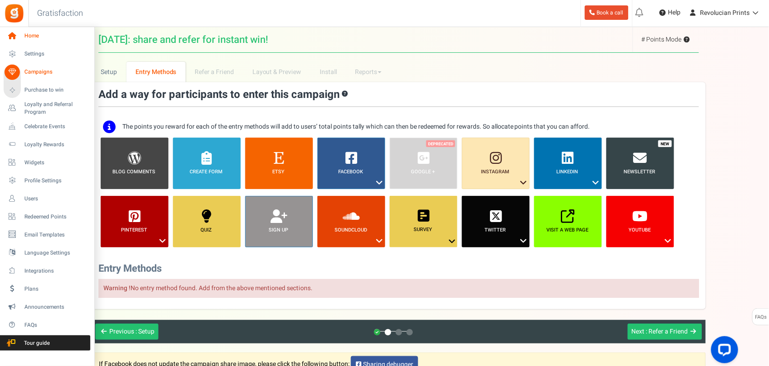
click at [32, 38] on span "Home" at bounding box center [55, 36] width 63 height 8
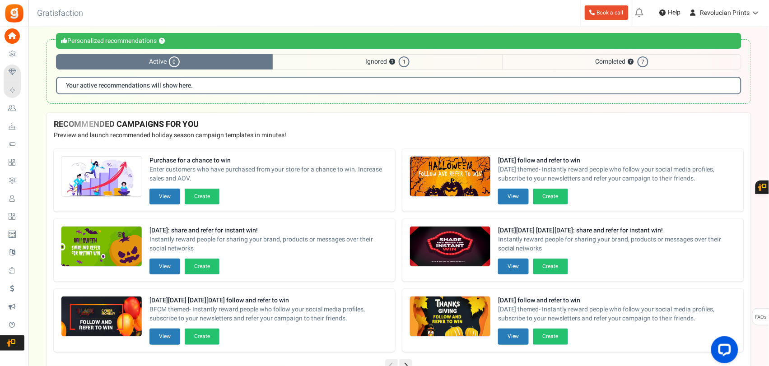
scroll to position [46, 0]
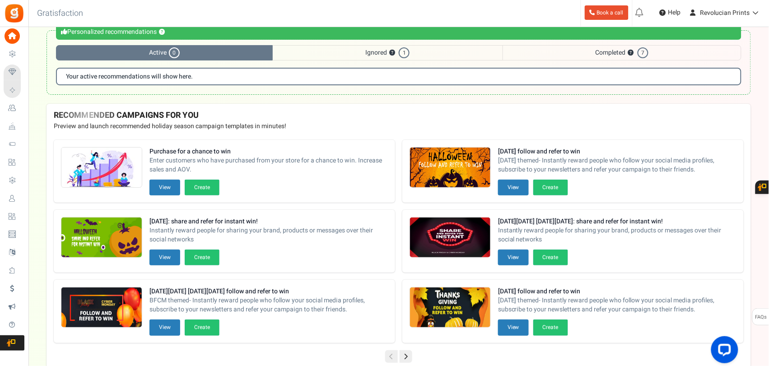
click at [407, 52] on span "1" at bounding box center [404, 52] width 11 height 11
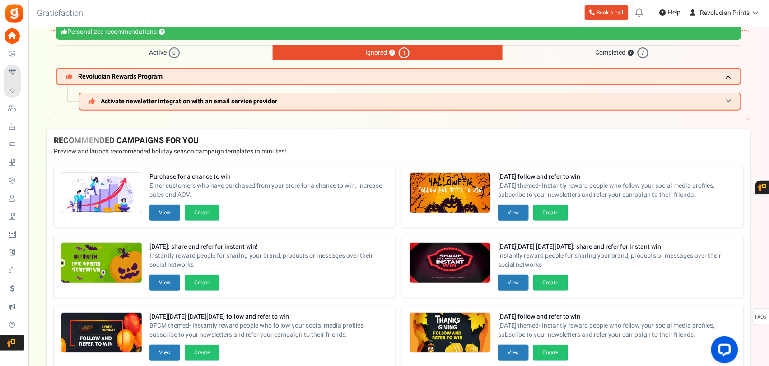
click at [723, 100] on h3 "Activate newsletter integration with an email service provider" at bounding box center [410, 102] width 663 height 18
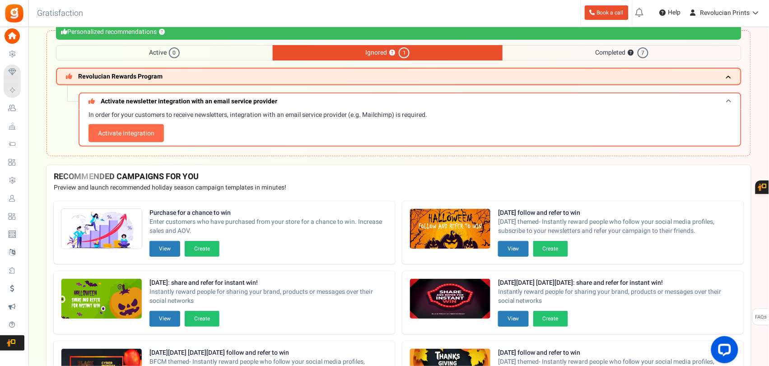
click at [721, 101] on h3 "Activate newsletter integration with an email service provider" at bounding box center [410, 101] width 663 height 17
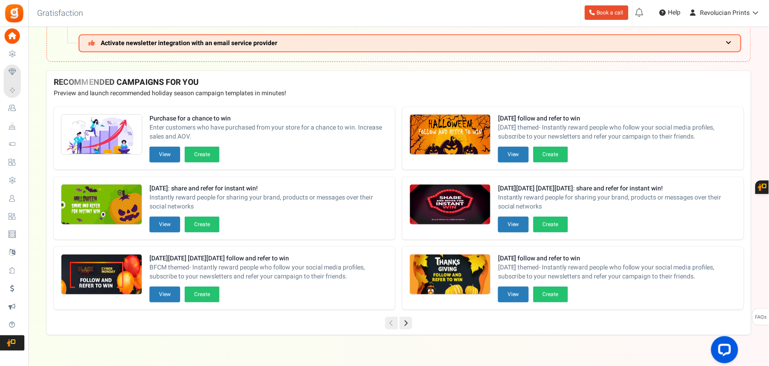
scroll to position [120, 0]
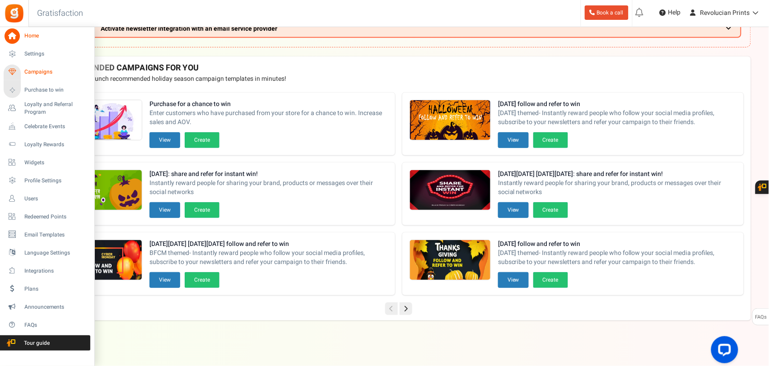
click at [55, 68] on span "Campaigns" at bounding box center [55, 72] width 63 height 8
